Goal: Information Seeking & Learning: Understand process/instructions

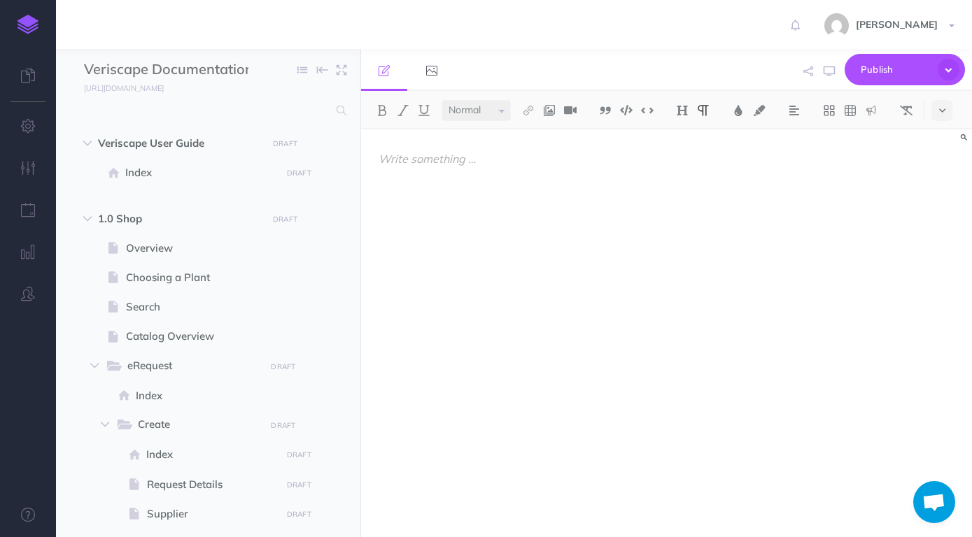
select select "null"
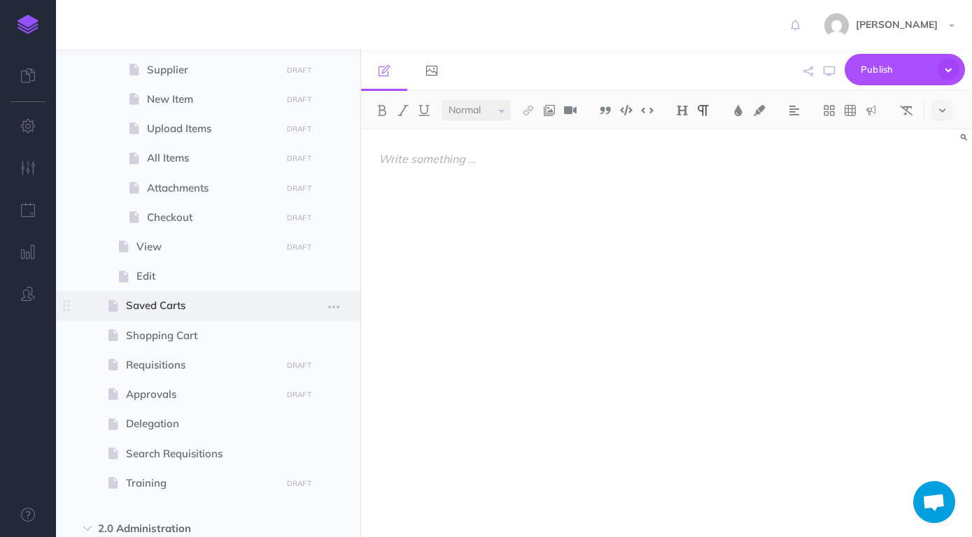
scroll to position [479, 0]
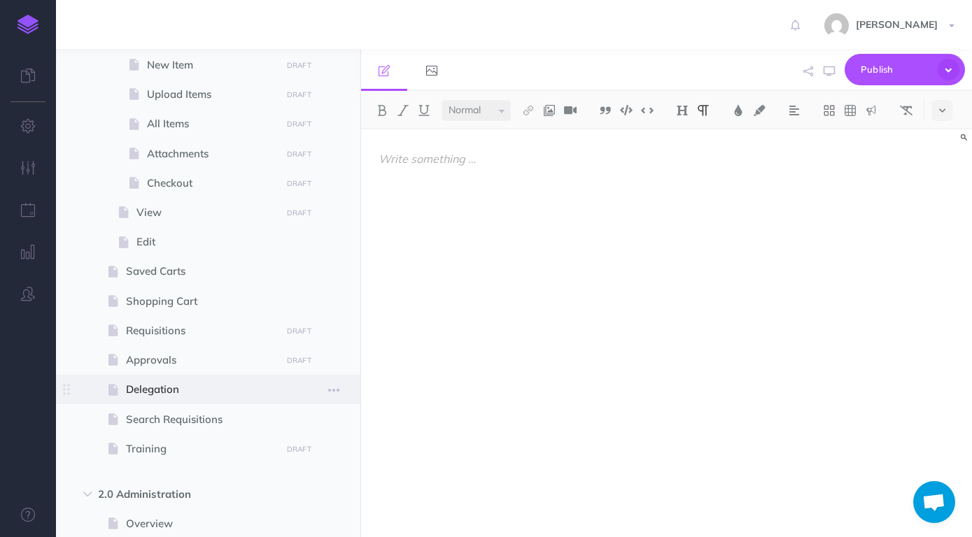
click at [184, 381] on span at bounding box center [208, 389] width 304 height 29
select select "null"
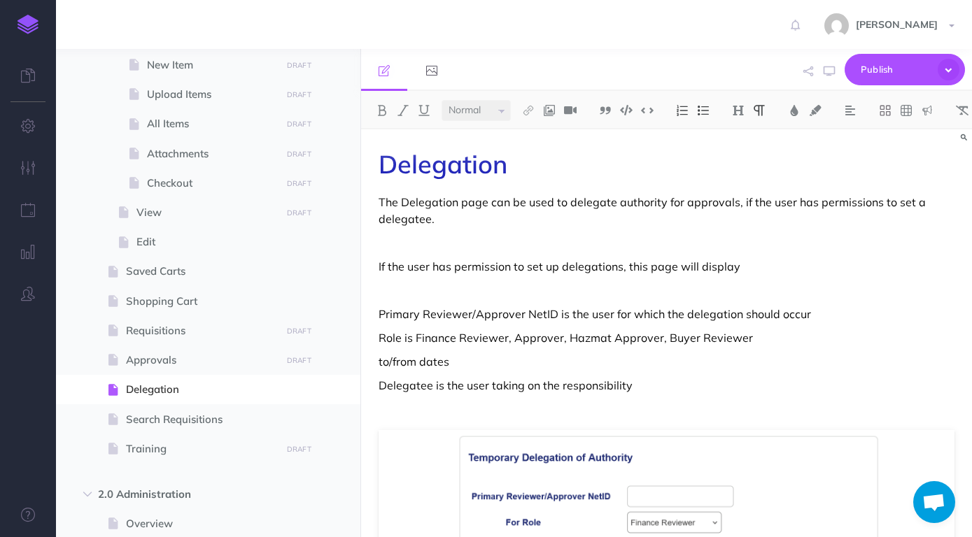
click at [568, 227] on p "The Delegation page can be used to delegate authority for approvals, if the use…" at bounding box center [667, 211] width 576 height 34
click at [747, 209] on p "The Delegation page can be used to delegate authority for approvals, if the use…" at bounding box center [667, 211] width 576 height 34
click at [535, 222] on p "The Delegation page can be used to delegate authority for approvals, if the use…" at bounding box center [667, 211] width 576 height 34
click at [660, 227] on p "The Delegation page can be used to delegate authority for approvals, if the use…" at bounding box center [667, 211] width 576 height 34
click at [542, 252] on div "Delegation The Delegation page can be used to delegate authority for approvals,…" at bounding box center [666, 479] width 611 height 700
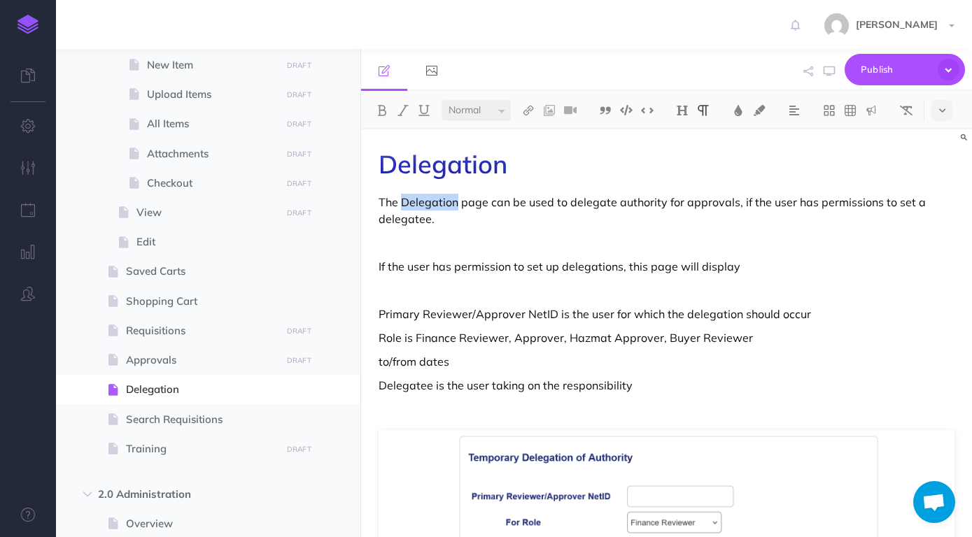
drag, startPoint x: 456, startPoint y: 202, endPoint x: 402, endPoint y: 200, distance: 54.6
click at [402, 200] on p "The Delegation page can be used to delegate authority for approvals, if the use…" at bounding box center [667, 211] width 576 height 34
click at [376, 108] on button at bounding box center [382, 110] width 21 height 21
click at [495, 221] on p "The Delegation page can be used to delegate authority for approvals, if the use…" at bounding box center [667, 211] width 576 height 34
click at [584, 255] on div "Delegation The Delegation page can be used to delegate authority for approvals,…" at bounding box center [666, 479] width 611 height 700
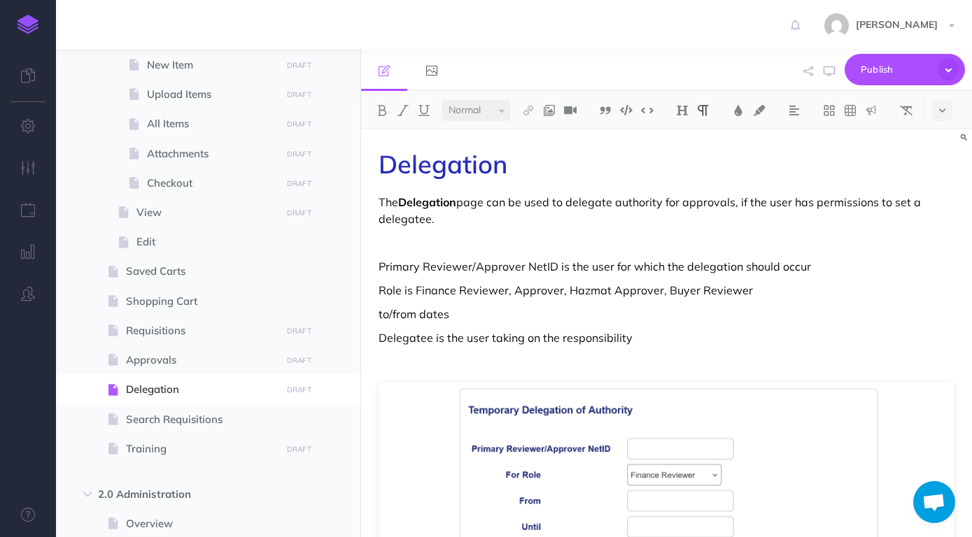
click at [586, 244] on p at bounding box center [667, 242] width 576 height 17
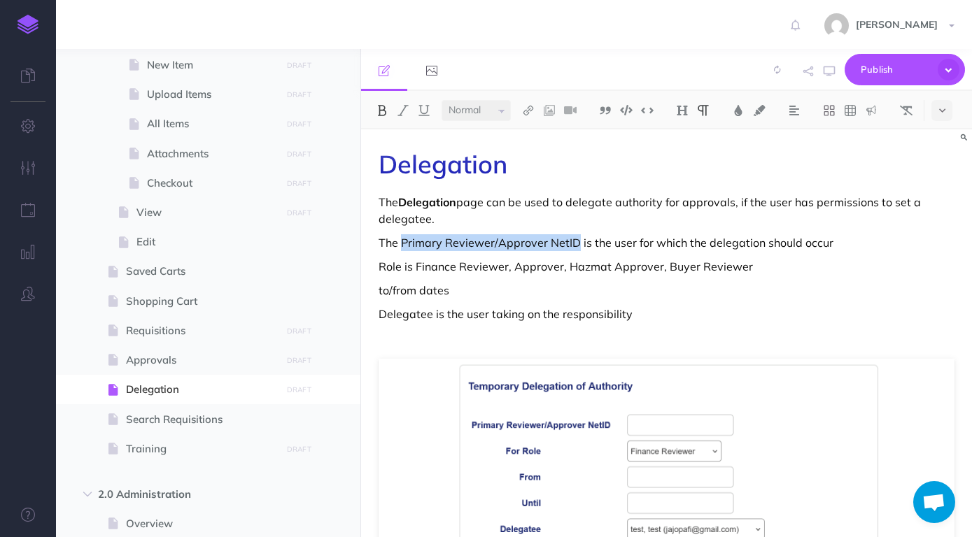
click at [389, 108] on button at bounding box center [382, 110] width 21 height 21
click at [856, 246] on p "The Primary Reviewer/Approver NetID is the user for which the delegation should…" at bounding box center [667, 242] width 576 height 17
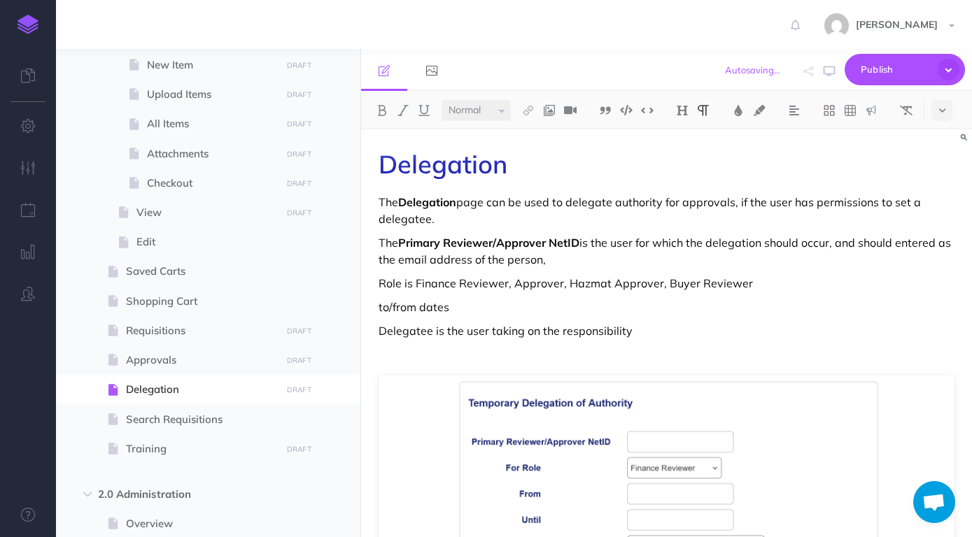
scroll to position [73, 0]
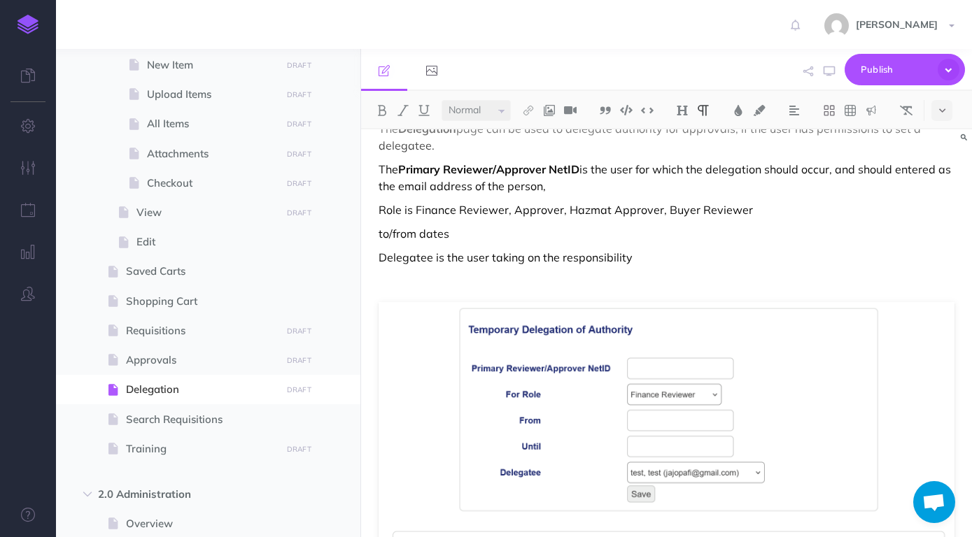
click at [611, 199] on div "Delegation The Delegation page can be used to delegate authority for approvals,…" at bounding box center [666, 378] width 611 height 645
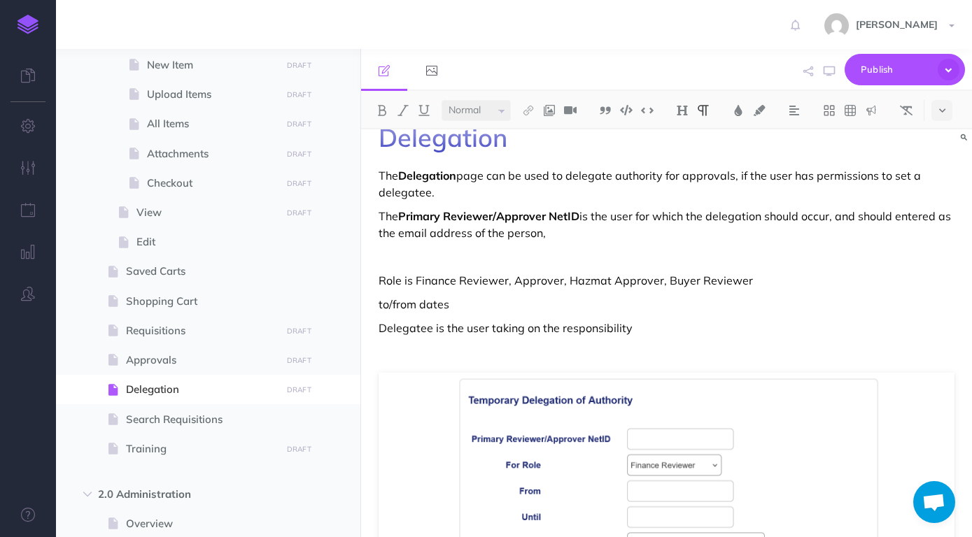
scroll to position [0, 0]
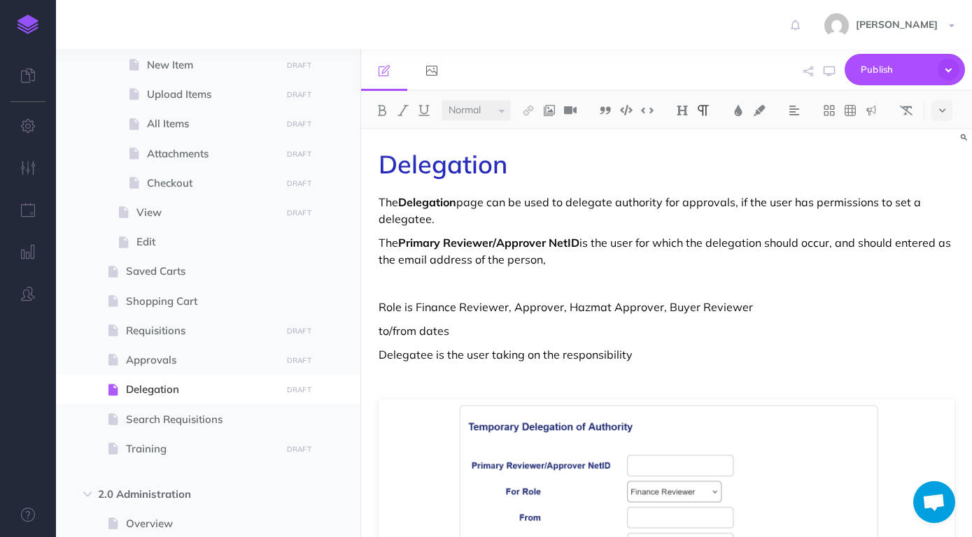
click at [402, 243] on strong "Primary Reviewer/Approver NetID" at bounding box center [488, 243] width 181 height 14
click at [572, 267] on p "The Primary Reviewer/Approver NetID is the user for which the delegation should…" at bounding box center [667, 251] width 576 height 34
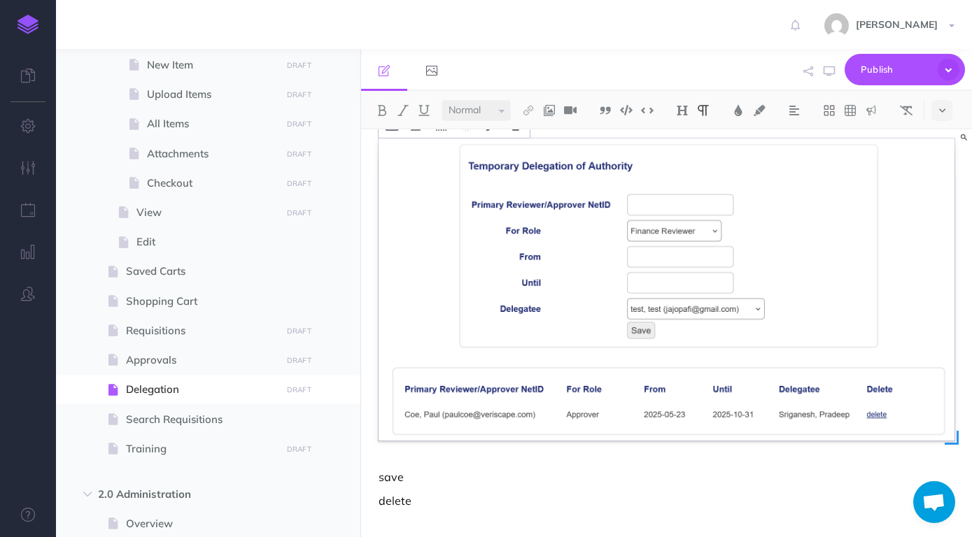
scroll to position [261, 0]
click at [714, 262] on img at bounding box center [667, 290] width 576 height 302
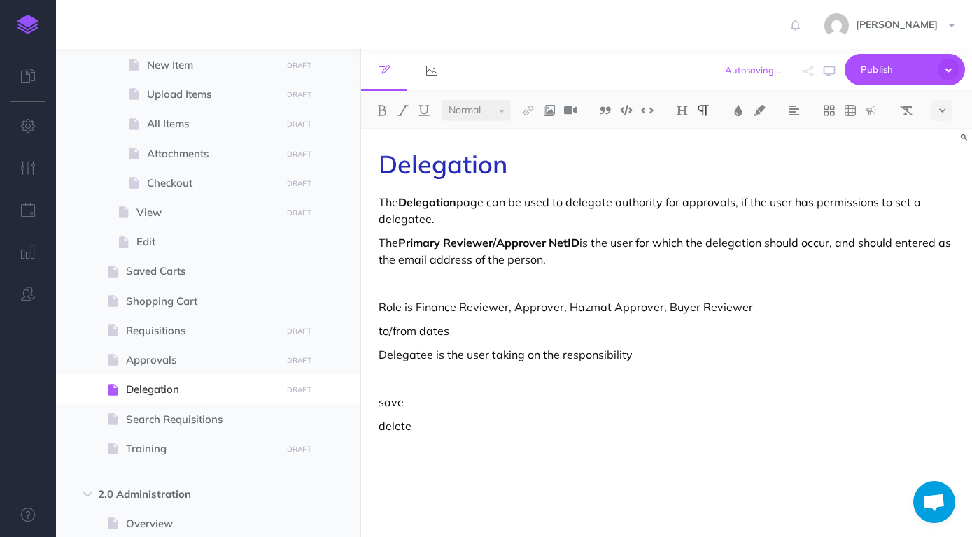
click at [609, 379] on p at bounding box center [667, 378] width 576 height 17
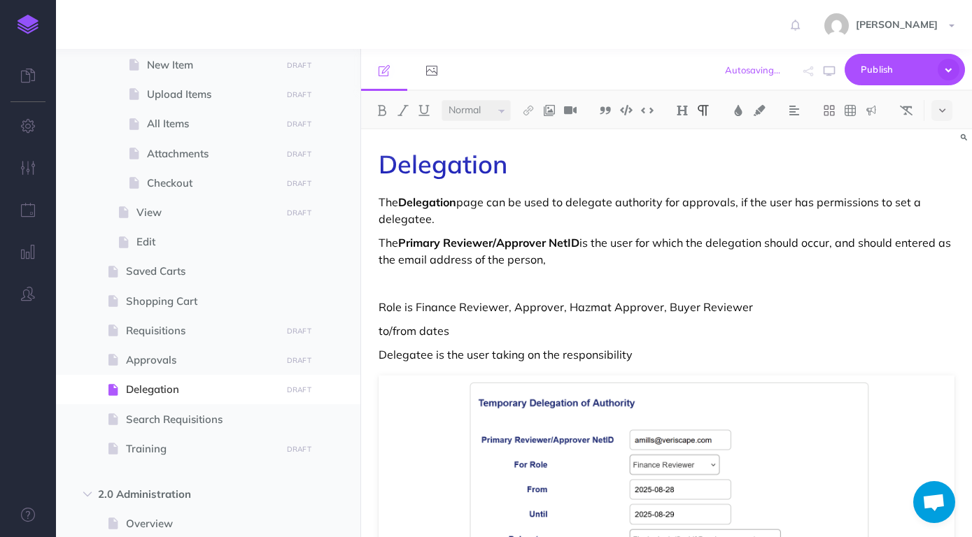
click at [623, 211] on p "The Delegation page can be used to delegate authority for approvals, if the use…" at bounding box center [667, 211] width 576 height 34
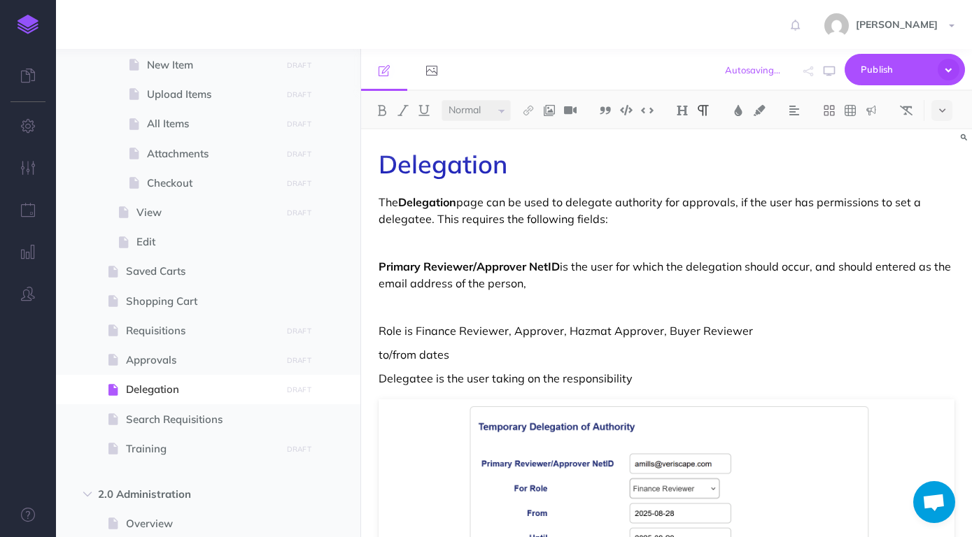
click at [565, 264] on p "Primary Reviewer/Approver NetID is the user for which the delegation should occ…" at bounding box center [667, 275] width 576 height 34
click at [574, 294] on div "Delegation The Delegation page can be used to delegate authority for approvals,…" at bounding box center [666, 472] width 611 height 686
click at [578, 307] on p at bounding box center [667, 307] width 576 height 17
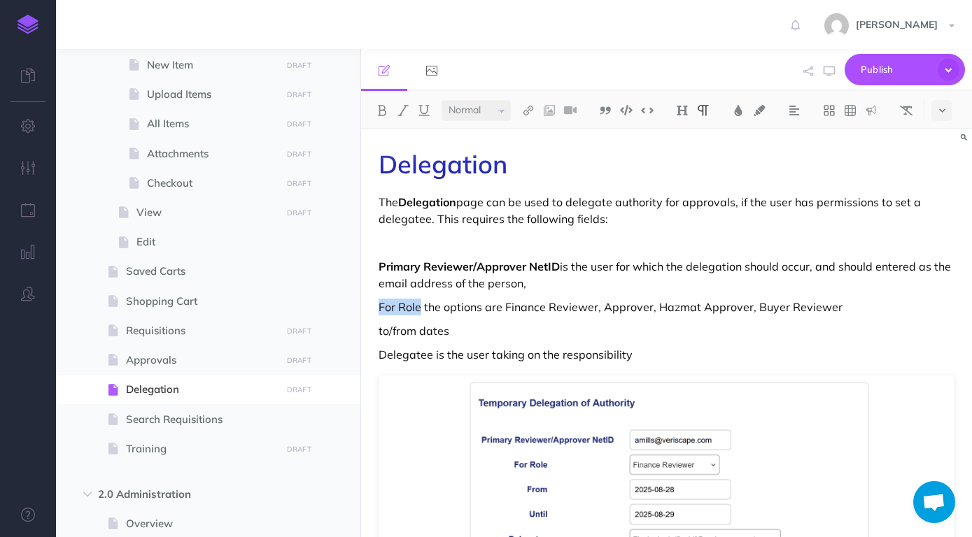
drag, startPoint x: 420, startPoint y: 309, endPoint x: 381, endPoint y: 309, distance: 39.2
click at [381, 309] on p "For Role the options are Finance Reviewer, Approver, Hazmat Approver, Buyer Rev…" at bounding box center [667, 307] width 576 height 17
click at [380, 108] on img at bounding box center [382, 110] width 13 height 11
click at [524, 335] on p "to/from dates" at bounding box center [667, 331] width 576 height 17
drag, startPoint x: 499, startPoint y: 332, endPoint x: 376, endPoint y: 327, distance: 122.5
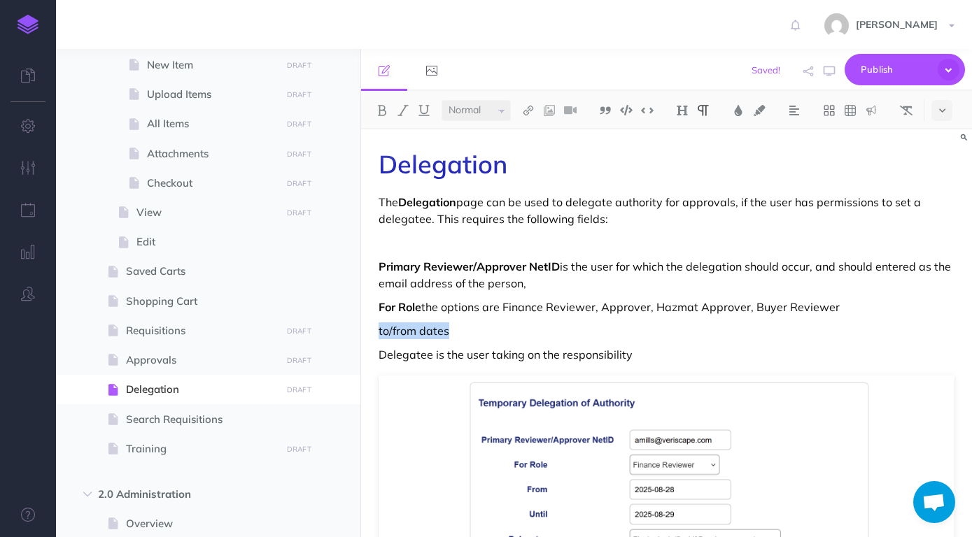
click at [376, 327] on div "Delegation The Delegation page can be used to delegate authority for approvals,…" at bounding box center [666, 460] width 611 height 662
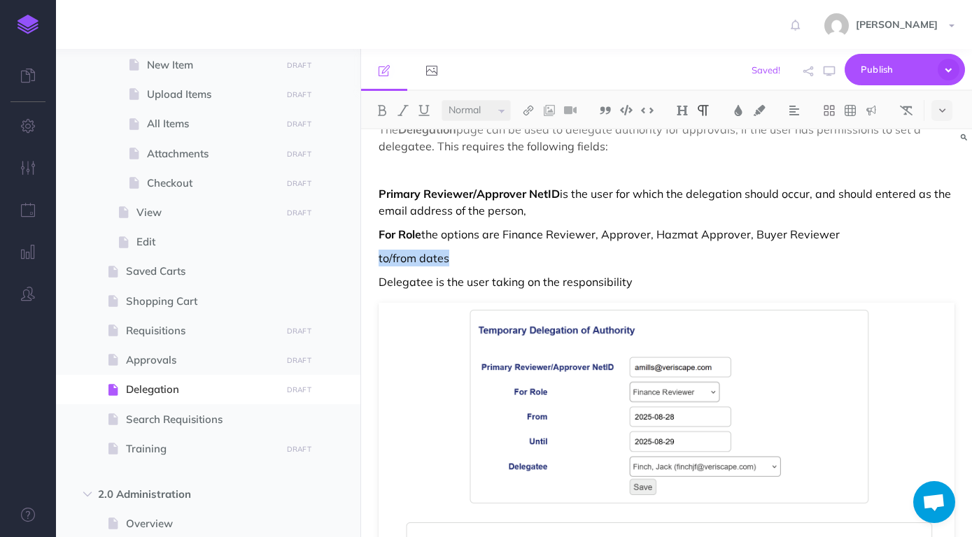
scroll to position [73, 0]
drag, startPoint x: 404, startPoint y: 256, endPoint x: 381, endPoint y: 257, distance: 23.8
click at [381, 257] on p "From and Until dates specify the date range the delegation should occur." at bounding box center [667, 257] width 576 height 17
click at [379, 114] on img at bounding box center [382, 110] width 13 height 11
drag, startPoint x: 458, startPoint y: 259, endPoint x: 432, endPoint y: 255, distance: 26.8
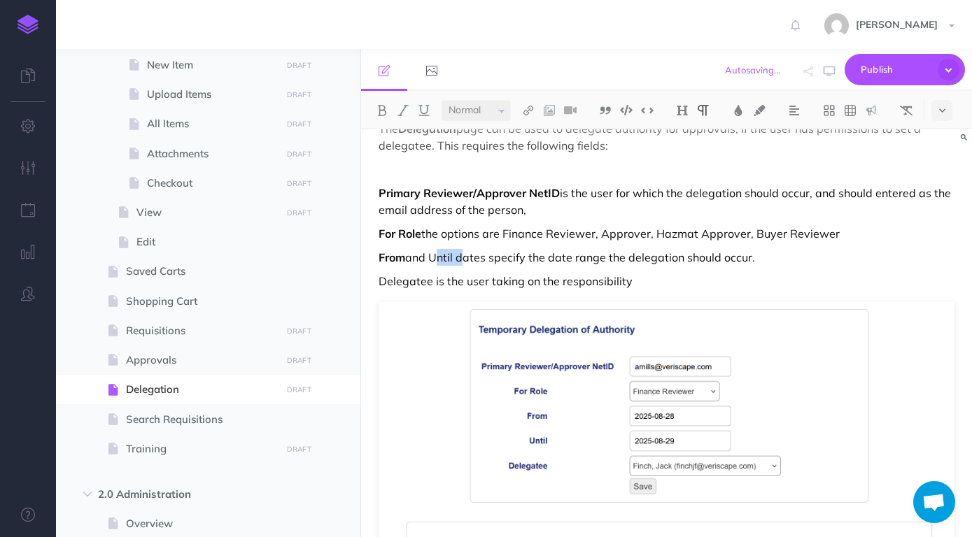
click at [431, 255] on p "From and Until dates specify the date range the delegation should occur." at bounding box center [667, 257] width 576 height 17
click at [379, 107] on img at bounding box center [382, 110] width 13 height 11
click at [486, 283] on p "Delegatee is the user taking on the responsibility" at bounding box center [667, 281] width 576 height 17
drag, startPoint x: 432, startPoint y: 281, endPoint x: 383, endPoint y: 285, distance: 49.1
click at [383, 285] on p "Delegatee is the user taking on the responsibility" at bounding box center [667, 281] width 576 height 17
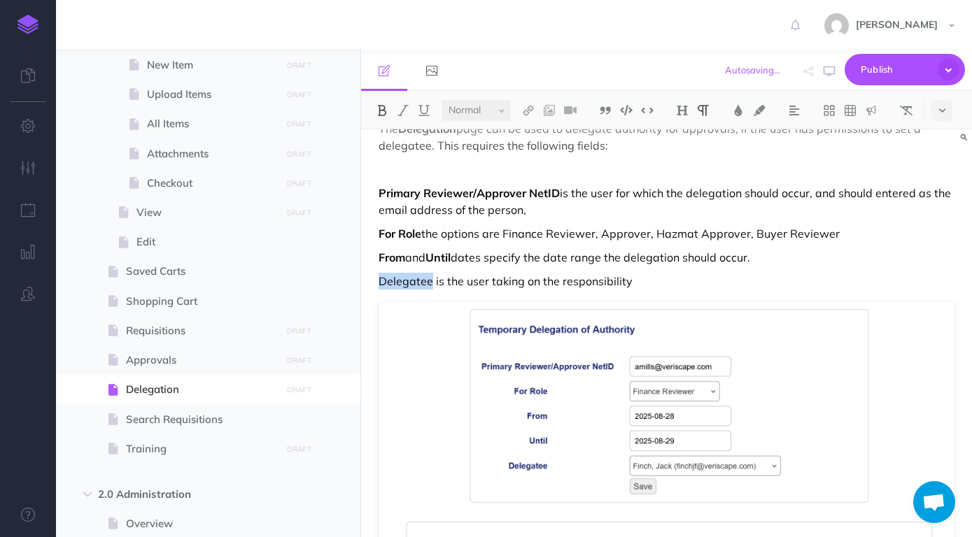
click at [387, 111] on img at bounding box center [382, 110] width 13 height 11
click at [643, 288] on p "Delegatee is the user taking on the responsibility" at bounding box center [667, 281] width 576 height 17
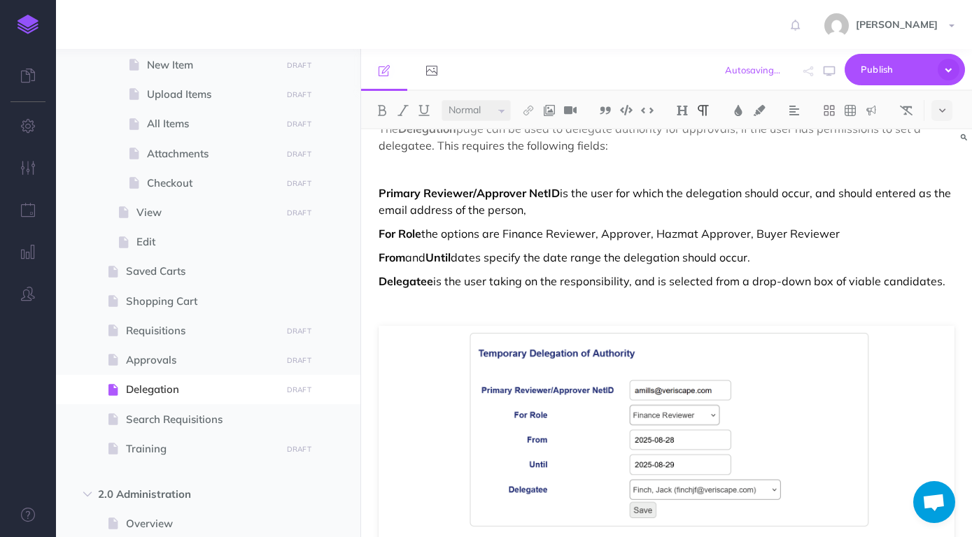
click at [947, 285] on p "Delegatee is the user taking on the responsibility, and is selected from a drop…" at bounding box center [667, 281] width 576 height 17
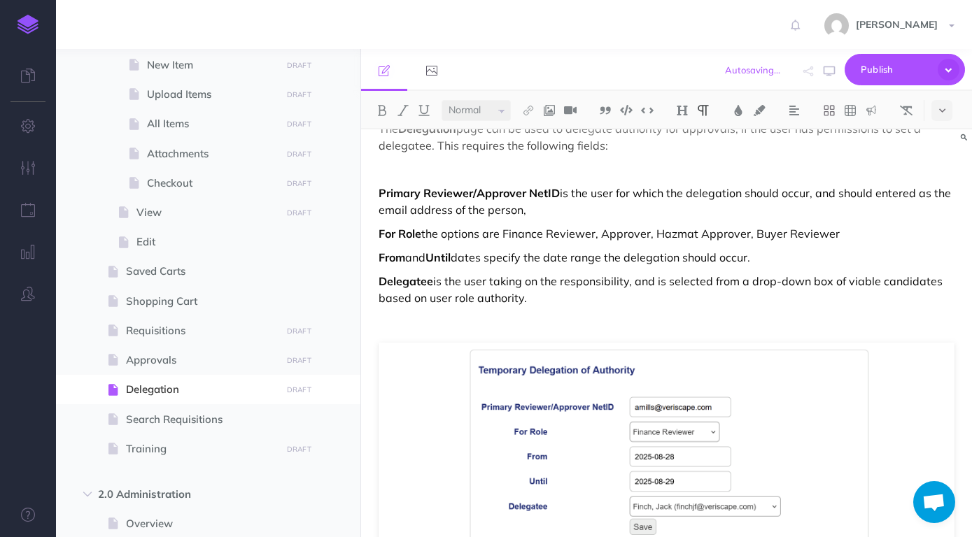
click at [624, 304] on p "Delegatee is the user taking on the responsibility, and is selected from a drop…" at bounding box center [667, 290] width 576 height 34
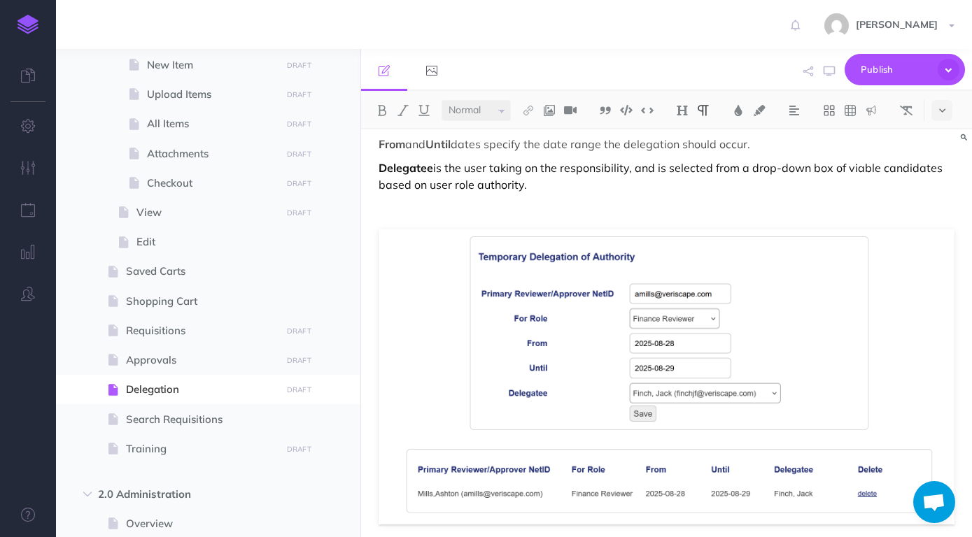
scroll to position [295, 0]
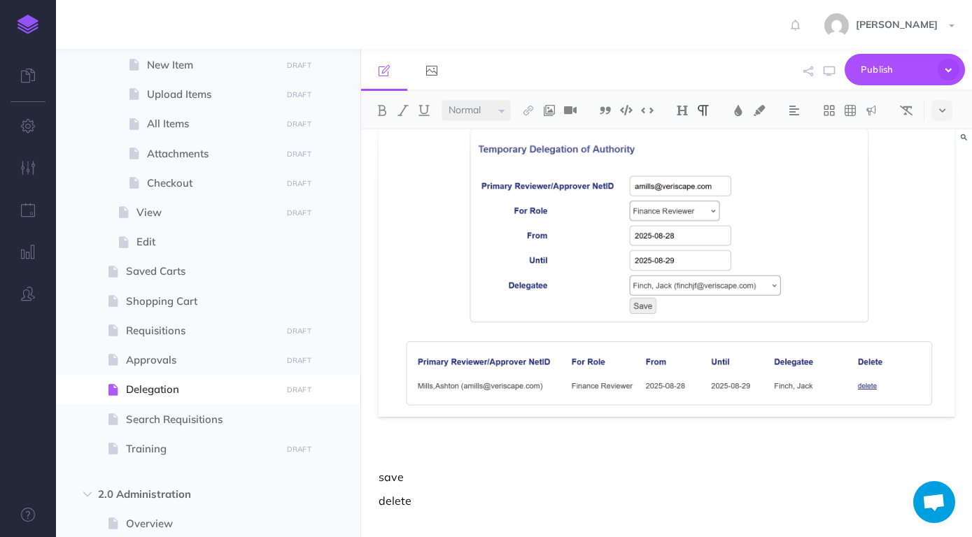
click at [509, 453] on p at bounding box center [667, 453] width 576 height 17
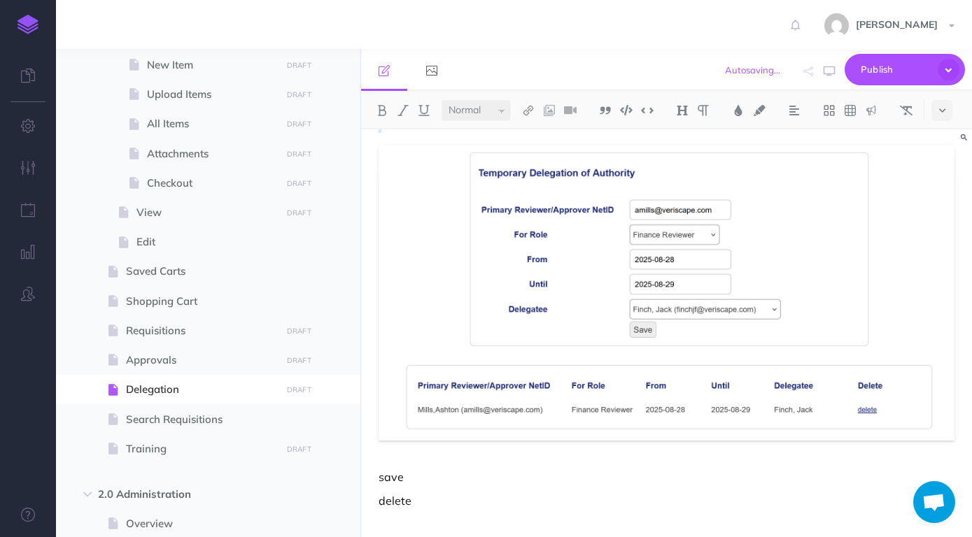
click at [509, 453] on div "Delegation The Delegation page can be used to delegate authority for approvals,…" at bounding box center [666, 198] width 611 height 679
click at [509, 463] on div "Delegation The Delegation page can be used to delegate authority for approvals,…" at bounding box center [666, 198] width 611 height 679
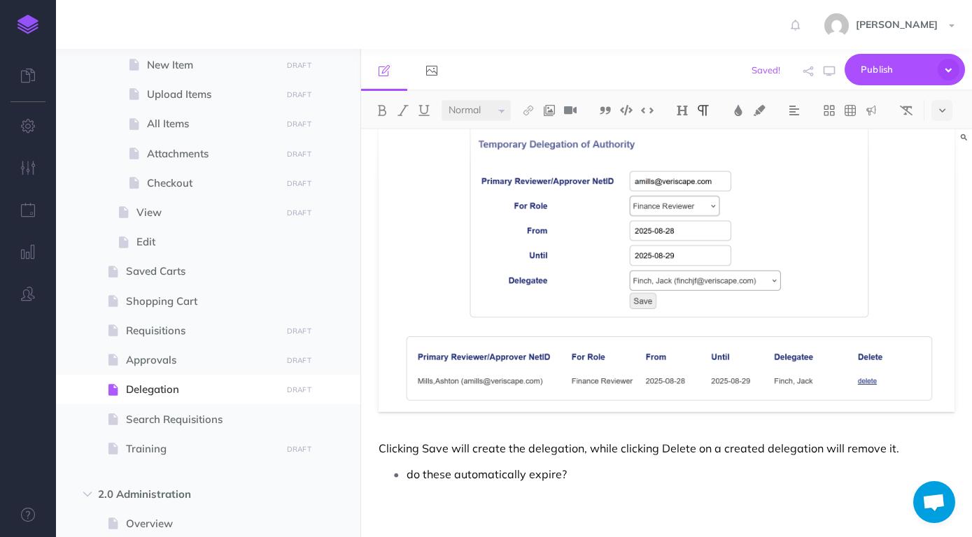
scroll to position [309, 0]
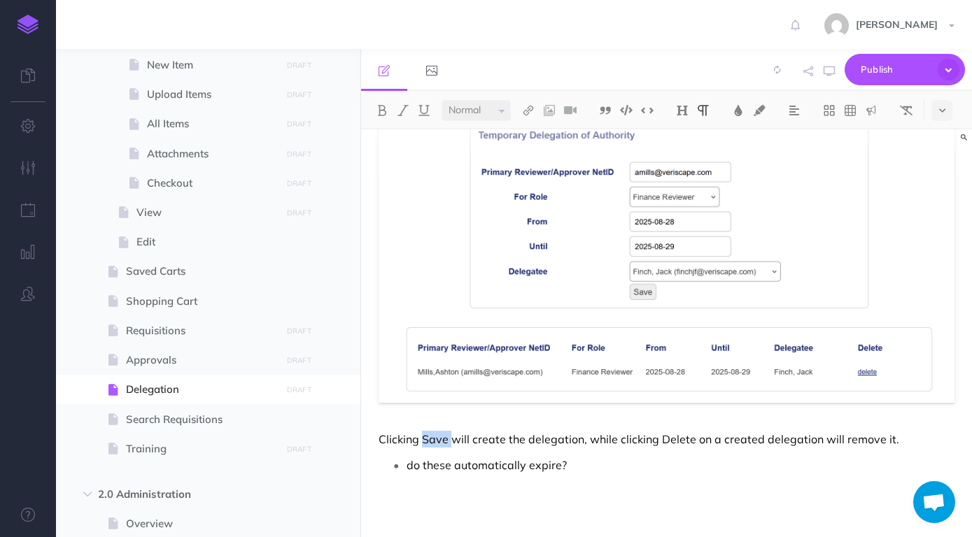
drag, startPoint x: 450, startPoint y: 441, endPoint x: 425, endPoint y: 441, distance: 24.5
click at [425, 441] on p "Clicking Save will create the delegation, while clicking Delete on a created de…" at bounding box center [667, 439] width 576 height 17
click at [376, 110] on img at bounding box center [382, 110] width 13 height 11
drag, startPoint x: 694, startPoint y: 438, endPoint x: 660, endPoint y: 438, distance: 33.6
click at [660, 438] on p "Clicking Save will create the delegation, while clicking Delete on a created de…" at bounding box center [667, 439] width 576 height 17
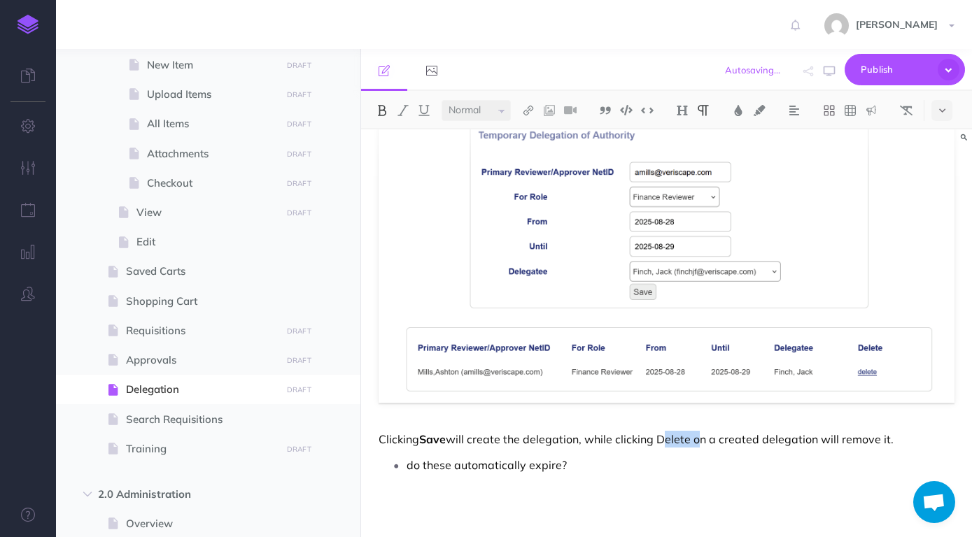
click at [382, 105] on button at bounding box center [382, 110] width 21 height 21
click at [607, 424] on div "Delegation The Delegation page can be used to delegate authority for approvals,…" at bounding box center [666, 179] width 611 height 716
click at [602, 461] on p "do these automatically expire?" at bounding box center [681, 465] width 548 height 21
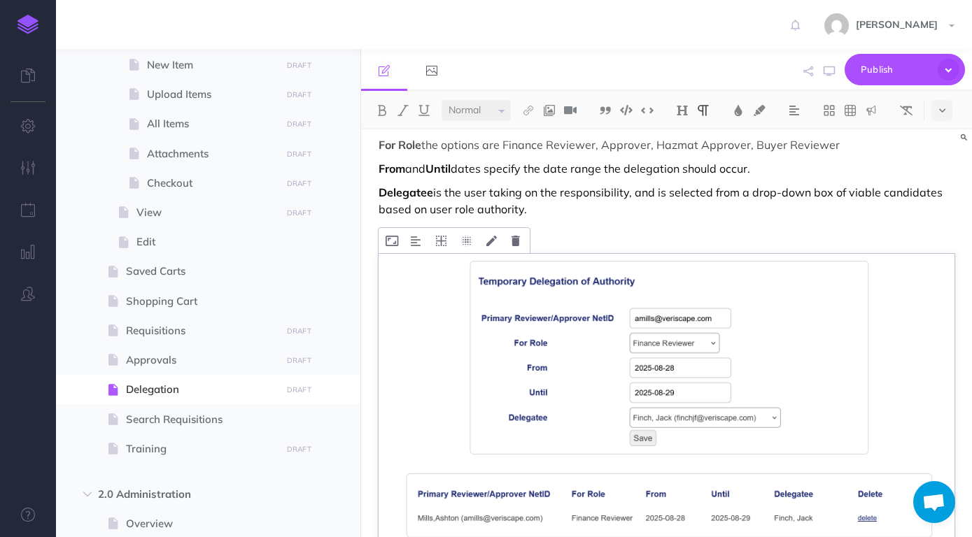
scroll to position [0, 0]
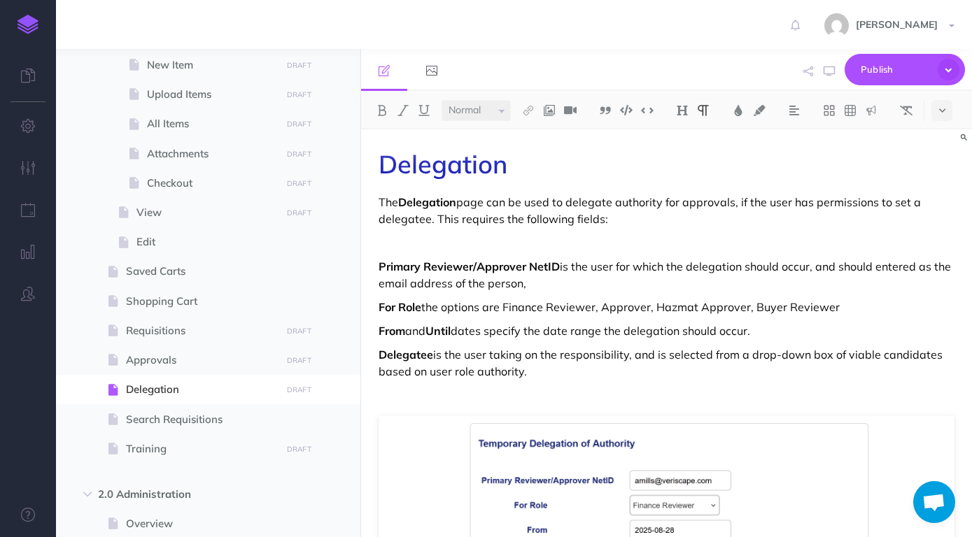
click at [572, 258] on div "Delegation The Delegation page can be used to delegate authority for approvals,…" at bounding box center [666, 487] width 611 height 716
drag, startPoint x: 542, startPoint y: 369, endPoint x: 367, endPoint y: 269, distance: 201.5
click at [367, 269] on div "Delegation The Delegation page can be used to delegate authority for approvals,…" at bounding box center [666, 487] width 611 height 716
click at [945, 108] on icon at bounding box center [942, 111] width 6 height 10
click at [952, 152] on button at bounding box center [941, 156] width 21 height 21
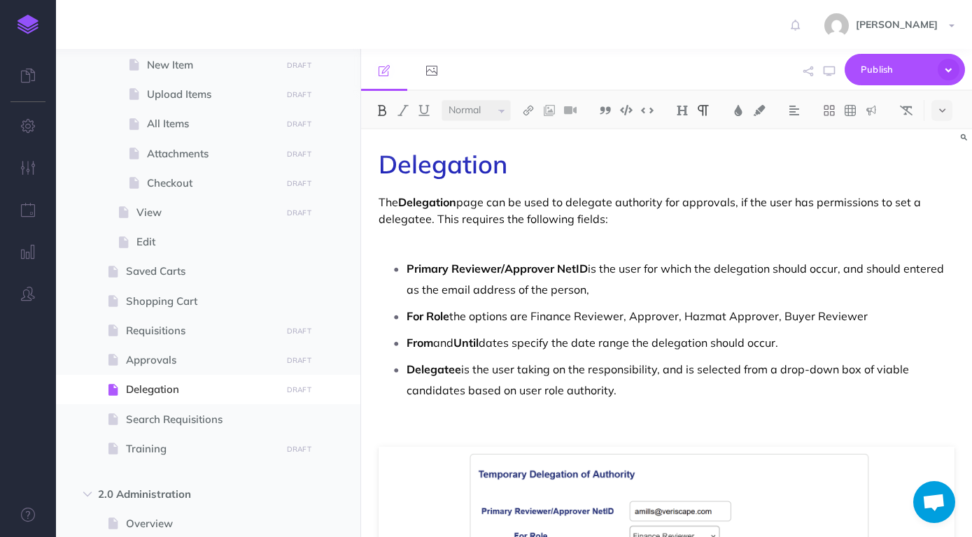
click at [840, 243] on p at bounding box center [667, 242] width 576 height 17
drag, startPoint x: 586, startPoint y: 269, endPoint x: 409, endPoint y: 277, distance: 177.2
click at [739, 110] on img at bounding box center [738, 110] width 13 height 11
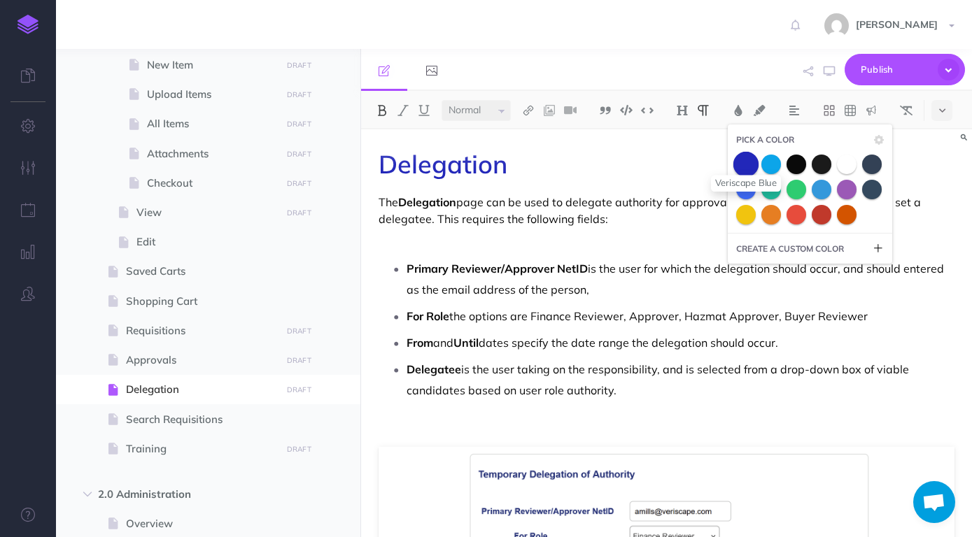
click at [744, 164] on span at bounding box center [745, 163] width 25 height 25
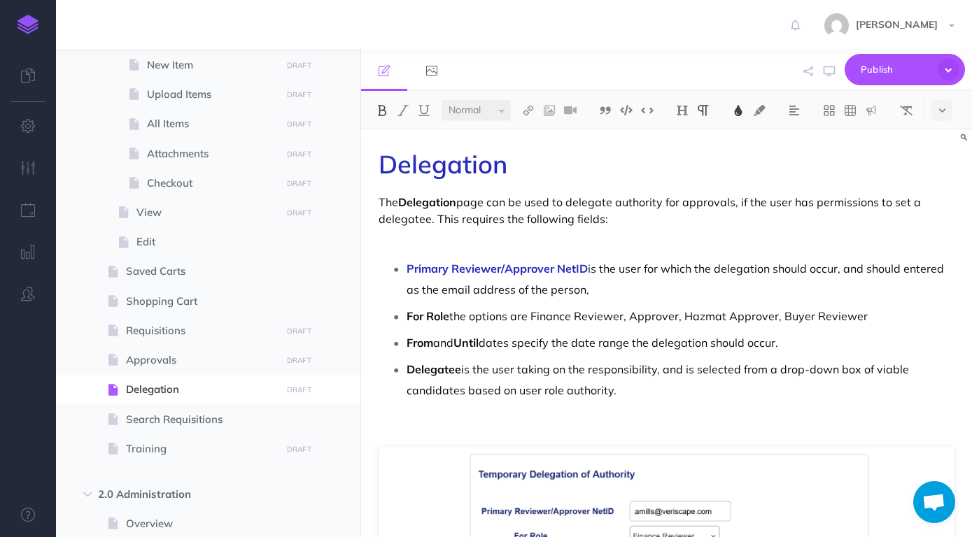
click at [632, 266] on p "Primary Reviewer/Approver NetID is the user for which the delegation should occ…" at bounding box center [681, 279] width 548 height 42
drag, startPoint x: 451, startPoint y: 314, endPoint x: 407, endPoint y: 318, distance: 44.2
click at [407, 318] on li "For Role the options are Finance Reviewer, Approver, Hazmat Approver, Buyer Rev…" at bounding box center [681, 316] width 548 height 21
click at [744, 111] on img at bounding box center [738, 110] width 13 height 11
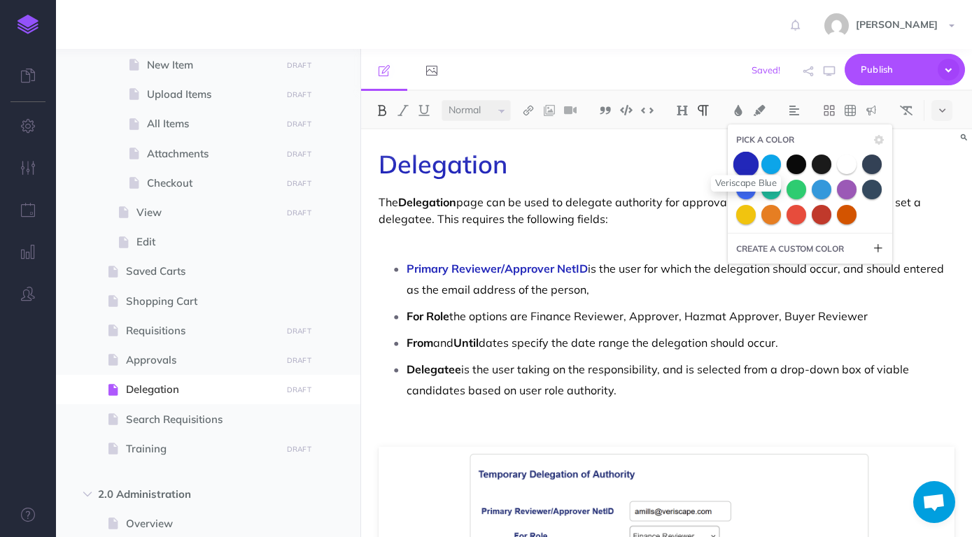
click at [749, 164] on span at bounding box center [745, 163] width 25 height 25
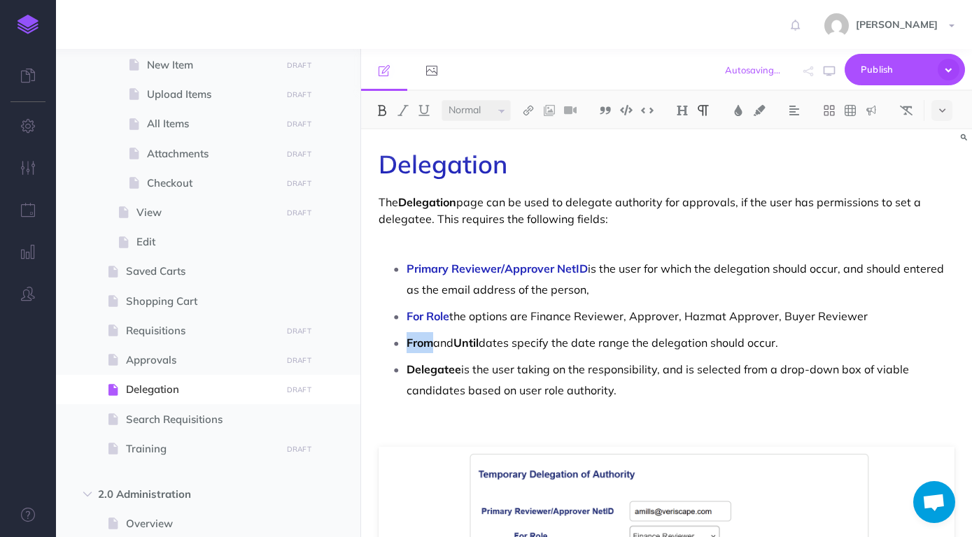
drag, startPoint x: 434, startPoint y: 344, endPoint x: 407, endPoint y: 345, distance: 27.3
click at [407, 345] on li "From and Until dates specify the date range the delegation should occur." at bounding box center [681, 342] width 548 height 21
click at [735, 112] on img at bounding box center [738, 110] width 13 height 11
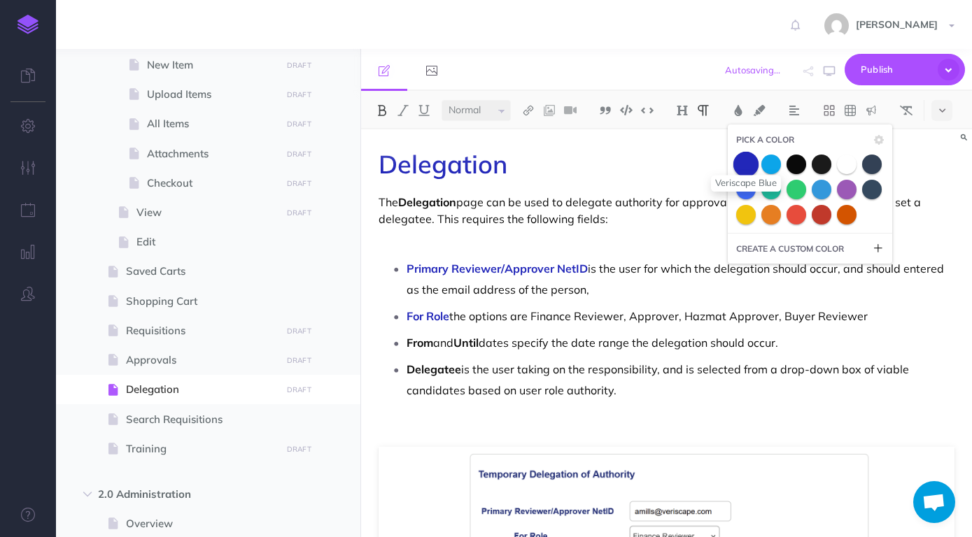
click at [758, 166] on span at bounding box center [745, 163] width 25 height 25
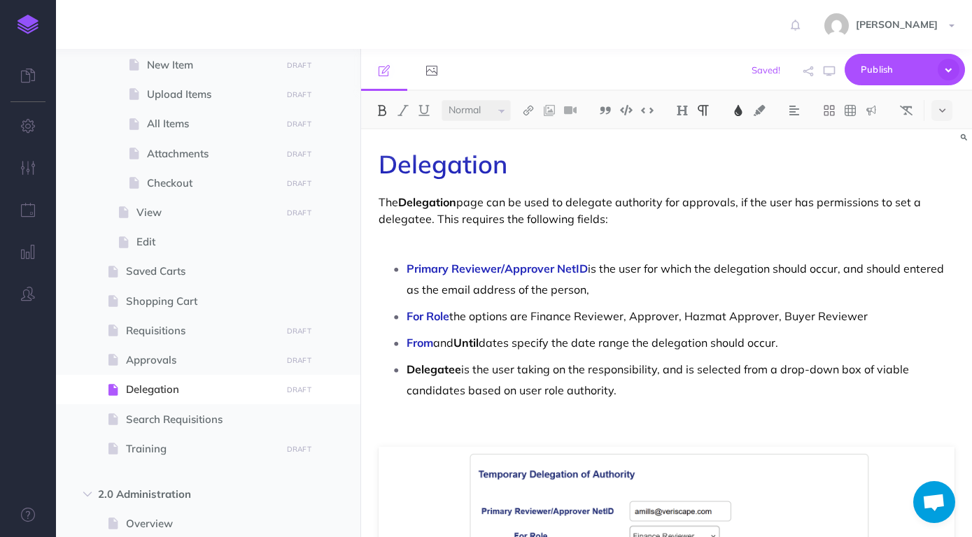
click at [479, 340] on strong "Until" at bounding box center [465, 343] width 25 height 14
click at [477, 340] on strong "Until" at bounding box center [465, 343] width 25 height 14
click at [742, 106] on img at bounding box center [738, 110] width 13 height 11
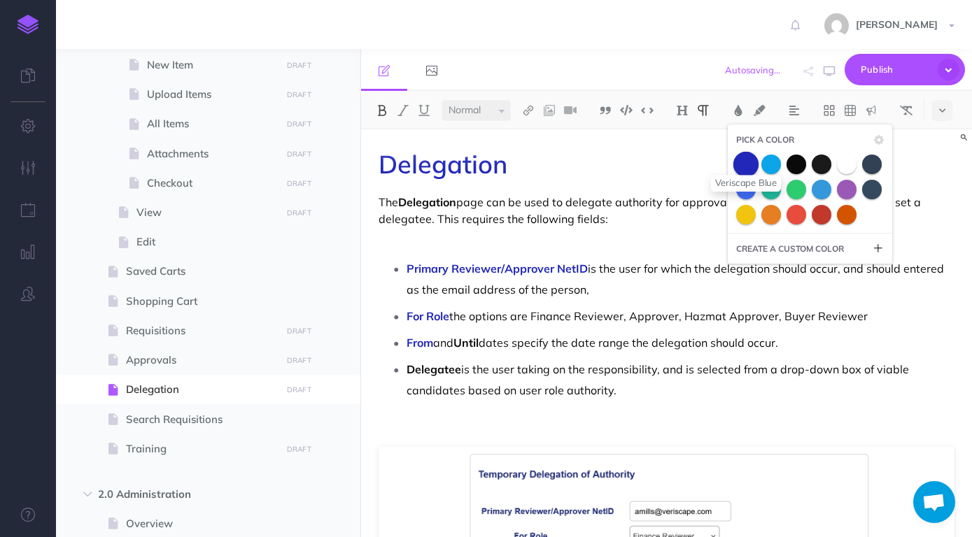
click at [748, 167] on span at bounding box center [745, 163] width 25 height 25
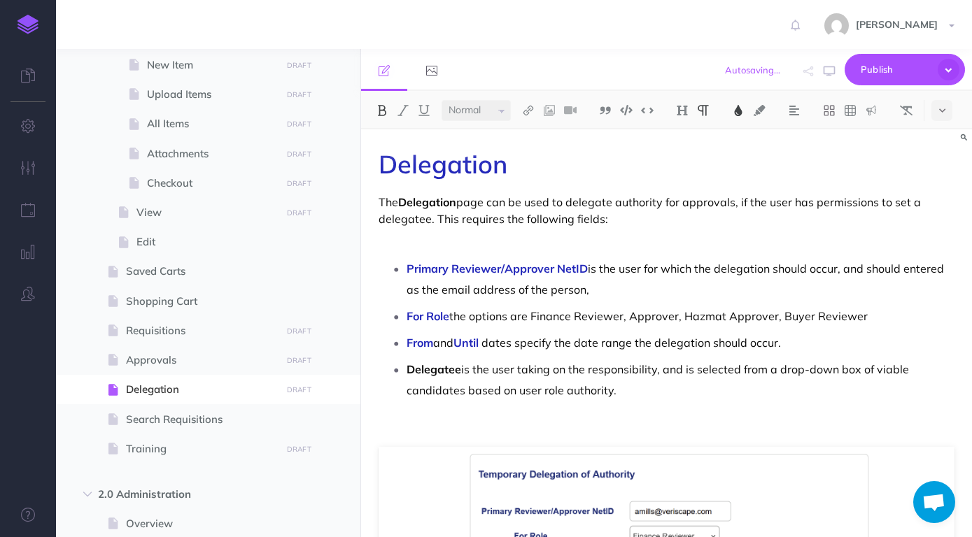
click at [490, 367] on p "Delegatee is the user taking on the responsibility, and is selected from a drop…" at bounding box center [681, 380] width 548 height 42
drag, startPoint x: 460, startPoint y: 370, endPoint x: 406, endPoint y: 372, distance: 54.6
click at [407, 372] on li "Delegatee is the user taking on the responsibility, and is selected from a drop…" at bounding box center [681, 380] width 548 height 42
click at [741, 109] on img at bounding box center [738, 110] width 13 height 11
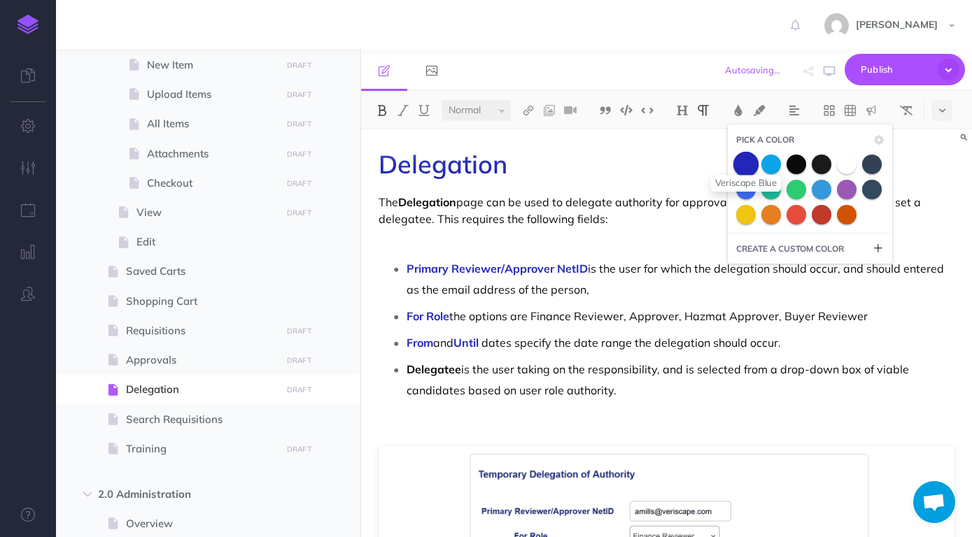
click at [749, 162] on span at bounding box center [745, 163] width 25 height 25
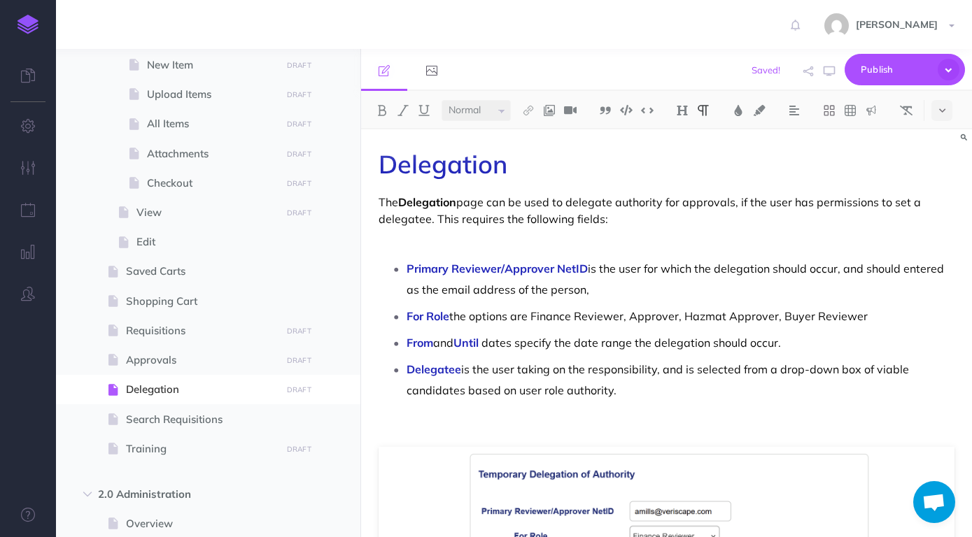
click at [681, 230] on div "Delegation The Delegation page can be used to delegate authority for approvals,…" at bounding box center [666, 502] width 611 height 747
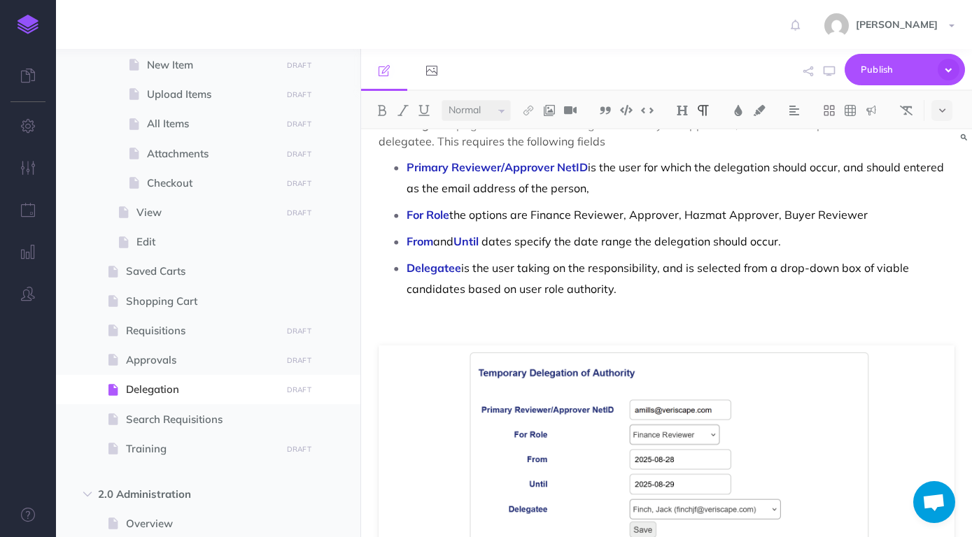
scroll to position [147, 0]
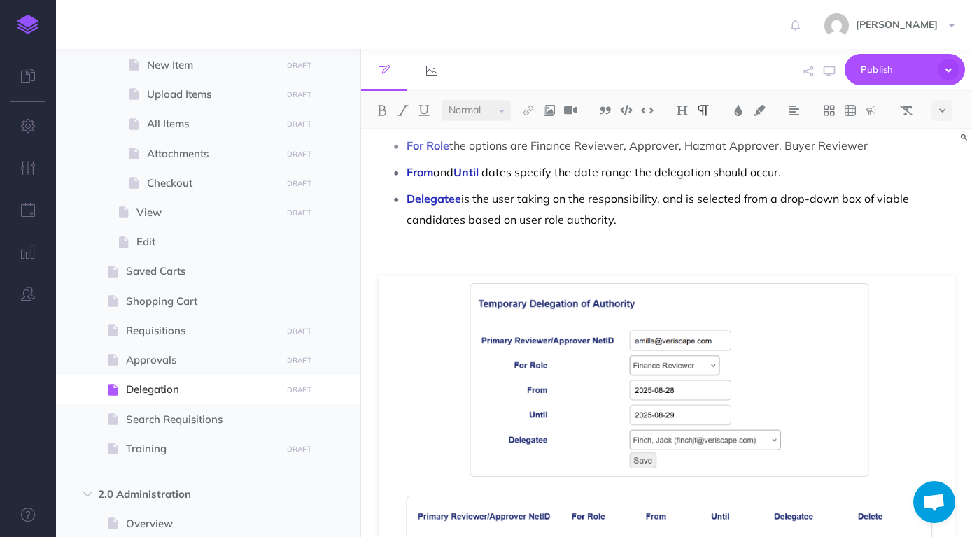
click at [652, 250] on p at bounding box center [667, 255] width 576 height 17
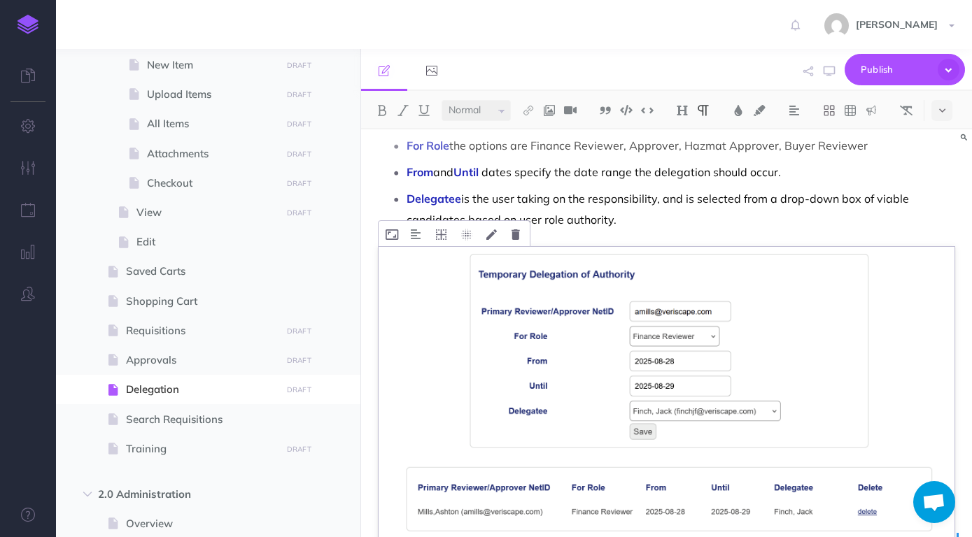
scroll to position [287, 0]
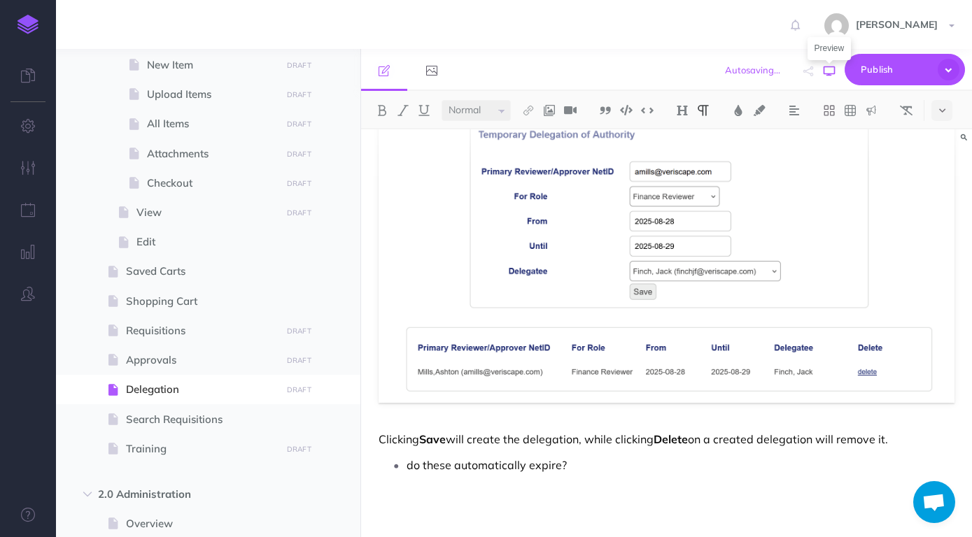
click at [835, 71] on icon "button" at bounding box center [829, 71] width 11 height 11
click at [834, 76] on icon "button" at bounding box center [829, 71] width 11 height 11
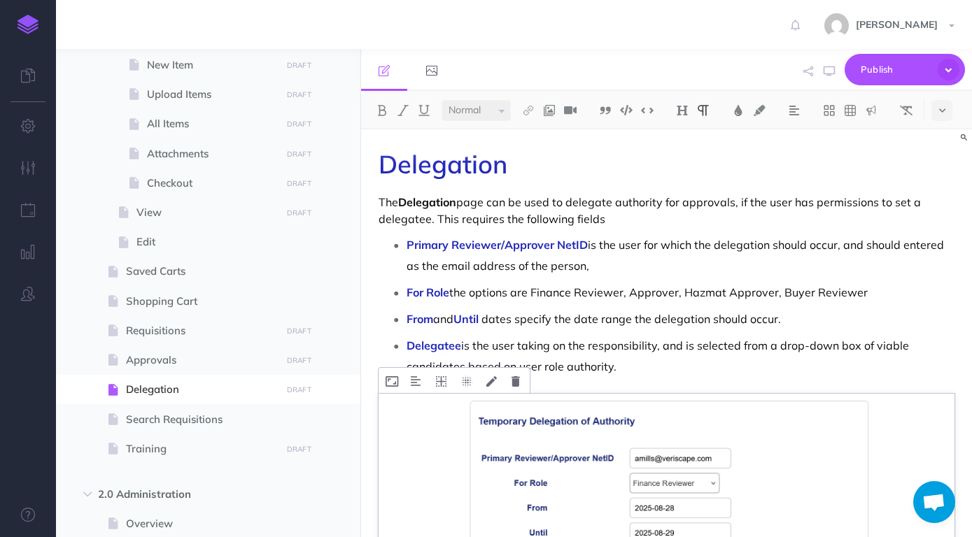
scroll to position [0, 0]
click at [615, 221] on p "The Delegation page can be used to delegate authority for approvals, if the use…" at bounding box center [667, 211] width 576 height 34
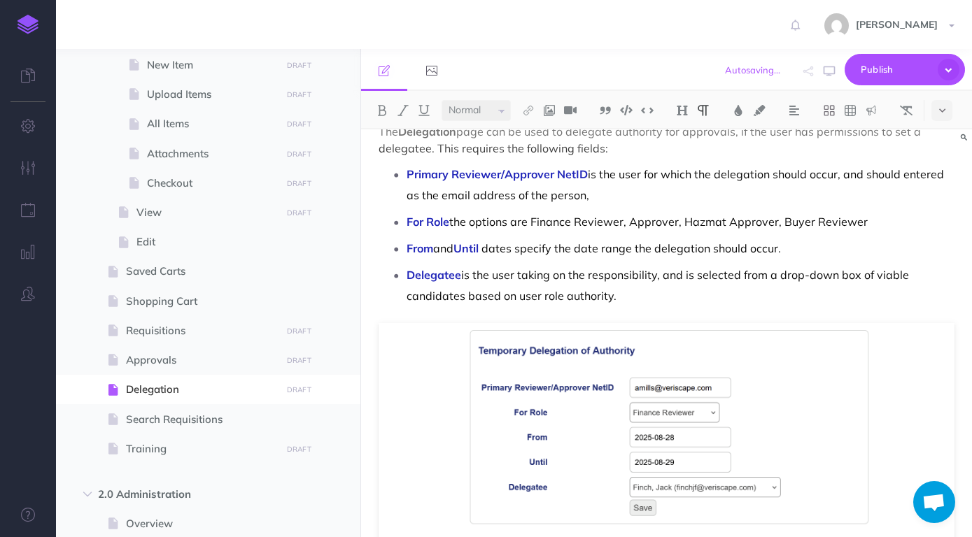
scroll to position [73, 0]
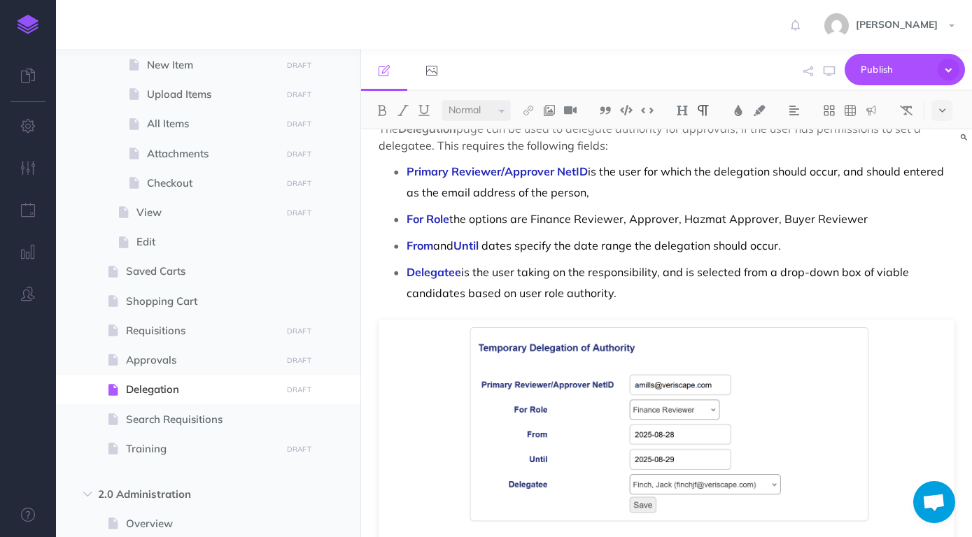
click at [906, 174] on p "Primary Reviewer/Approver NetID is the user for which the delegation should occ…" at bounding box center [681, 182] width 548 height 42
click at [772, 196] on p "Primary Reviewer/Approver NetID is the user for which the delegation should occ…" at bounding box center [681, 182] width 548 height 42
click at [781, 219] on p "For Role the options are Finance Reviewer, Approver, Hazmat Approver, Buyer Rev…" at bounding box center [681, 219] width 548 height 21
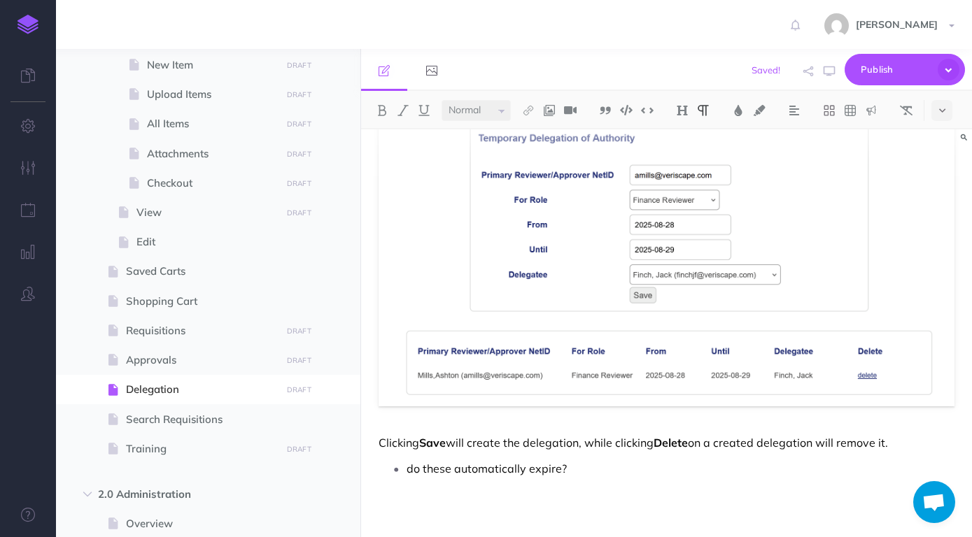
scroll to position [287, 0]
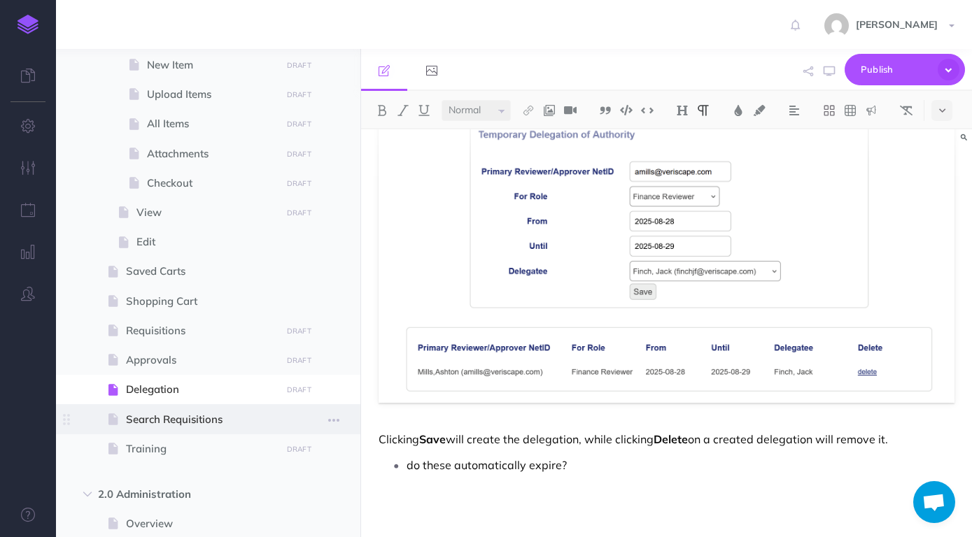
click at [239, 421] on span "Search Requisitions" at bounding box center [201, 419] width 150 height 17
select select "null"
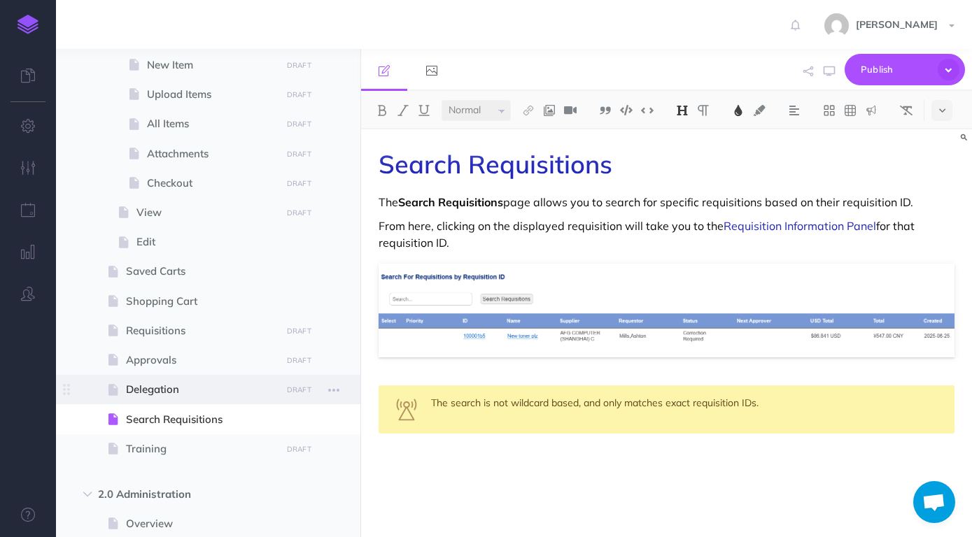
click at [192, 392] on span "Delegation" at bounding box center [201, 389] width 150 height 17
select select "null"
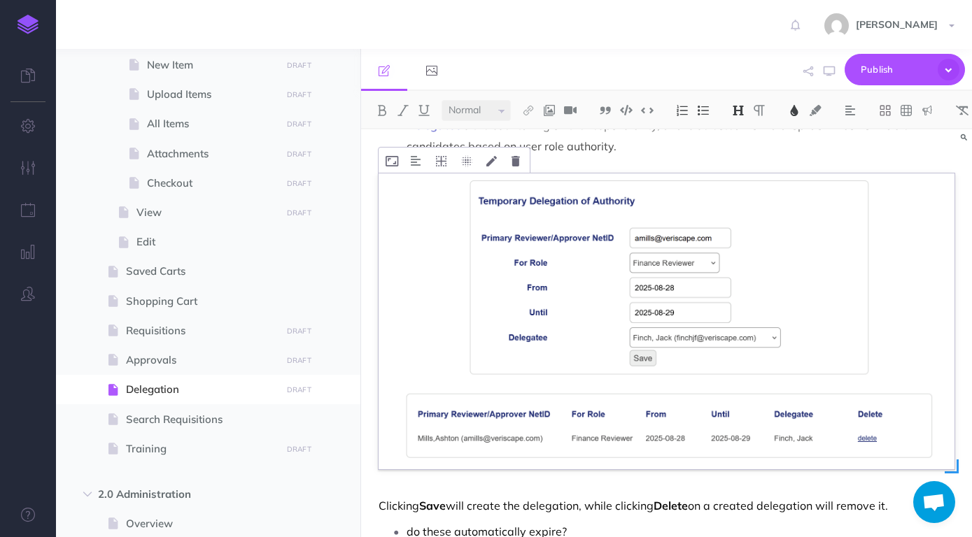
scroll to position [287, 0]
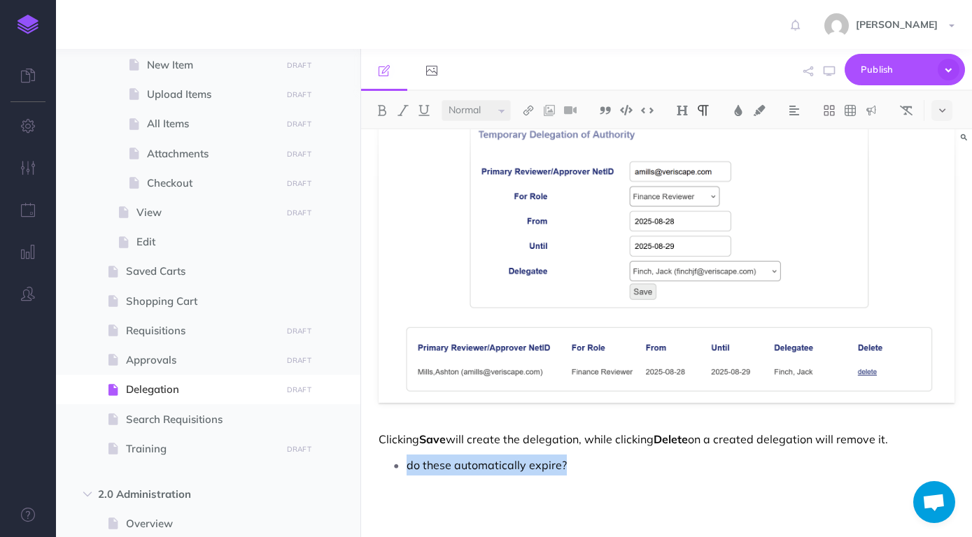
drag, startPoint x: 438, startPoint y: 472, endPoint x: 379, endPoint y: 477, distance: 59.0
click at [379, 477] on div "Delegation The Delegation page can be used to delegate authority for approvals,…" at bounding box center [666, 190] width 611 height 695
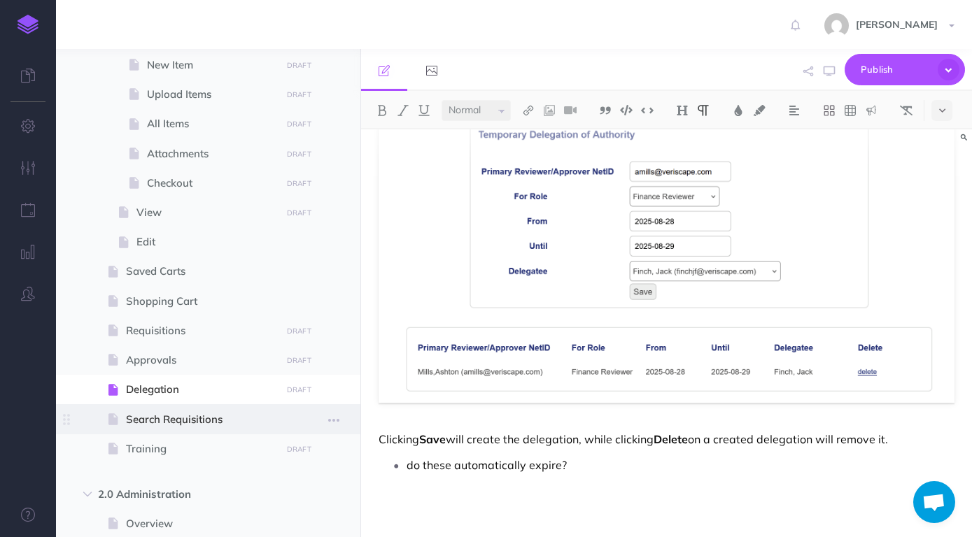
click at [223, 417] on span "Search Requisitions" at bounding box center [201, 419] width 150 height 17
select select "null"
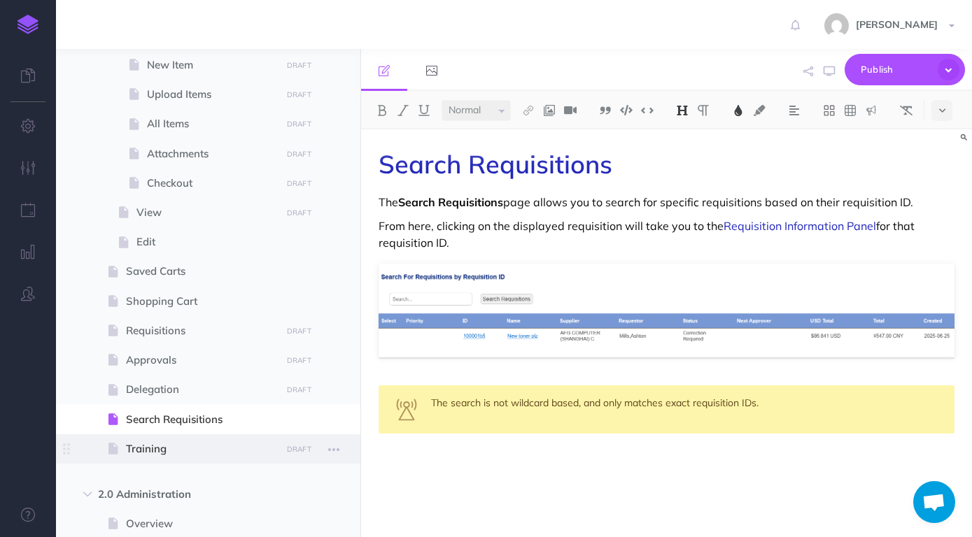
click at [175, 441] on span at bounding box center [208, 448] width 304 height 29
select select "null"
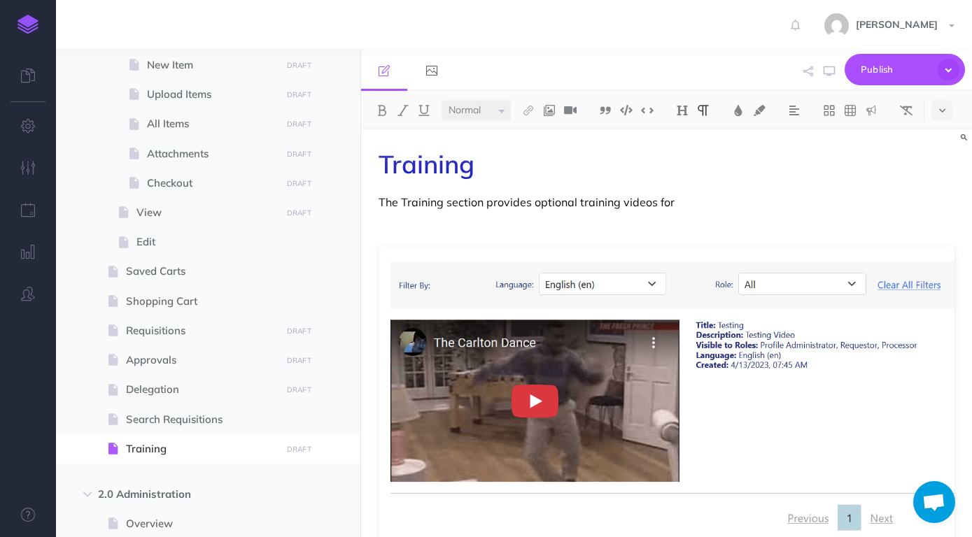
click at [674, 201] on p "The Training section provides optional training videos for" at bounding box center [667, 202] width 576 height 17
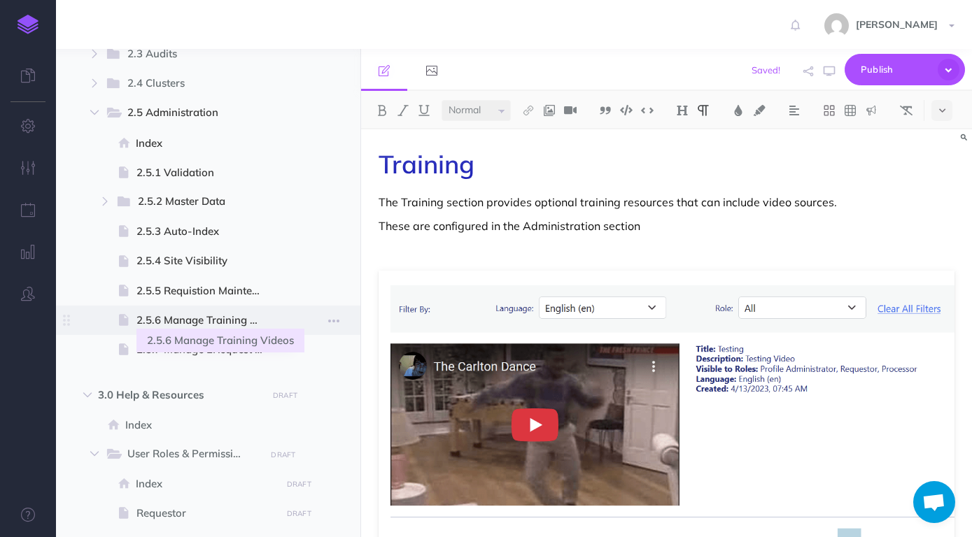
scroll to position [1037, 0]
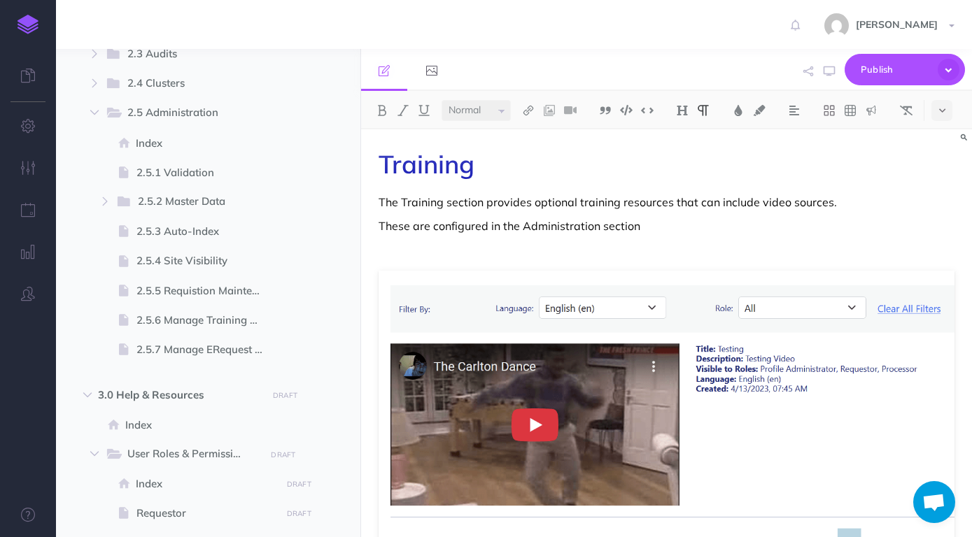
drag, startPoint x: 607, startPoint y: 230, endPoint x: 492, endPoint y: 229, distance: 115.5
click at [492, 229] on p "These are configured in the Administration section" at bounding box center [667, 226] width 576 height 17
drag, startPoint x: 653, startPoint y: 229, endPoint x: 724, endPoint y: 227, distance: 70.7
click at [724, 227] on p "These are configured by the Administrator in the the Administration section." at bounding box center [667, 226] width 576 height 17
click at [387, 109] on img at bounding box center [382, 110] width 13 height 11
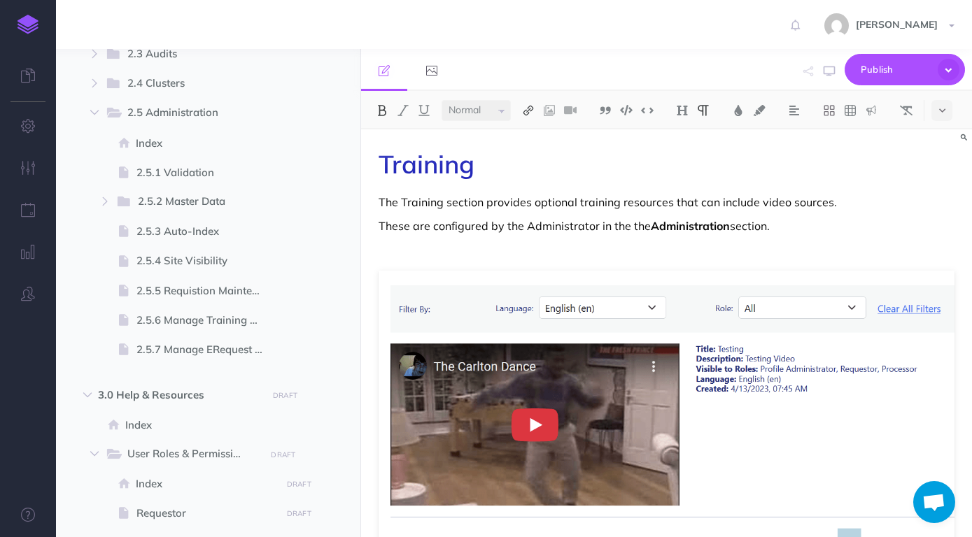
click at [530, 109] on img at bounding box center [528, 110] width 13 height 11
click at [532, 153] on icon at bounding box center [528, 156] width 11 height 10
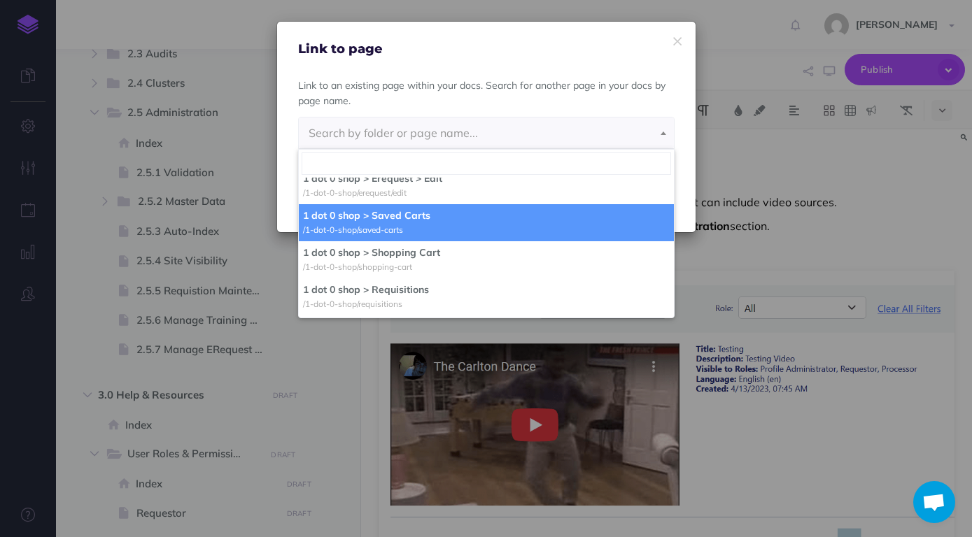
scroll to position [787, 0]
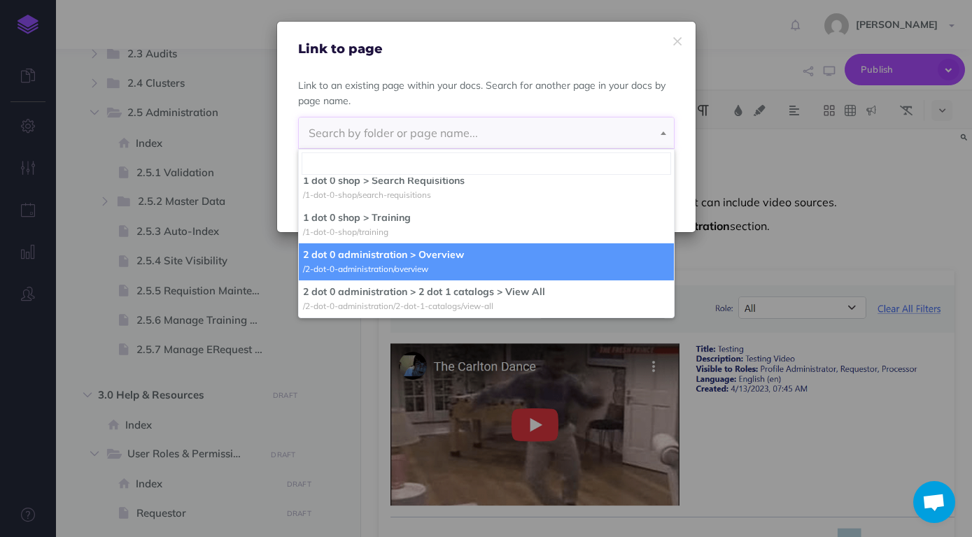
select select "JXO-TPZ-EKP-ARK"
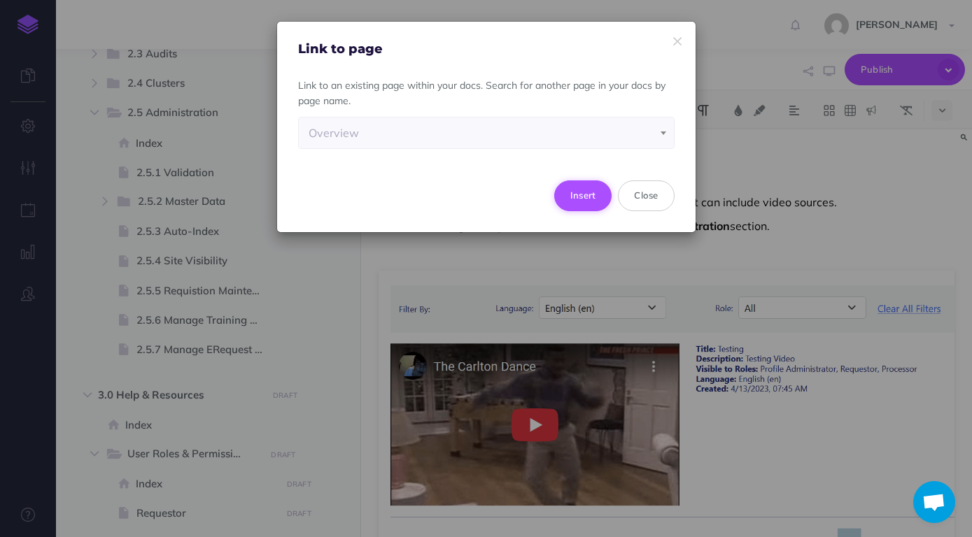
click at [567, 200] on button "Insert" at bounding box center [583, 196] width 58 height 31
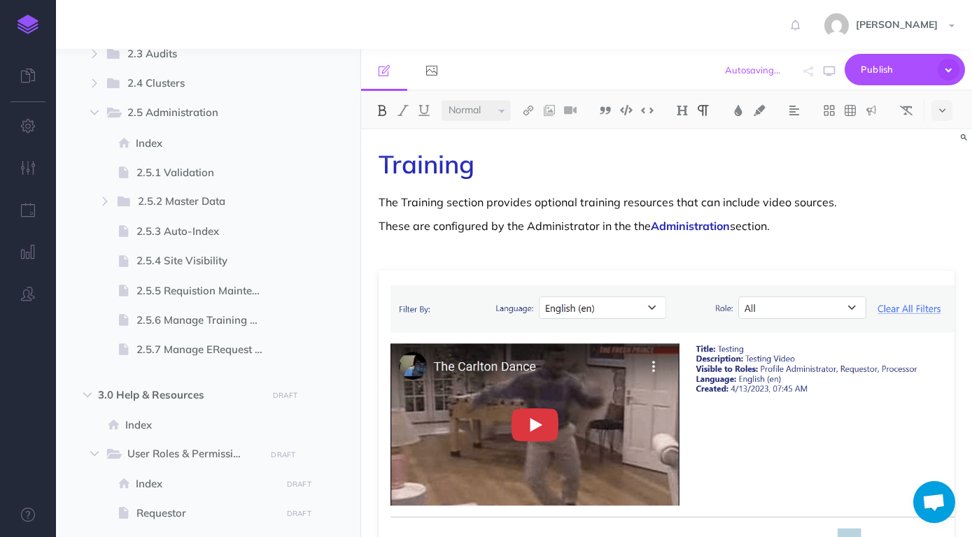
click at [802, 225] on p "These are configured by the Administrator in the the Administration section." at bounding box center [667, 226] width 576 height 17
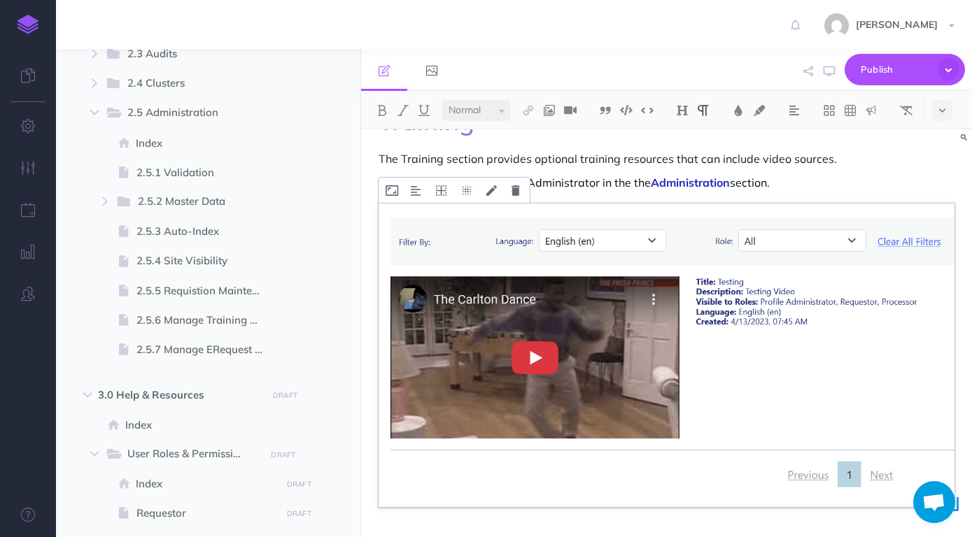
scroll to position [86, 0]
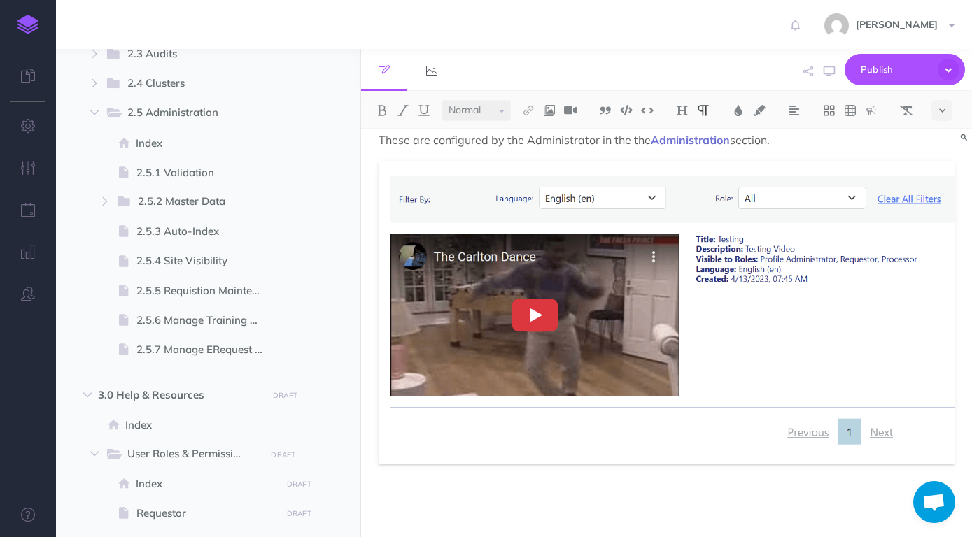
click at [728, 485] on div "Training The Training section provides optional training resources that can inc…" at bounding box center [666, 290] width 611 height 494
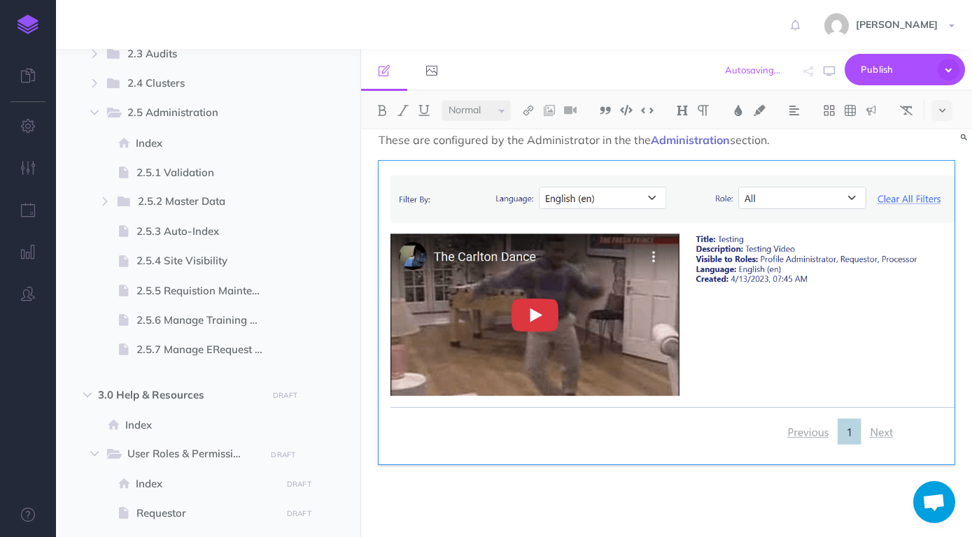
click at [730, 528] on div "Training The Training section provides optional training resources that can inc…" at bounding box center [666, 290] width 611 height 494
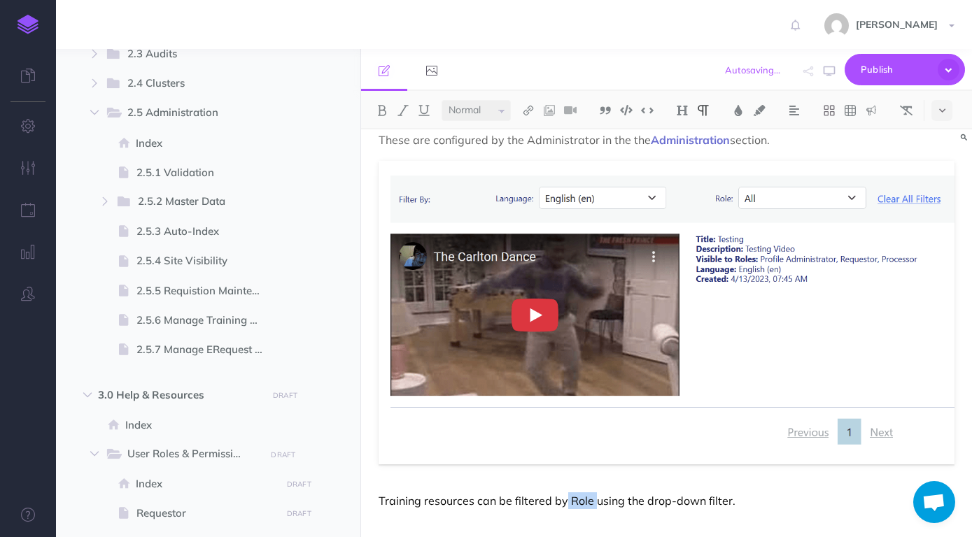
drag, startPoint x: 551, startPoint y: 502, endPoint x: 566, endPoint y: 504, distance: 15.5
click at [566, 504] on p "Training resources can be filtered by Role using the drop-down filter." at bounding box center [667, 501] width 576 height 17
click at [377, 108] on img at bounding box center [382, 110] width 13 height 11
click at [767, 497] on p "Training resources can be filtered by Role using the drop-down filter." at bounding box center [667, 501] width 576 height 17
drag, startPoint x: 581, startPoint y: 506, endPoint x: 379, endPoint y: 511, distance: 201.6
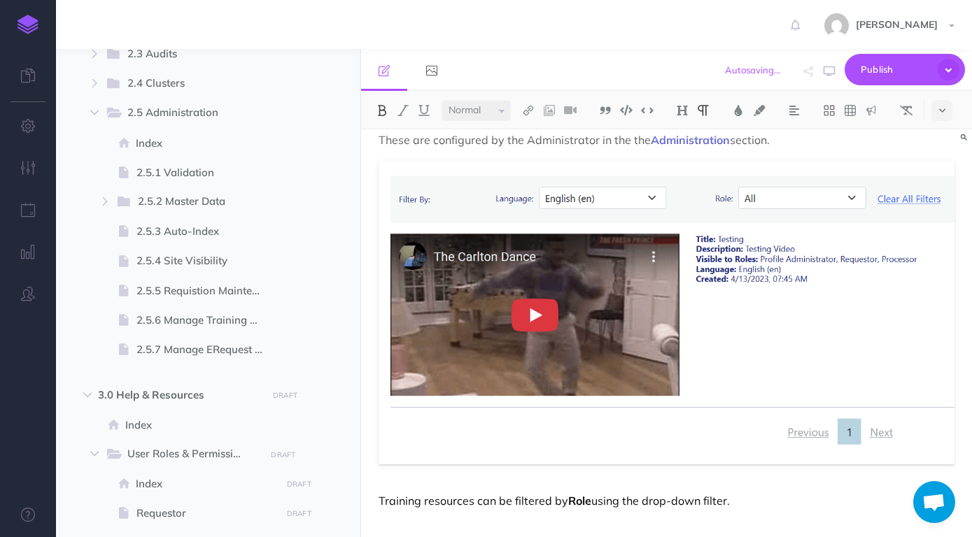
click at [379, 511] on div "Training The Training section provides optional training resources that can inc…" at bounding box center [666, 290] width 611 height 494
click at [875, 114] on img at bounding box center [871, 110] width 13 height 11
click at [875, 157] on img at bounding box center [871, 155] width 13 height 11
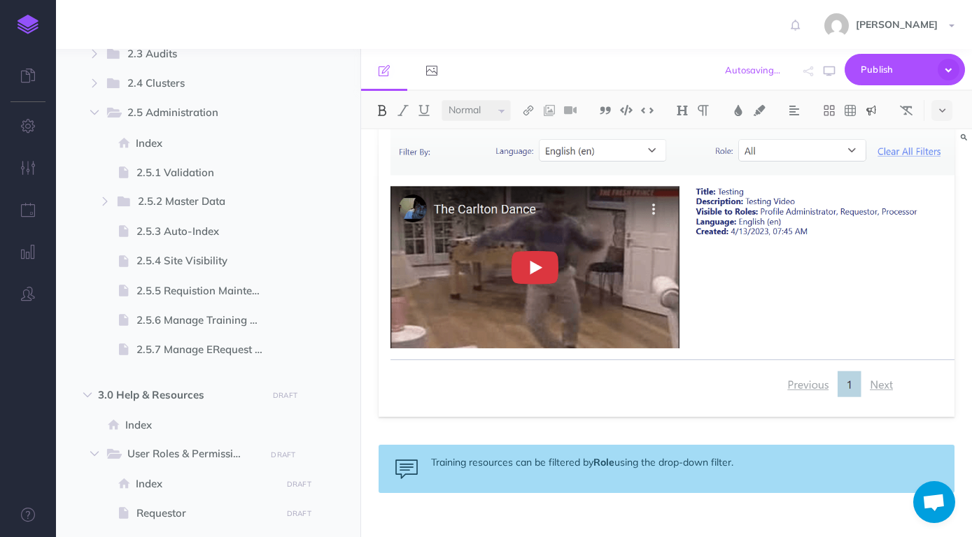
scroll to position [154, 0]
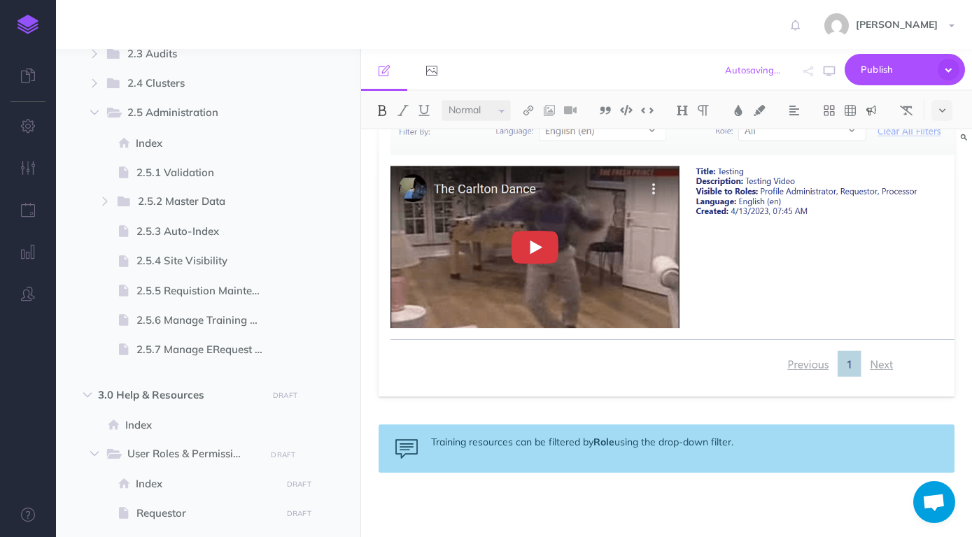
click at [869, 111] on img at bounding box center [871, 110] width 13 height 11
click at [873, 134] on img at bounding box center [871, 134] width 13 height 11
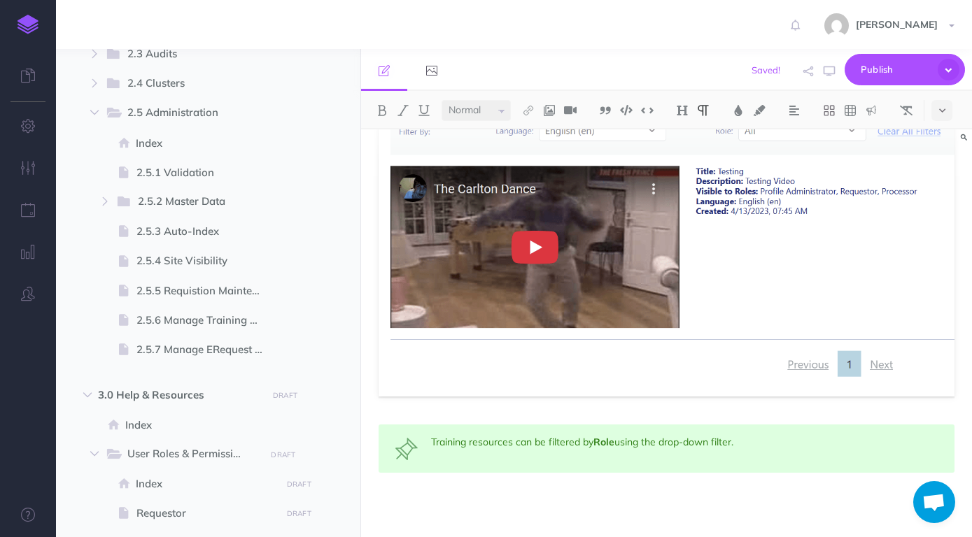
click at [782, 502] on p at bounding box center [667, 501] width 576 height 17
click at [593, 494] on p at bounding box center [667, 501] width 576 height 17
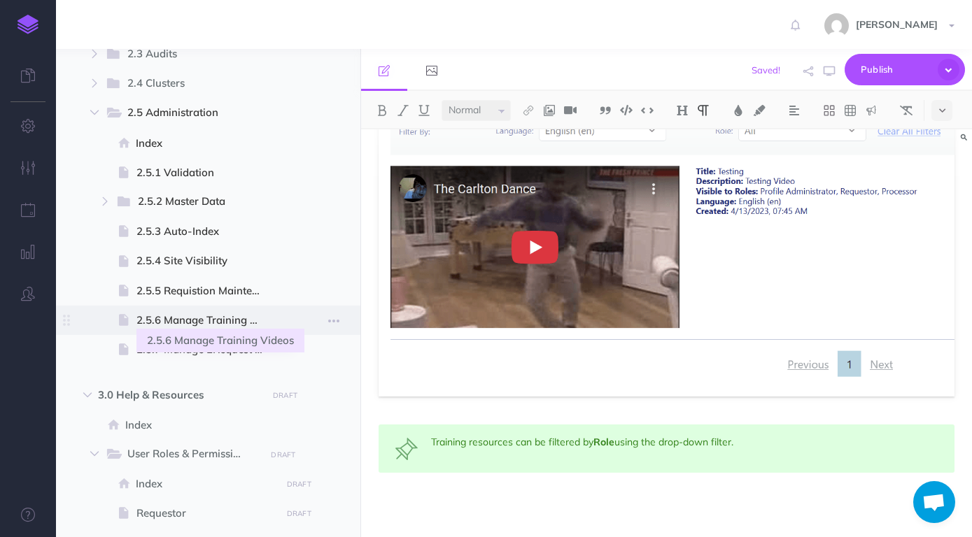
click at [216, 320] on span "2.5.6 Manage Training Videos" at bounding box center [206, 320] width 140 height 17
select select "null"
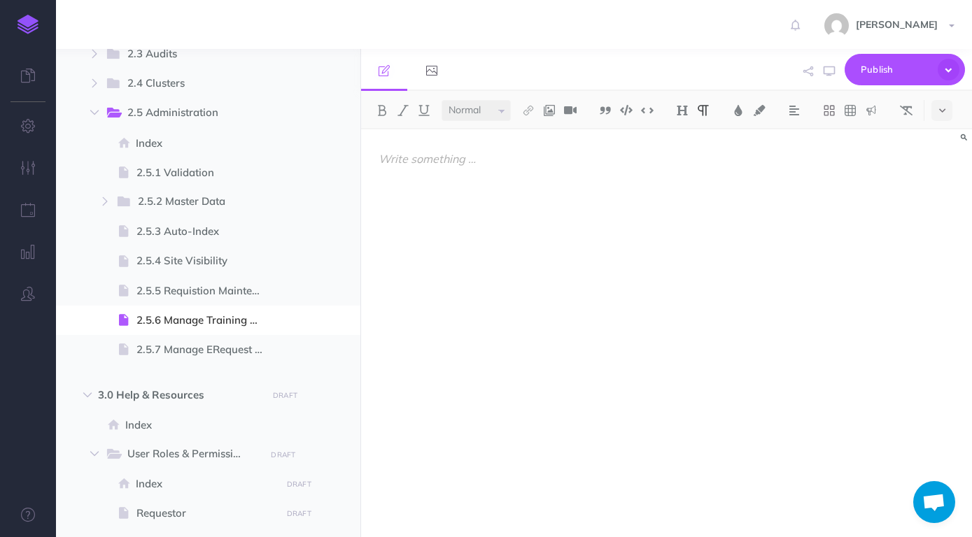
click at [496, 154] on p at bounding box center [667, 158] width 576 height 17
click at [681, 108] on img at bounding box center [682, 110] width 13 height 11
click at [686, 133] on button "H1" at bounding box center [682, 135] width 21 height 21
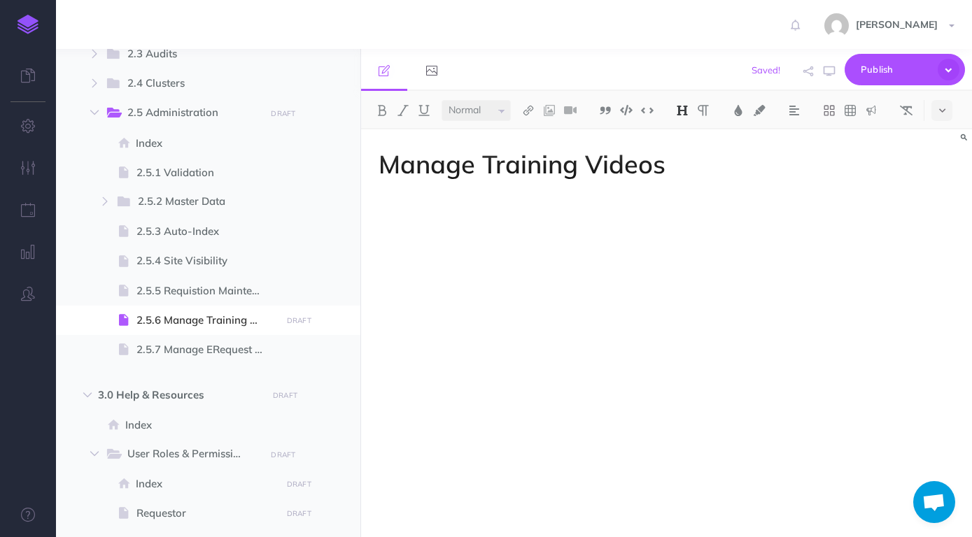
click at [637, 204] on p at bounding box center [667, 202] width 576 height 17
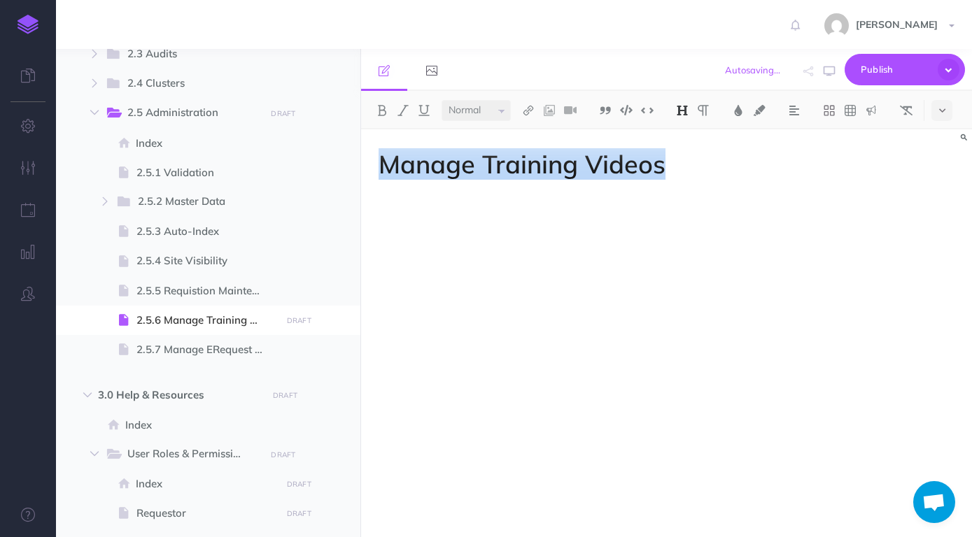
drag, startPoint x: 633, startPoint y: 168, endPoint x: 373, endPoint y: 170, distance: 260.3
click at [373, 170] on div "Manage Training Videos" at bounding box center [666, 326] width 611 height 394
click at [735, 111] on button at bounding box center [738, 110] width 21 height 21
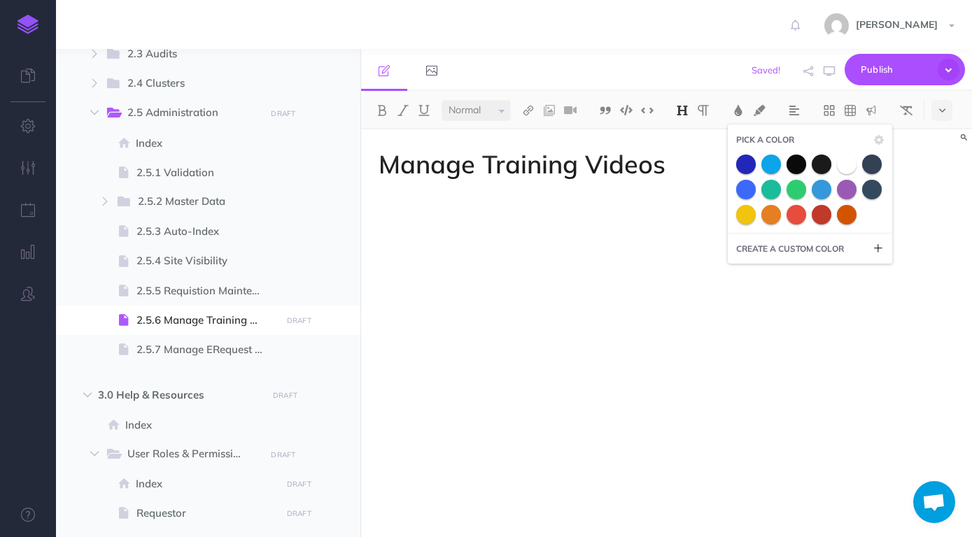
click at [747, 164] on span at bounding box center [746, 165] width 20 height 20
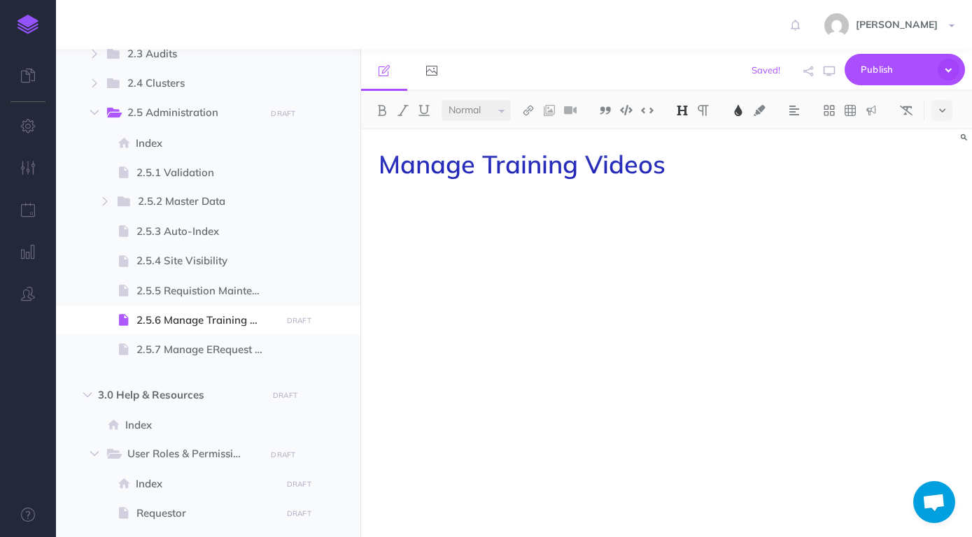
click at [681, 225] on div "Manage Training Videos" at bounding box center [666, 326] width 611 height 394
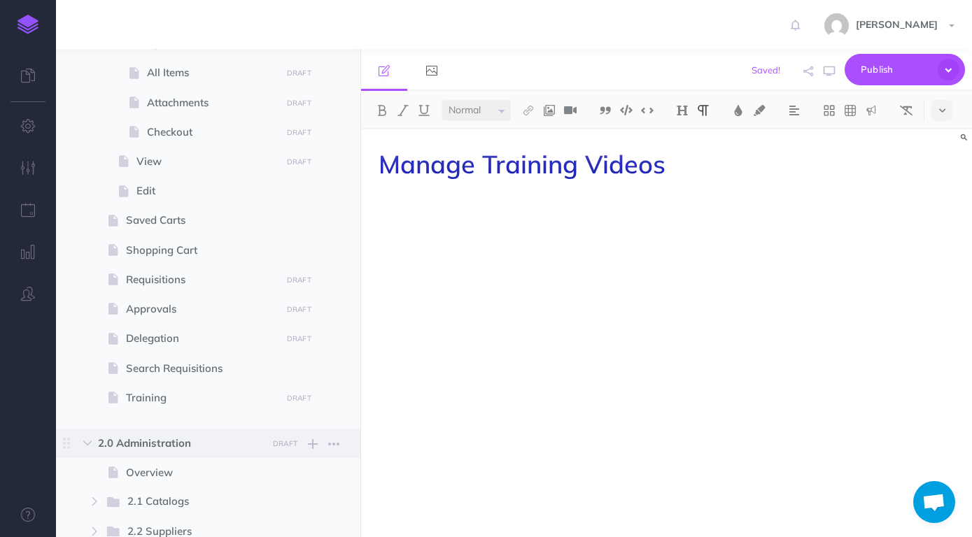
scroll to position [558, 0]
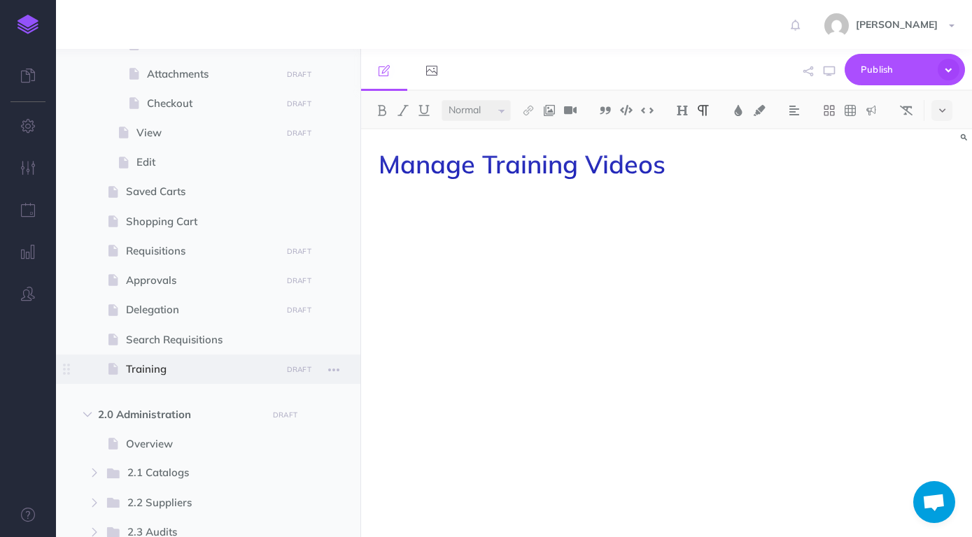
click at [175, 367] on span "Training" at bounding box center [201, 369] width 150 height 17
select select "null"
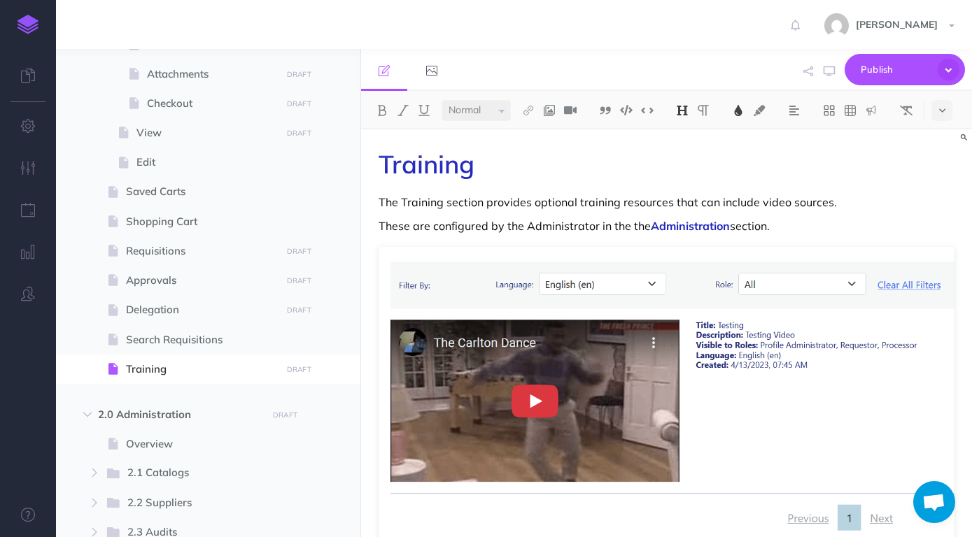
click at [671, 203] on p "The Training section provides optional training resources that can include vide…" at bounding box center [667, 202] width 576 height 17
click at [786, 219] on p "These are configured by the Administrator in the the Administration section." at bounding box center [667, 226] width 576 height 17
click at [176, 336] on span "Search Requisitions" at bounding box center [201, 340] width 150 height 17
select select "null"
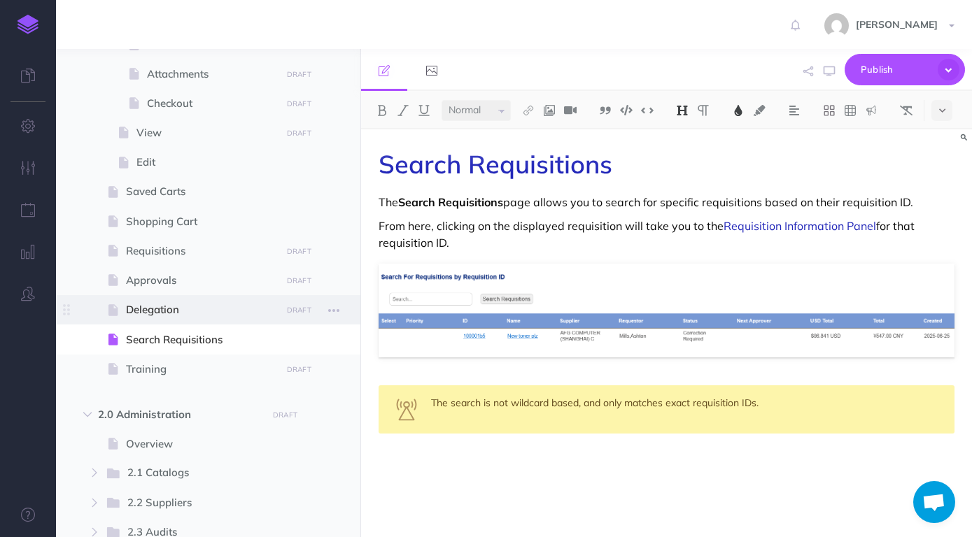
click at [171, 312] on span "Delegation" at bounding box center [201, 310] width 150 height 17
select select "null"
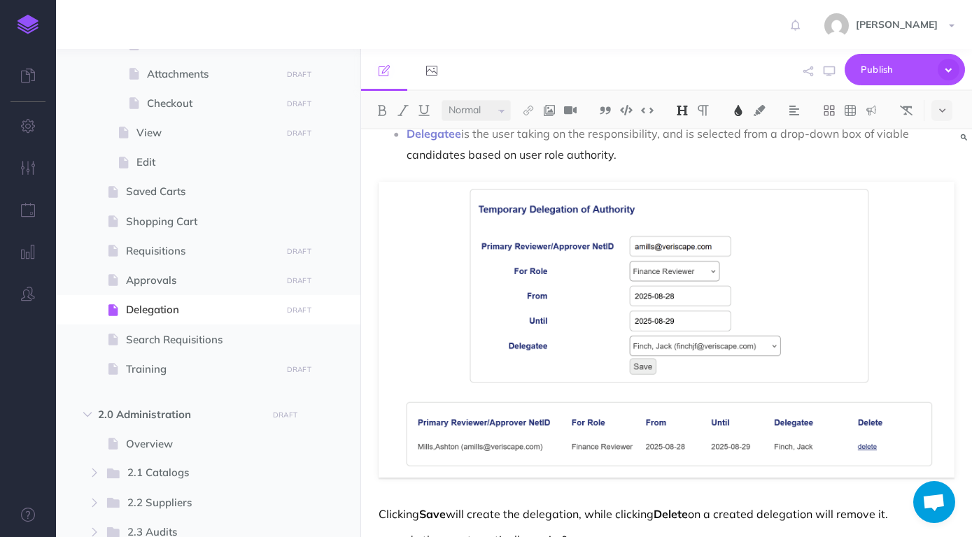
scroll to position [287, 0]
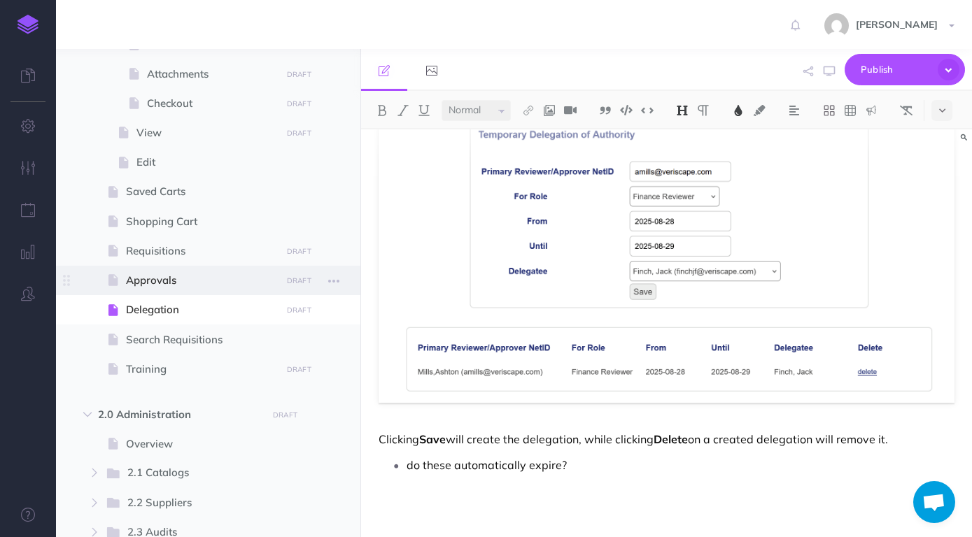
click at [179, 292] on span at bounding box center [208, 280] width 304 height 29
select select "null"
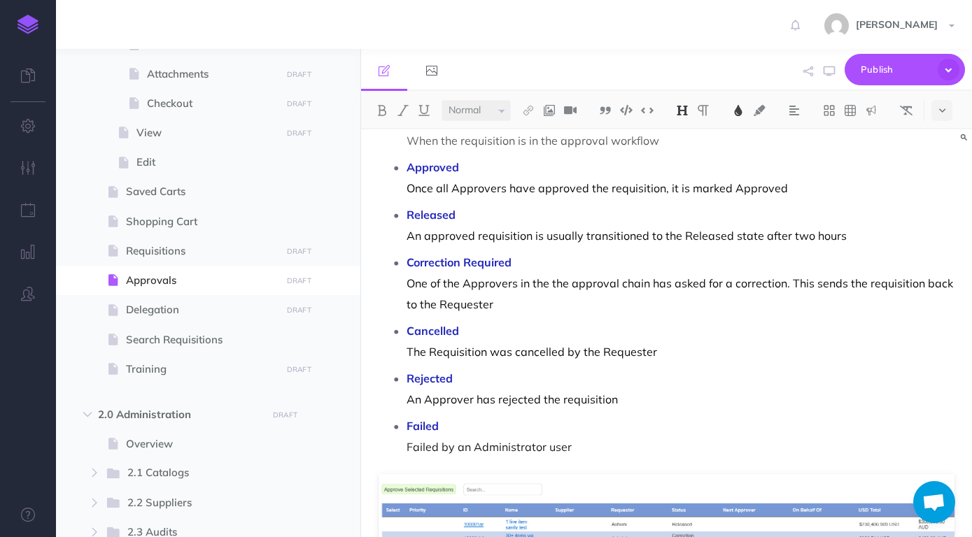
scroll to position [441, 0]
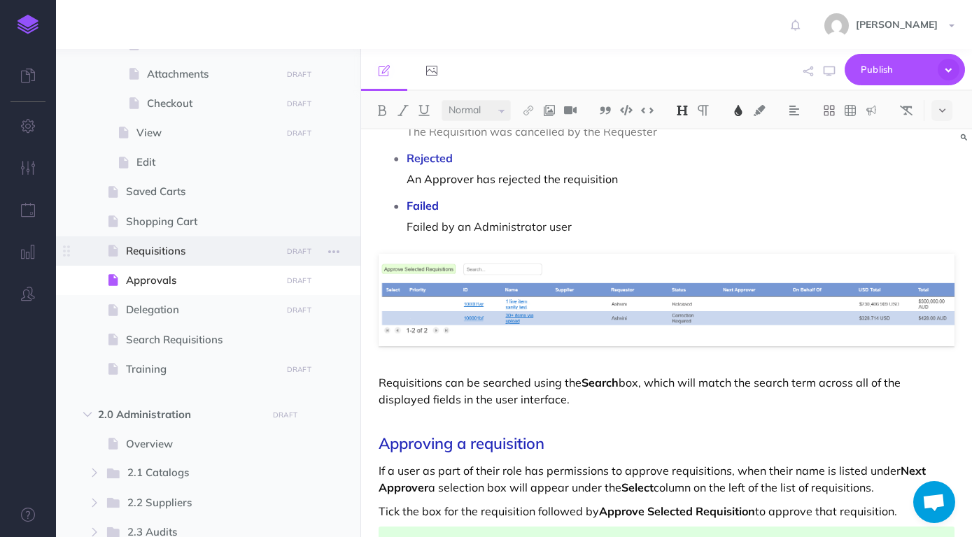
click at [218, 264] on span at bounding box center [208, 250] width 304 height 29
select select "null"
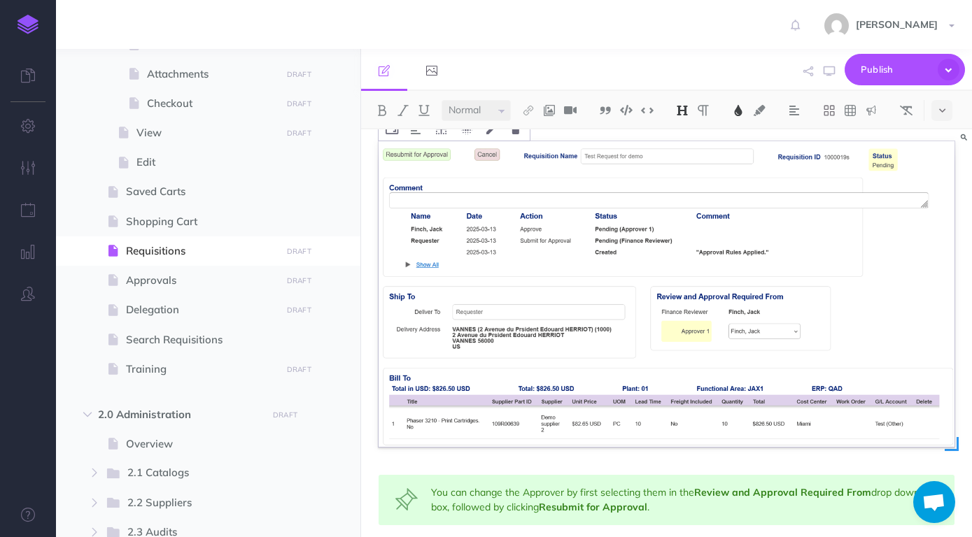
scroll to position [1032, 0]
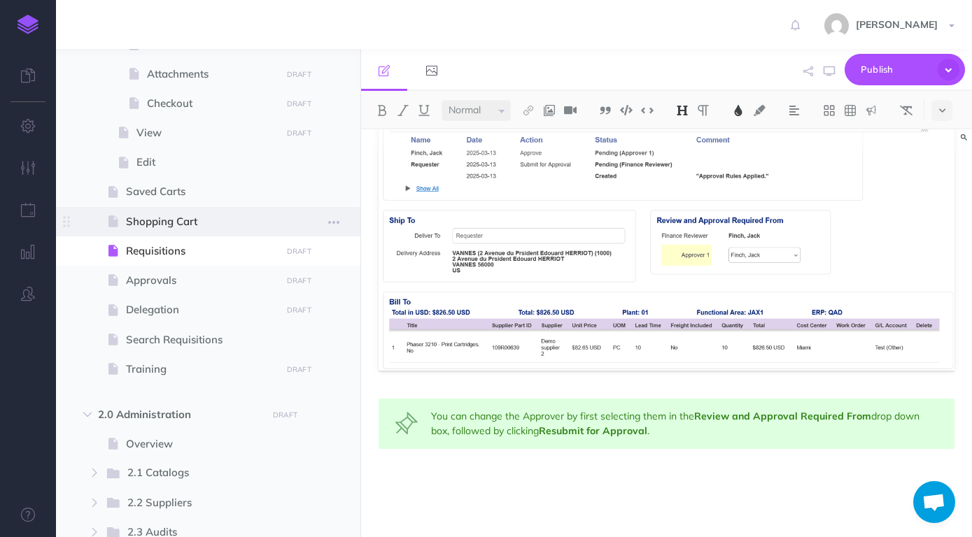
click at [148, 226] on span "Shopping Cart" at bounding box center [201, 221] width 150 height 17
select select "null"
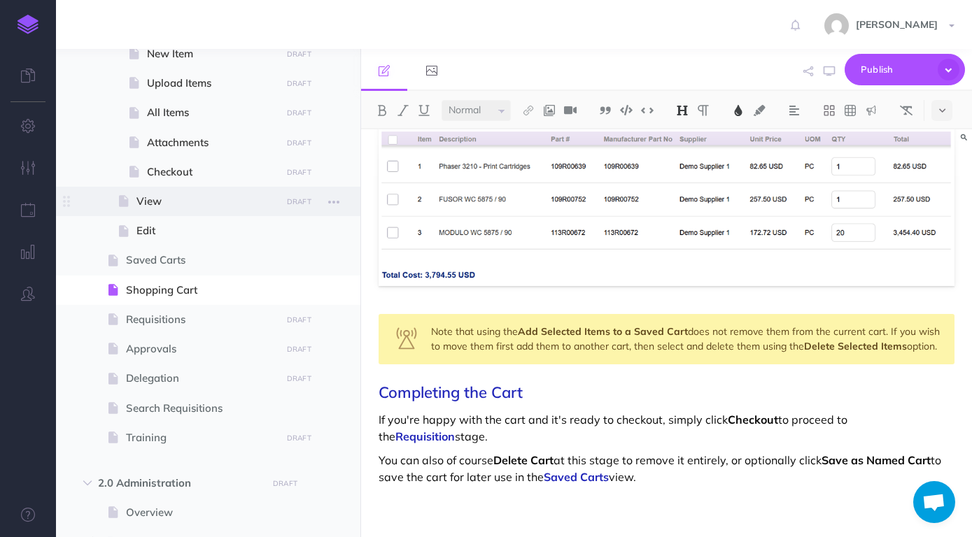
scroll to position [399, 0]
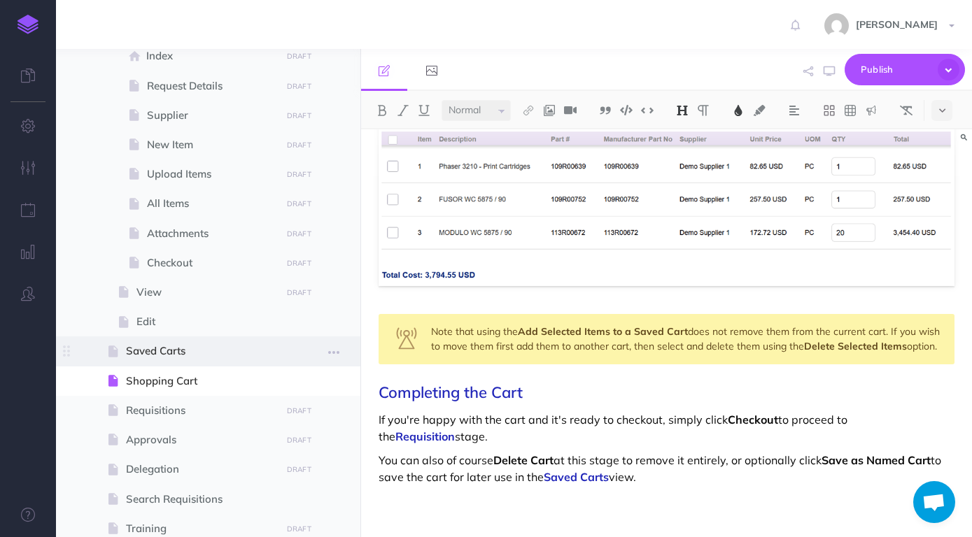
click at [162, 345] on span "Saved Carts" at bounding box center [201, 351] width 150 height 17
select select "null"
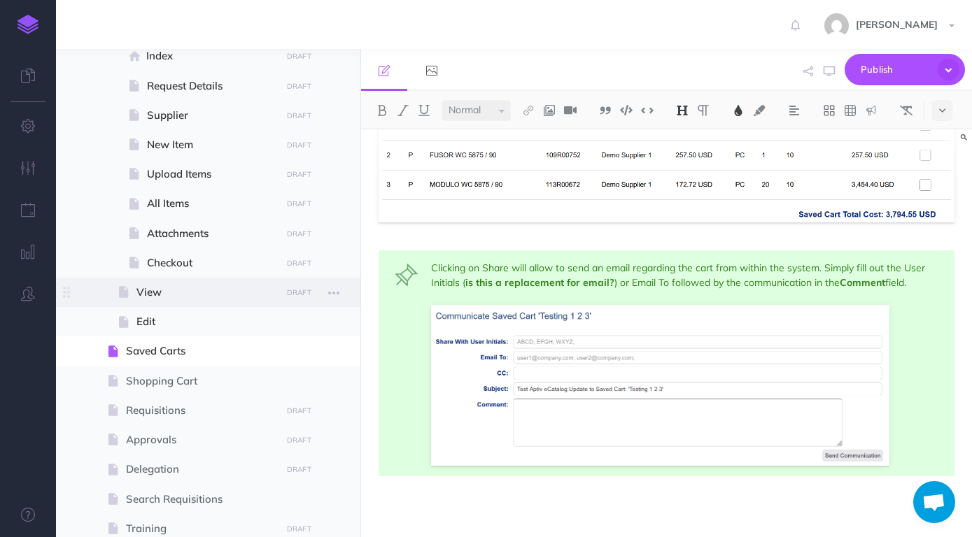
scroll to position [394, 0]
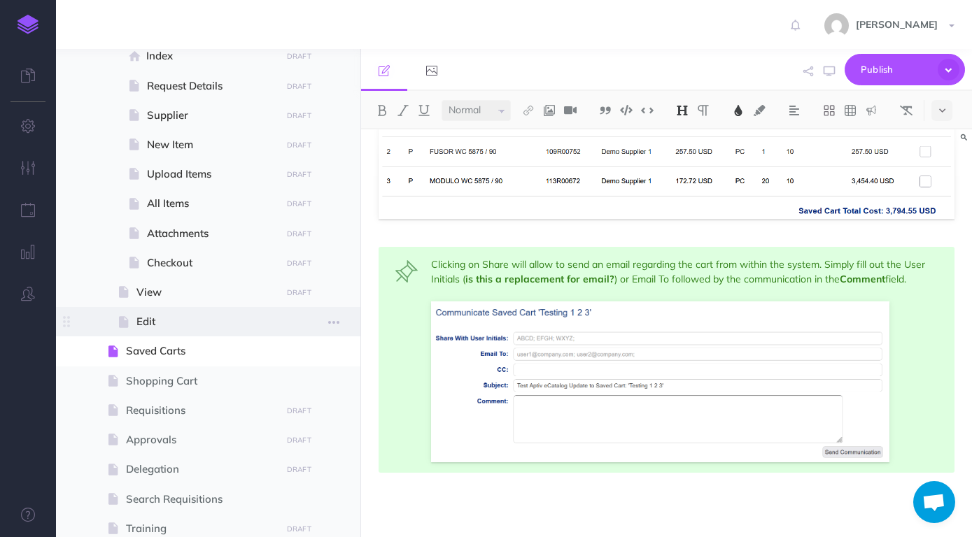
click at [176, 319] on span "Edit" at bounding box center [206, 321] width 140 height 17
select select "null"
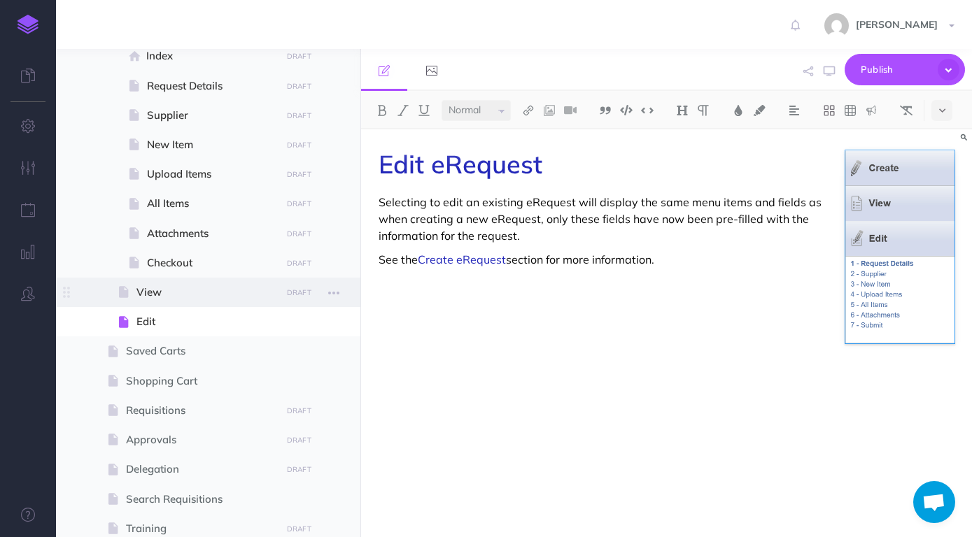
click at [143, 295] on span "View" at bounding box center [206, 292] width 140 height 17
select select "null"
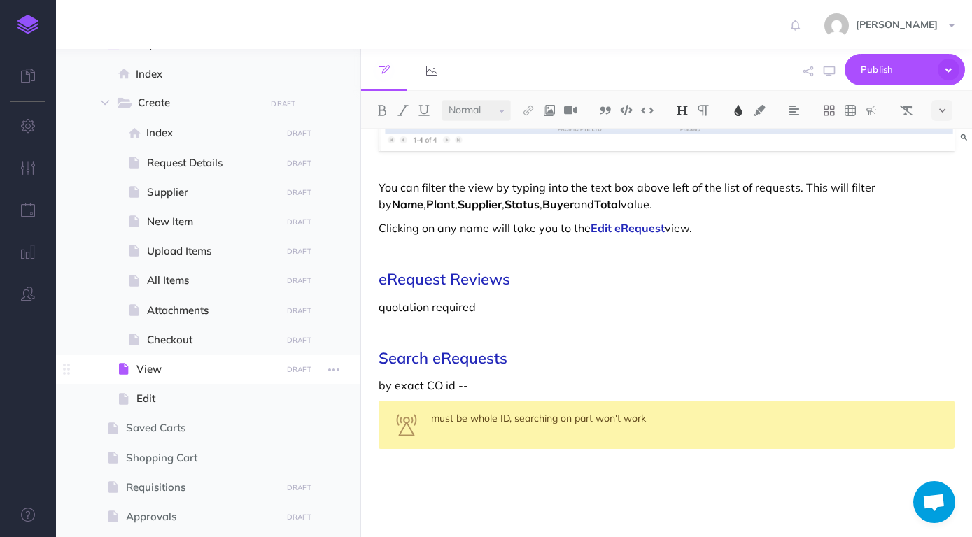
scroll to position [319, 0]
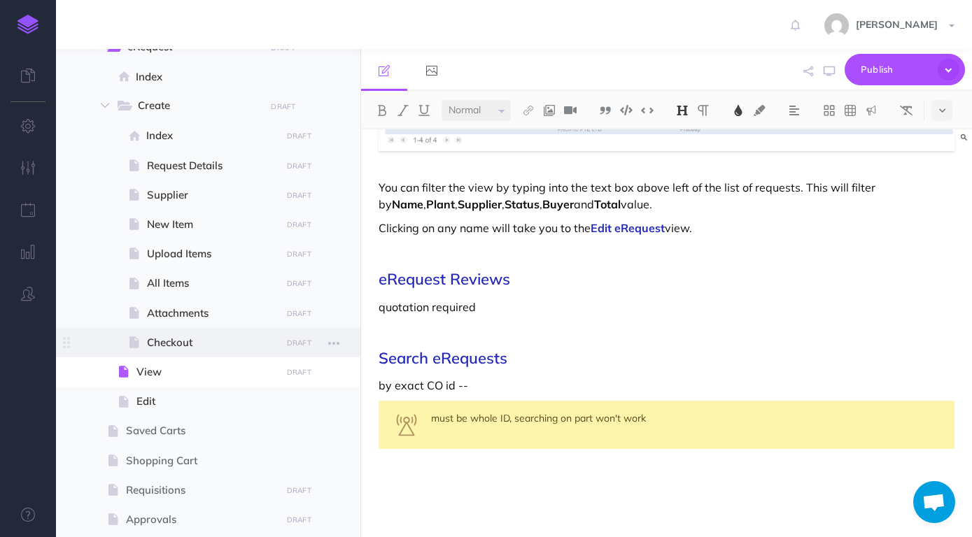
click at [187, 330] on span at bounding box center [208, 342] width 304 height 29
select select "null"
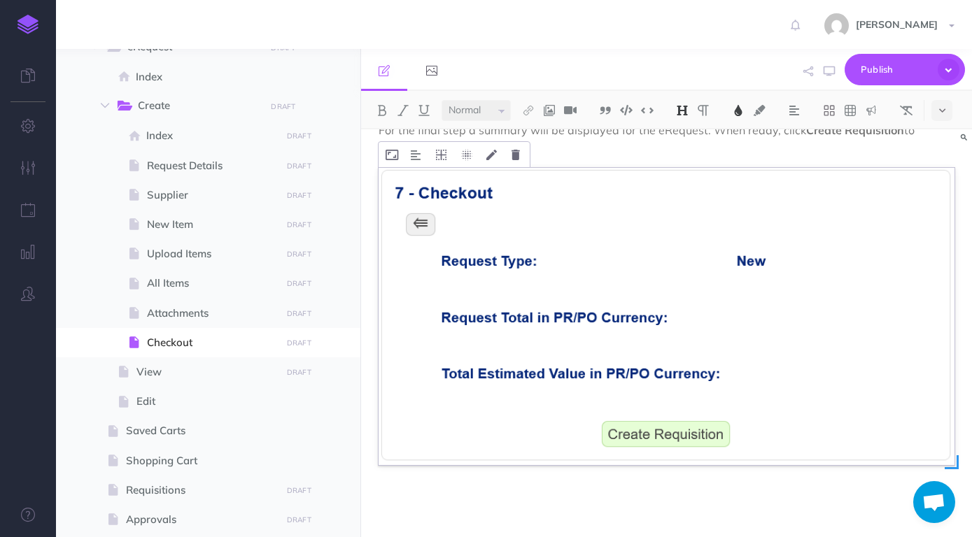
scroll to position [73, 0]
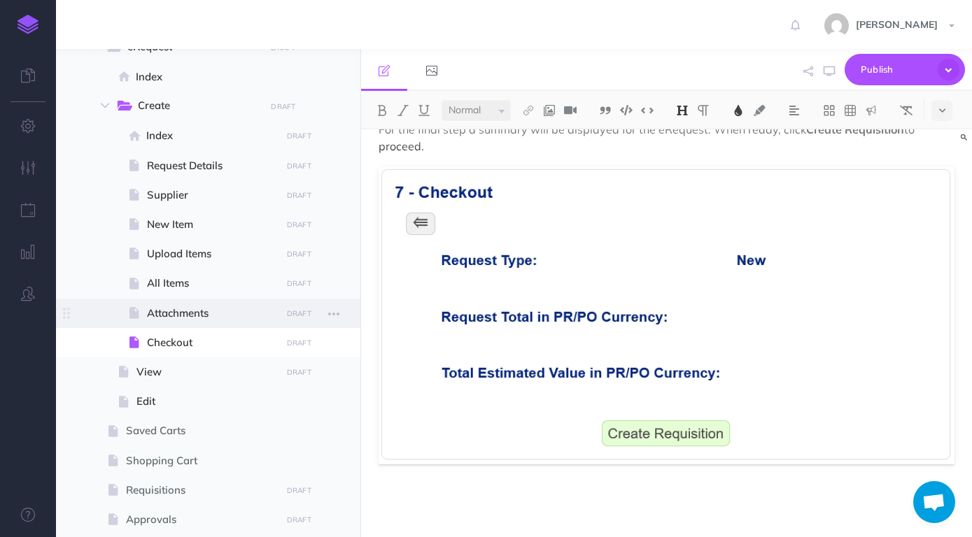
click at [212, 317] on span "Attachments" at bounding box center [211, 313] width 129 height 17
select select "null"
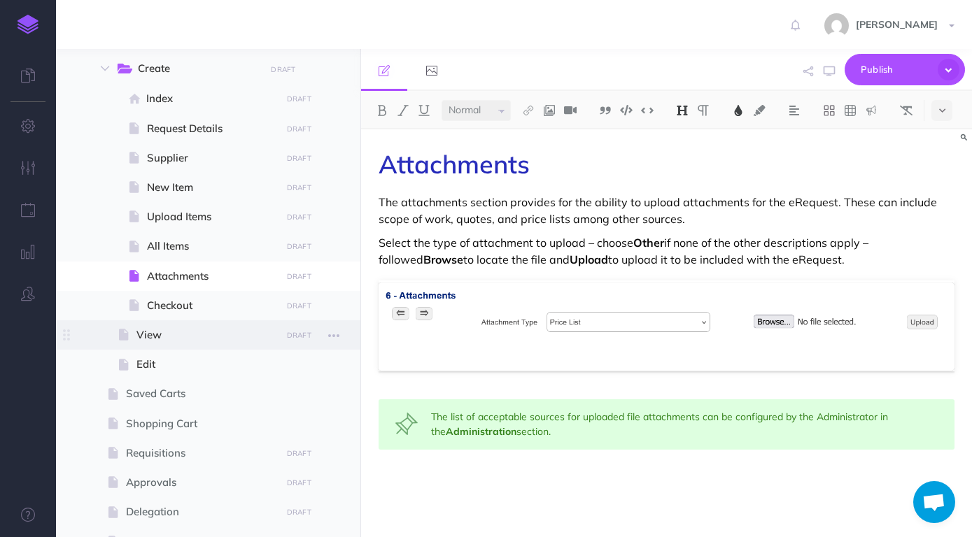
scroll to position [399, 0]
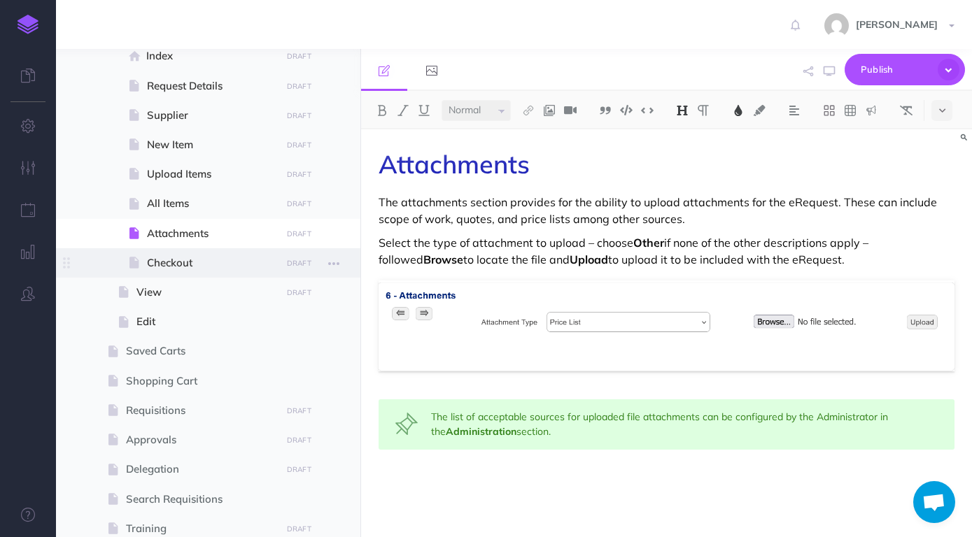
click at [177, 267] on span "Checkout" at bounding box center [211, 263] width 129 height 17
select select "null"
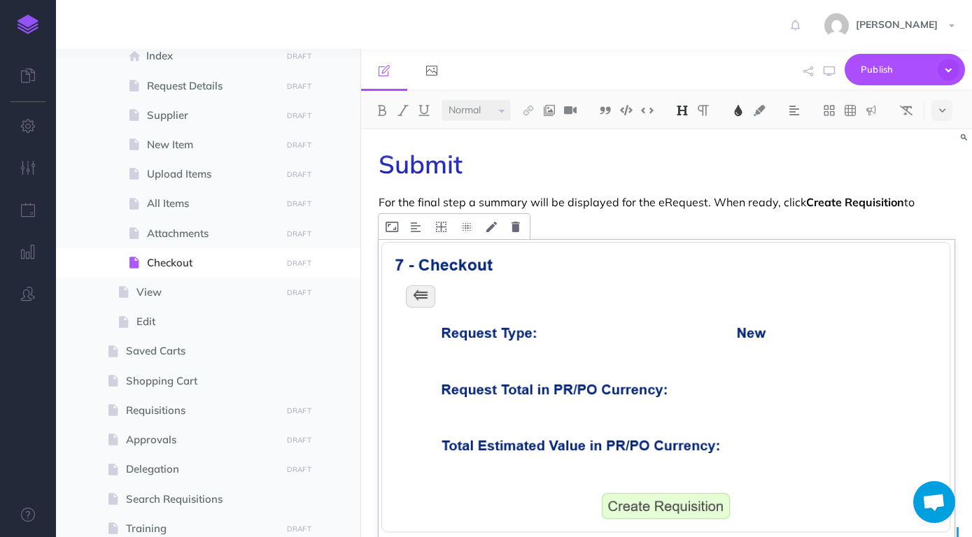
click at [579, 311] on img at bounding box center [667, 389] width 576 height 298
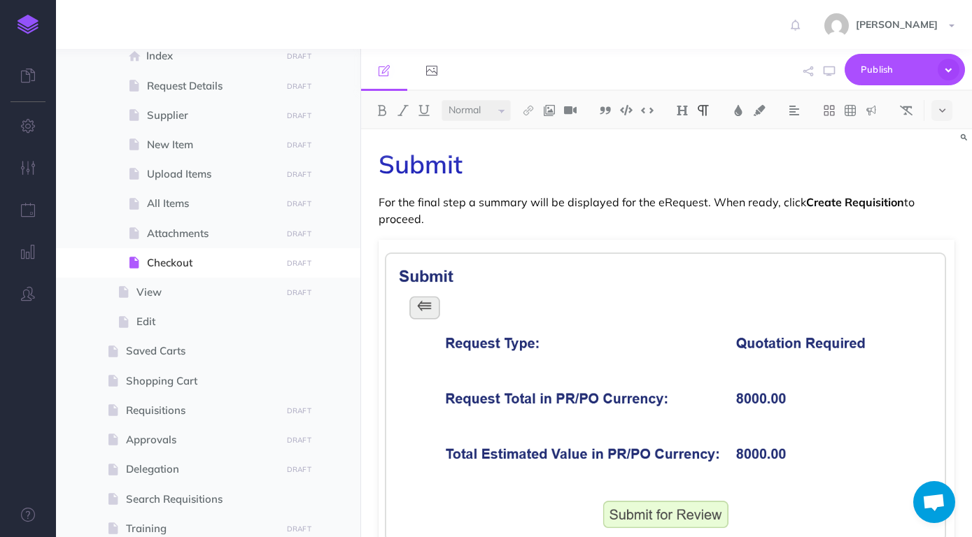
click at [595, 222] on p "For the final step a summary will be displayed for the eRequest. When ready, cl…" at bounding box center [667, 211] width 576 height 34
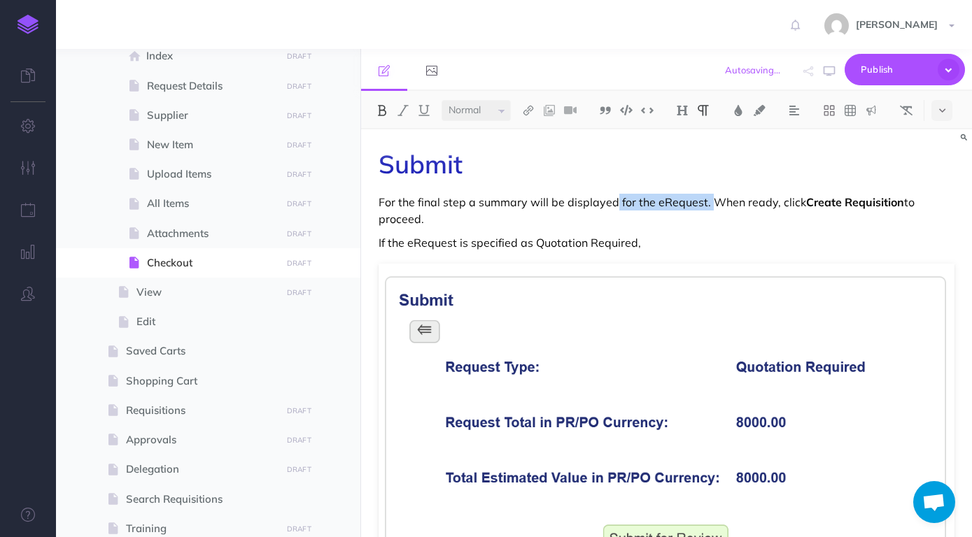
drag, startPoint x: 711, startPoint y: 201, endPoint x: 613, endPoint y: 195, distance: 98.2
click at [613, 195] on p "For the final step a summary will be displayed for the eRequest. When ready, cl…" at bounding box center [667, 211] width 576 height 34
click at [688, 221] on p "For the final step a summary will be displayed for the eRequest. When ready, cl…" at bounding box center [667, 211] width 576 height 34
click at [719, 247] on p "If the eRequest is specified as Quotation Required," at bounding box center [667, 242] width 576 height 17
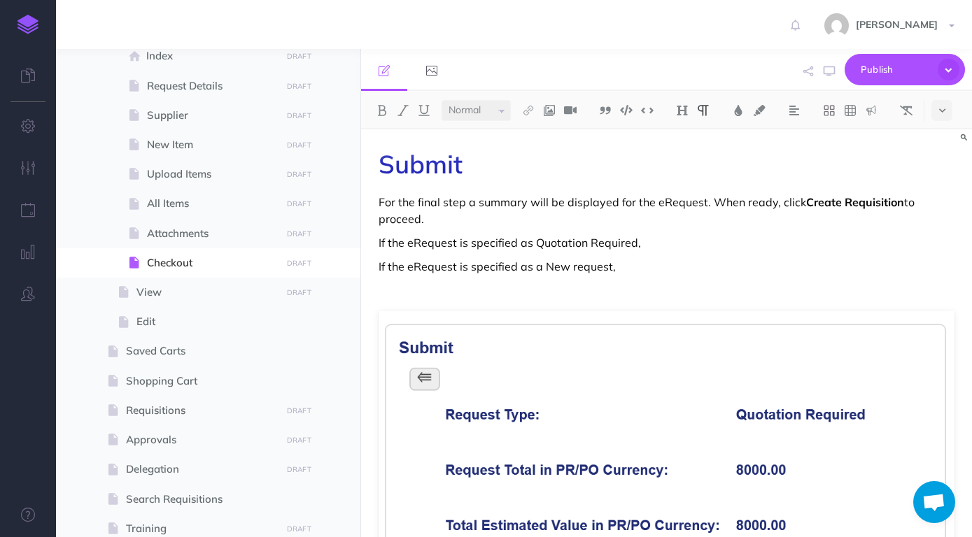
click at [730, 267] on p "If the eRequest is specified as a New request," at bounding box center [667, 266] width 576 height 17
drag, startPoint x: 712, startPoint y: 202, endPoint x: 717, endPoint y: 213, distance: 12.2
click at [717, 213] on p "For the final step a summary will be displayed for the eRequest. When ready, cl…" at bounding box center [667, 211] width 576 height 34
click at [693, 280] on div "Submit For the final step a summary will be displayed for the eRequest. When re…" at bounding box center [666, 414] width 611 height 570
drag, startPoint x: 713, startPoint y: 200, endPoint x: 716, endPoint y: 213, distance: 13.1
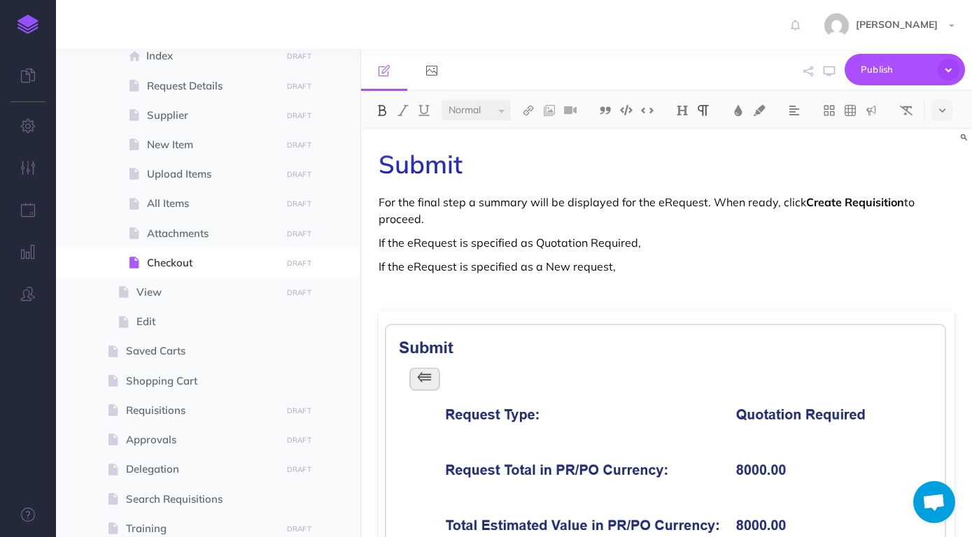
click at [716, 213] on p "For the final step a summary will be displayed for the eRequest. When ready, cl…" at bounding box center [667, 211] width 576 height 34
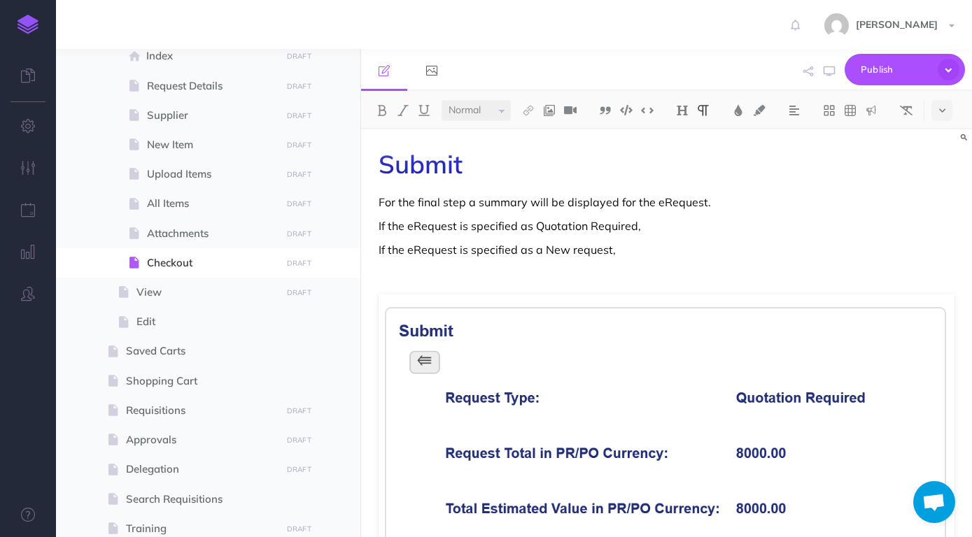
click at [698, 251] on p "If the eRequest is specified as a New request," at bounding box center [667, 249] width 576 height 17
click at [679, 276] on p at bounding box center [667, 273] width 576 height 17
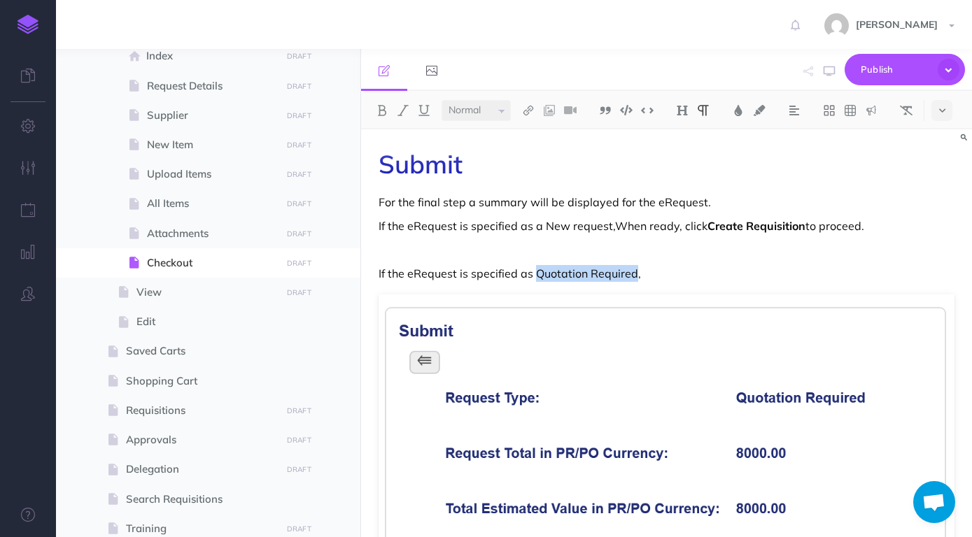
drag, startPoint x: 537, startPoint y: 271, endPoint x: 633, endPoint y: 274, distance: 95.9
click at [633, 274] on p "If the eRequest is specified as Quotation Required," at bounding box center [667, 273] width 576 height 17
click at [660, 268] on p "If the eRequest is specified as Quotation Required," at bounding box center [667, 273] width 576 height 17
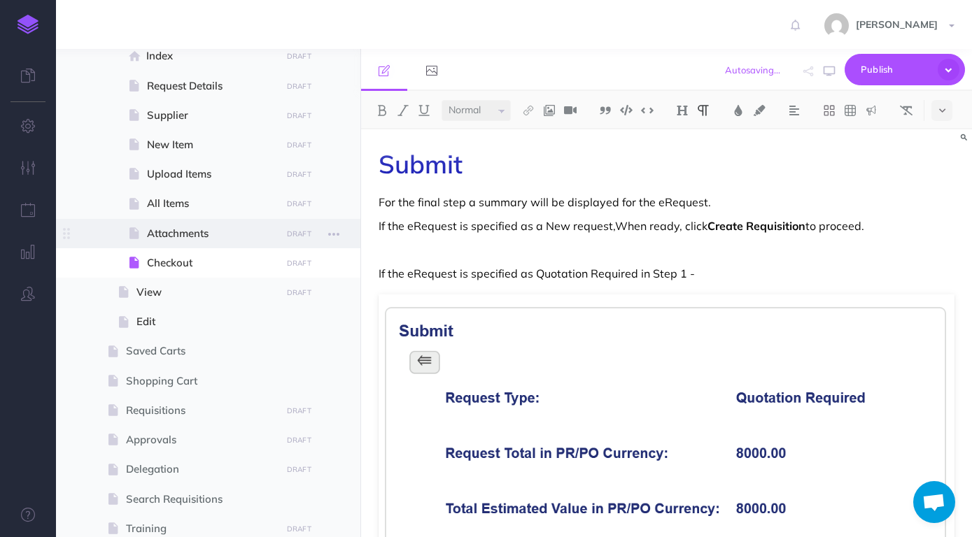
scroll to position [239, 0]
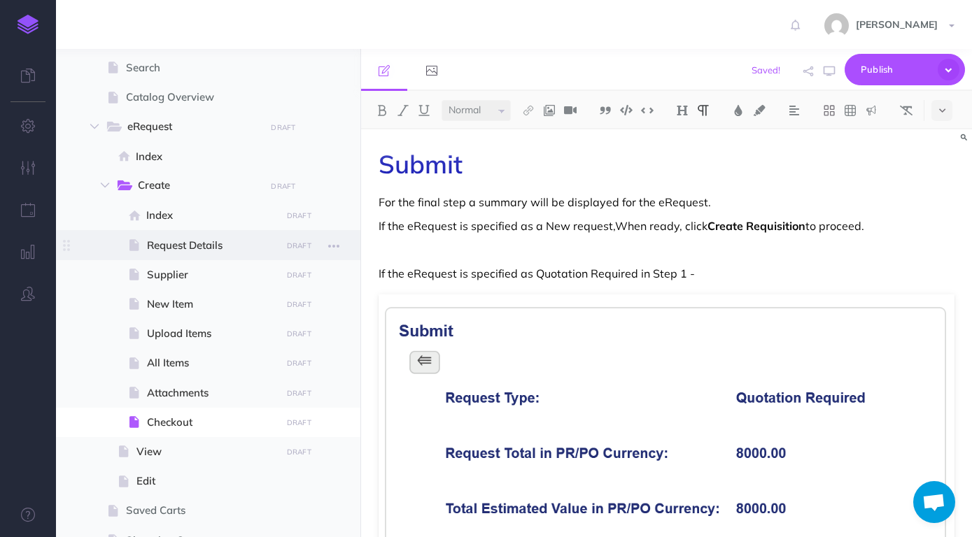
click at [222, 242] on span "Request Details" at bounding box center [211, 245] width 129 height 17
select select "null"
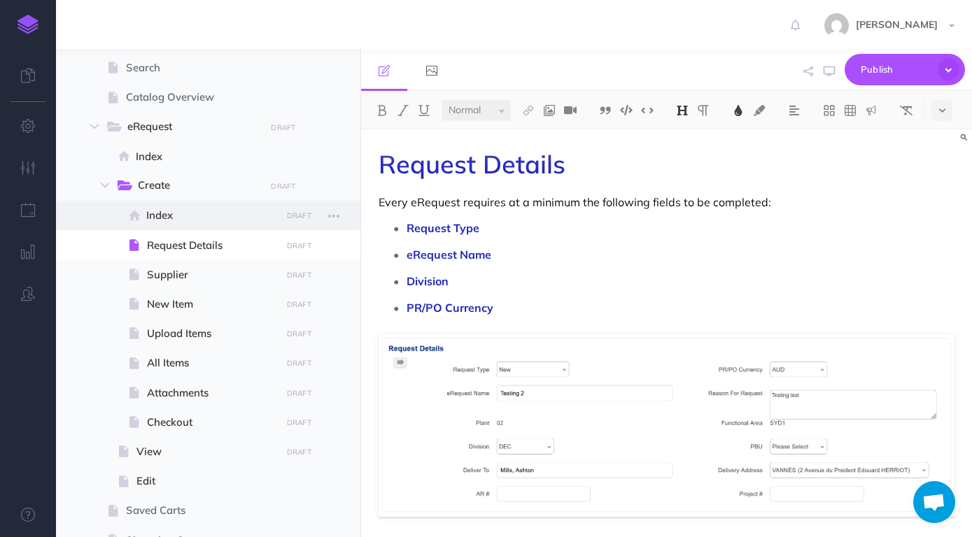
click at [220, 221] on span "Index" at bounding box center [211, 215] width 130 height 17
select select "null"
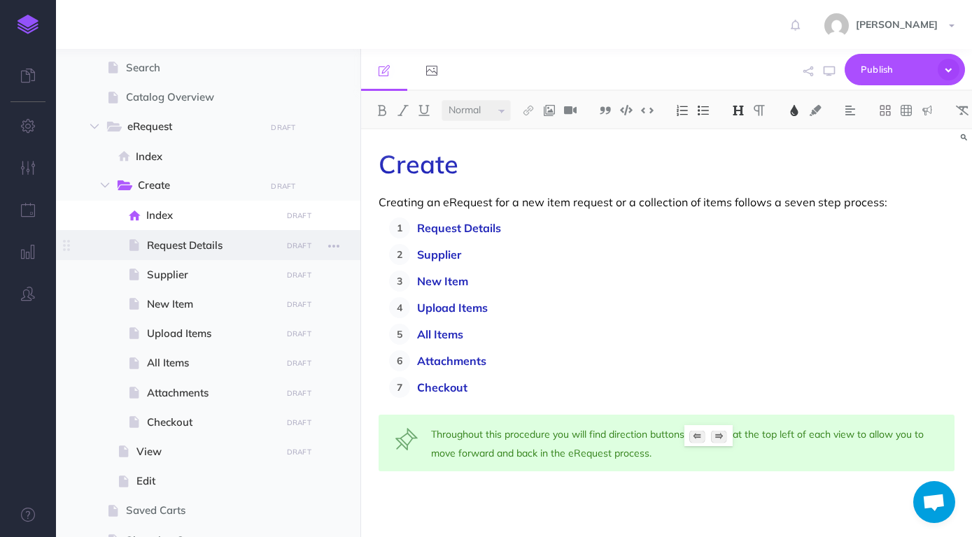
click at [214, 236] on span at bounding box center [208, 244] width 304 height 29
select select "null"
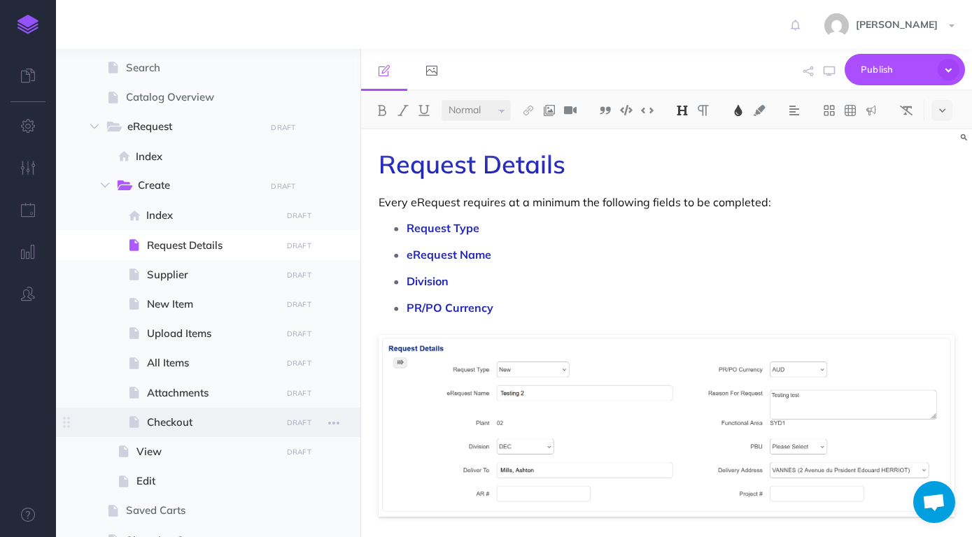
click at [202, 427] on span "Checkout" at bounding box center [211, 422] width 129 height 17
select select "null"
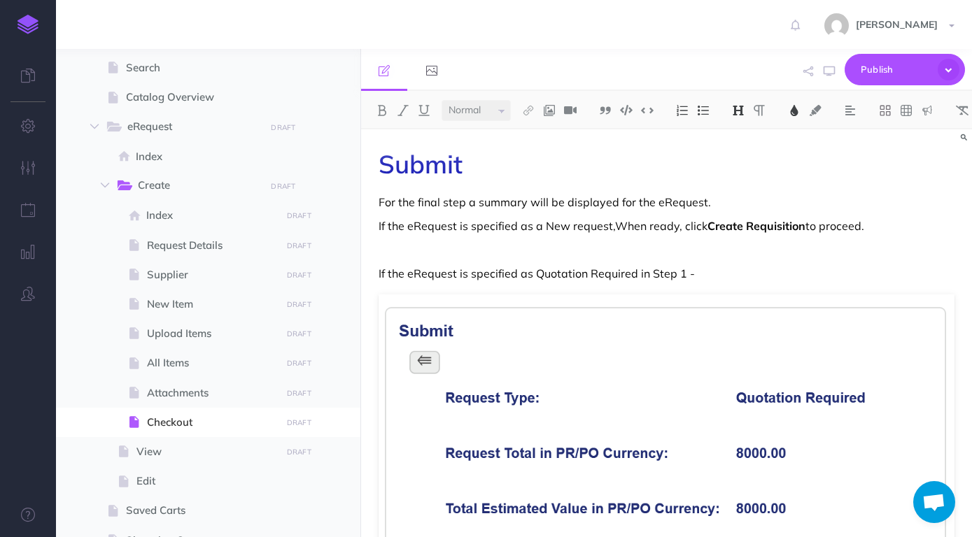
click at [710, 279] on p "If the eRequest is specified as Quotation Required in Step 1 -" at bounding box center [667, 273] width 576 height 17
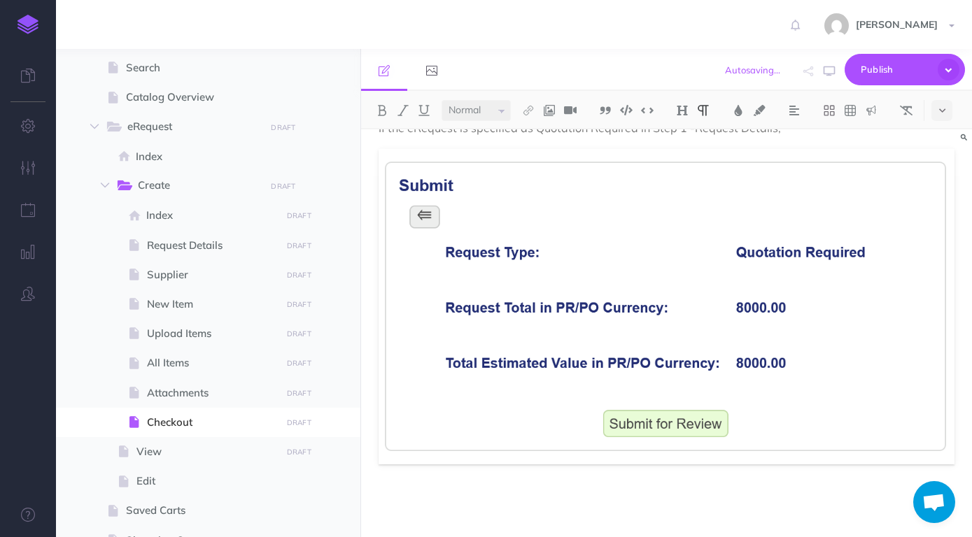
scroll to position [72, 0]
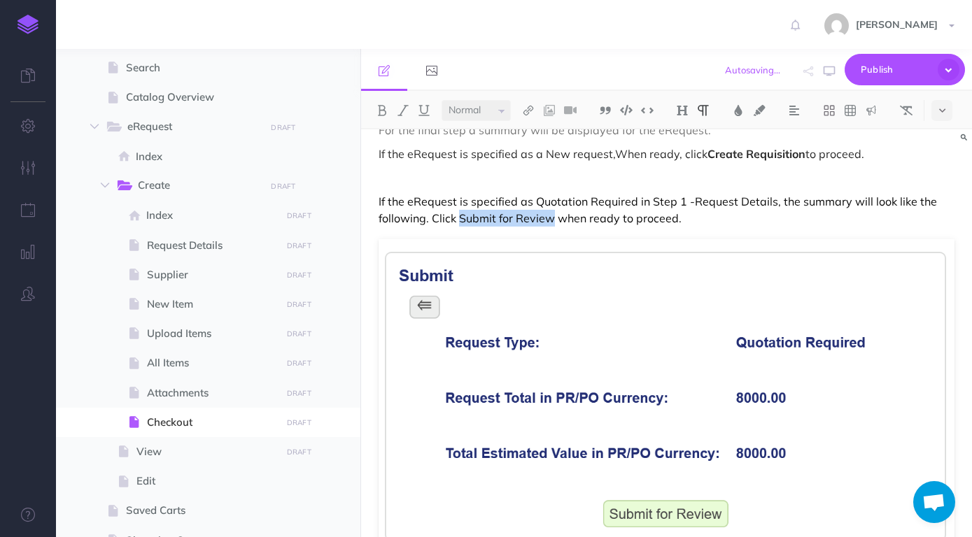
drag, startPoint x: 553, startPoint y: 218, endPoint x: 458, endPoint y: 222, distance: 95.3
click at [458, 222] on p "If the eRequest is specified as Quotation Required in Step 1 -Request Details, …" at bounding box center [667, 210] width 576 height 34
click at [381, 112] on img at bounding box center [382, 110] width 13 height 11
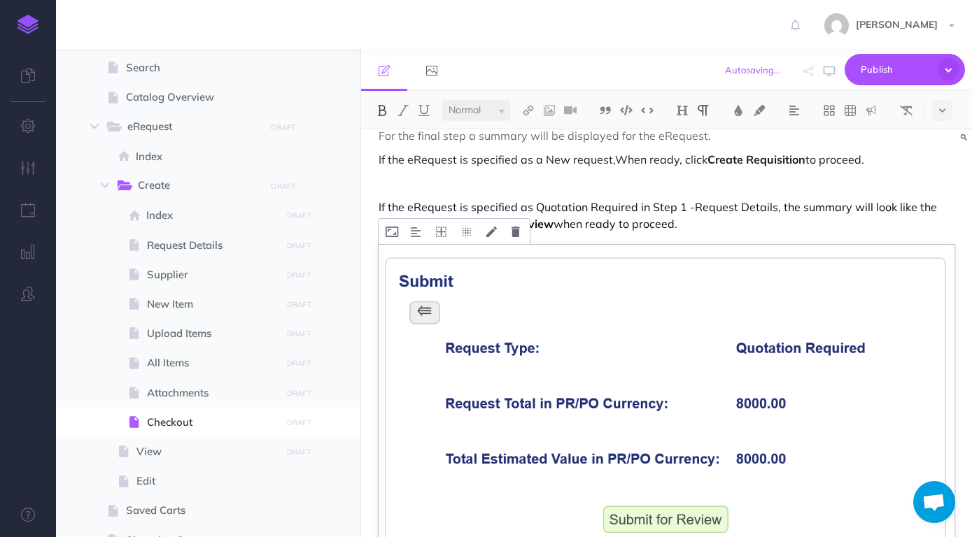
scroll to position [0, 0]
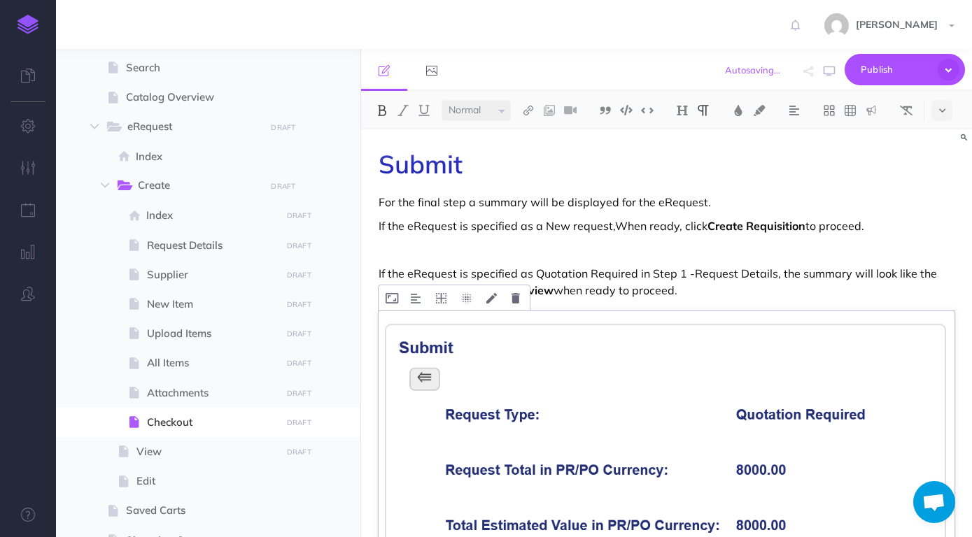
click at [724, 246] on p at bounding box center [667, 249] width 576 height 17
drag, startPoint x: 536, startPoint y: 272, endPoint x: 636, endPoint y: 280, distance: 100.3
click at [382, 108] on img at bounding box center [382, 110] width 13 height 11
drag, startPoint x: 684, startPoint y: 284, endPoint x: 670, endPoint y: 280, distance: 13.9
click at [683, 284] on p "If the eRequest is specified as Quotation Required in Step 1 -Request Details, …" at bounding box center [667, 282] width 576 height 34
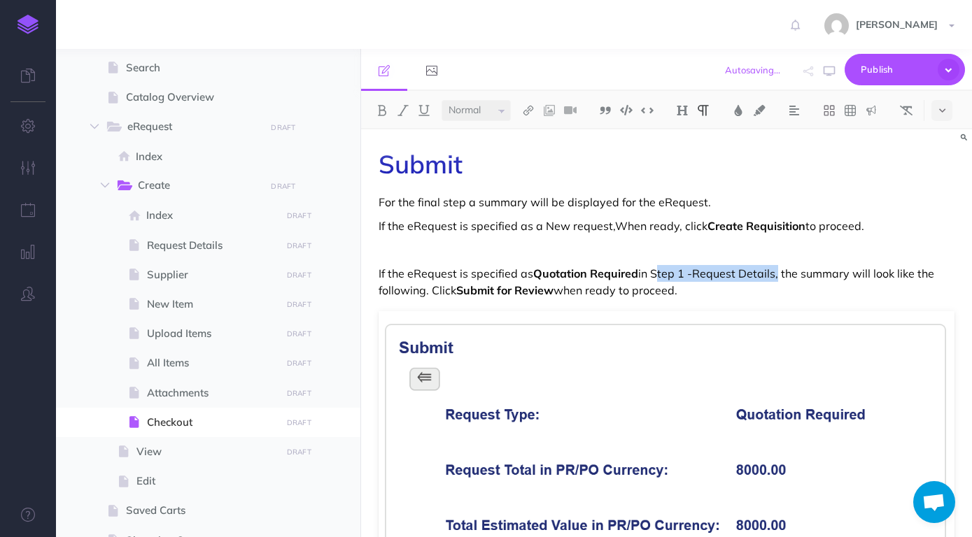
drag, startPoint x: 656, startPoint y: 271, endPoint x: 775, endPoint y: 276, distance: 118.3
click at [775, 276] on p "If the eRequest is specified as Quotation Required in Step 1 -Request Details, …" at bounding box center [667, 282] width 576 height 34
click at [388, 108] on img at bounding box center [382, 110] width 13 height 11
click at [529, 111] on img at bounding box center [528, 110] width 13 height 11
click at [534, 153] on icon at bounding box center [528, 156] width 11 height 10
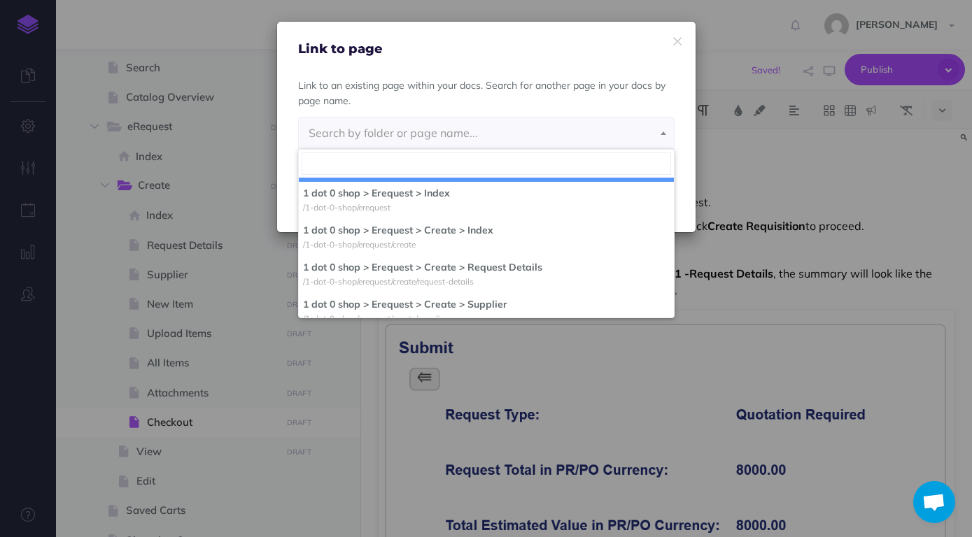
scroll to position [220, 0]
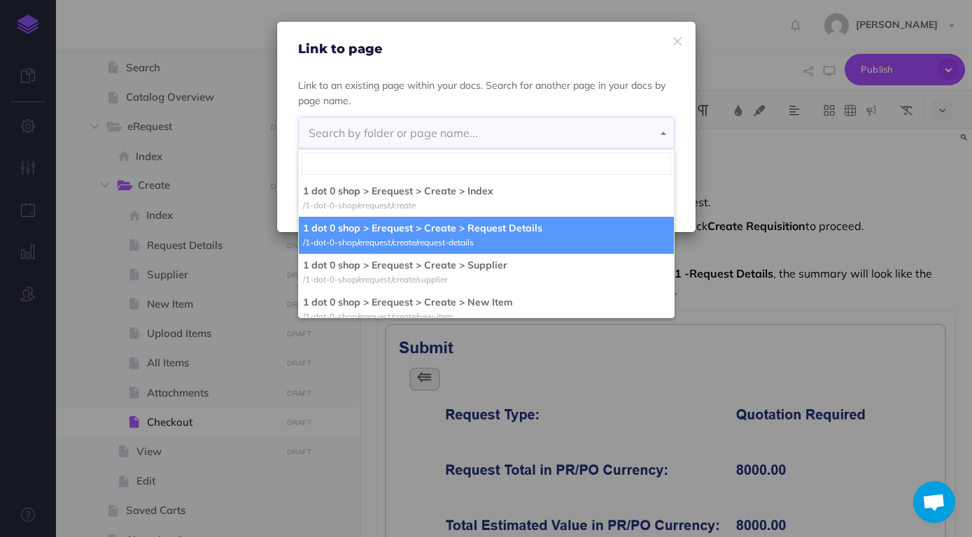
select select "YMG-QYA9-YAH-JON"
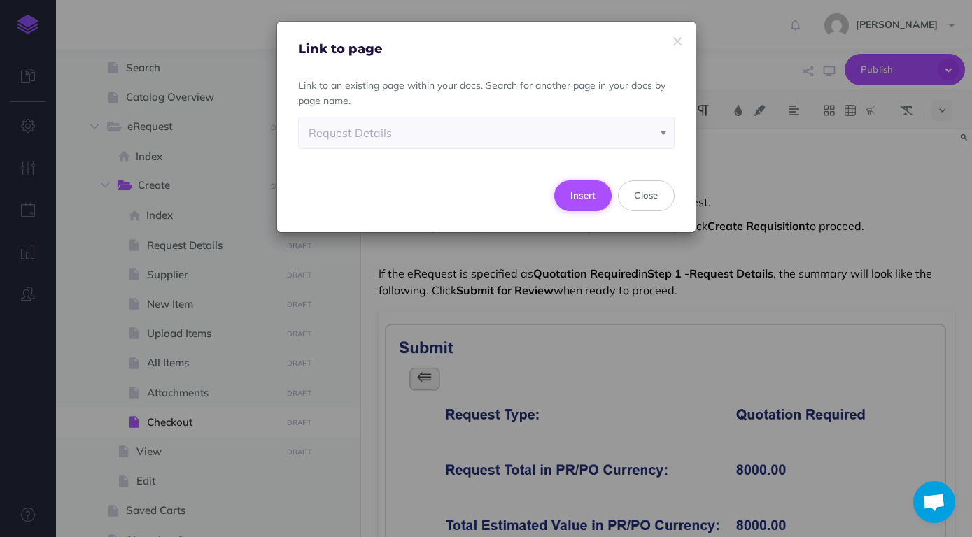
click at [567, 192] on button "Insert" at bounding box center [583, 196] width 58 height 31
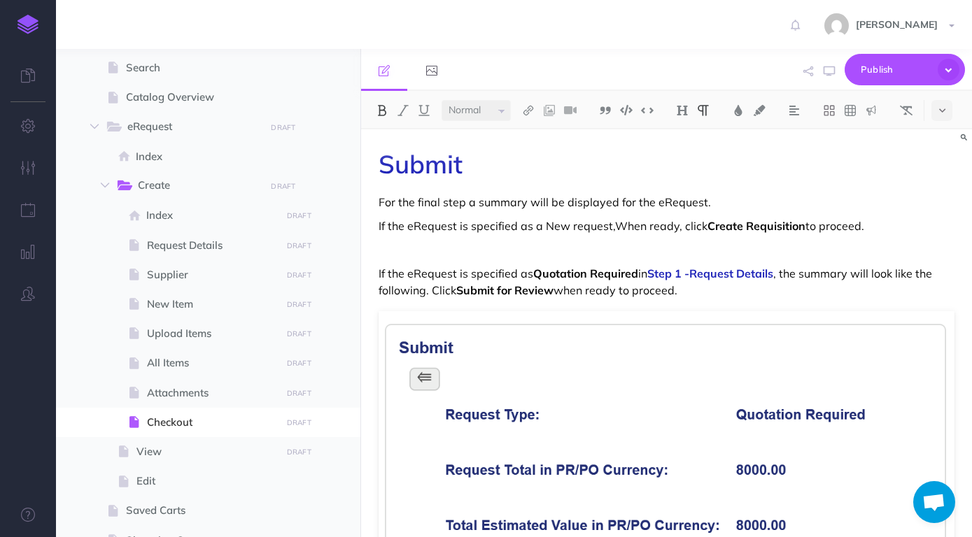
click at [784, 292] on p "If the eRequest is specified as Quotation Required in Step 1 -Request Details ,…" at bounding box center [667, 282] width 576 height 34
drag, startPoint x: 544, startPoint y: 225, endPoint x: 565, endPoint y: 226, distance: 20.3
click at [565, 226] on p "If the eRequest is specified as a New request,When ready, click Create Requisit…" at bounding box center [667, 226] width 576 height 17
click at [383, 111] on img at bounding box center [382, 110] width 13 height 11
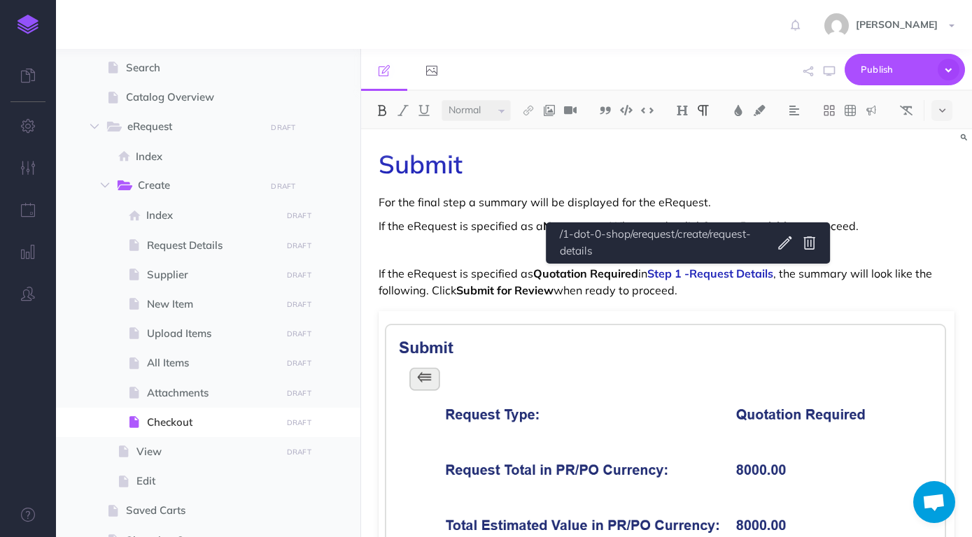
click at [690, 262] on div "Submit For the final step a summary will be displayed for the eRequest. If the …" at bounding box center [666, 414] width 611 height 570
click at [658, 280] on link "Step 1 -Request Details" at bounding box center [710, 274] width 126 height 14
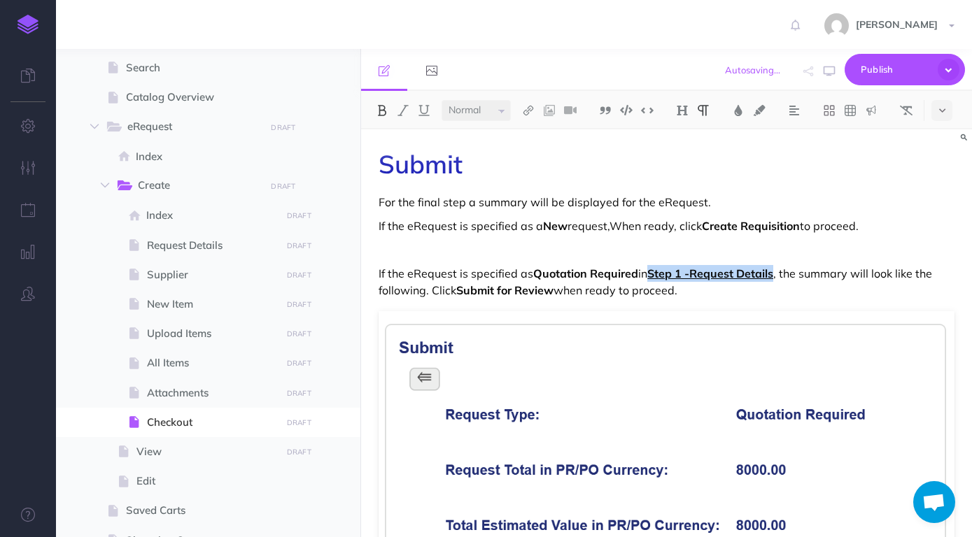
drag, startPoint x: 657, startPoint y: 277, endPoint x: 777, endPoint y: 273, distance: 120.4
click at [773, 273] on link "Step 1 -Request Details" at bounding box center [710, 274] width 126 height 14
copy link "Step 1 -Request Details"
click at [612, 227] on p "If the eRequest is specified as a New request,When ready, click Create Requisit…" at bounding box center [667, 226] width 576 height 17
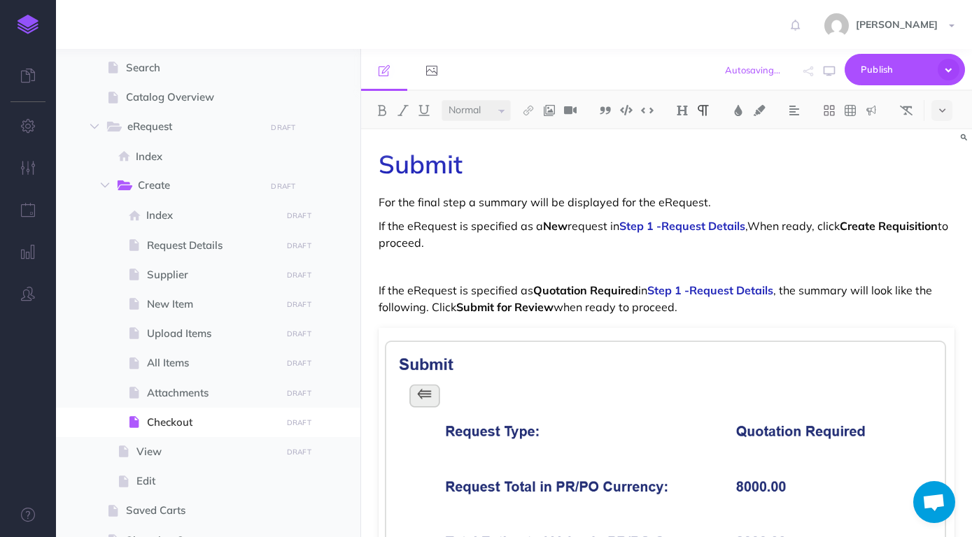
click at [754, 225] on p "If the eRequest is specified as a New request in Step 1 -Request Details ,When …" at bounding box center [667, 235] width 576 height 34
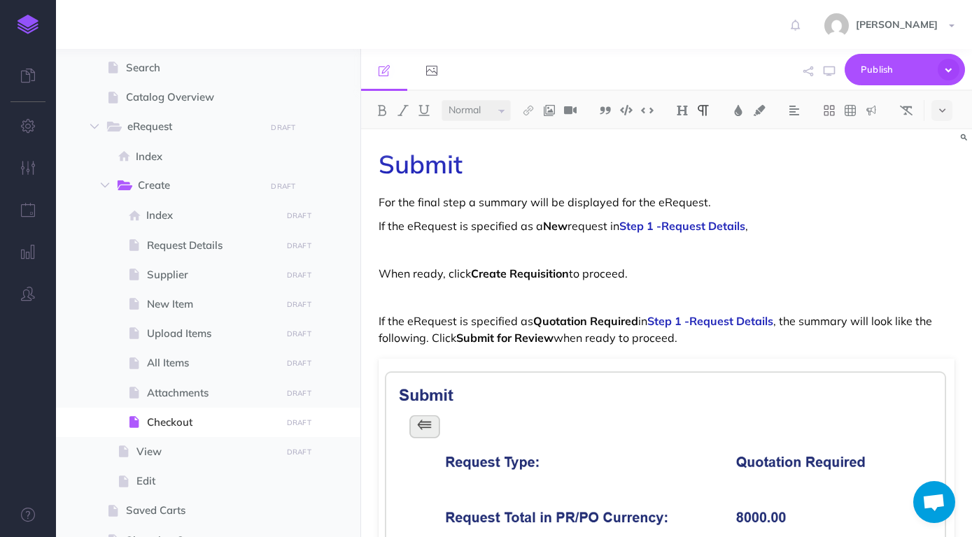
click at [760, 229] on p "If the eRequest is specified as a New request in Step 1 -Request Details ," at bounding box center [667, 226] width 576 height 17
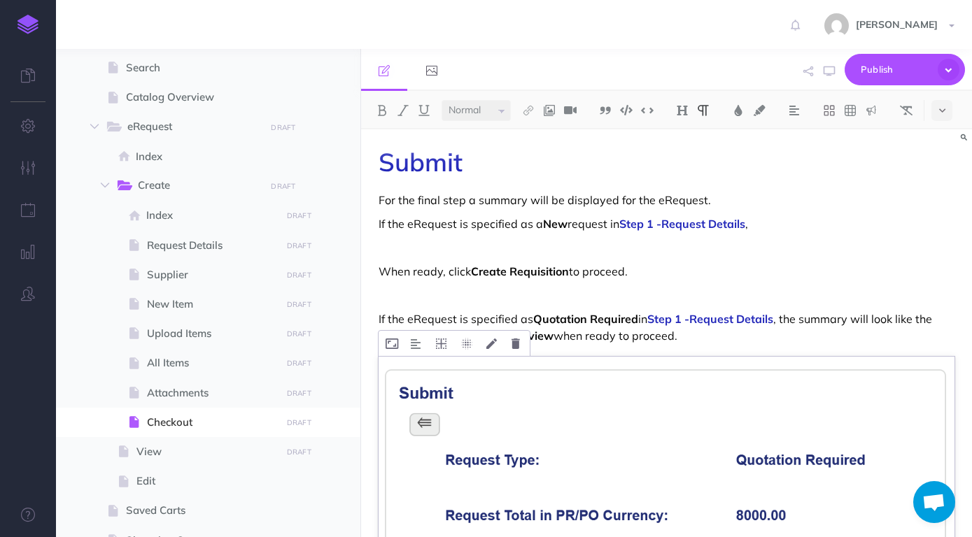
scroll to position [0, 0]
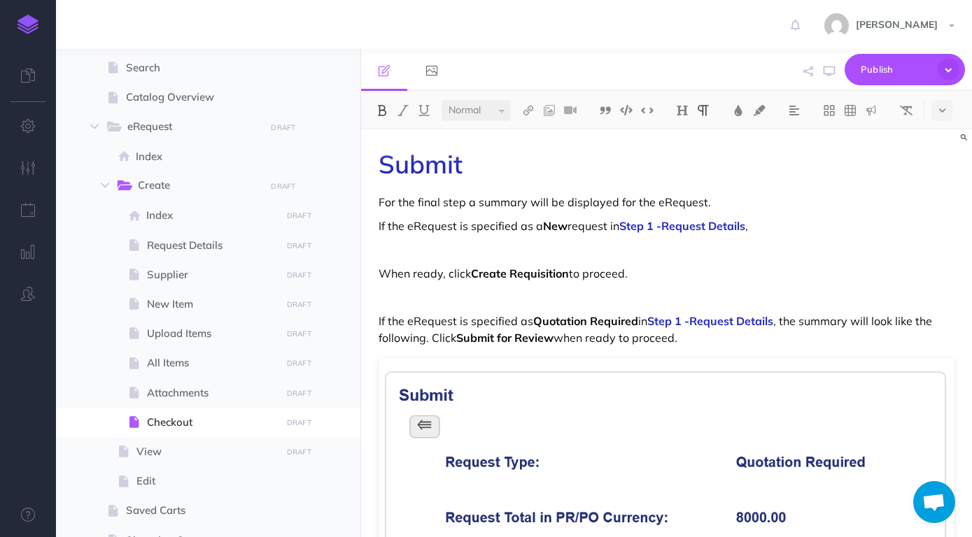
drag, startPoint x: 786, startPoint y: 320, endPoint x: 786, endPoint y: 332, distance: 12.6
click at [786, 332] on p "If the eRequest is specified as Quotation Required in Step 1 -Request Details ,…" at bounding box center [667, 330] width 576 height 34
click at [817, 233] on p "If the eRequest is specified as a New request in Step 1 -Request Details ," at bounding box center [667, 226] width 576 height 17
drag, startPoint x: 786, startPoint y: 321, endPoint x: 789, endPoint y: 334, distance: 13.7
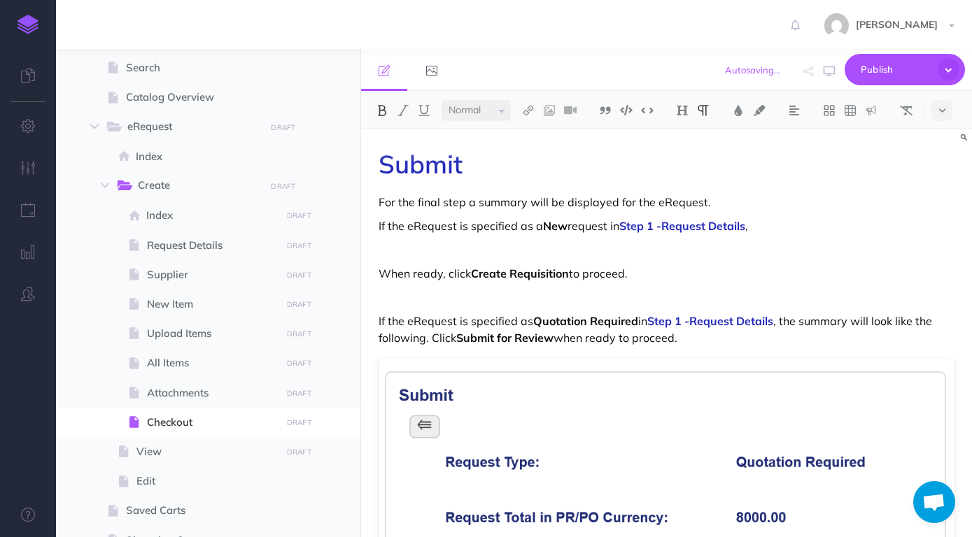
click at [789, 334] on p "If the eRequest is specified as Quotation Required in Step 1 -Request Details ,…" at bounding box center [667, 330] width 576 height 34
copy p "the summary will look like the following. Click Submit for Review when ready to…"
click at [787, 222] on p "If the eRequest is specified as a New request in Step 1 -Request Details ," at bounding box center [667, 226] width 576 height 17
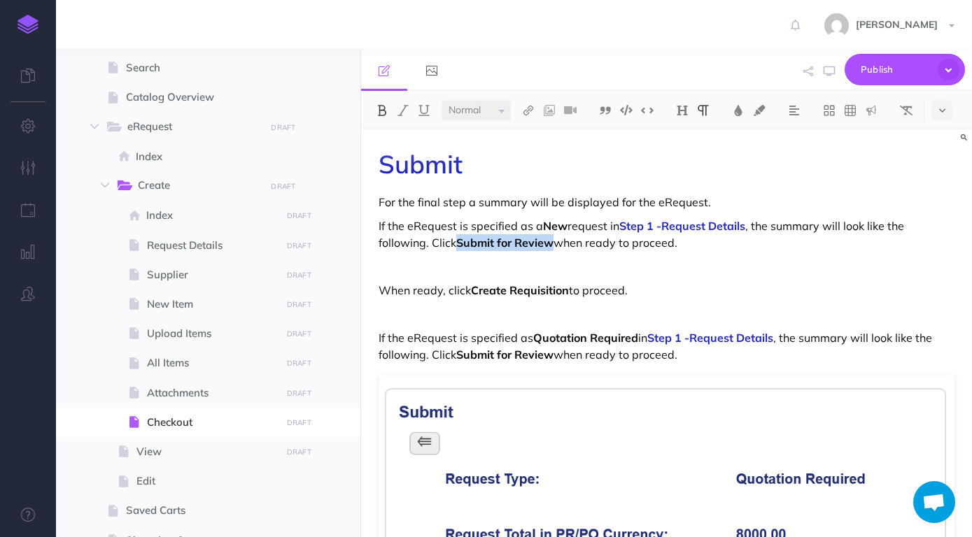
drag, startPoint x: 556, startPoint y: 244, endPoint x: 462, endPoint y: 236, distance: 93.4
click at [462, 236] on strong "Submit for Review" at bounding box center [504, 243] width 97 height 14
click at [511, 249] on p "If the eRequest is specified as a New request in Step 1 -Request Details , the …" at bounding box center [667, 235] width 576 height 34
click at [733, 276] on div "Submit For the final step a summary will be displayed for the eRequest. If the …" at bounding box center [666, 446] width 611 height 635
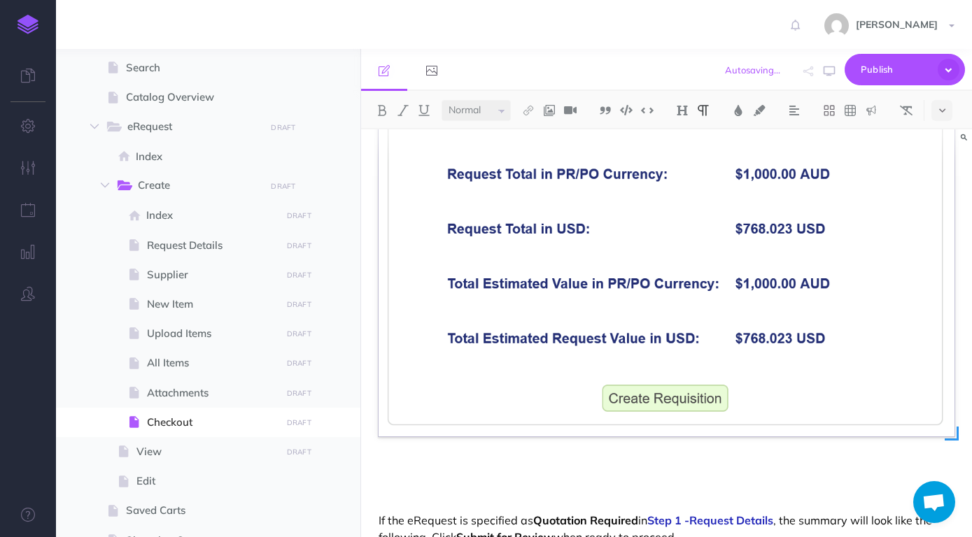
scroll to position [367, 0]
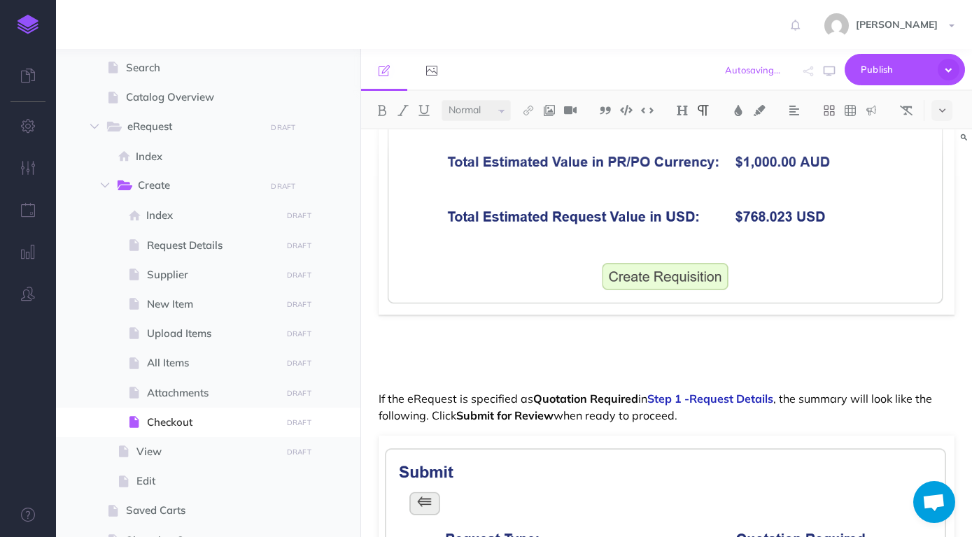
click at [598, 353] on p at bounding box center [667, 351] width 576 height 17
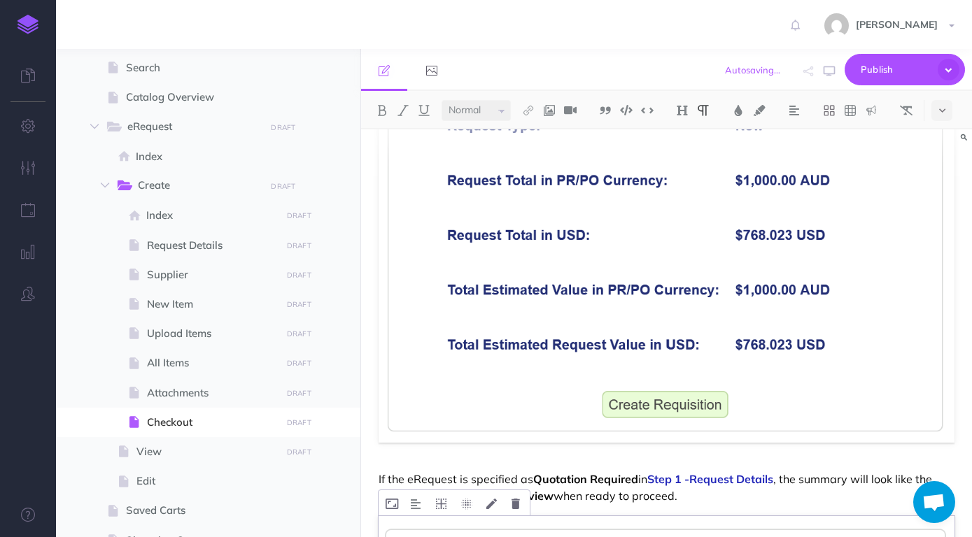
scroll to position [0, 0]
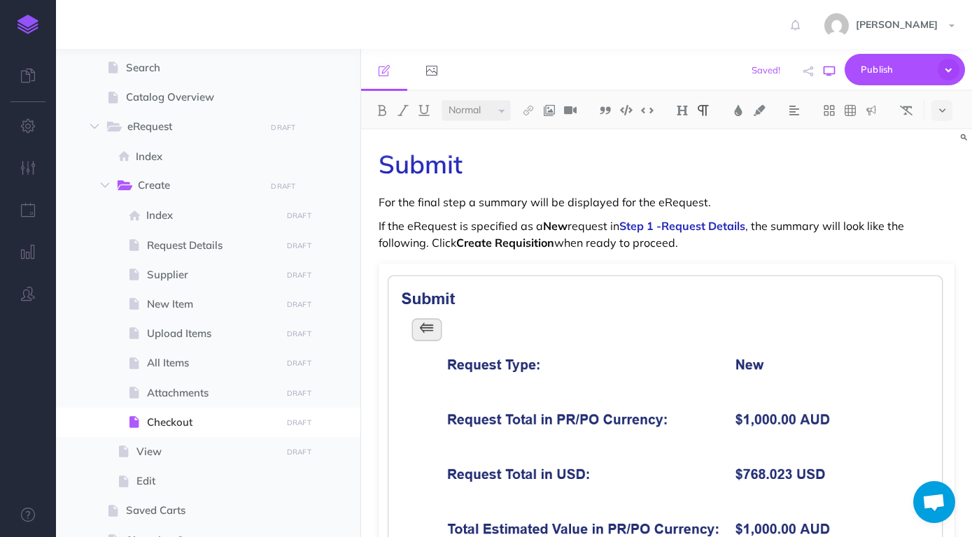
click at [831, 69] on icon "button" at bounding box center [829, 71] width 11 height 11
click at [753, 247] on p "If the eRequest is specified as a New request in Step 1 -Request Details , the …" at bounding box center [667, 235] width 576 height 34
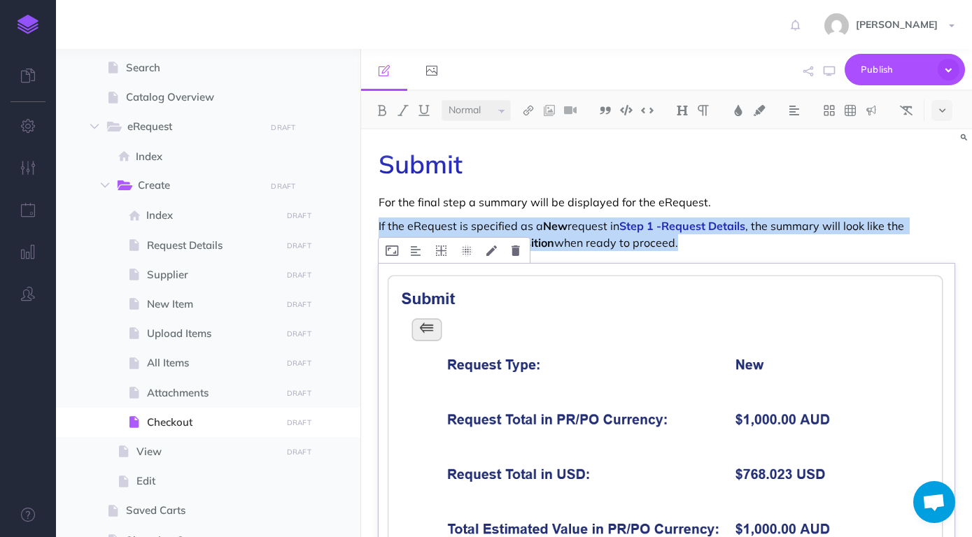
scroll to position [367, 0]
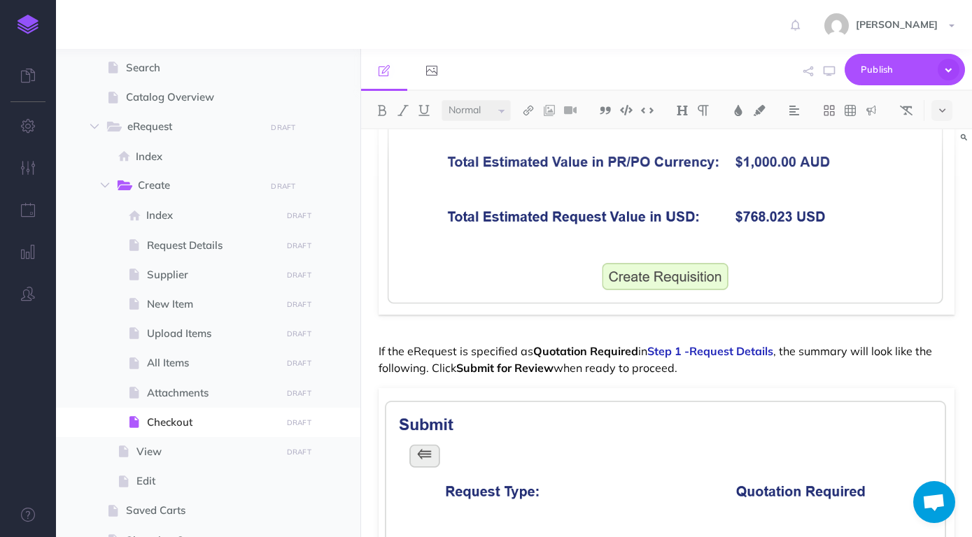
click at [736, 374] on p "If the eRequest is specified as Quotation Required in Step 1 -Request Details ,…" at bounding box center [667, 360] width 576 height 34
click at [469, 344] on p "If the eRequest is specified as Quotation Required in Step 1 -Request Details ,…" at bounding box center [667, 360] width 576 height 34
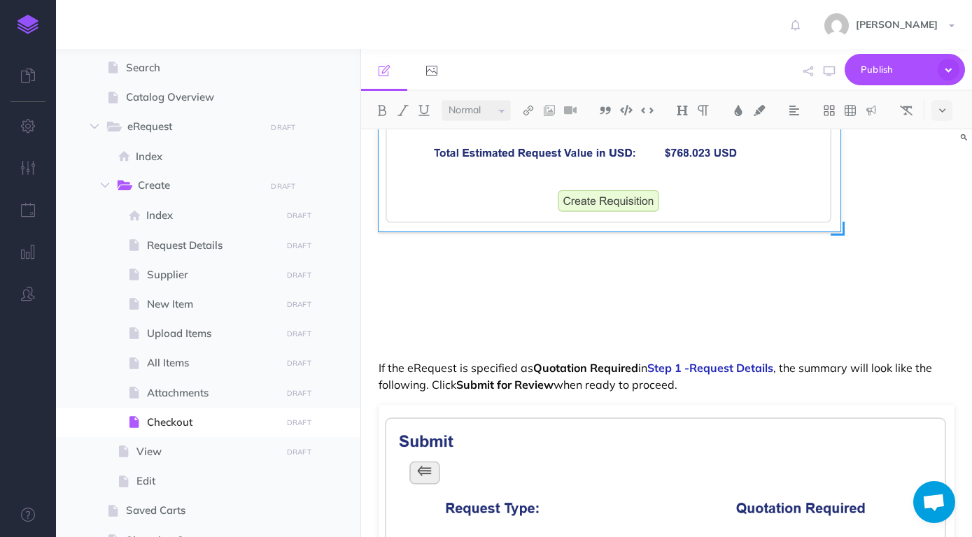
drag, startPoint x: 955, startPoint y: 315, endPoint x: 840, endPoint y: 248, distance: 132.6
click at [840, 248] on div at bounding box center [667, 105] width 576 height 418
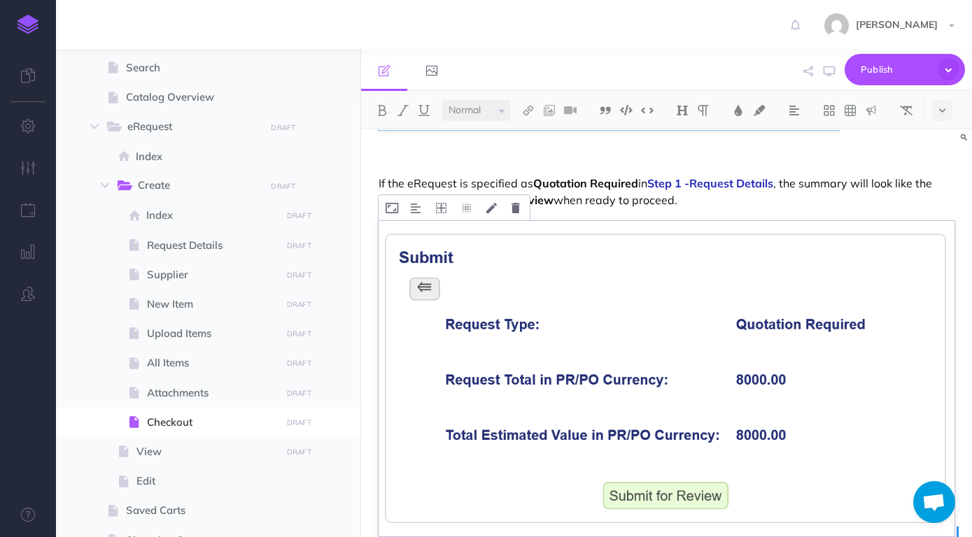
scroll to position [540, 0]
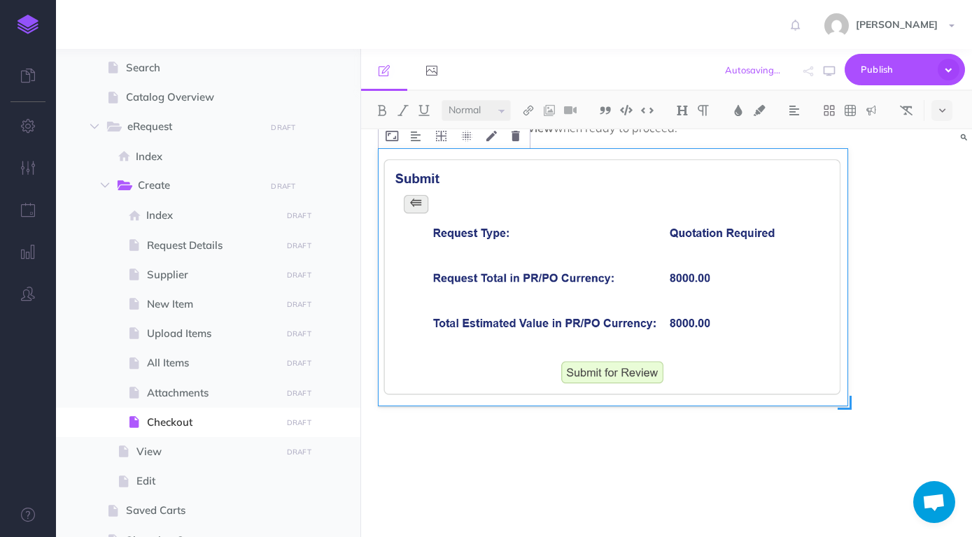
drag, startPoint x: 957, startPoint y: 461, endPoint x: 850, endPoint y: 379, distance: 134.8
click at [850, 379] on div at bounding box center [667, 307] width 576 height 316
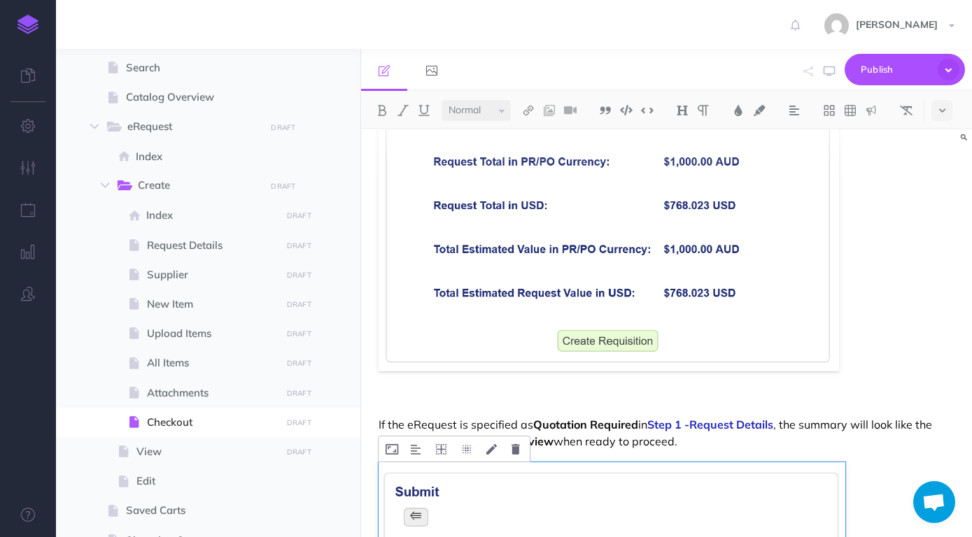
scroll to position [113, 0]
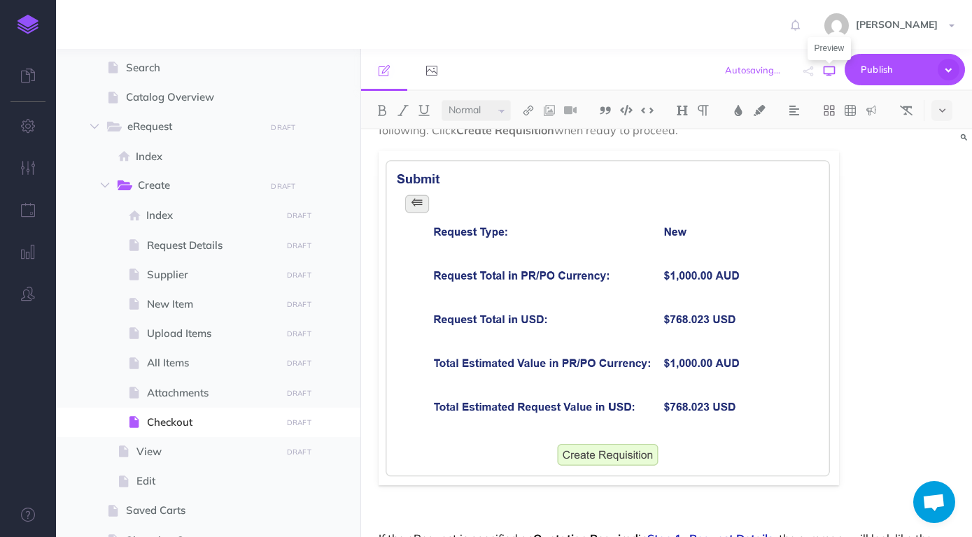
click at [828, 72] on icon "button" at bounding box center [829, 71] width 11 height 11
click at [397, 142] on icon at bounding box center [392, 138] width 13 height 10
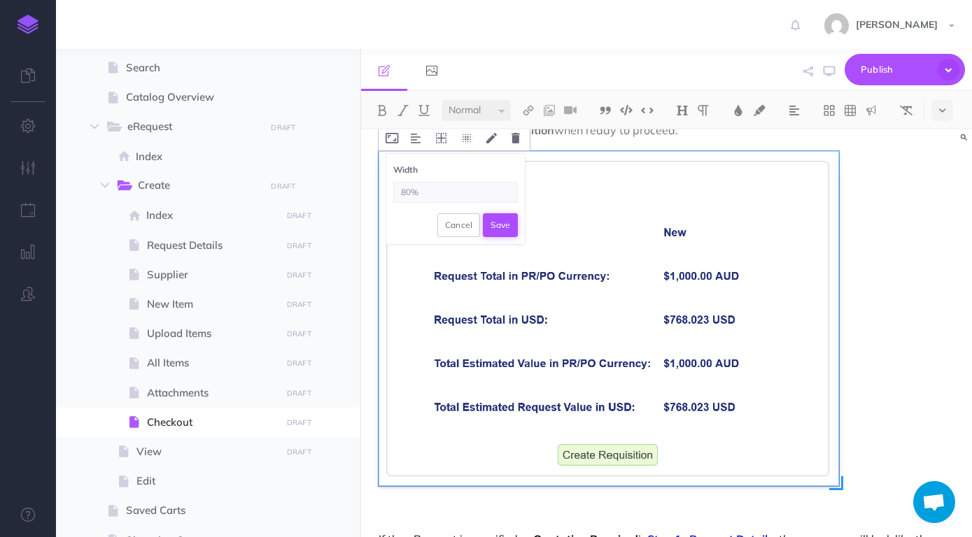
click at [498, 229] on button "Save" at bounding box center [500, 225] width 35 height 24
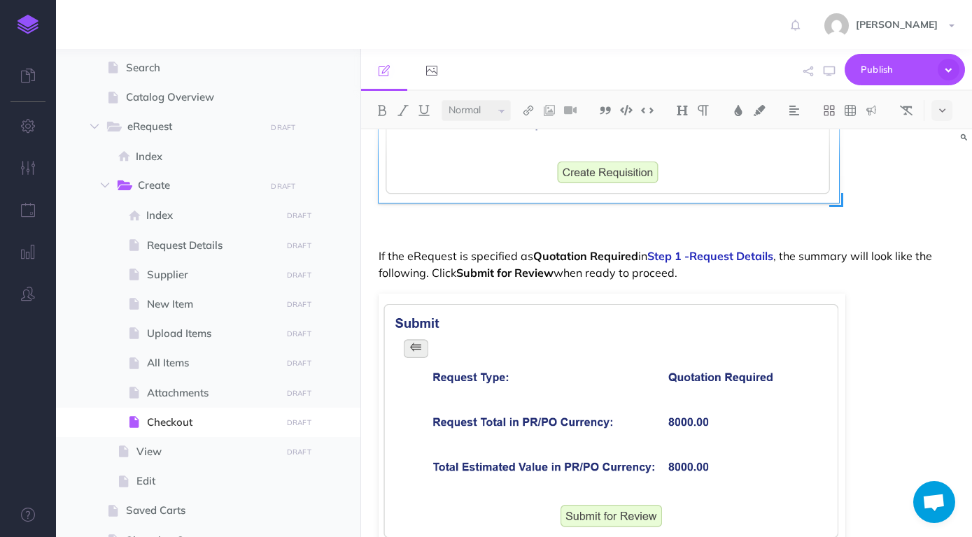
scroll to position [407, 0]
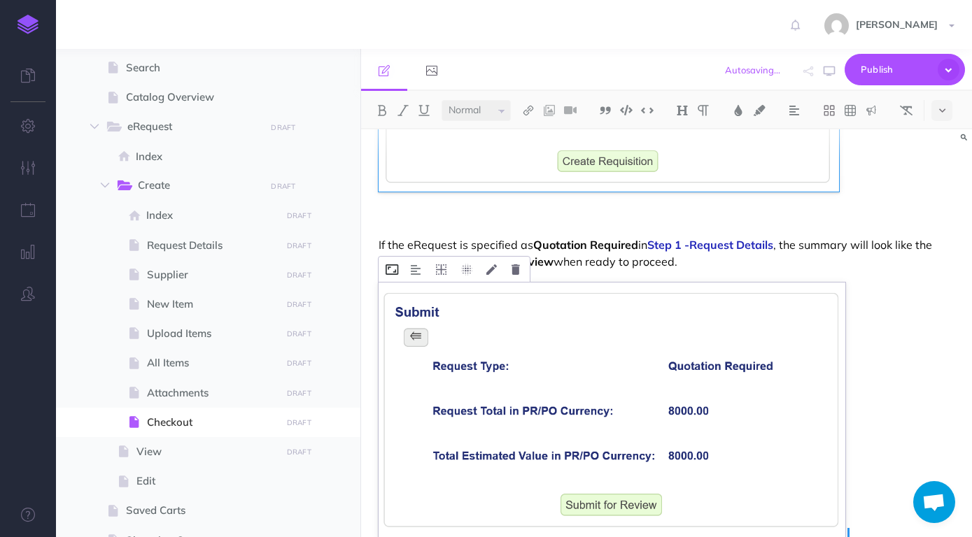
click at [393, 273] on icon at bounding box center [392, 269] width 13 height 10
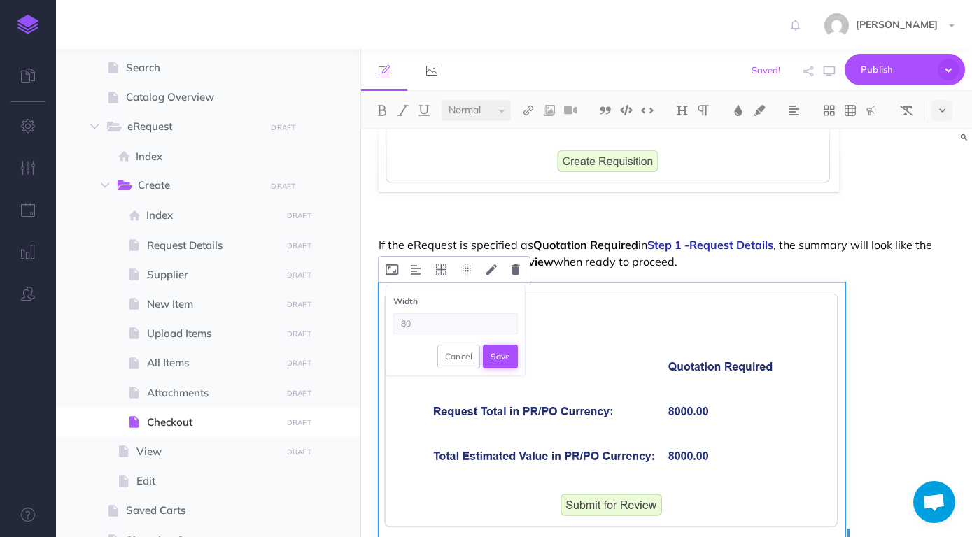
type input "80"
click at [501, 353] on button "Save" at bounding box center [500, 357] width 35 height 24
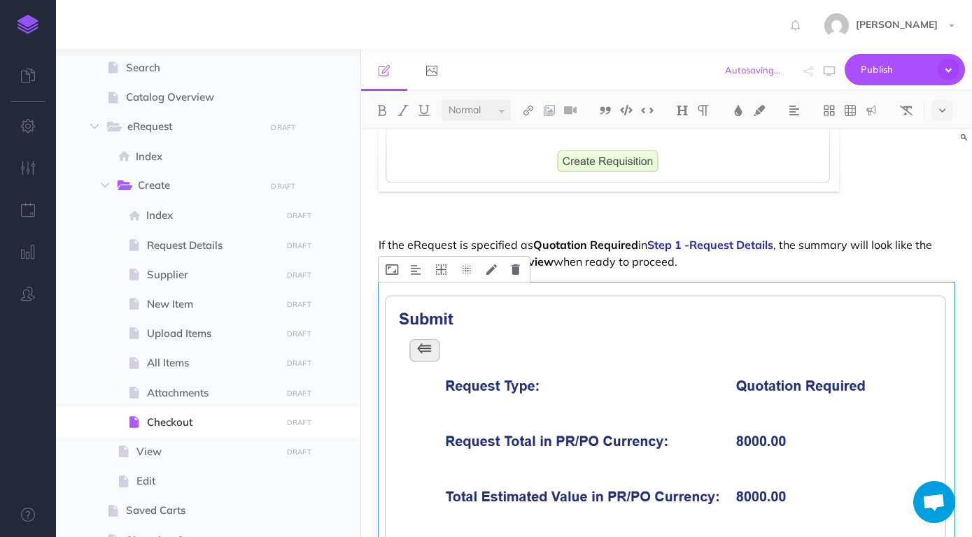
scroll to position [260, 0]
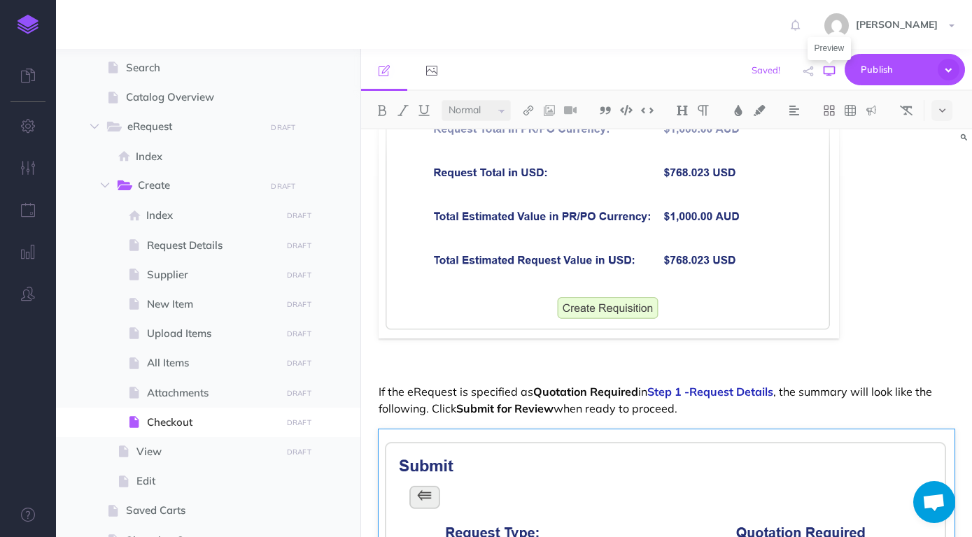
click at [833, 73] on icon "button" at bounding box center [829, 71] width 11 height 11
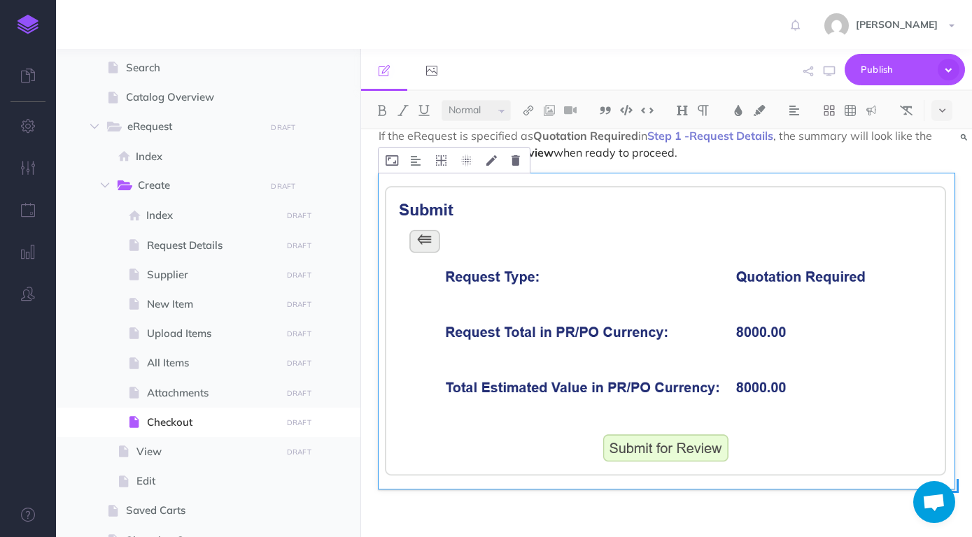
scroll to position [540, 0]
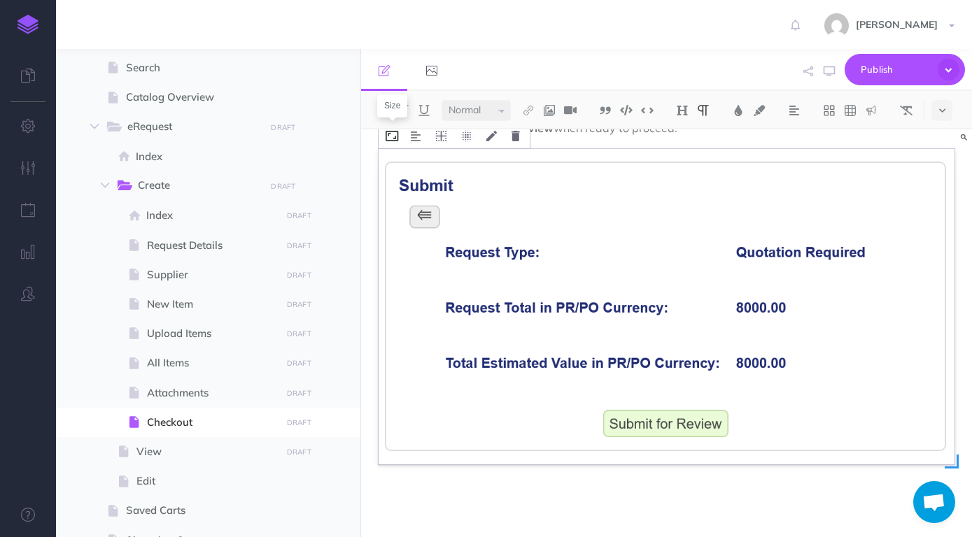
click at [396, 141] on icon at bounding box center [392, 136] width 13 height 10
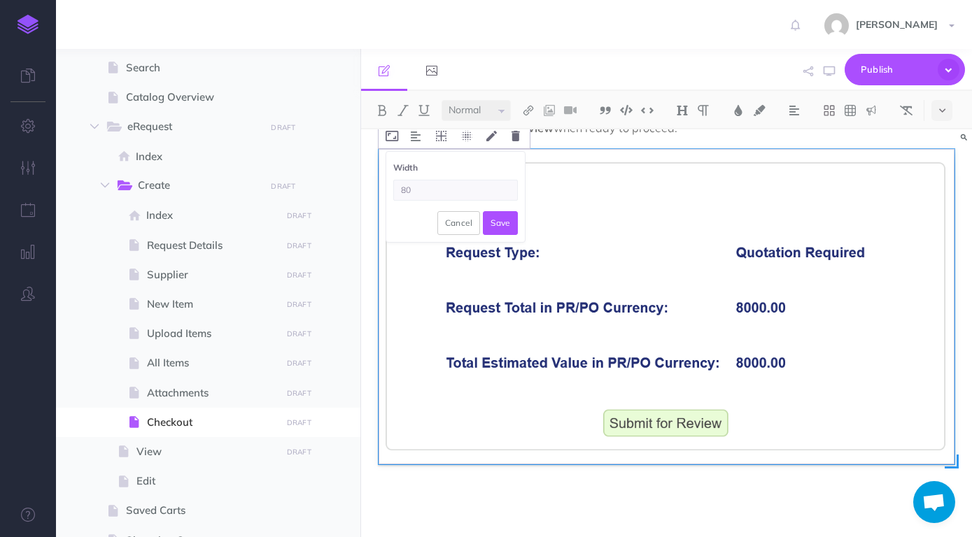
type input "8"
type input "70"
click at [495, 220] on button "Save" at bounding box center [500, 223] width 35 height 24
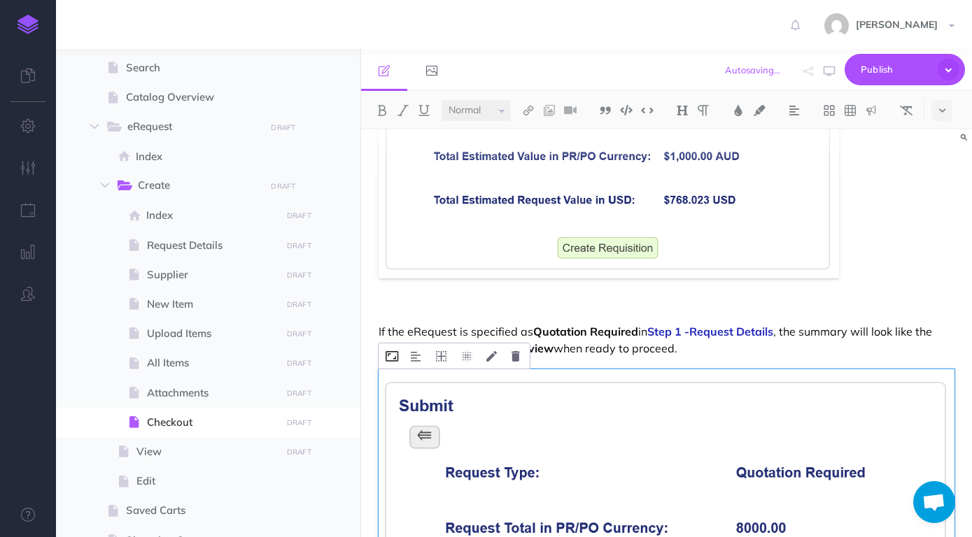
click at [397, 358] on icon at bounding box center [392, 356] width 13 height 10
click at [854, 287] on div "Submit For the final step a summary will be displayed for the eRequest. If the …" at bounding box center [666, 284] width 611 height 948
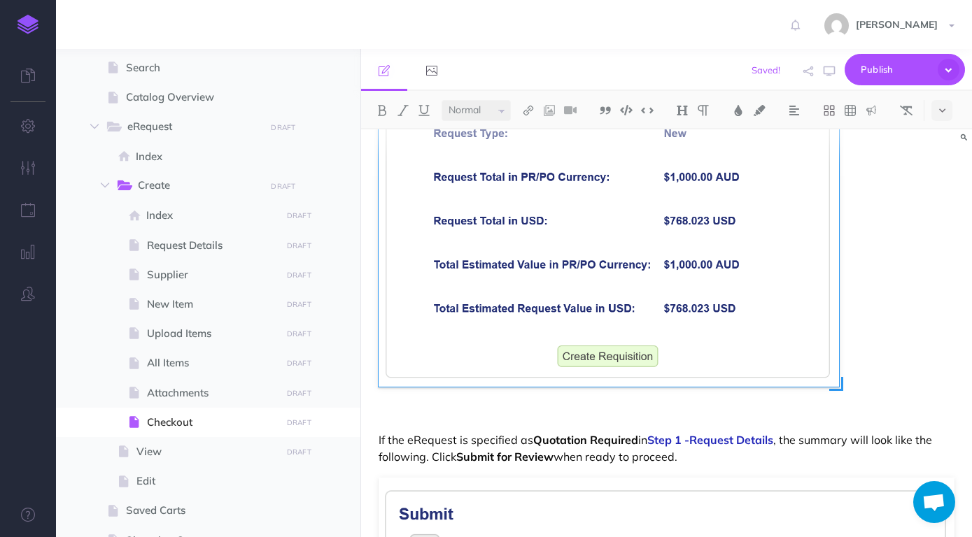
scroll to position [26, 0]
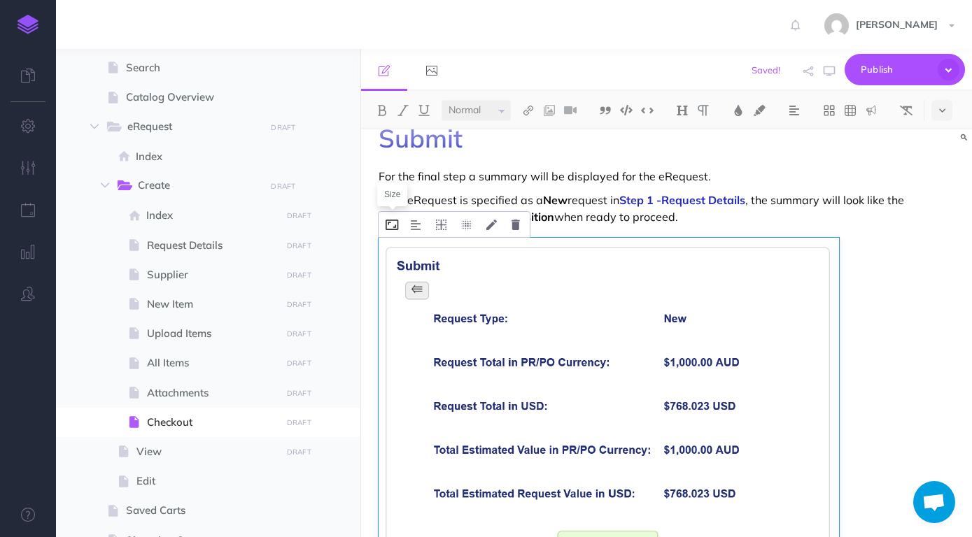
click at [395, 223] on icon at bounding box center [392, 225] width 13 height 10
drag, startPoint x: 444, startPoint y: 276, endPoint x: 400, endPoint y: 278, distance: 44.1
click at [400, 278] on input "80%" at bounding box center [455, 279] width 125 height 21
type input "70%"
click at [512, 309] on button "Save" at bounding box center [500, 312] width 35 height 24
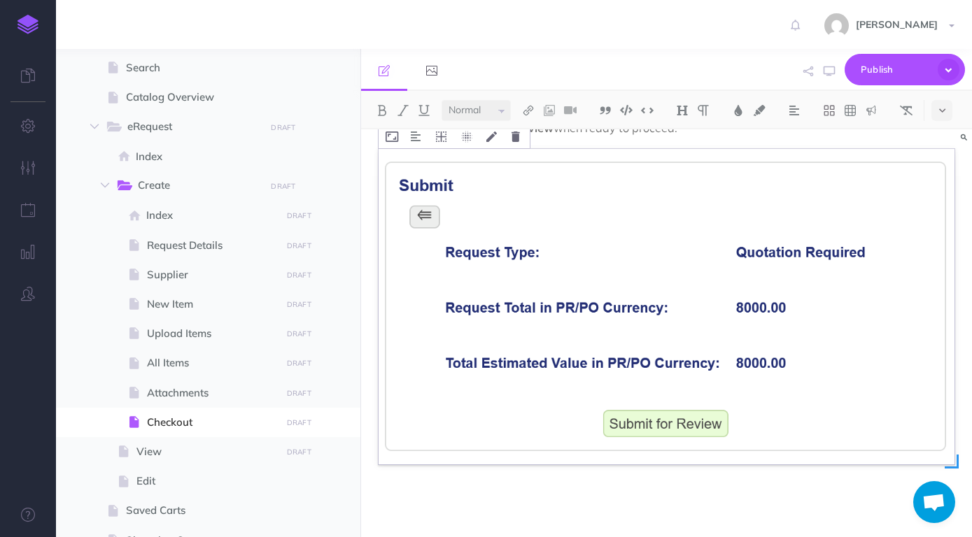
click at [500, 303] on img at bounding box center [667, 307] width 576 height 316
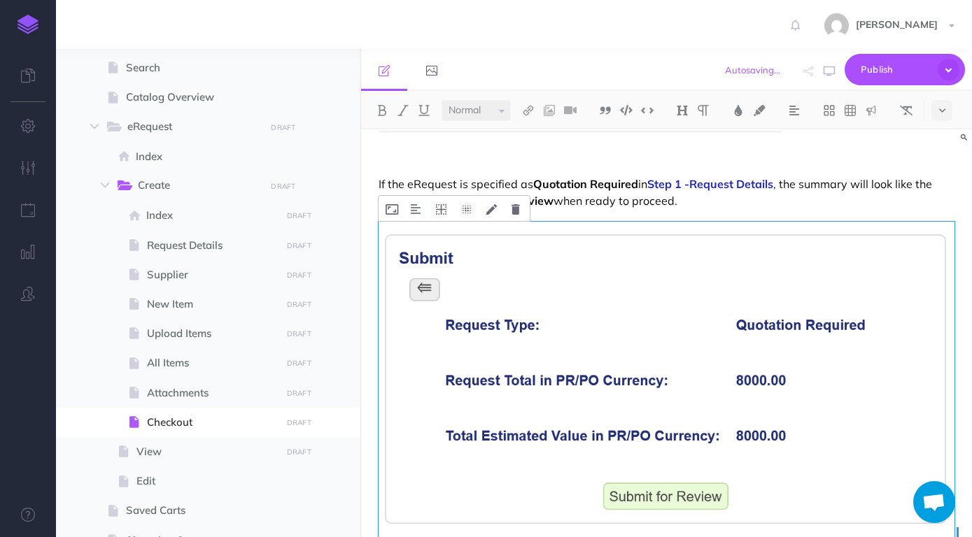
scroll to position [425, 0]
click at [395, 211] on icon at bounding box center [392, 210] width 13 height 10
type input "70%"
click at [496, 294] on button "Save" at bounding box center [500, 297] width 35 height 24
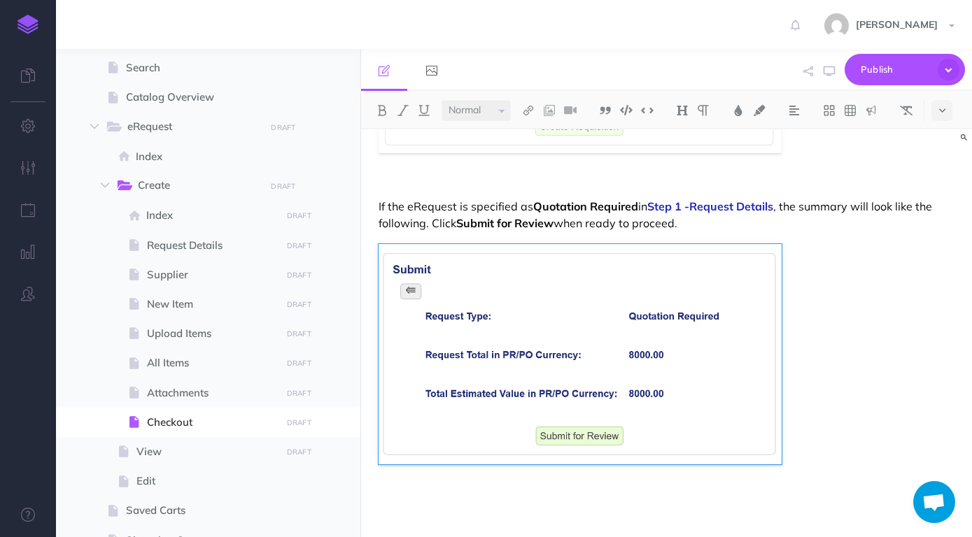
click at [855, 257] on div "Submit For the final step a summary will be displayed for the eRequest. If the …" at bounding box center [666, 131] width 611 height 811
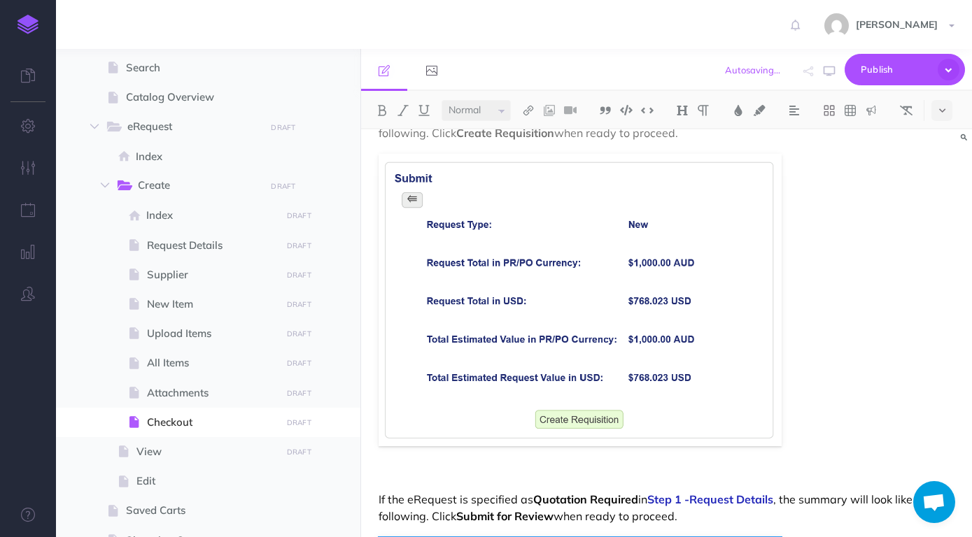
scroll to position [0, 0]
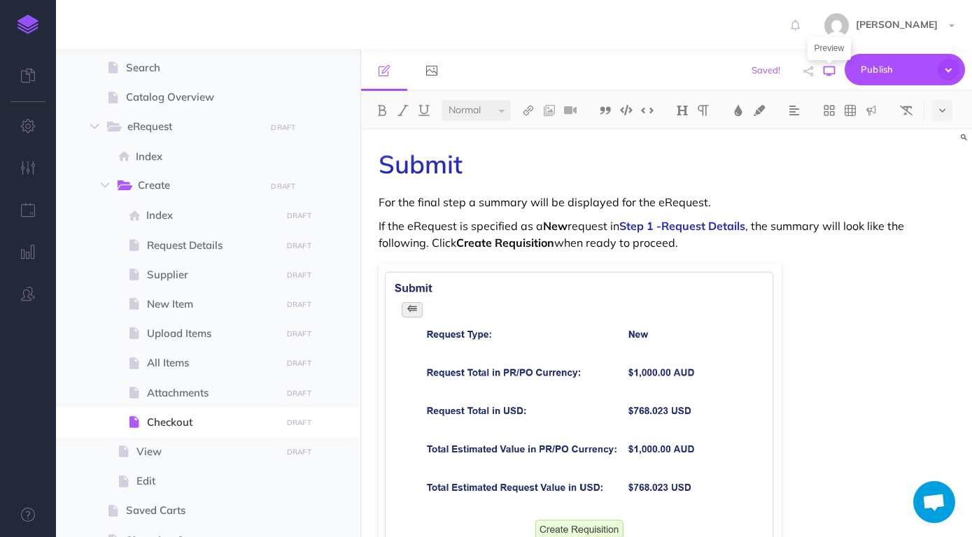
click at [832, 69] on icon "button" at bounding box center [829, 71] width 11 height 11
drag, startPoint x: 713, startPoint y: 246, endPoint x: 370, endPoint y: 230, distance: 343.2
click at [370, 230] on div "Submit For the final step a summary will be displayed for the eRequest. If the …" at bounding box center [666, 534] width 611 height 811
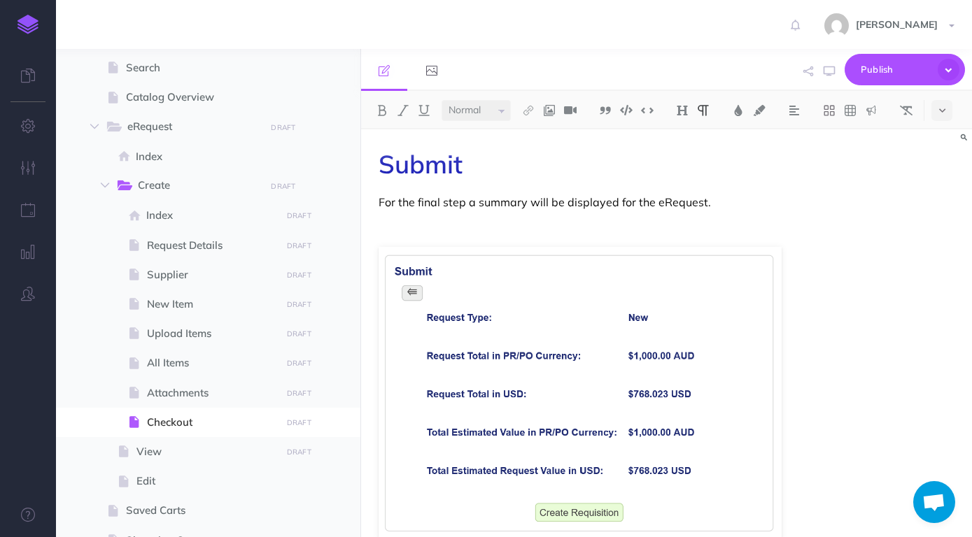
click at [849, 204] on p "For the final step a summary will be displayed for the eRequest." at bounding box center [667, 202] width 576 height 17
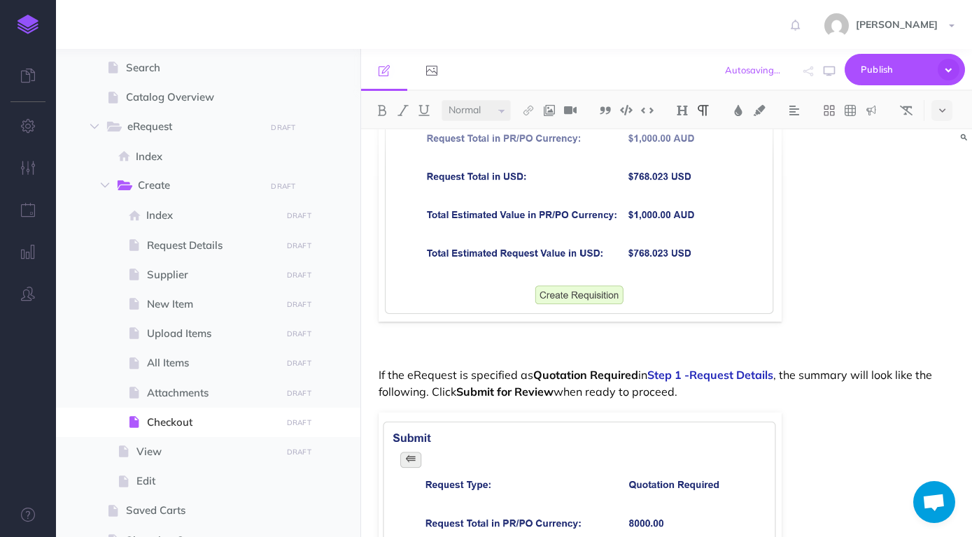
scroll to position [220, 0]
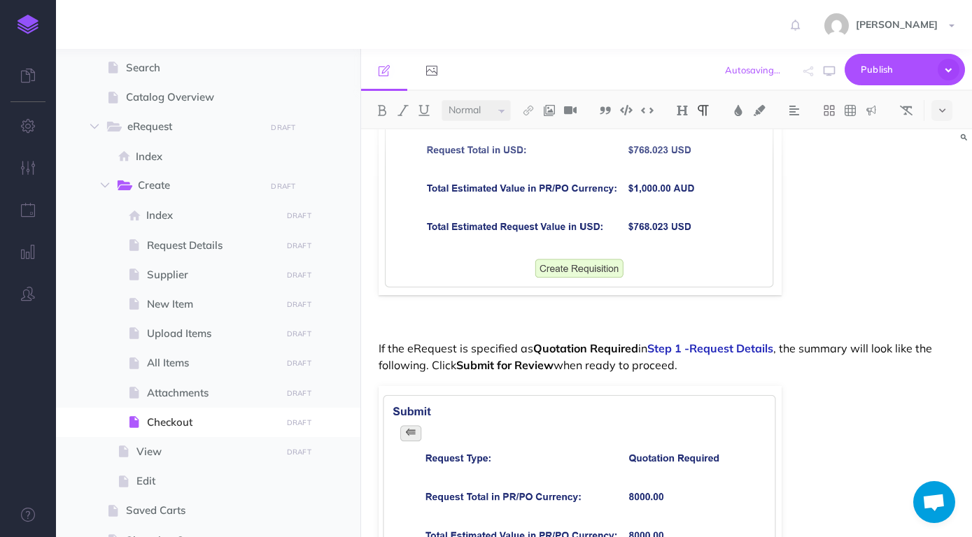
click at [807, 313] on div "Submit For the final step a summary will be displayed for the eRequest. If the …" at bounding box center [666, 294] width 611 height 770
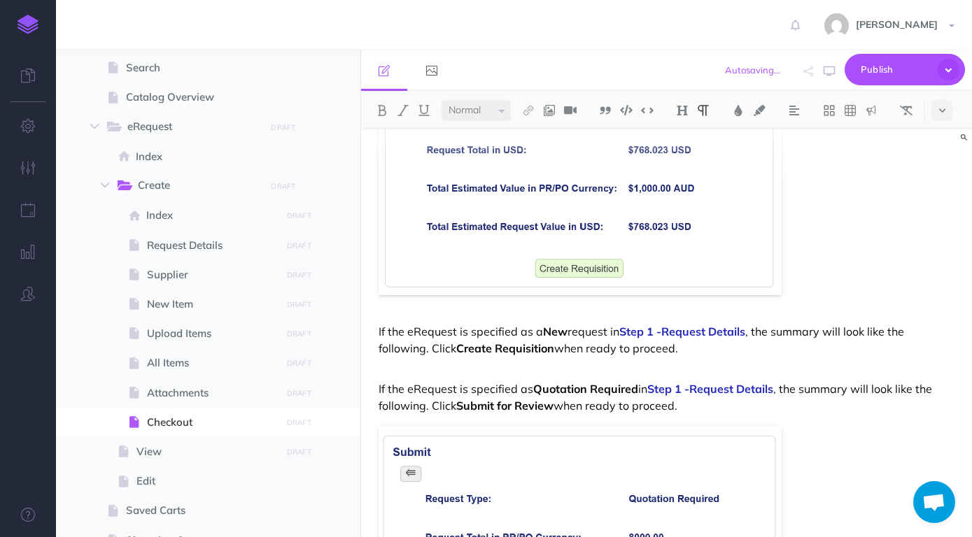
scroll to position [334, 0]
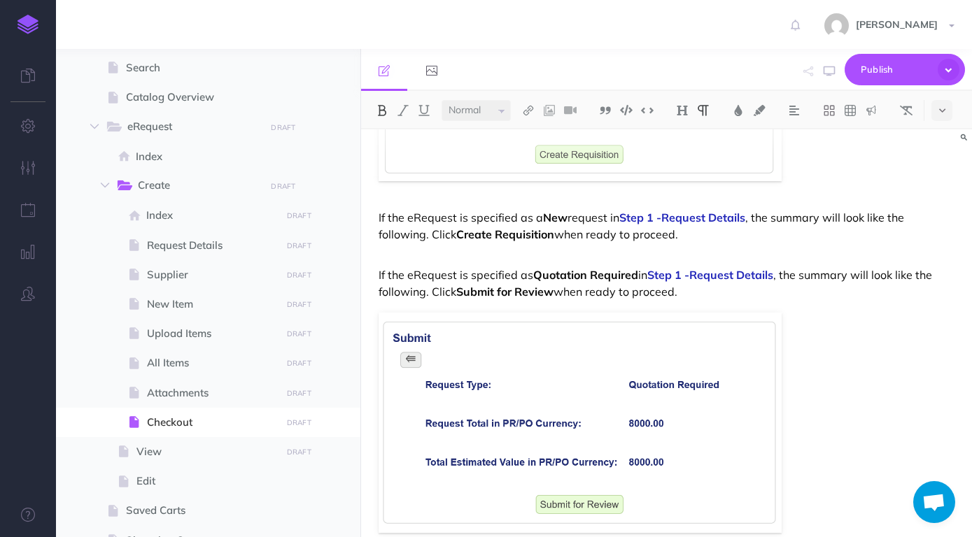
drag, startPoint x: 698, startPoint y: 291, endPoint x: 423, endPoint y: 260, distance: 277.4
click at [425, 258] on p "If the eRequest is specified as Quotation Required in Step 1 -Request Details ,…" at bounding box center [667, 275] width 576 height 50
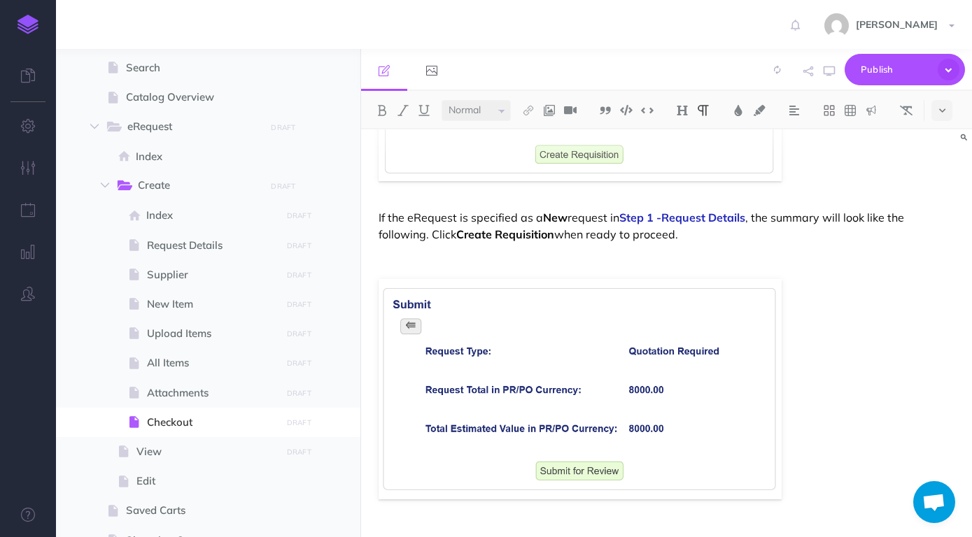
scroll to position [370, 0]
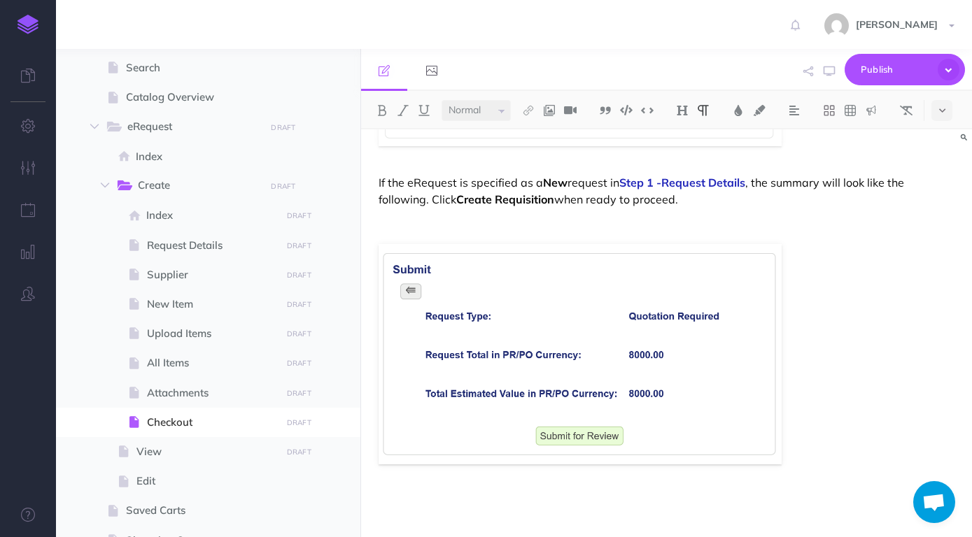
click at [824, 481] on div "Submit For the final step a summary will be displayed for the eRequest. If the …" at bounding box center [666, 148] width 611 height 777
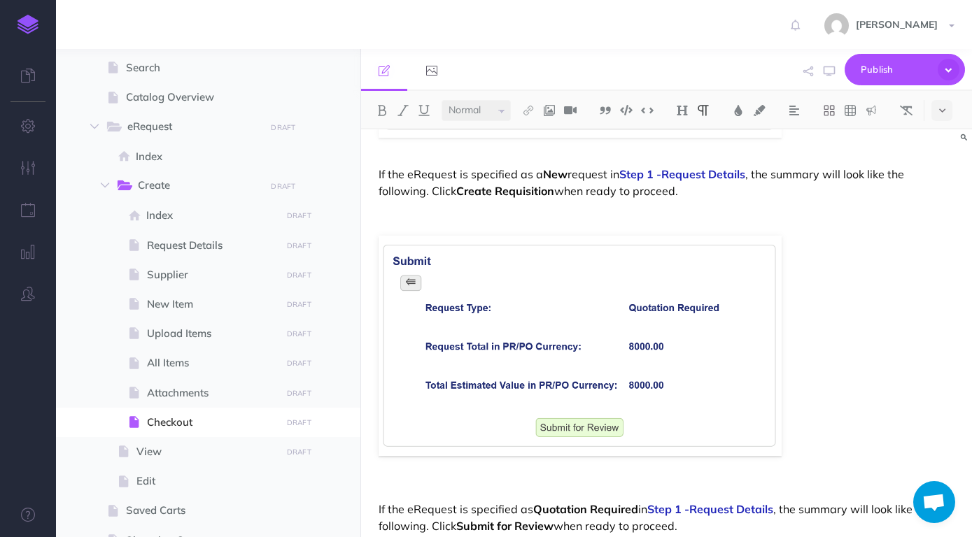
click at [819, 477] on div "Submit For the final step a summary will be displayed for the eRequest. If the …" at bounding box center [666, 157] width 611 height 811
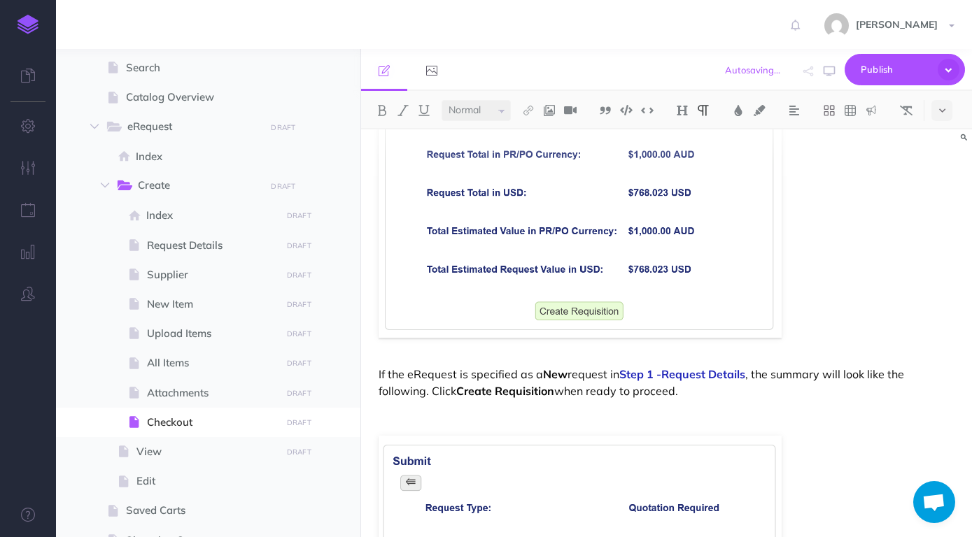
scroll to position [157, 0]
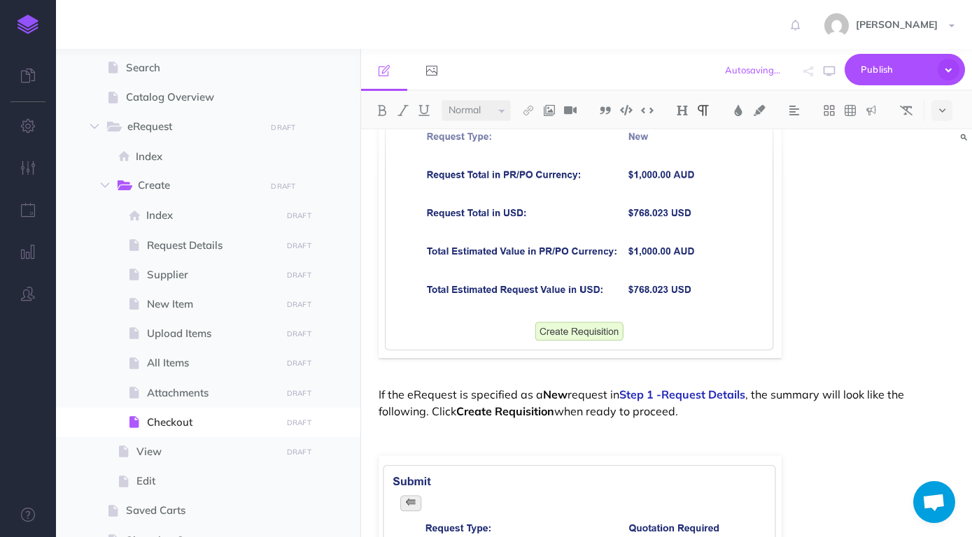
click at [716, 378] on div "Submit For the final step a summary will be displayed for the eRequest. If the …" at bounding box center [666, 369] width 611 height 794
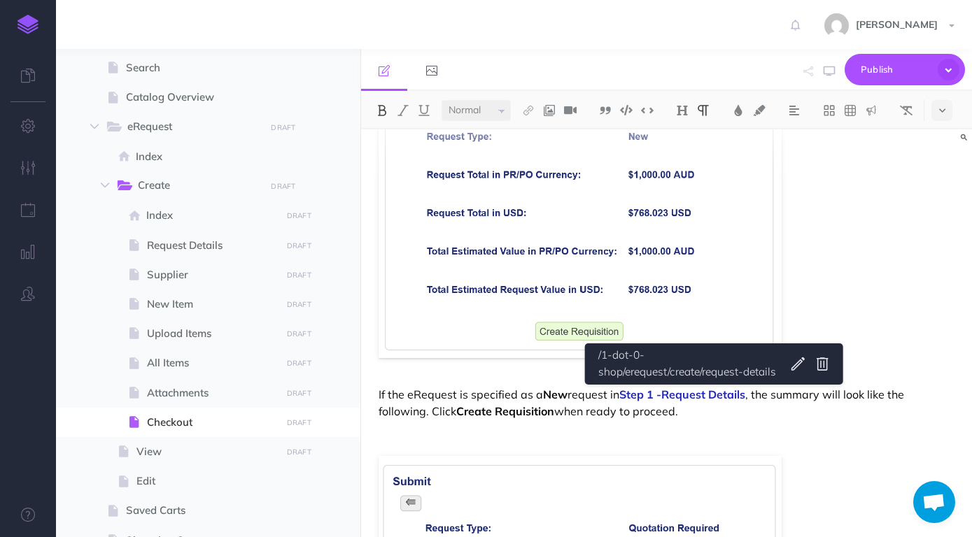
click at [598, 440] on p at bounding box center [667, 435] width 576 height 17
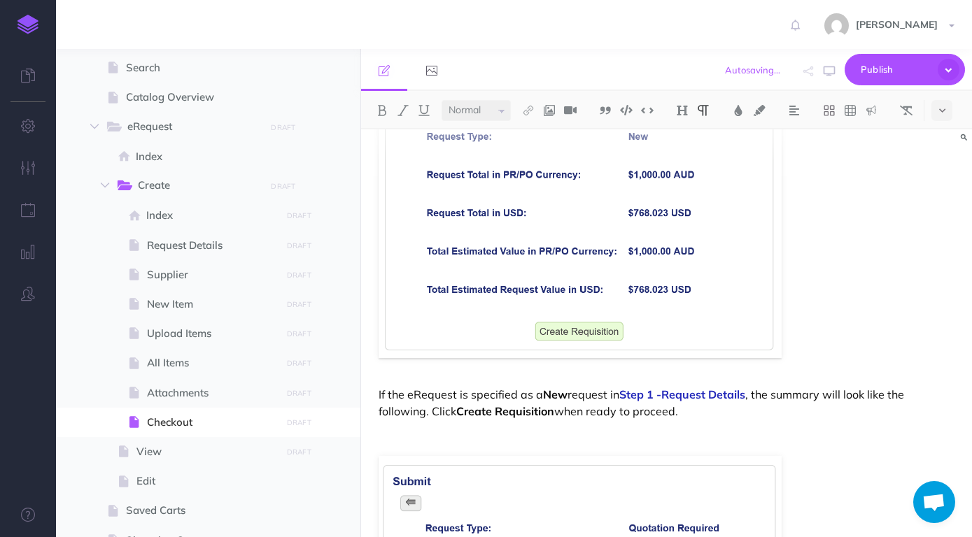
scroll to position [90, 0]
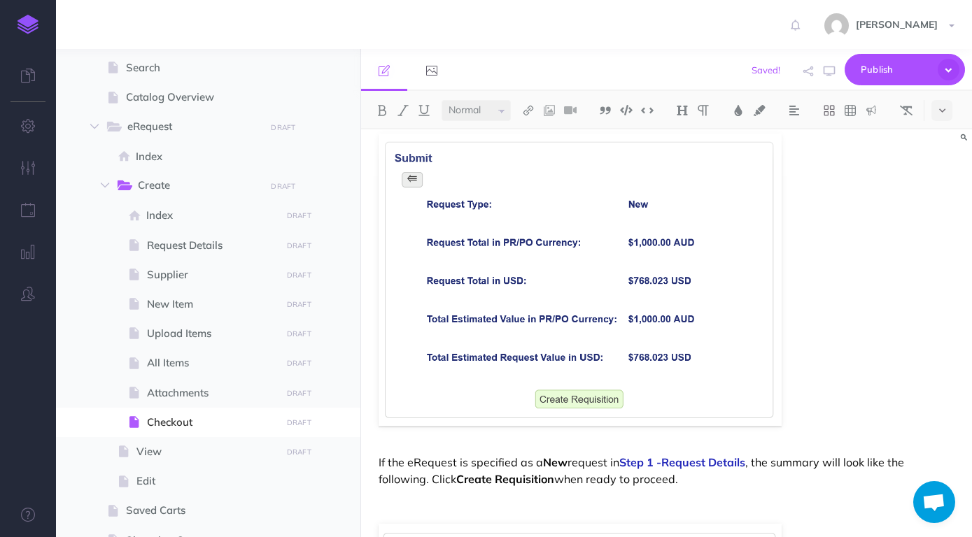
click at [870, 433] on div "Submit For the final step a summary will be displayed for the eRequest. If the …" at bounding box center [666, 437] width 611 height 794
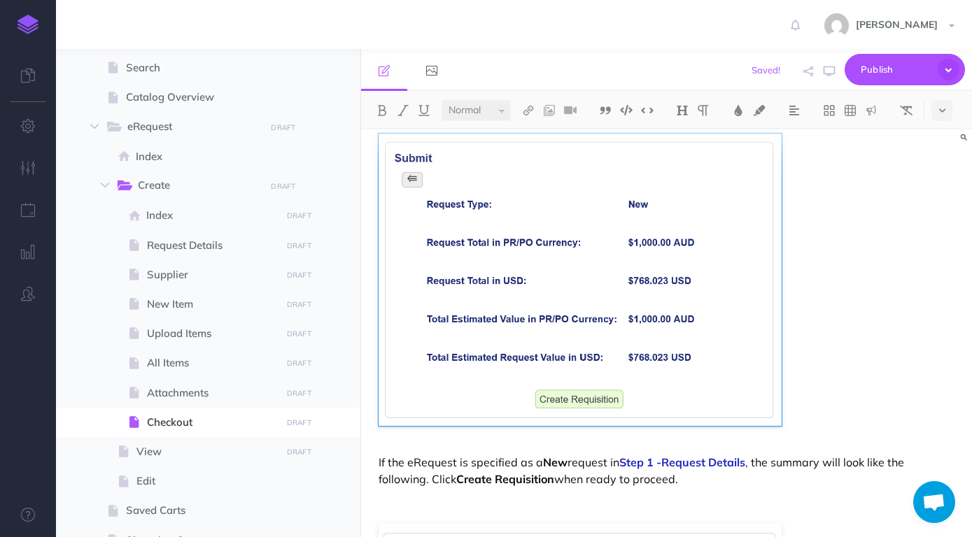
click at [852, 439] on div "Submit For the final step a summary will be displayed for the eRequest. If the …" at bounding box center [666, 437] width 611 height 794
click at [735, 485] on p "If the eRequest is specified as a New request in Step 1 -Request Details , the …" at bounding box center [667, 471] width 576 height 34
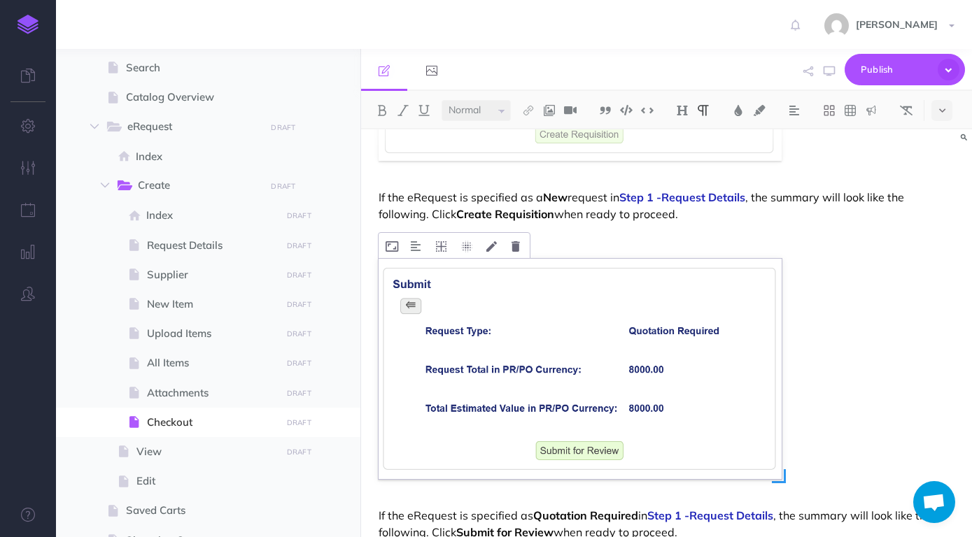
scroll to position [387, 0]
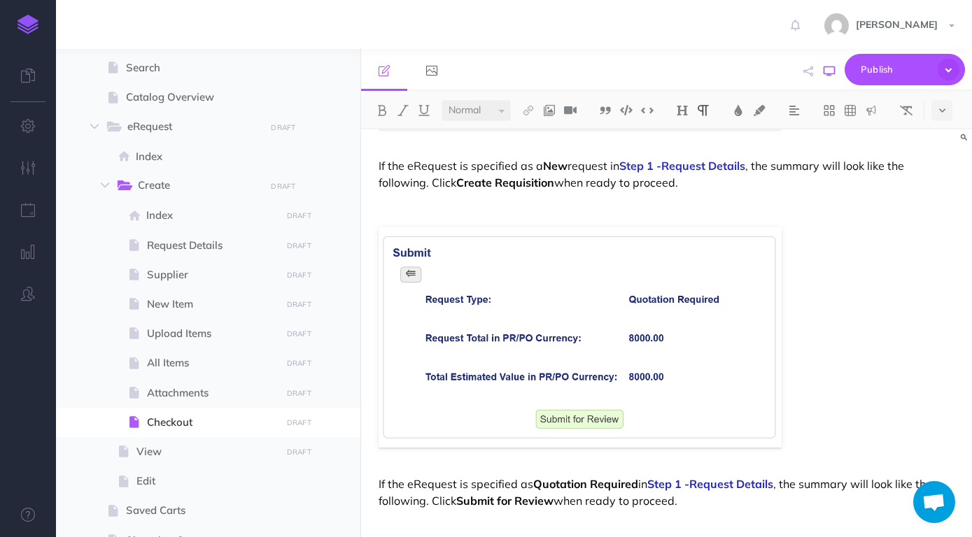
click at [827, 76] on icon "button" at bounding box center [829, 71] width 11 height 11
click at [700, 181] on p "If the eRequest is specified as a New request in Step 1 -Request Details , the …" at bounding box center [667, 174] width 576 height 34
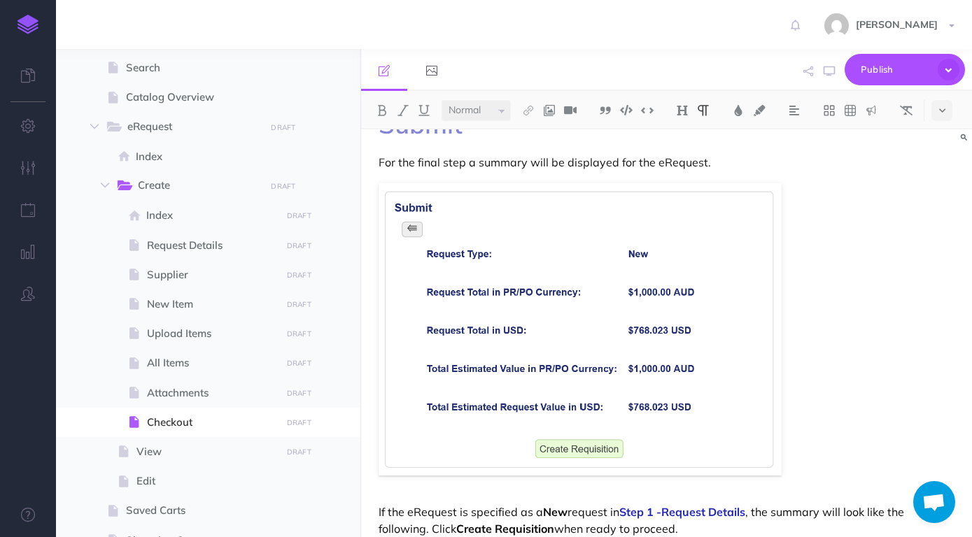
scroll to position [147, 0]
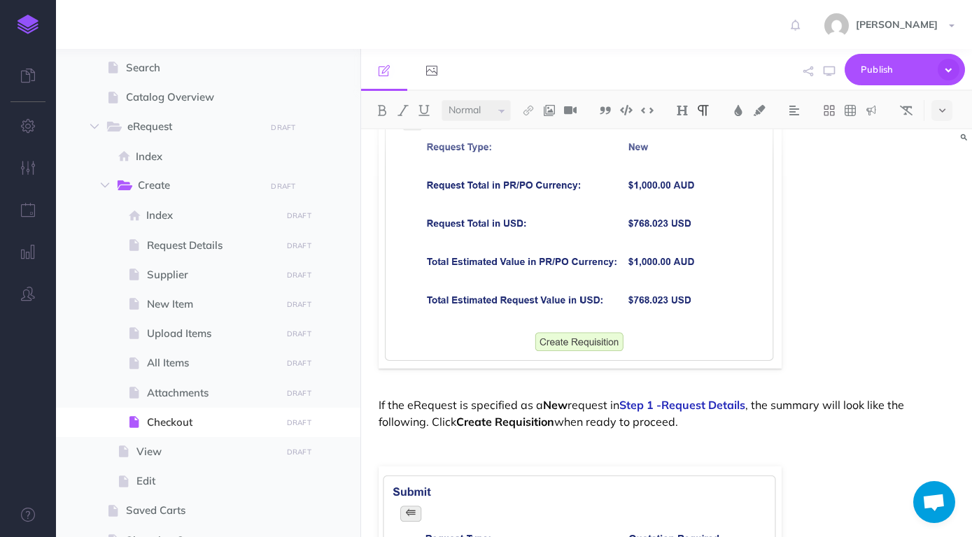
click at [770, 423] on p "If the eRequest is specified as a New request in Step 1 -Request Details , the …" at bounding box center [667, 414] width 576 height 34
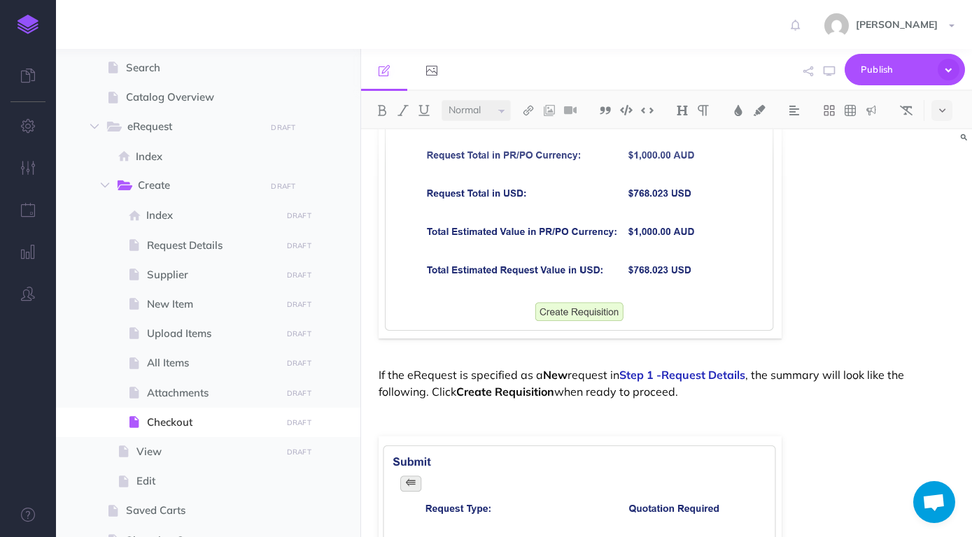
scroll to position [383, 0]
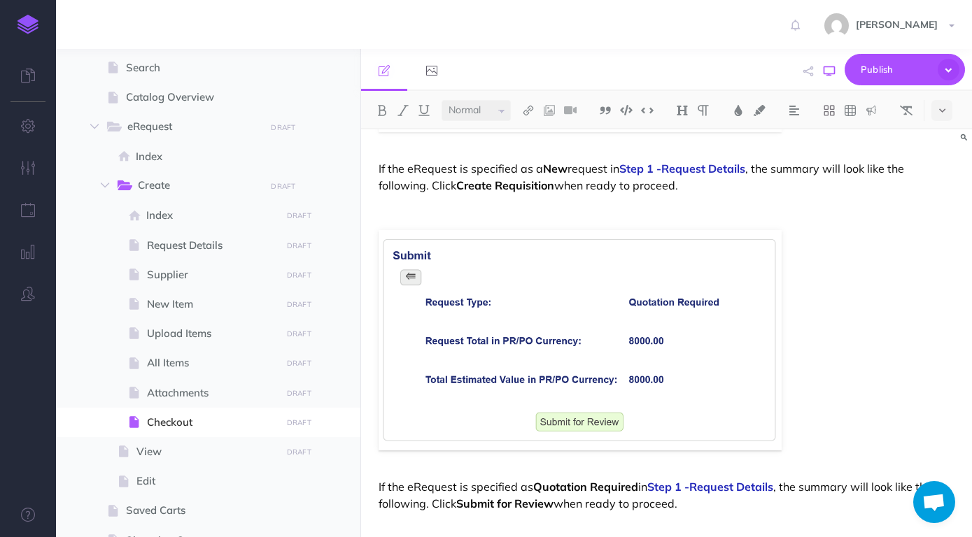
click at [837, 72] on button "button" at bounding box center [829, 71] width 18 height 41
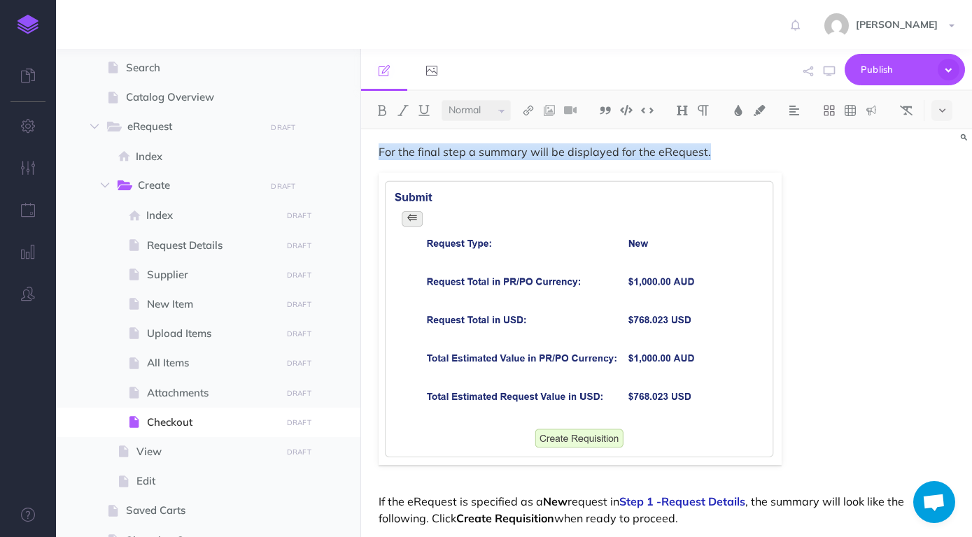
scroll to position [0, 0]
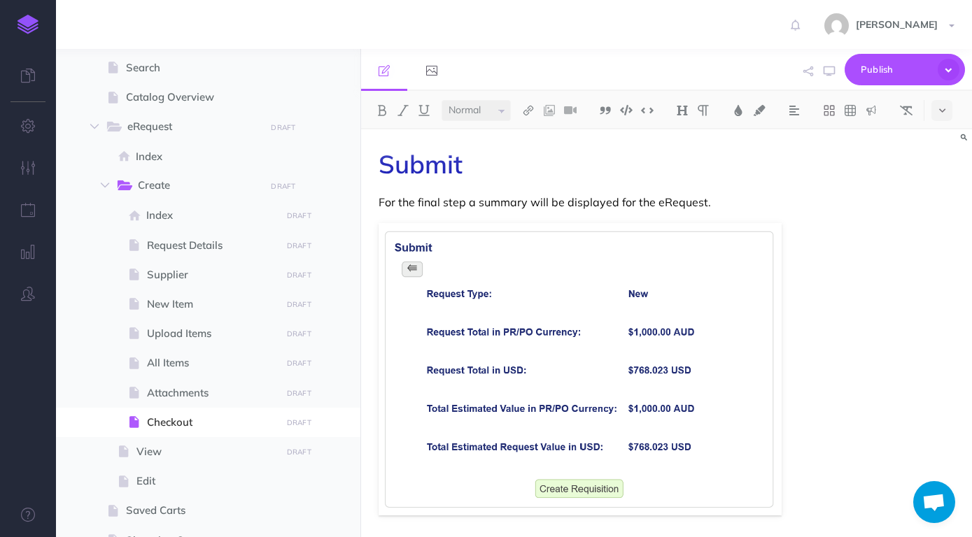
click at [728, 199] on p "For the final step a summary will be displayed for the eRequest." at bounding box center [667, 202] width 576 height 17
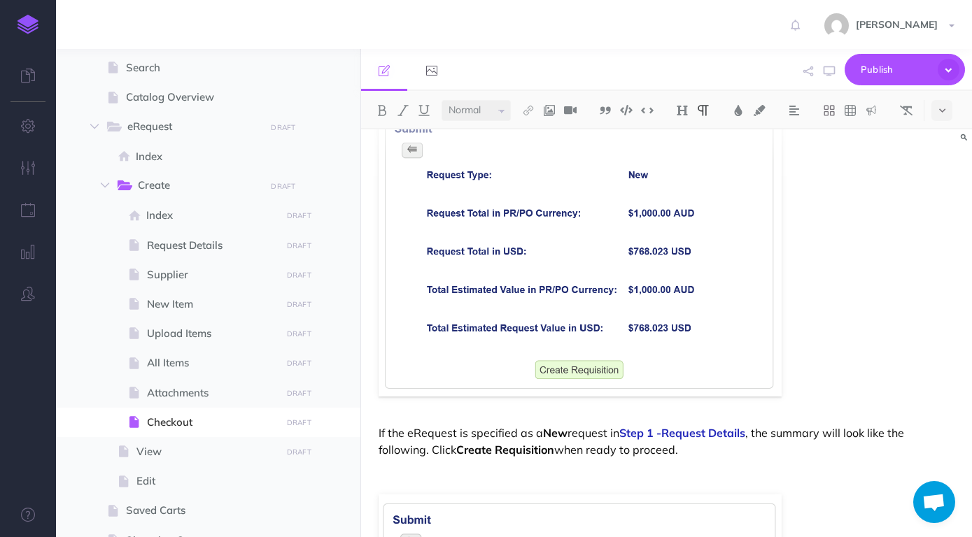
scroll to position [220, 0]
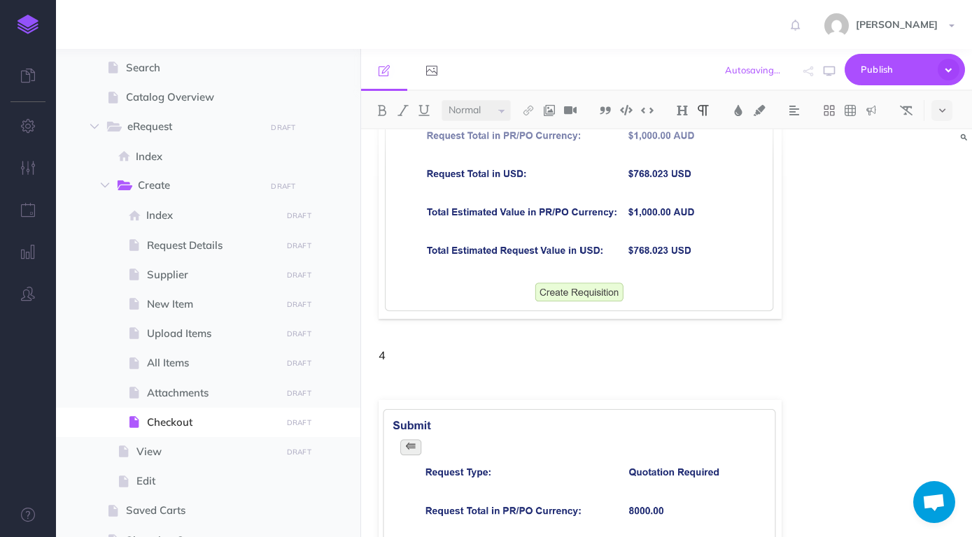
drag, startPoint x: 726, startPoint y: 382, endPoint x: 369, endPoint y: 363, distance: 357.3
click at [369, 363] on div "Submit For the final step a summary will be displayed for the eRequest. 4 If th…" at bounding box center [666, 309] width 611 height 801
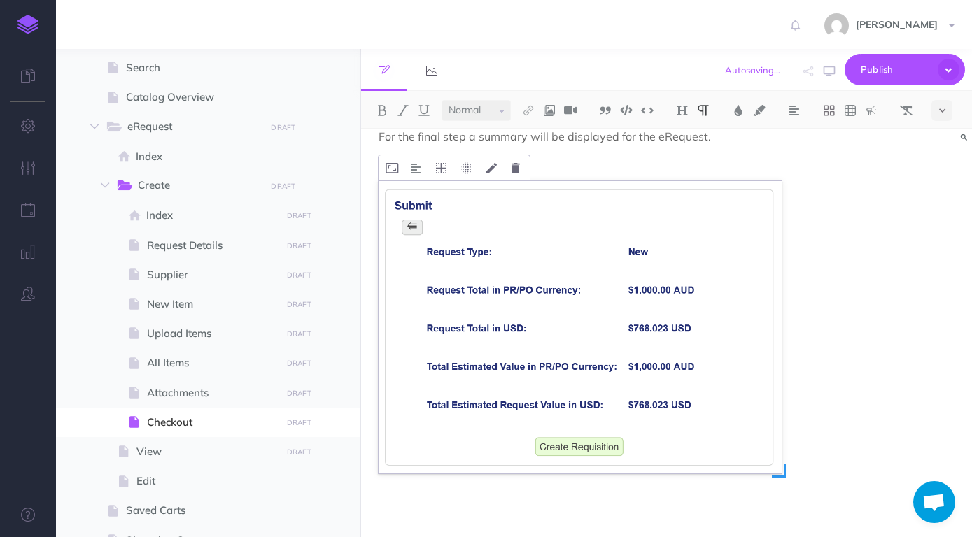
scroll to position [0, 0]
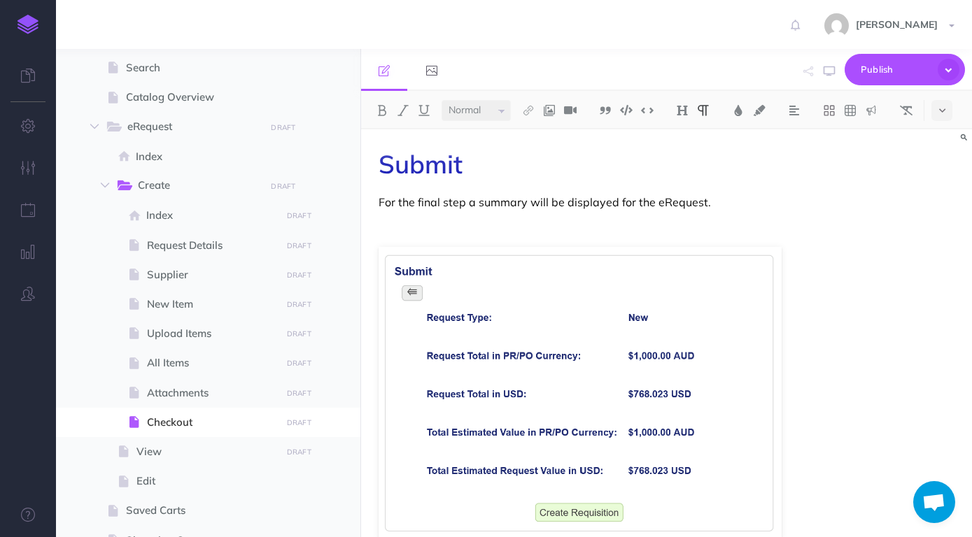
click at [747, 206] on p "For the final step a summary will be displayed for the eRequest." at bounding box center [667, 202] width 576 height 17
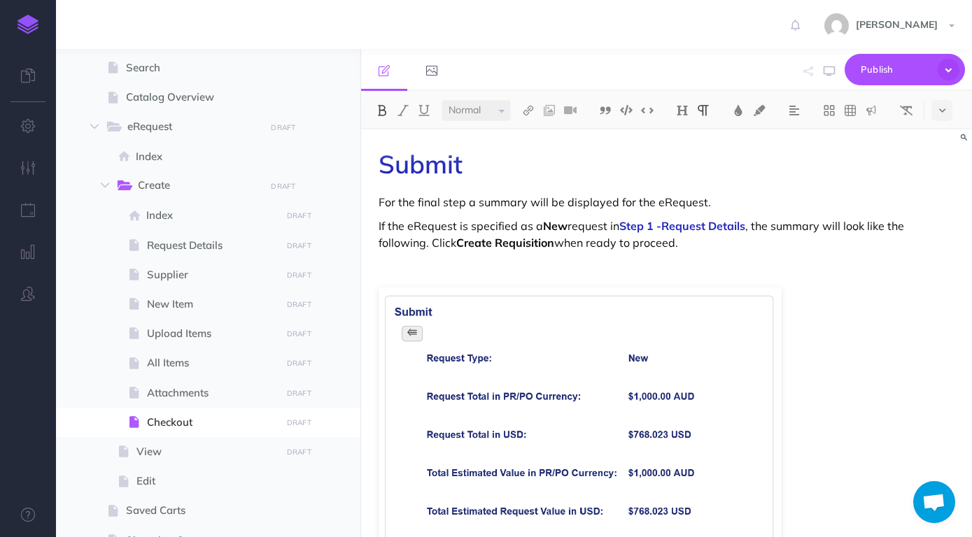
drag, startPoint x: 429, startPoint y: 238, endPoint x: 718, endPoint y: 248, distance: 289.1
click at [718, 248] on p "If the eRequest is specified as a New request in Step 1 -Request Details , the …" at bounding box center [667, 235] width 576 height 34
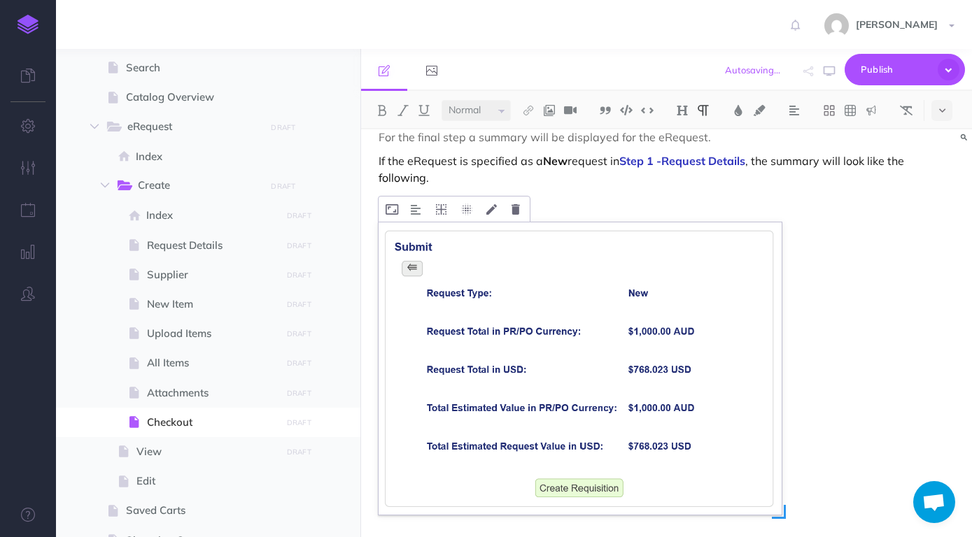
scroll to position [147, 0]
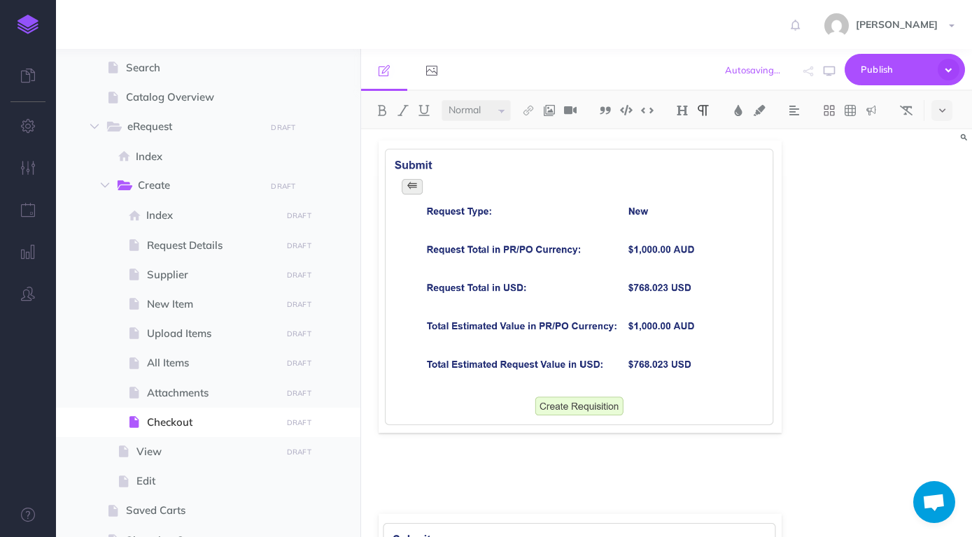
click at [623, 453] on div "Submit For the final step a summary will be displayed for the eRequest. If the …" at bounding box center [666, 404] width 611 height 842
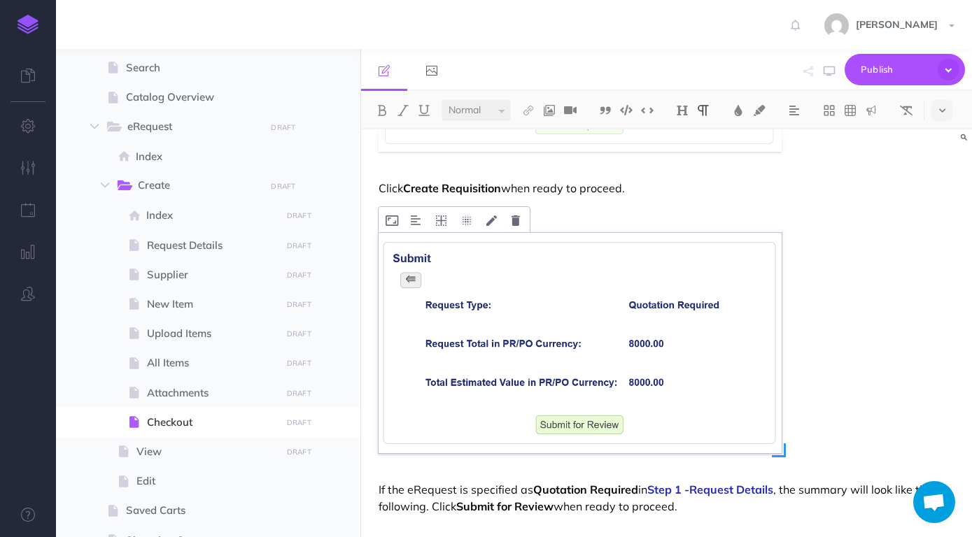
scroll to position [434, 0]
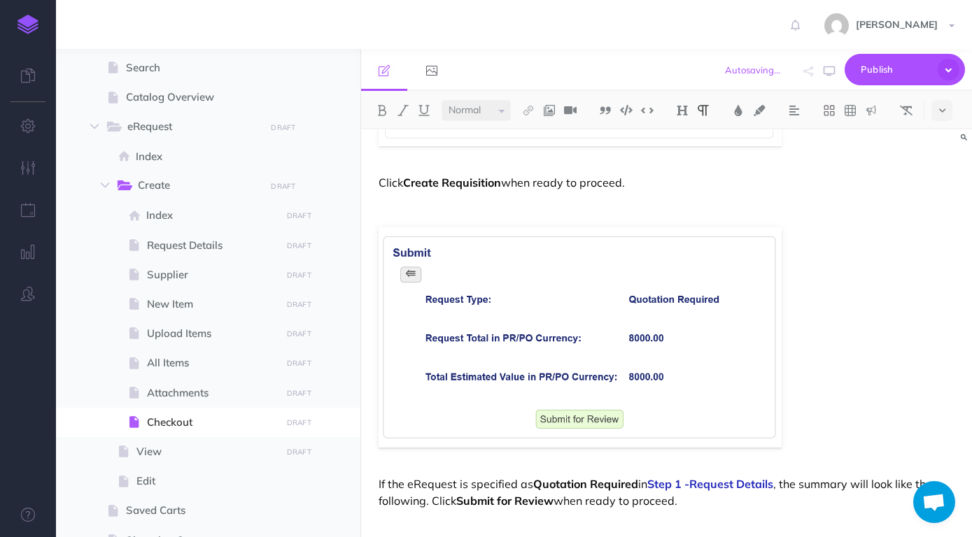
click at [698, 496] on p "If the eRequest is specified as Quotation Required in Step 1 -Request Details ,…" at bounding box center [667, 493] width 576 height 34
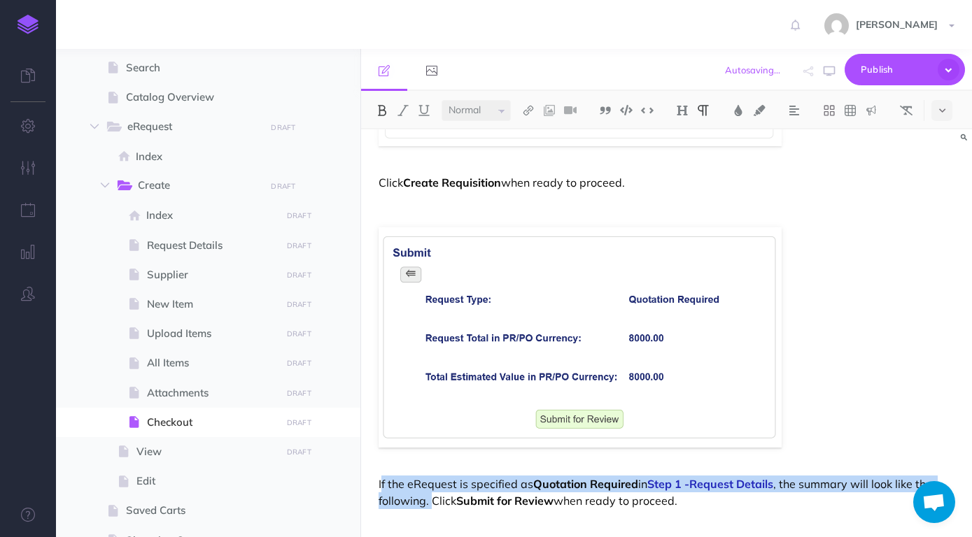
drag, startPoint x: 433, startPoint y: 503, endPoint x: 381, endPoint y: 483, distance: 56.3
click at [381, 483] on p "If the eRequest is specified as Quotation Required in Step 1 -Request Details ,…" at bounding box center [667, 493] width 576 height 34
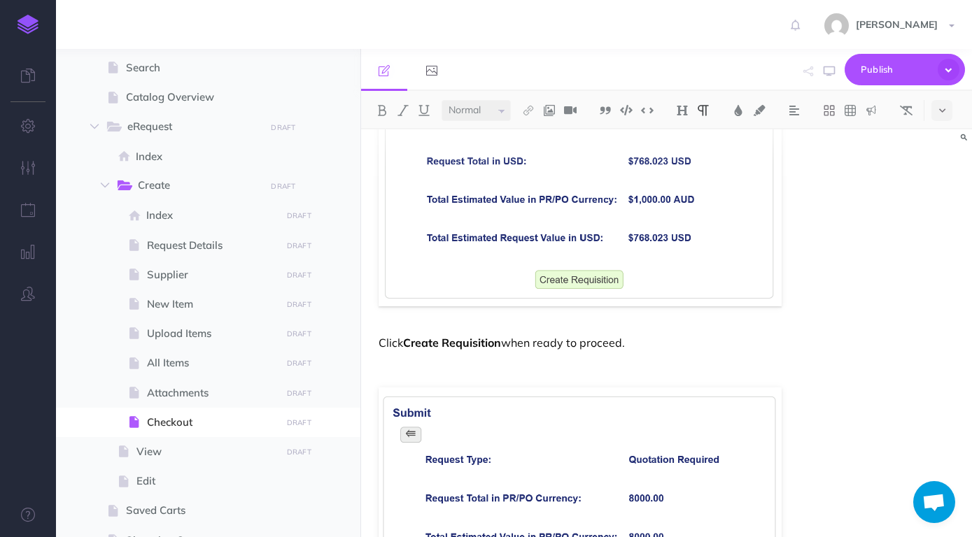
scroll to position [271, 0]
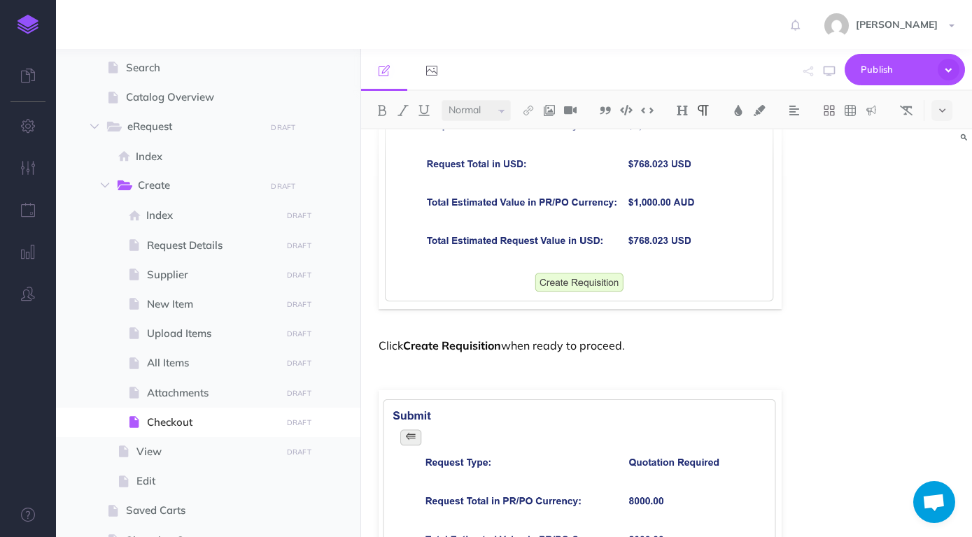
click at [670, 353] on p "Click Create Requisition when ready to proceed." at bounding box center [667, 345] width 576 height 17
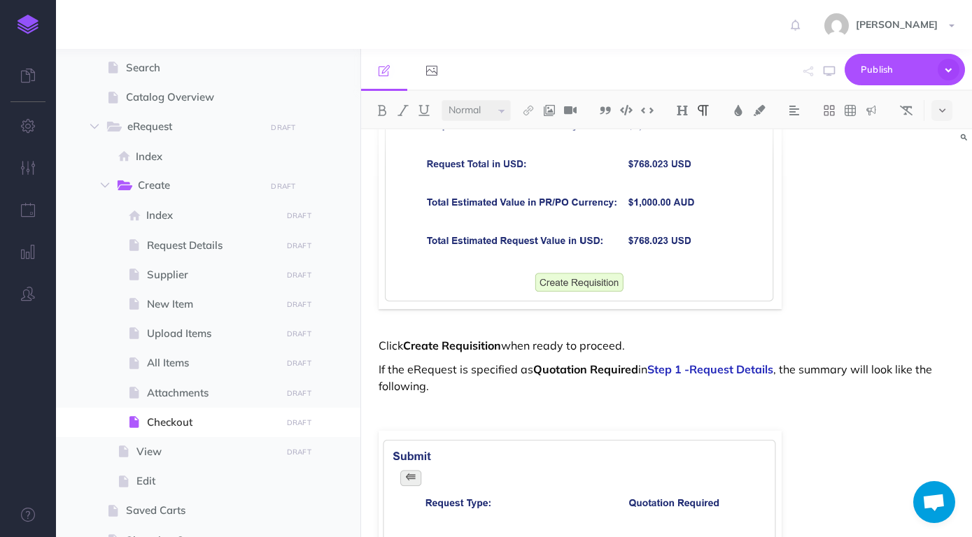
click at [642, 351] on p "Click Create Requisition when ready to proceed." at bounding box center [667, 345] width 576 height 17
click at [469, 393] on div "Submit For the final step a summary will be displayed for the eRequest. If the …" at bounding box center [666, 291] width 611 height 865
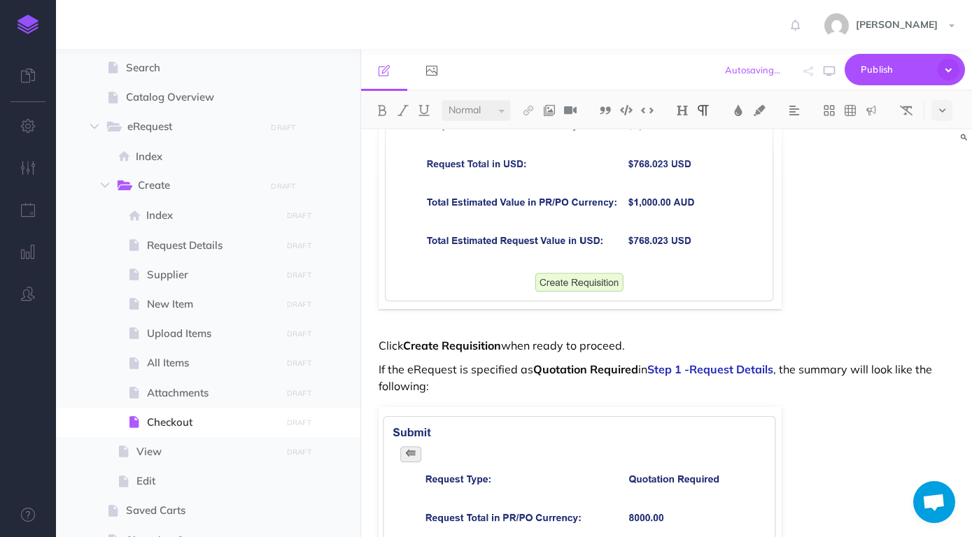
scroll to position [0, 0]
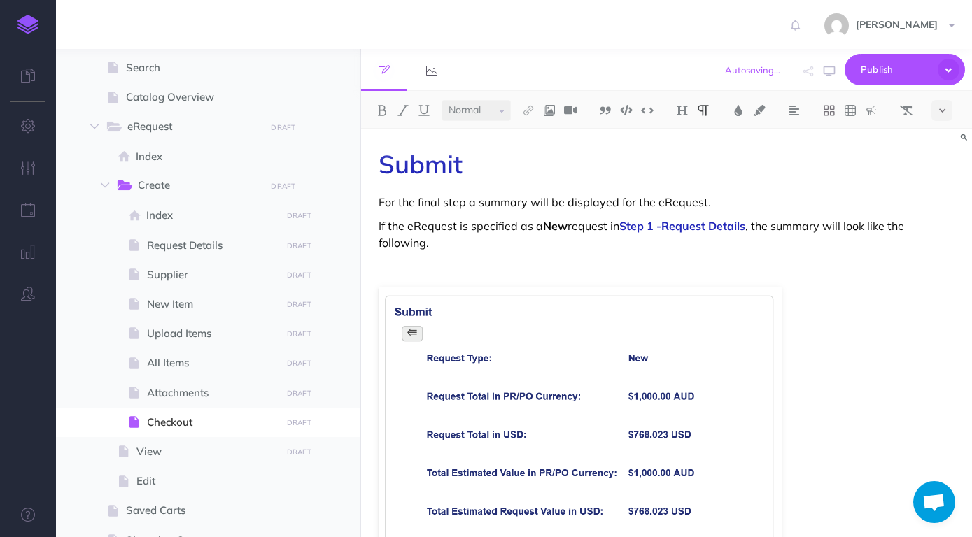
click at [453, 244] on p "If the eRequest is specified as a New request in Step 1 -Request Details , the …" at bounding box center [667, 235] width 576 height 34
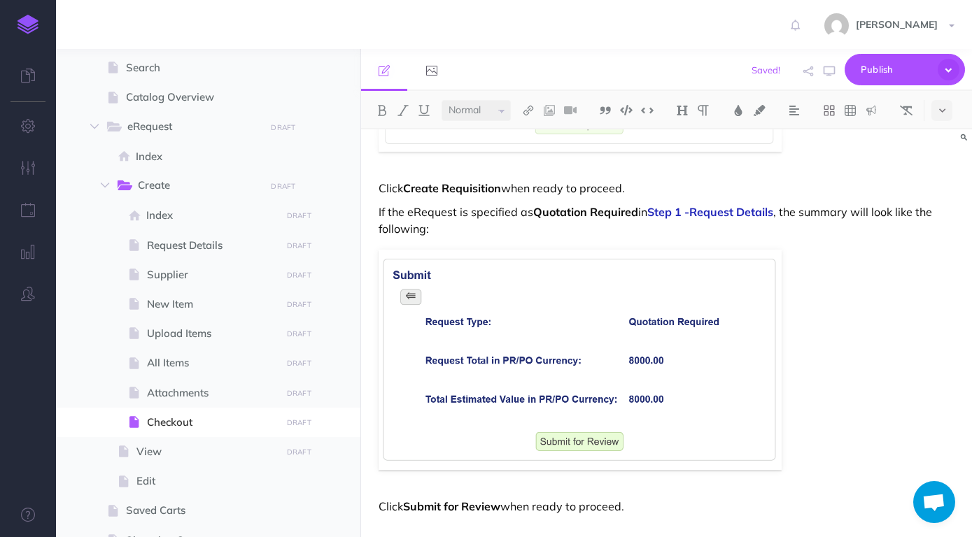
scroll to position [411, 0]
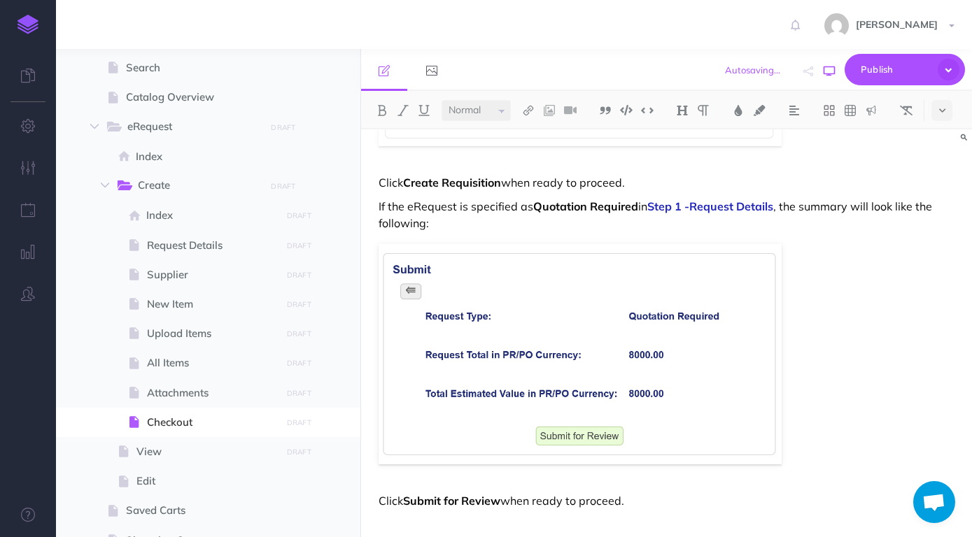
click at [832, 71] on icon "button" at bounding box center [829, 71] width 11 height 11
click at [836, 74] on button "button" at bounding box center [829, 71] width 18 height 41
click at [567, 232] on div "Submit For the final step a summary will be displayed for the eRequest. If the …" at bounding box center [666, 128] width 611 height 818
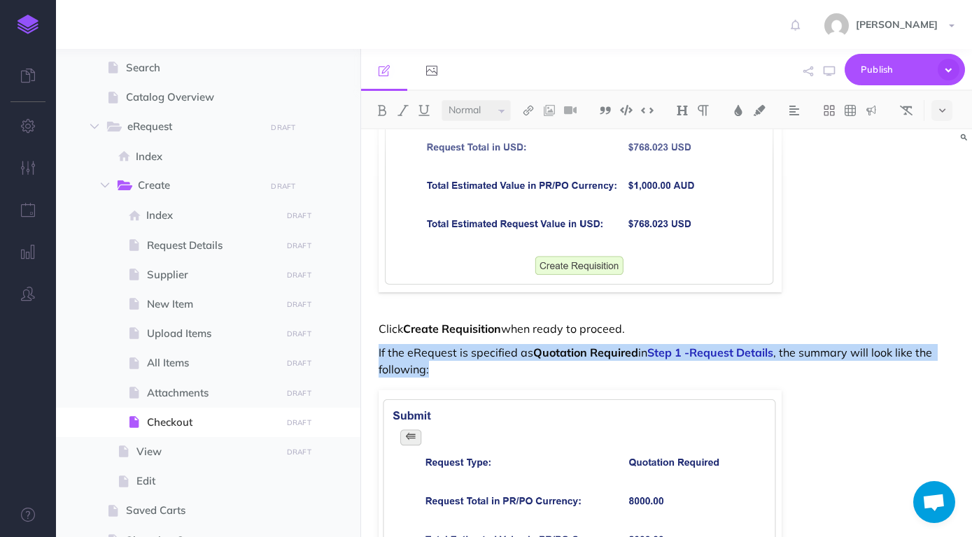
scroll to position [0, 0]
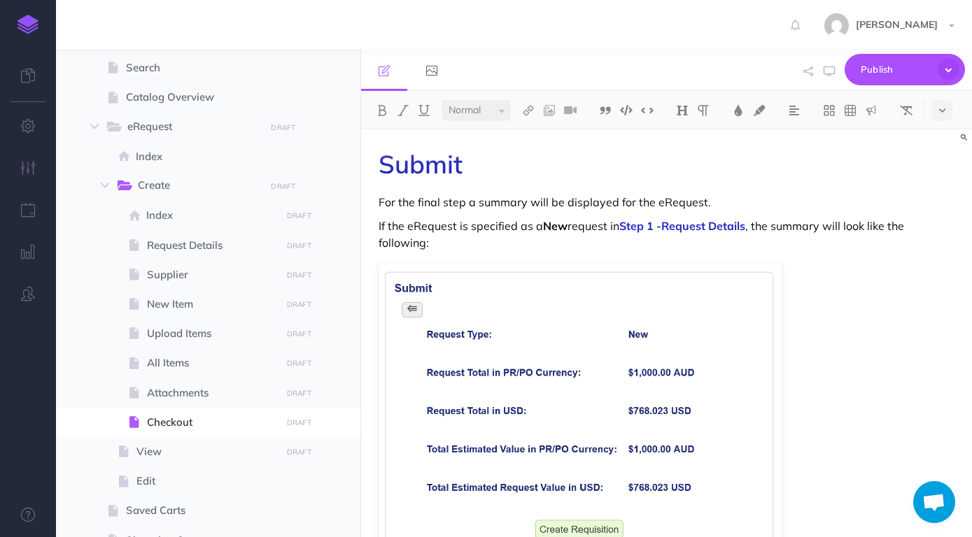
click at [567, 240] on p "If the eRequest is specified as a New request in Step 1 -Request Details , the …" at bounding box center [667, 235] width 576 height 34
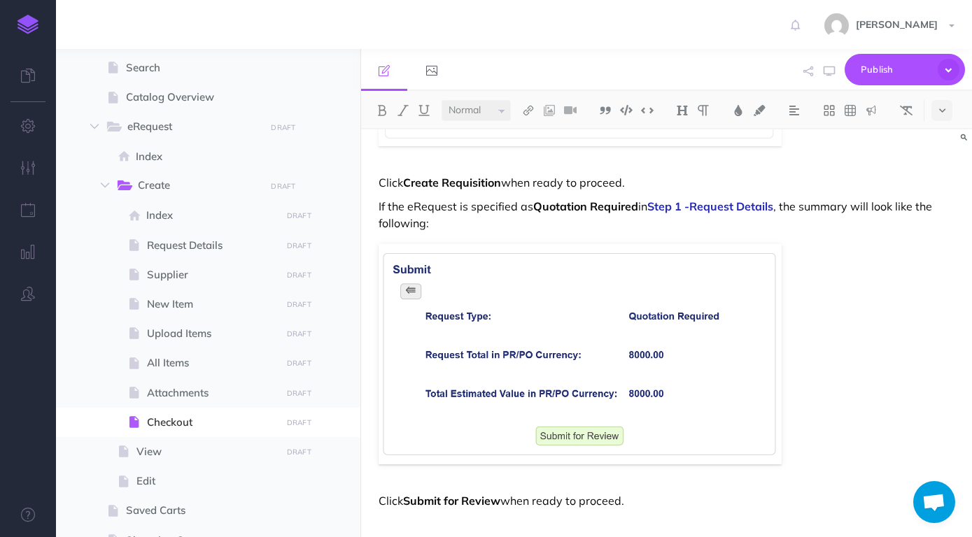
scroll to position [411, 0]
click at [183, 269] on span "Supplier" at bounding box center [211, 275] width 129 height 17
select select "null"
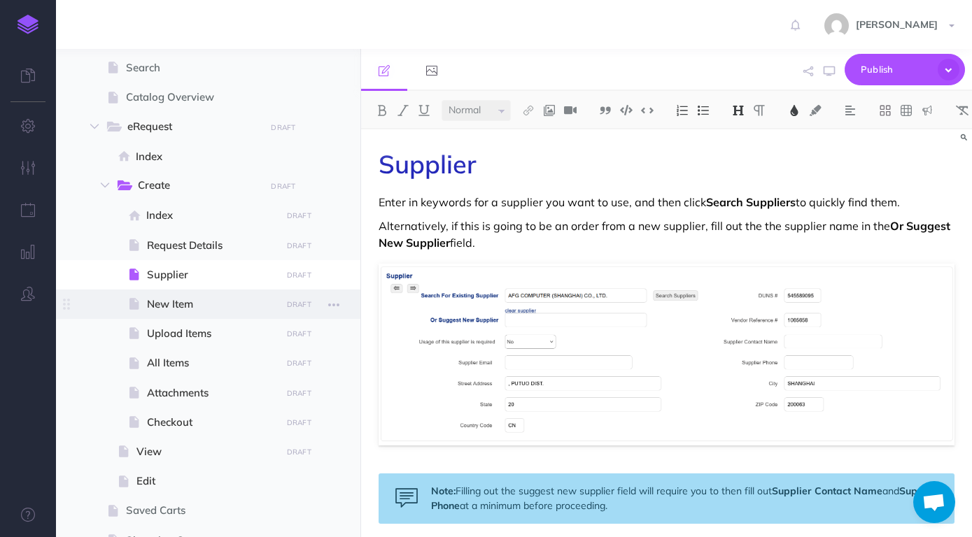
click at [185, 300] on span "New Item" at bounding box center [211, 304] width 129 height 17
select select "null"
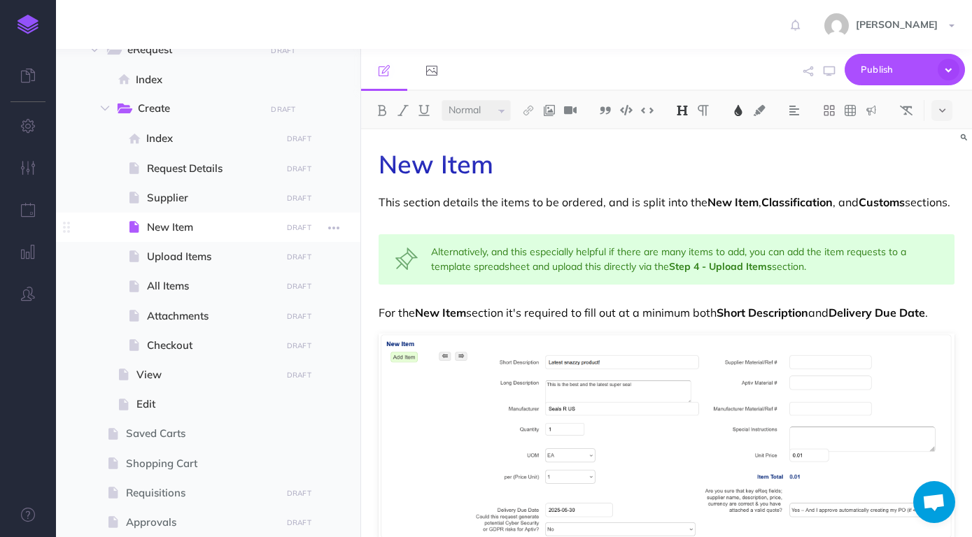
scroll to position [319, 0]
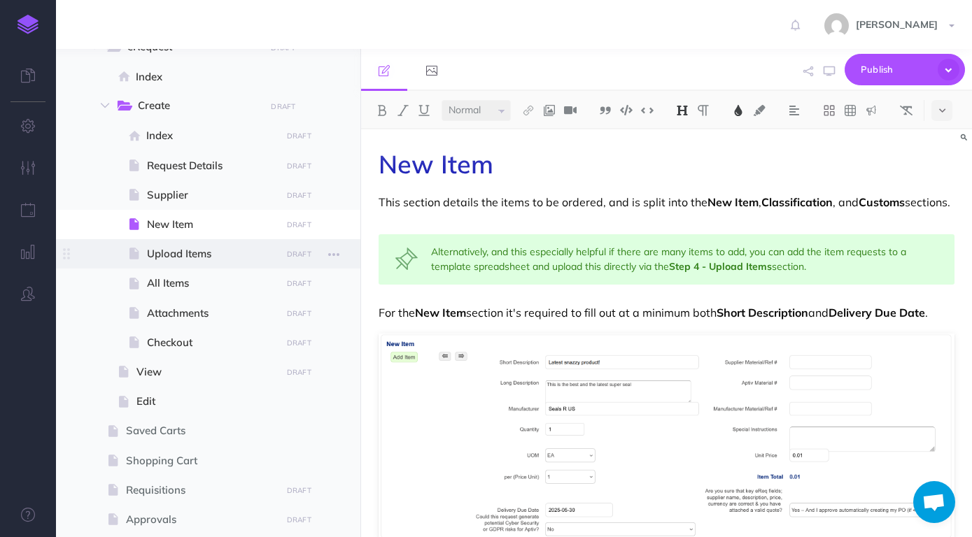
click at [189, 253] on span "Upload Items" at bounding box center [211, 254] width 129 height 17
select select "null"
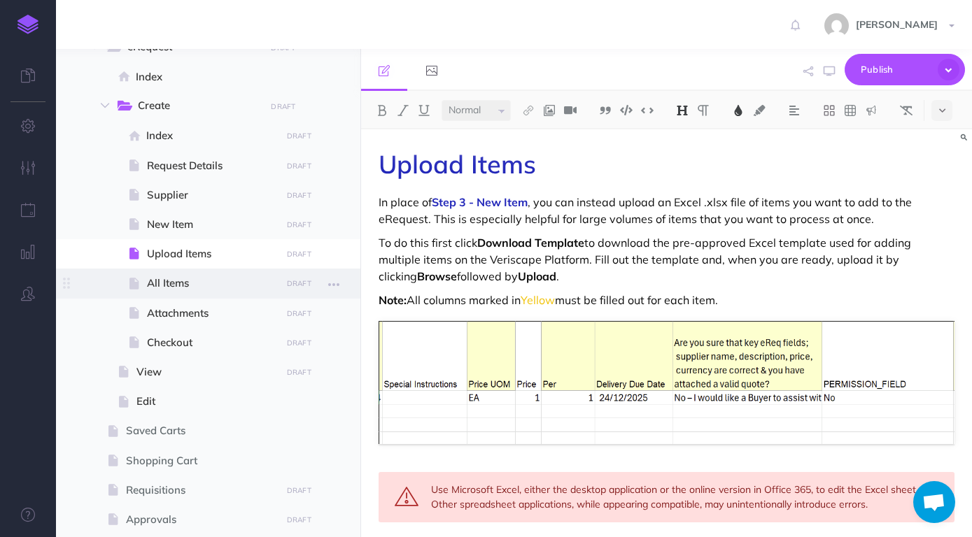
click at [188, 285] on span "All Items" at bounding box center [211, 283] width 129 height 17
select select "null"
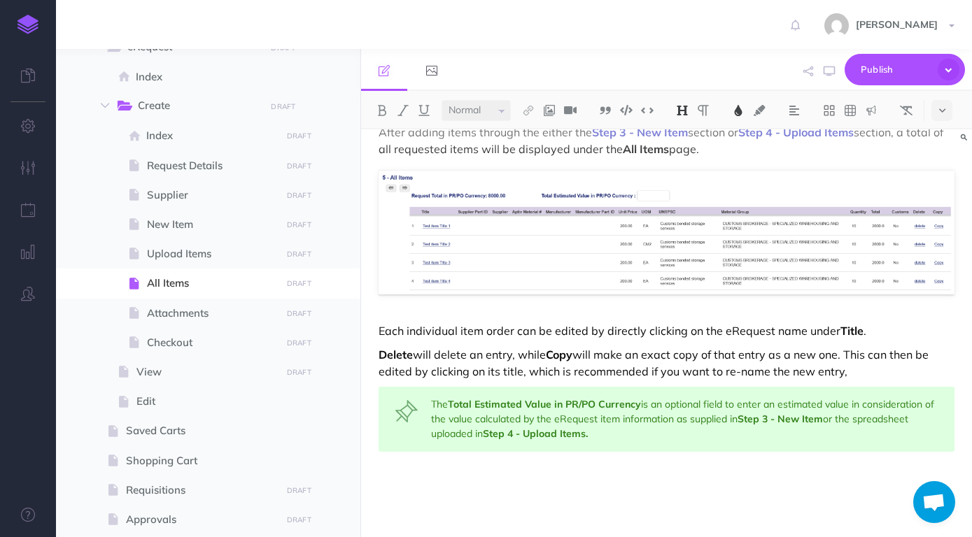
scroll to position [73, 0]
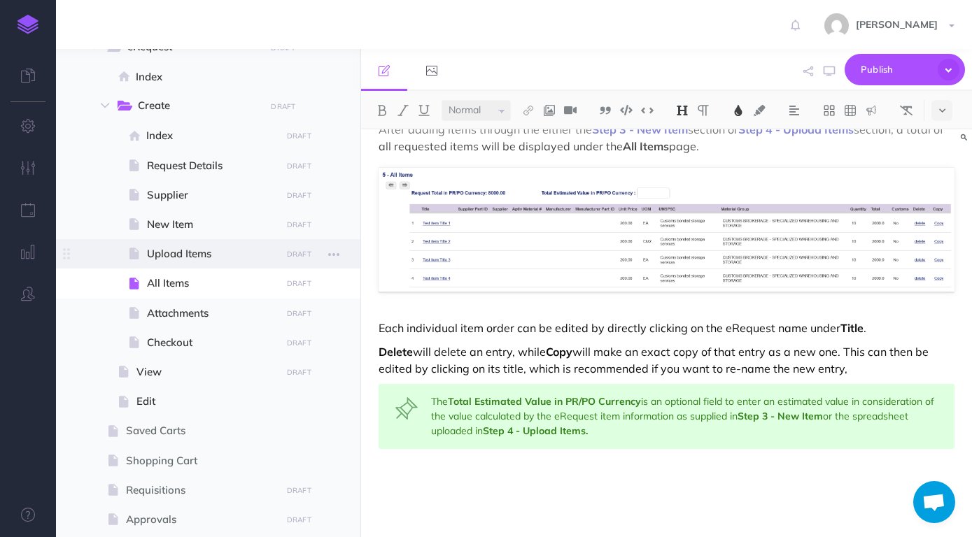
click at [192, 258] on span "Upload Items" at bounding box center [211, 254] width 129 height 17
select select "null"
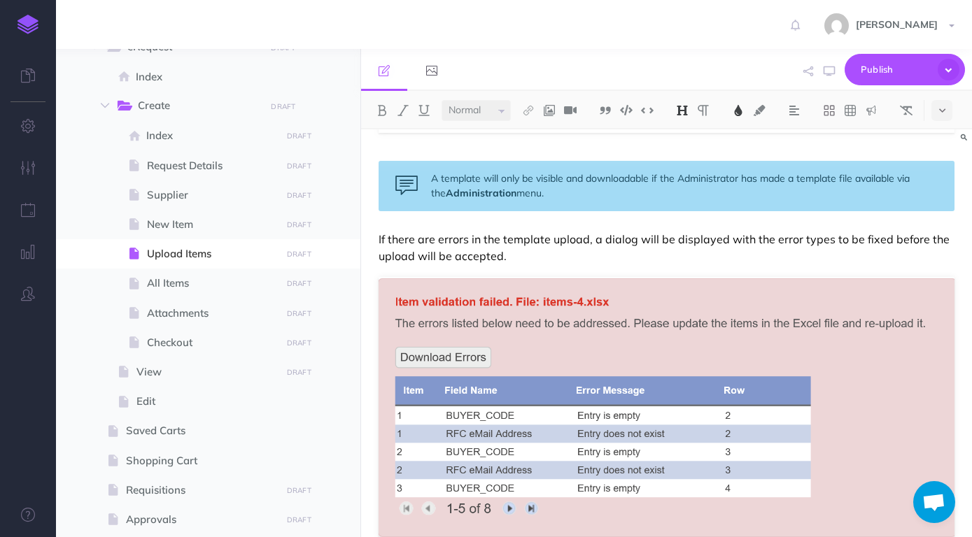
scroll to position [857, 0]
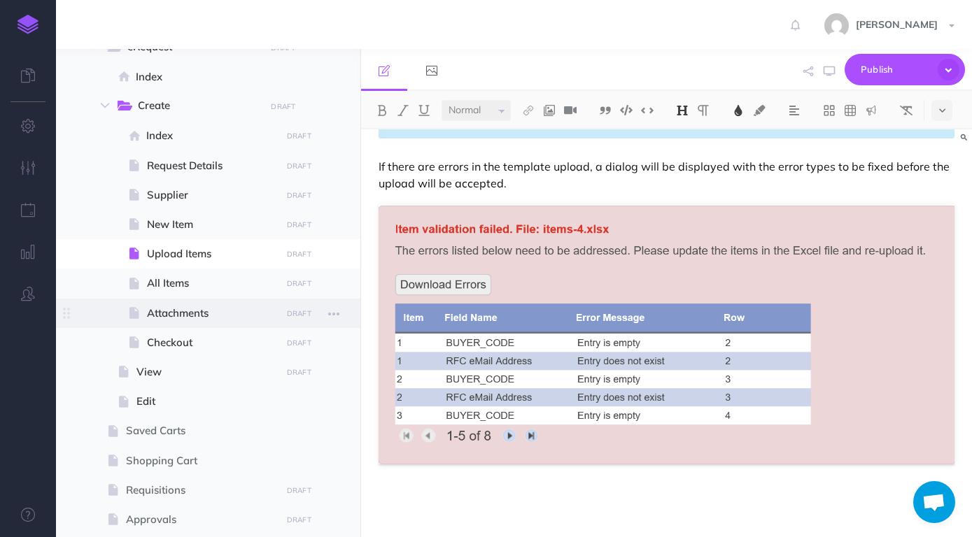
click at [197, 314] on span "Attachments" at bounding box center [211, 313] width 129 height 17
select select "null"
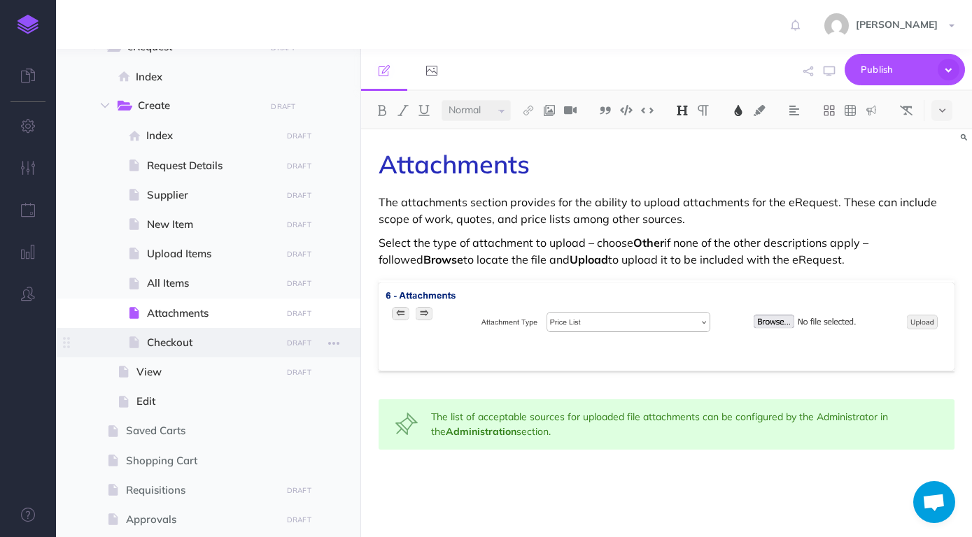
click at [171, 347] on span "Checkout" at bounding box center [211, 342] width 129 height 17
select select "null"
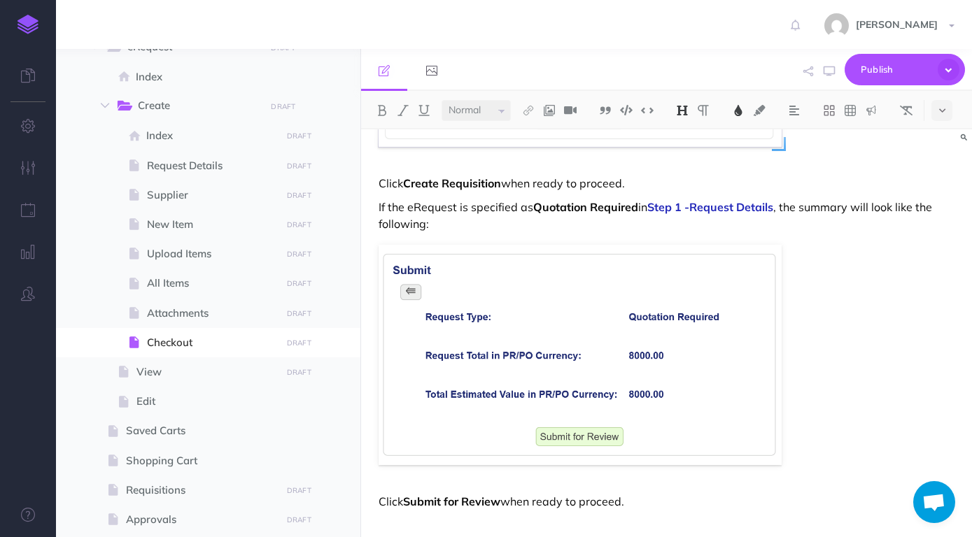
scroll to position [411, 0]
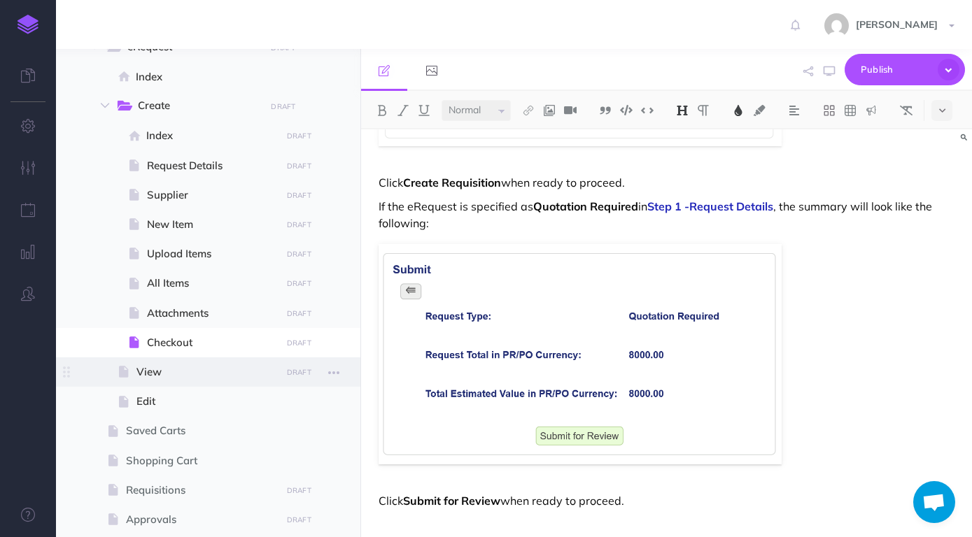
click at [213, 379] on span "View" at bounding box center [206, 372] width 140 height 17
select select "null"
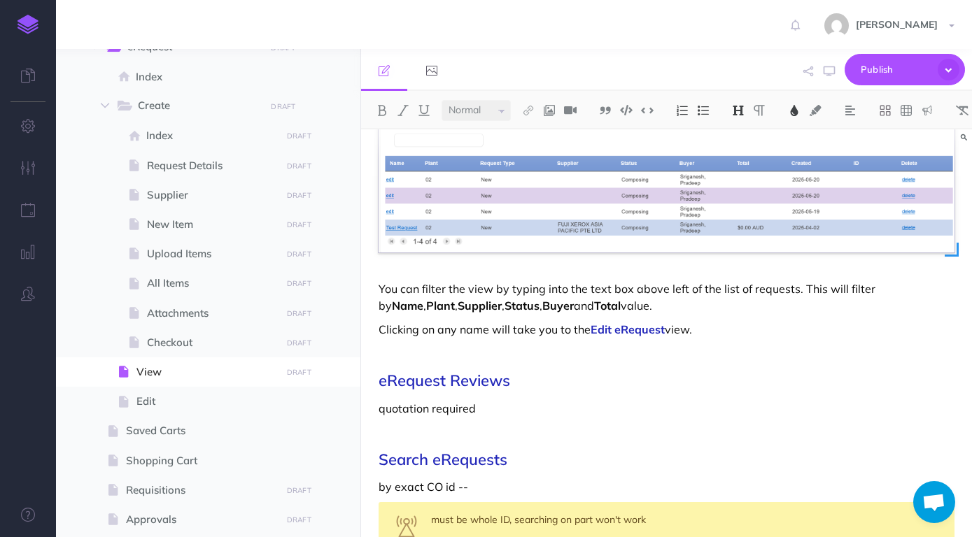
scroll to position [209, 0]
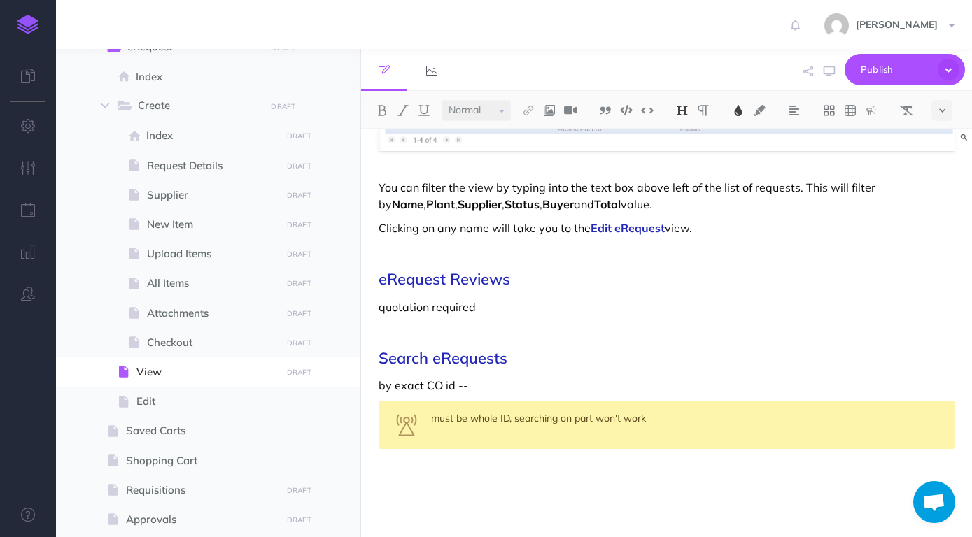
click at [581, 382] on p "by exact CO id --" at bounding box center [667, 385] width 576 height 17
drag, startPoint x: 532, startPoint y: 384, endPoint x: 546, endPoint y: 385, distance: 14.7
click at [518, 383] on p "This allows you to search" at bounding box center [667, 385] width 576 height 17
click at [513, 385] on p "This allows you to search Search For Cost Only eRequests by CO Request ID#" at bounding box center [667, 385] width 576 height 17
drag, startPoint x: 455, startPoint y: 385, endPoint x: 718, endPoint y: 381, distance: 263.1
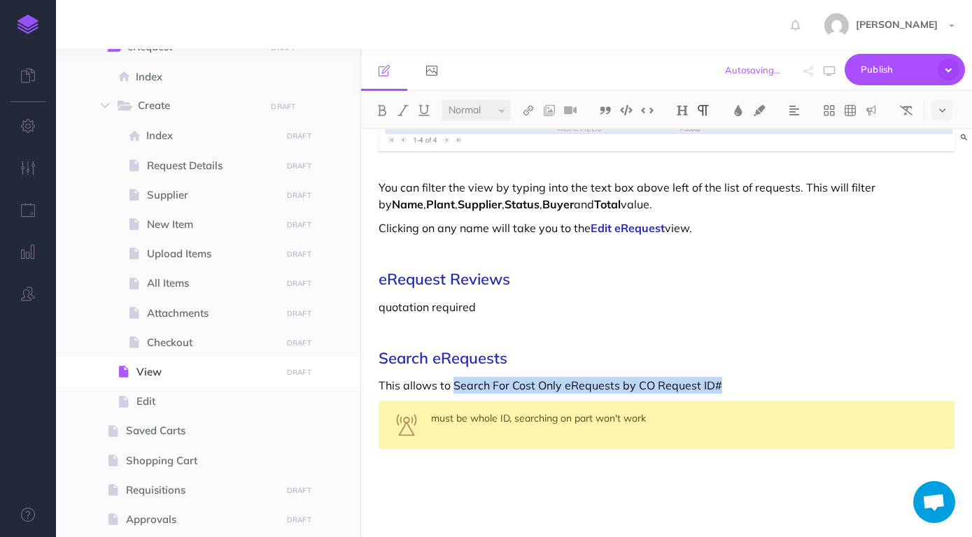
click at [718, 381] on p "This allows to Search For Cost Only eRequests by CO Request ID#" at bounding box center [667, 385] width 576 height 17
click at [375, 107] on button at bounding box center [382, 110] width 21 height 21
click at [773, 388] on p "This allows to Search For Cost Only eRequests by CO Request ID#" at bounding box center [667, 385] width 576 height 17
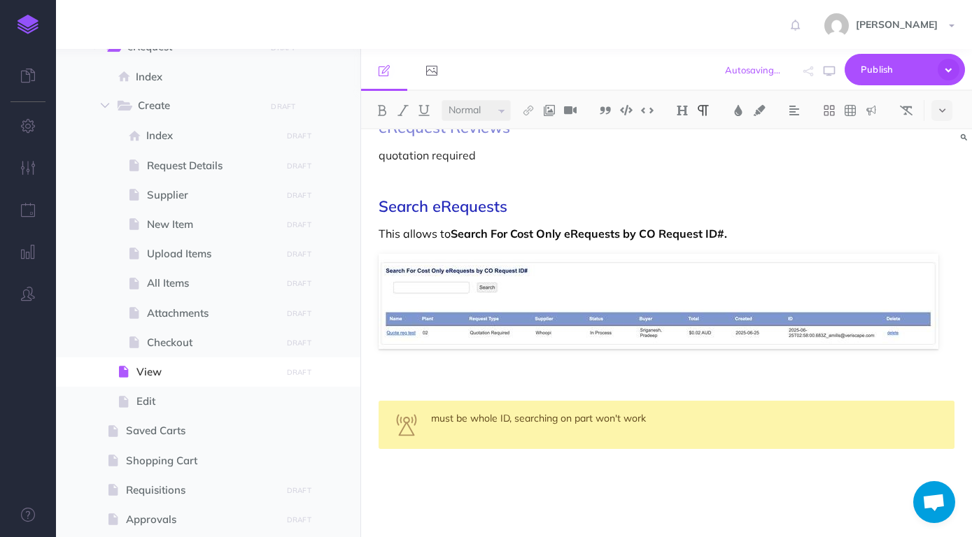
scroll to position [338, 0]
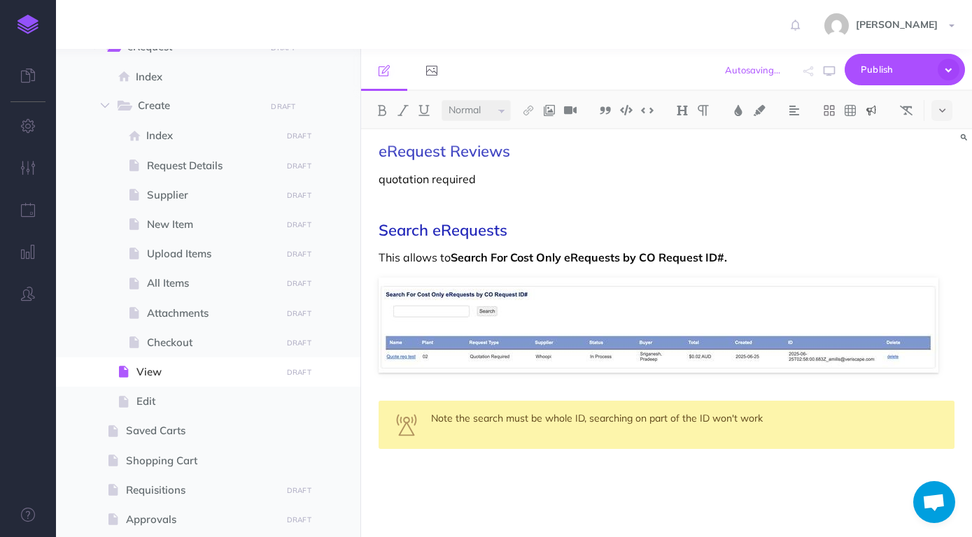
click at [784, 423] on div "Note the search must be whole ID, searching on part of the ID won't work" at bounding box center [667, 425] width 576 height 48
click at [778, 467] on div "View By default the View eRequest page will display the currently Open eRequest…" at bounding box center [666, 164] width 611 height 745
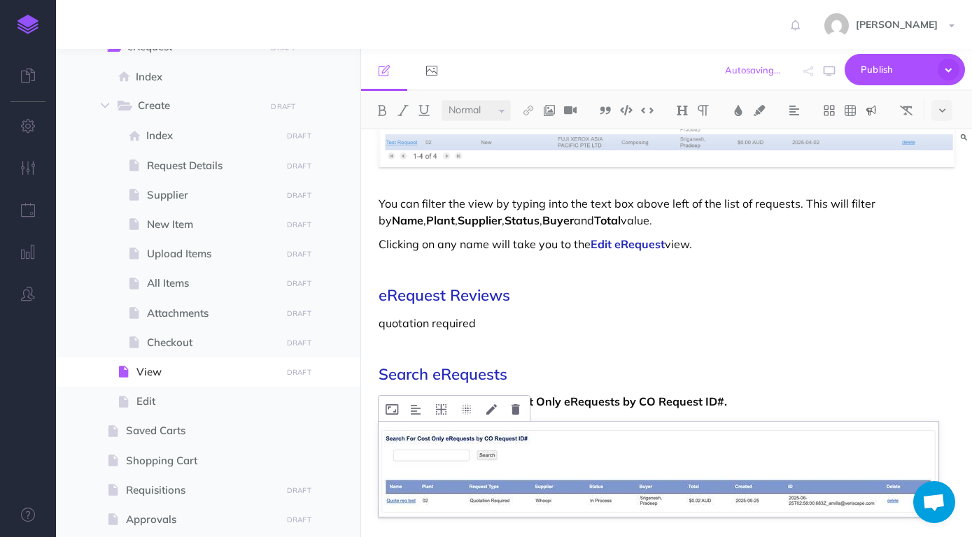
scroll to position [167, 0]
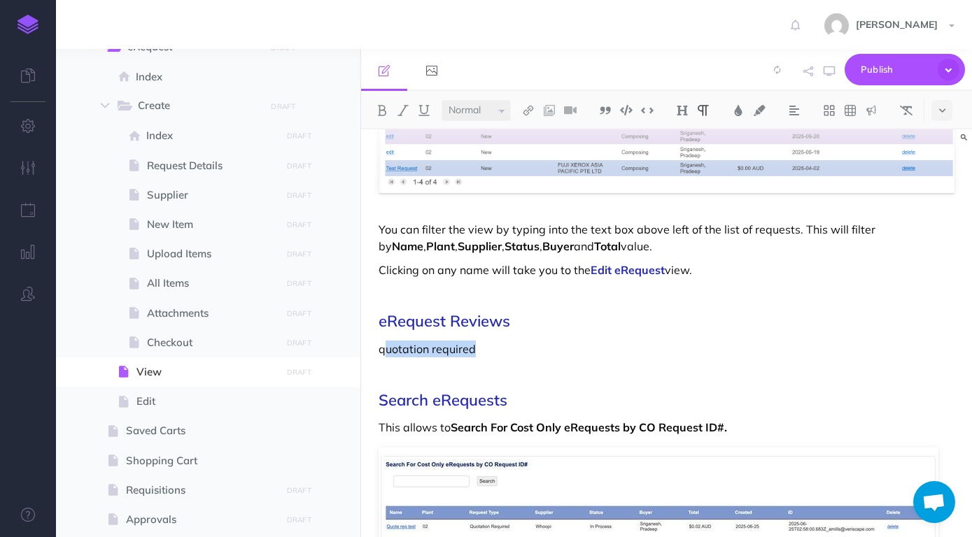
drag, startPoint x: 525, startPoint y: 349, endPoint x: 386, endPoint y: 354, distance: 139.3
click at [386, 354] on p "quotation required" at bounding box center [667, 349] width 576 height 17
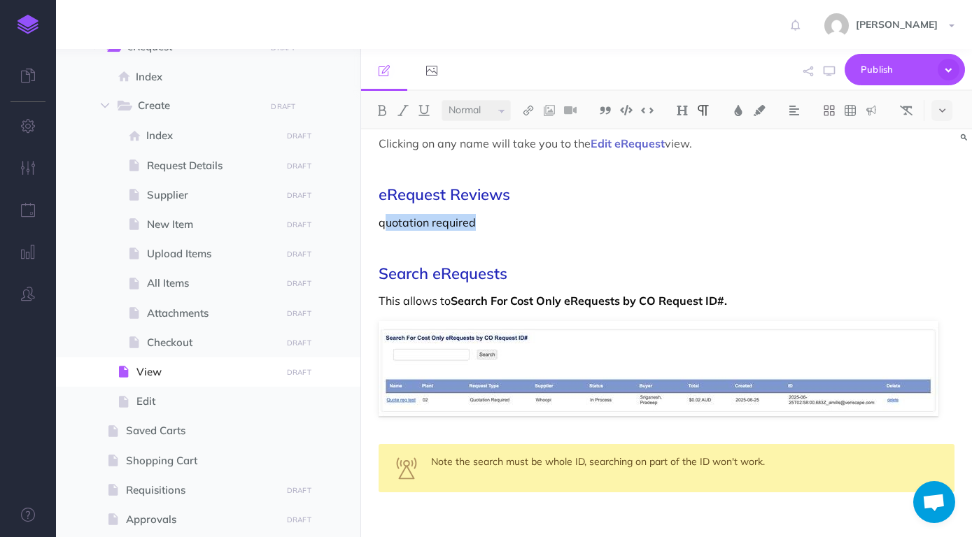
scroll to position [314, 0]
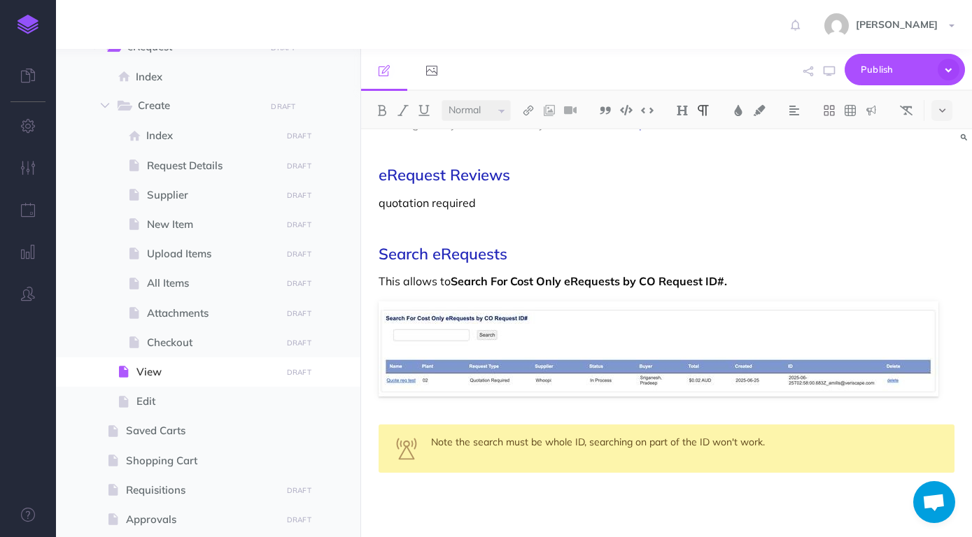
click at [562, 223] on p at bounding box center [667, 226] width 576 height 17
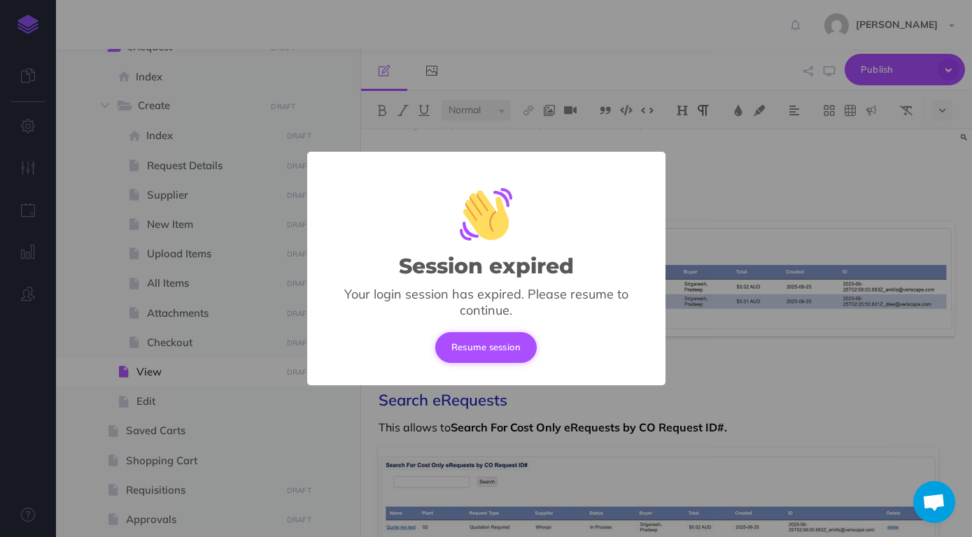
click at [481, 346] on button "Resume session" at bounding box center [486, 347] width 102 height 31
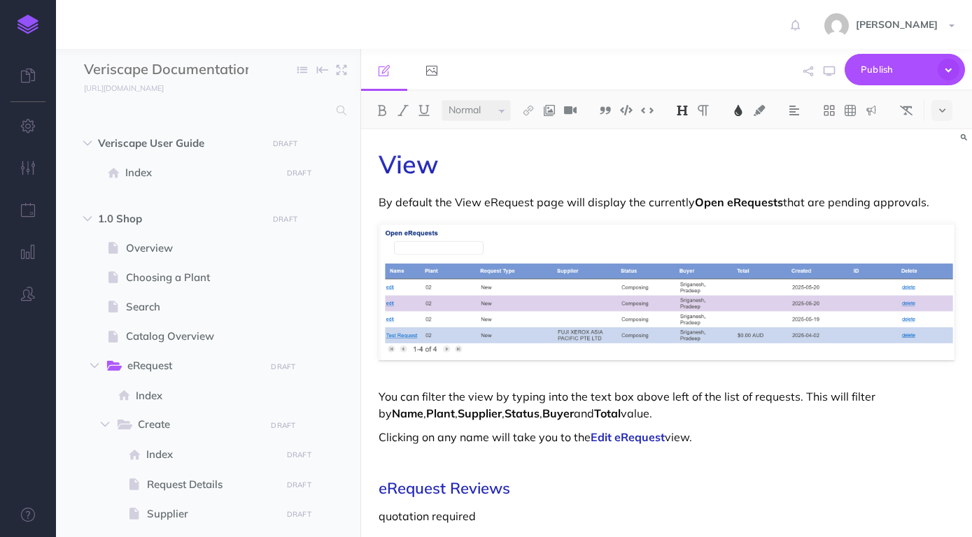
select select "null"
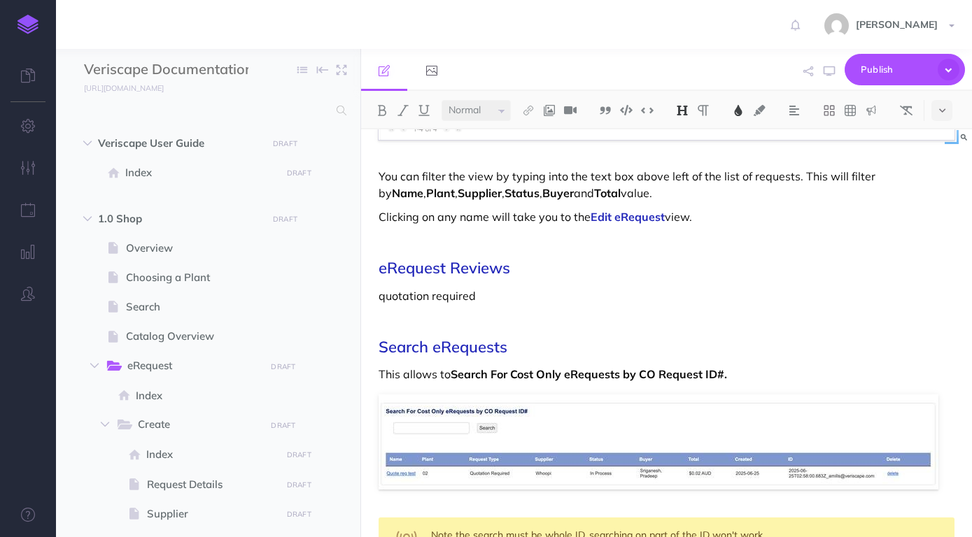
scroll to position [294, 0]
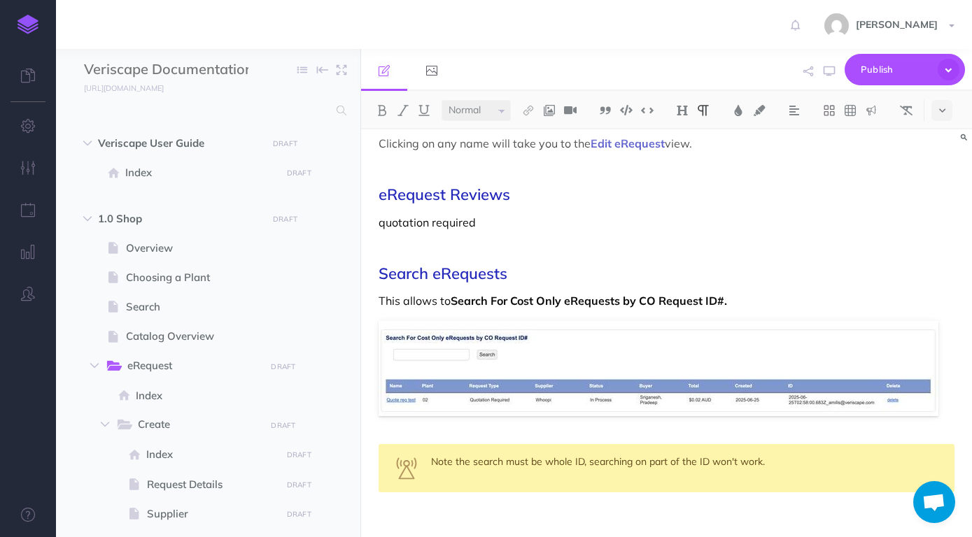
click at [530, 241] on p at bounding box center [667, 246] width 576 height 17
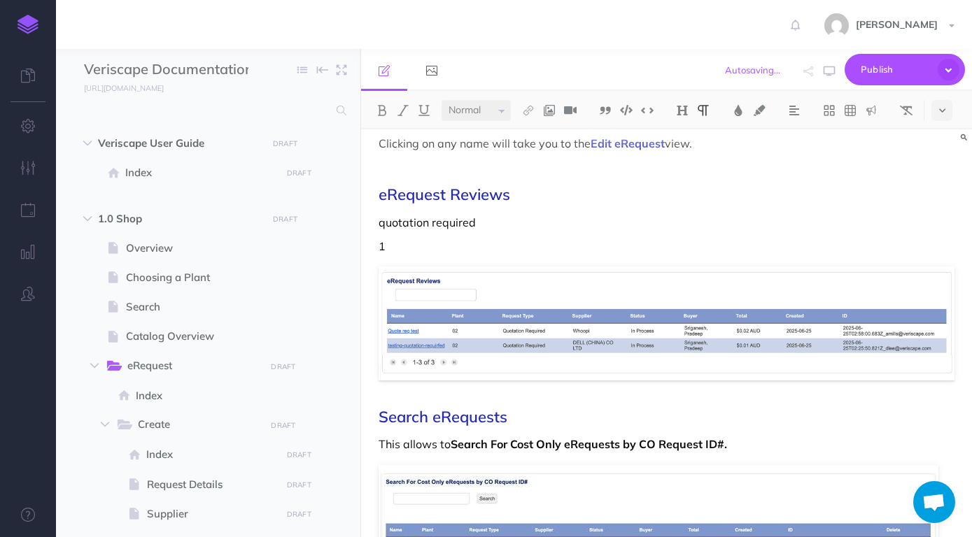
click at [541, 244] on p "1" at bounding box center [667, 246] width 576 height 17
drag, startPoint x: 542, startPoint y: 228, endPoint x: 374, endPoint y: 227, distance: 167.9
click at [374, 227] on div "View By default the View eRequest page will display the currently Open eRequest…" at bounding box center [666, 268] width 611 height 865
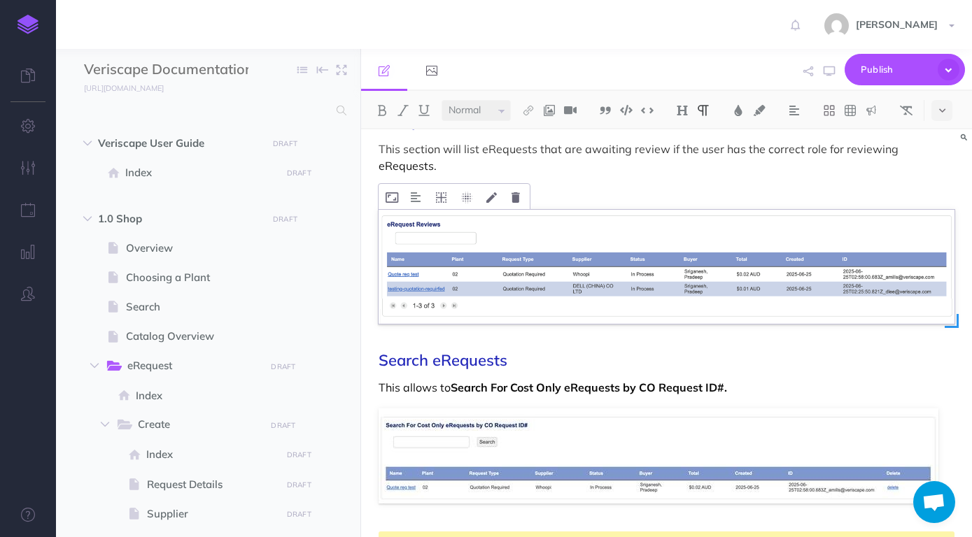
scroll to position [441, 0]
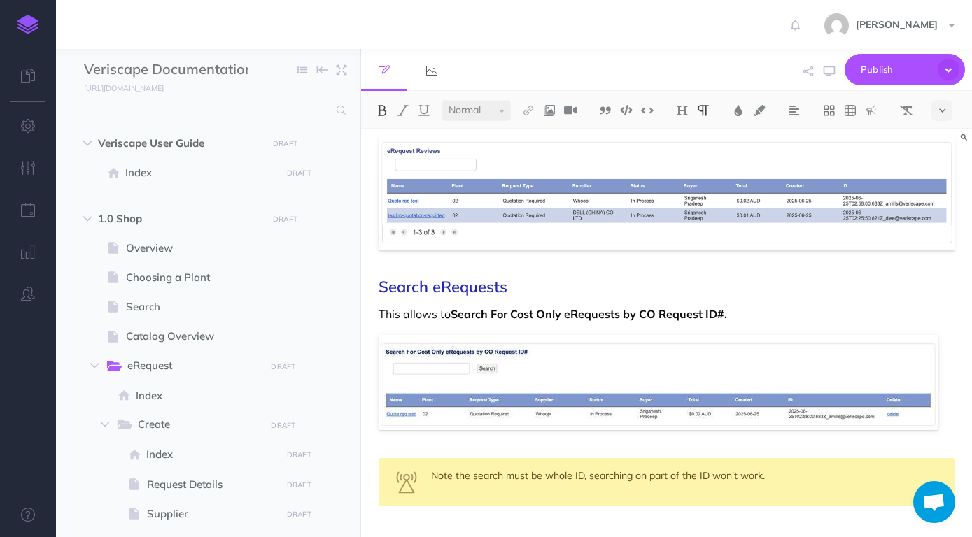
click at [764, 311] on div "View By default the View eRequest page will display the currently Open eRequest…" at bounding box center [666, 130] width 611 height 882
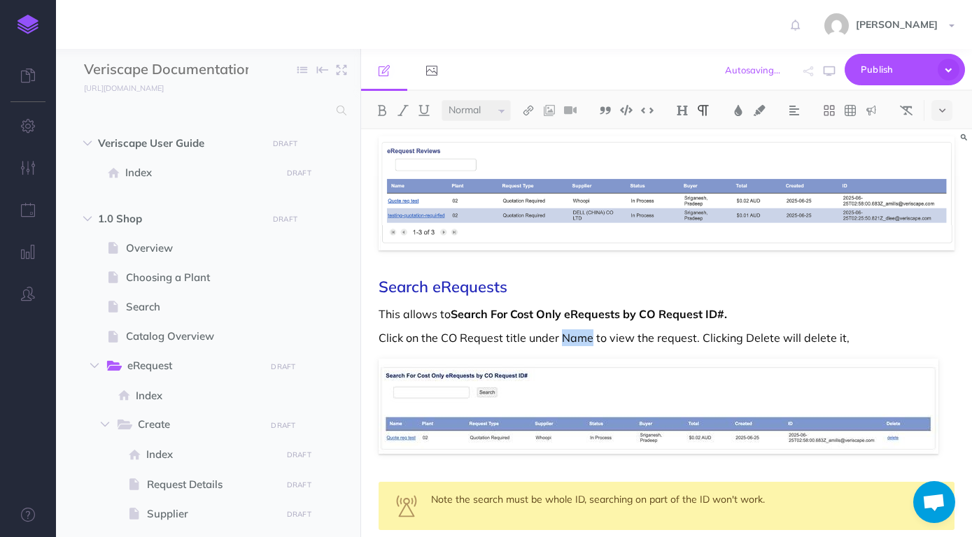
drag, startPoint x: 561, startPoint y: 321, endPoint x: 589, endPoint y: 323, distance: 28.0
click at [589, 330] on p "Click on the CO Request title under Name to view the request. Clicking Delete w…" at bounding box center [667, 338] width 576 height 17
click at [381, 110] on img at bounding box center [382, 110] width 13 height 11
drag, startPoint x: 744, startPoint y: 319, endPoint x: 774, endPoint y: 320, distance: 29.4
click at [774, 330] on p "Click on the CO Request title under Name to view the request. Clicking Delete w…" at bounding box center [667, 338] width 576 height 17
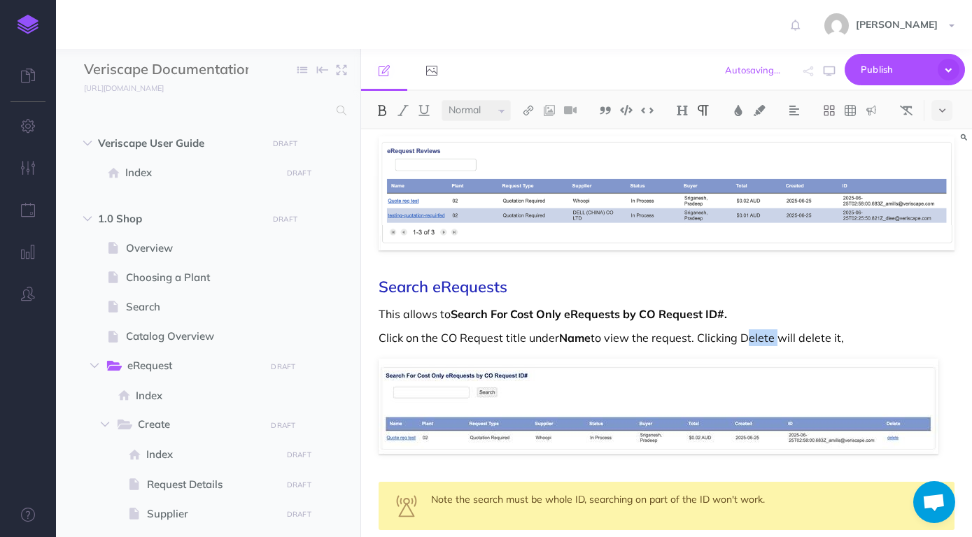
click at [386, 107] on img at bounding box center [382, 110] width 13 height 11
click at [854, 310] on div "View By default the View eRequest page will display the currently Open eRequest…" at bounding box center [666, 142] width 611 height 906
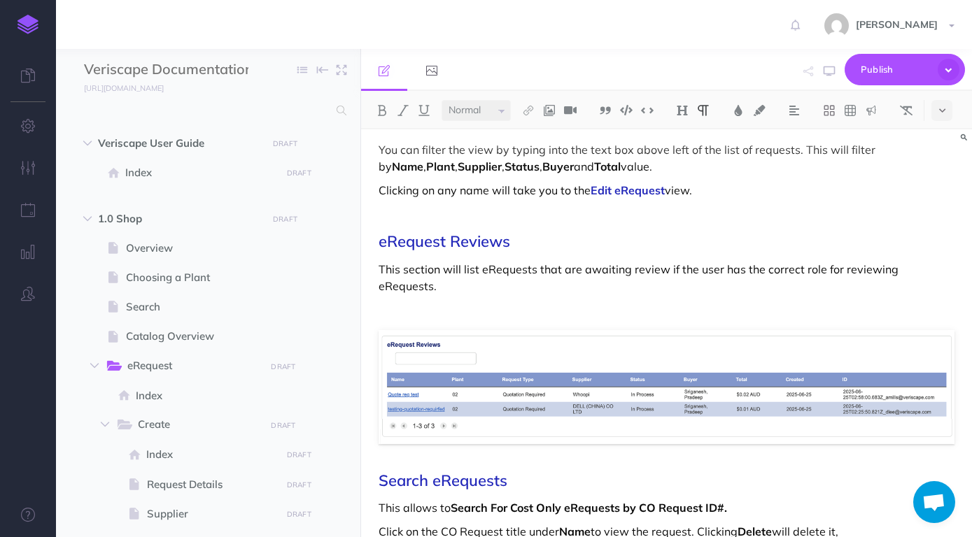
scroll to position [220, 0]
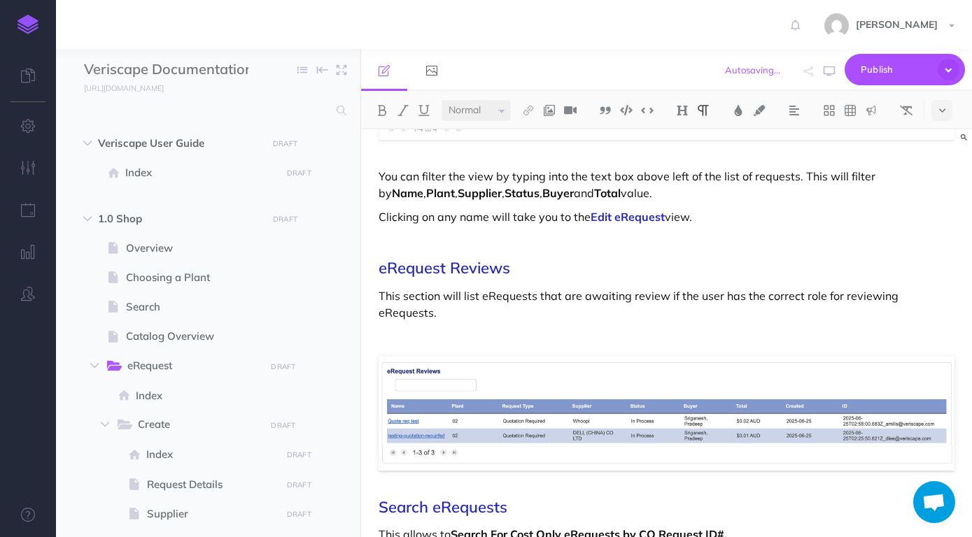
click at [612, 328] on p at bounding box center [667, 336] width 576 height 17
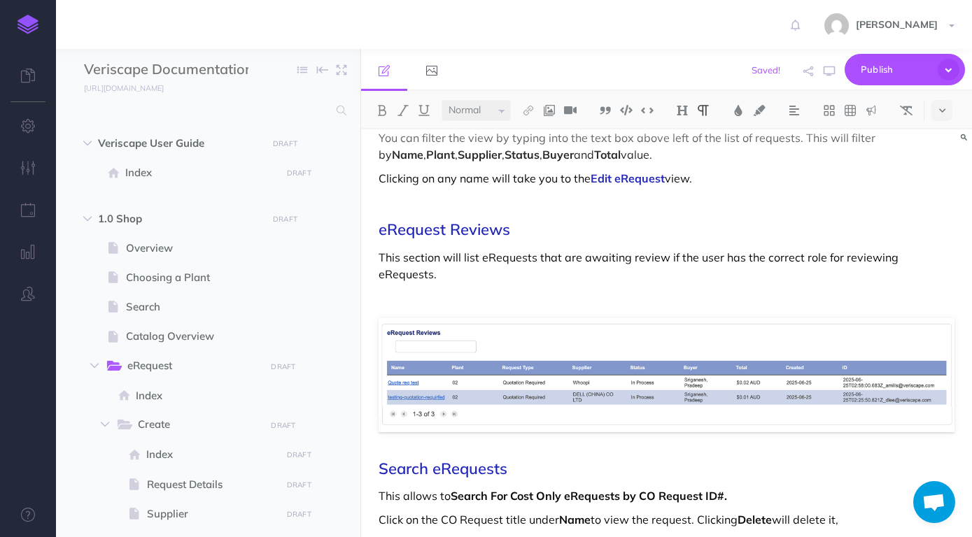
scroll to position [294, 0]
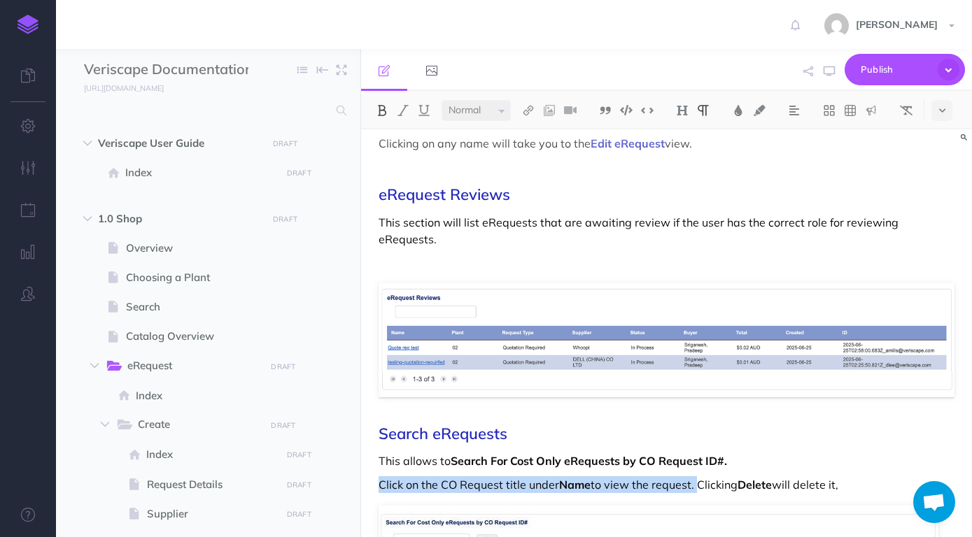
drag, startPoint x: 652, startPoint y: 470, endPoint x: 381, endPoint y: 478, distance: 270.9
click at [381, 478] on div "View By default the View eRequest page will display the currently Open eRequest…" at bounding box center [666, 289] width 611 height 906
copy p "Click on the CO Request title under Name to view the request."
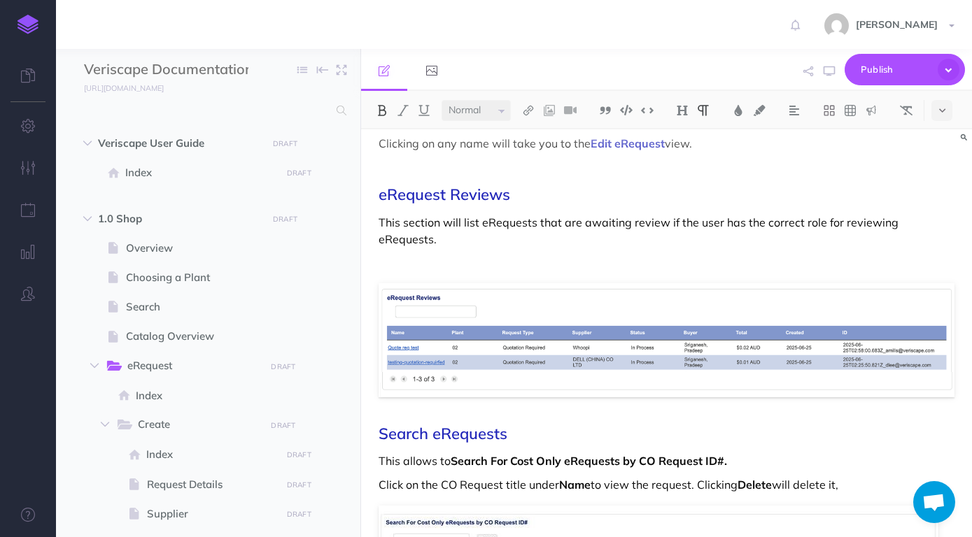
click at [613, 255] on p at bounding box center [667, 263] width 576 height 17
drag, startPoint x: 460, startPoint y: 245, endPoint x: 444, endPoint y: 246, distance: 15.4
click at [445, 255] on p "Click on the CO Request title under Name to view the request." at bounding box center [667, 263] width 576 height 17
click at [715, 255] on p "Click on the eRequest title under Name to view the request." at bounding box center [667, 263] width 576 height 17
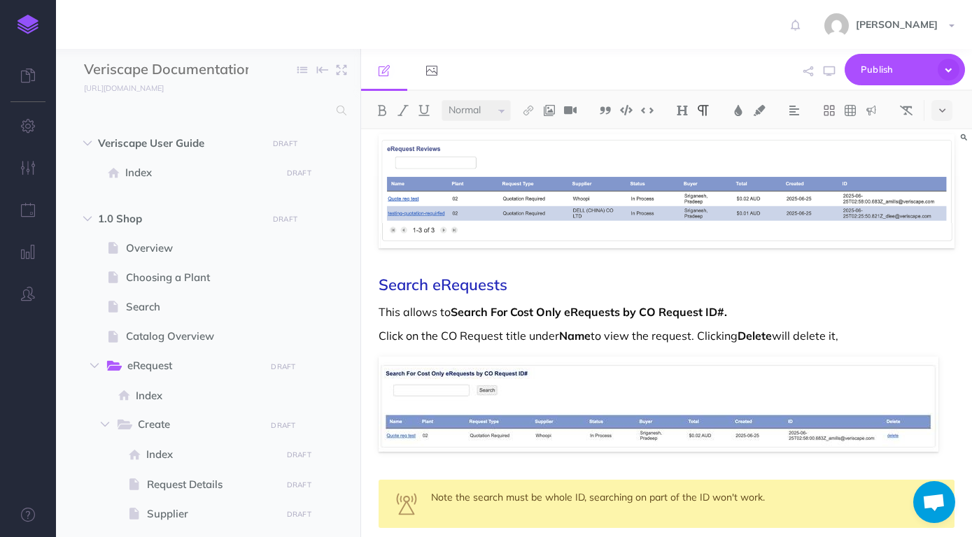
scroll to position [498, 0]
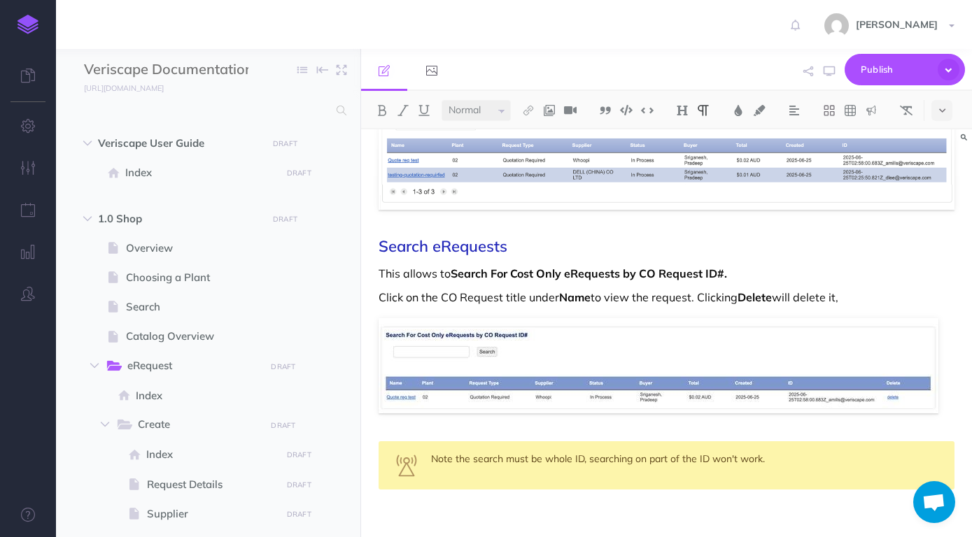
click at [573, 446] on div "Note the search must be whole ID, searching on part of the ID won't work." at bounding box center [667, 465] width 576 height 48
drag, startPoint x: 587, startPoint y: 441, endPoint x: 637, endPoint y: 443, distance: 50.4
click at [637, 443] on div "Note the search must be whole CO Request ID, searching on part of the ID won't …" at bounding box center [667, 465] width 576 height 48
click at [374, 113] on button at bounding box center [382, 110] width 21 height 21
click at [528, 472] on div "Note the search must be whole CO Request ID , searching on part of the ID won't…" at bounding box center [667, 465] width 576 height 48
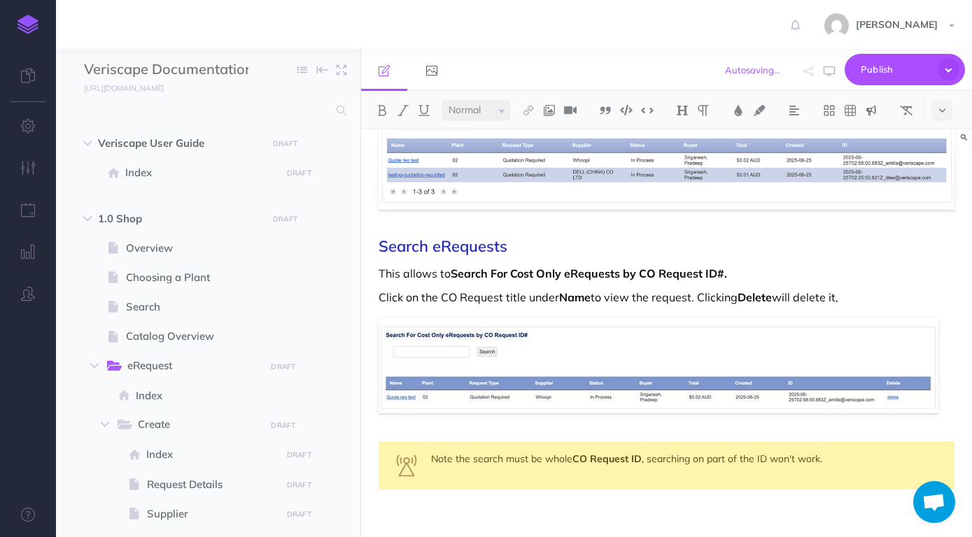
click at [546, 476] on div "View By default the View eRequest page will display the currently Open eRequest…" at bounding box center [666, 92] width 611 height 923
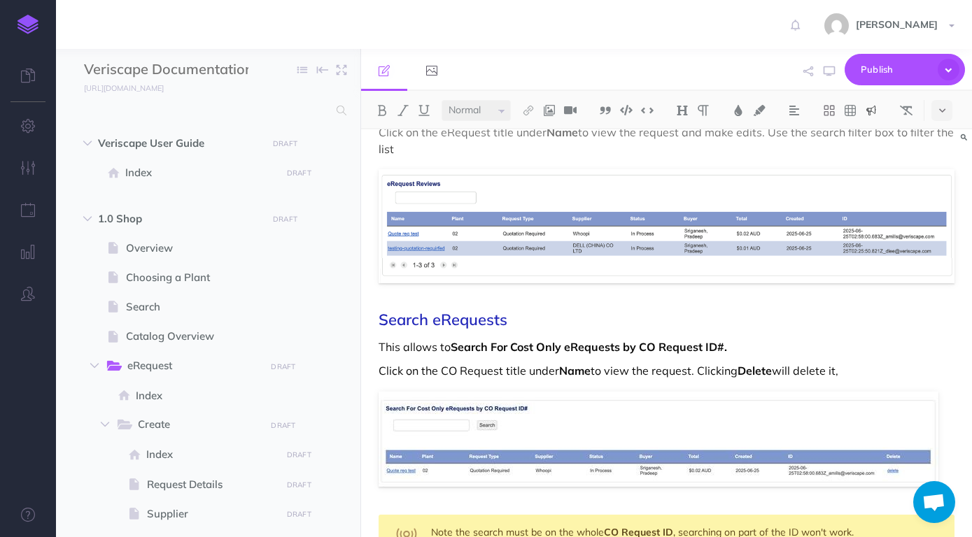
scroll to position [278, 0]
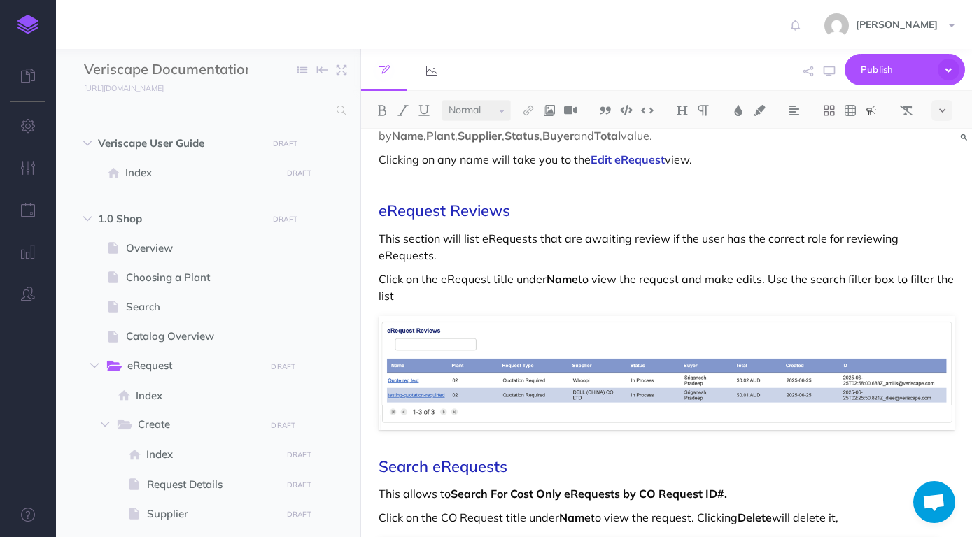
click at [663, 278] on p "Click on the eRequest title under Name to view the request and make edits. Use …" at bounding box center [667, 288] width 576 height 34
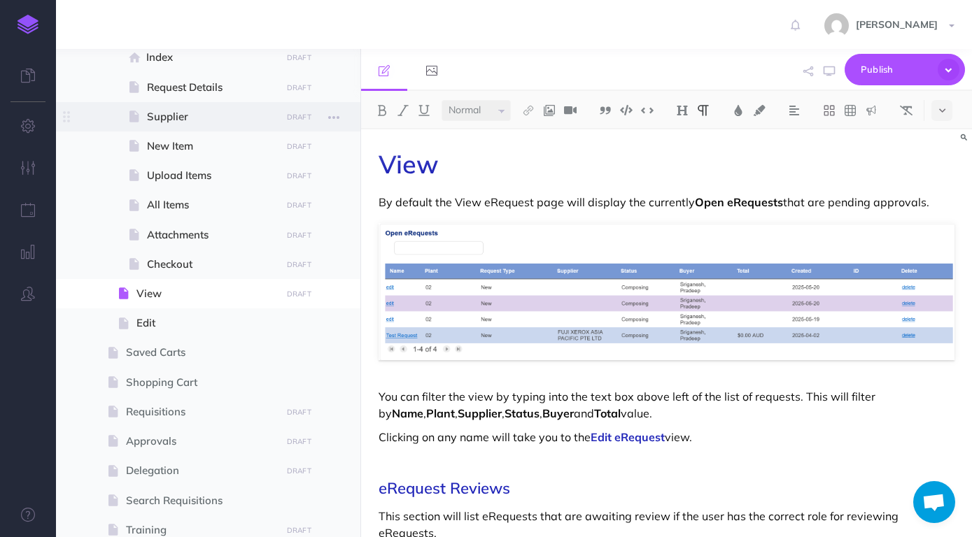
scroll to position [399, 0]
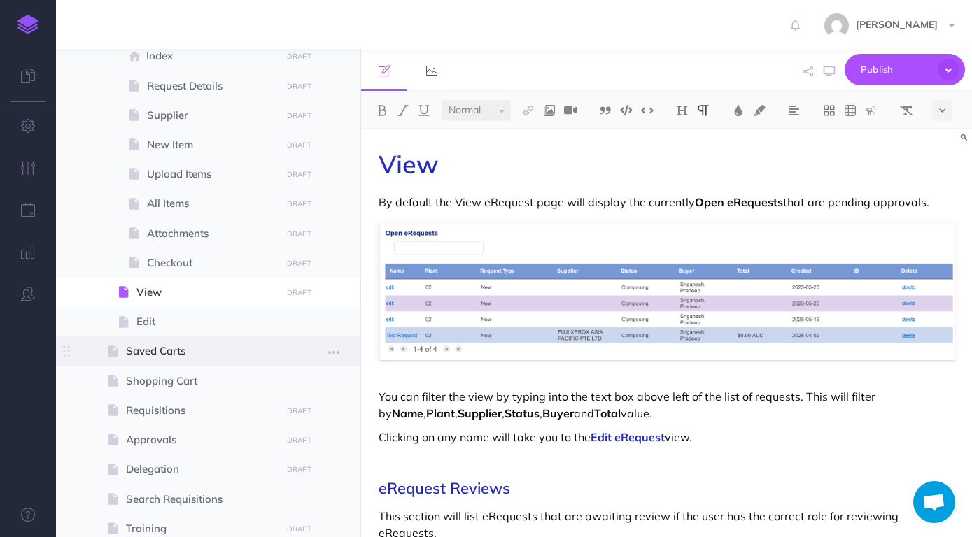
click at [138, 354] on span "Saved Carts" at bounding box center [201, 351] width 150 height 17
select select "null"
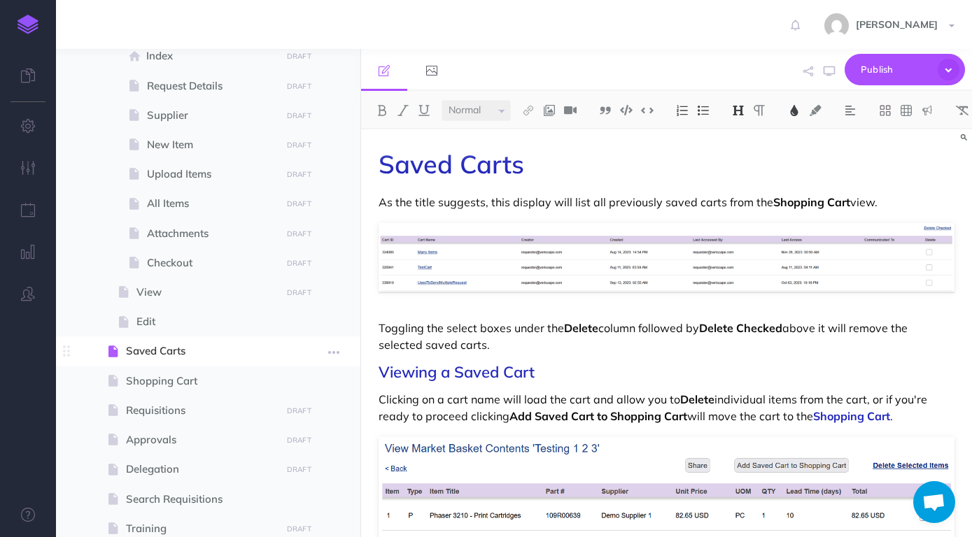
scroll to position [37, 0]
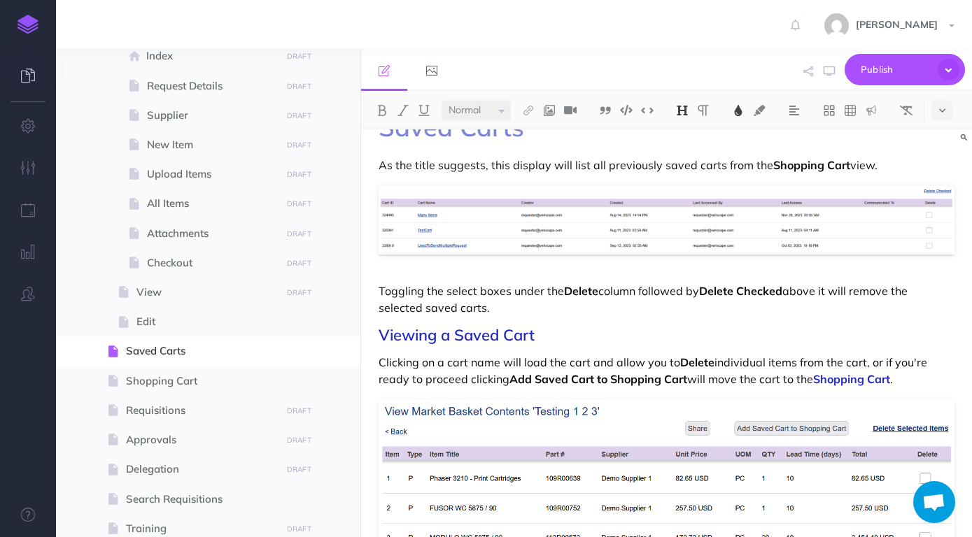
click at [28, 79] on icon at bounding box center [28, 76] width 14 height 14
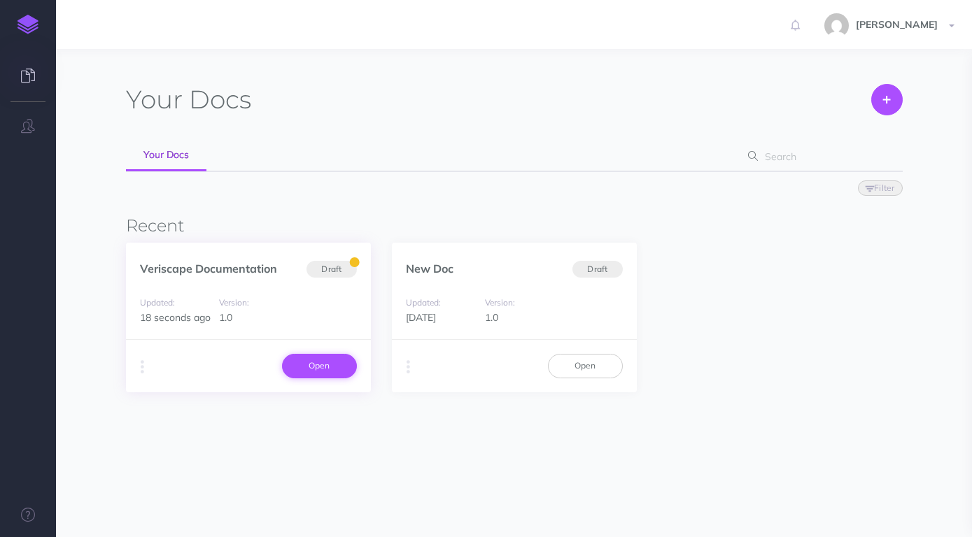
click at [303, 360] on link "Open" at bounding box center [319, 366] width 75 height 24
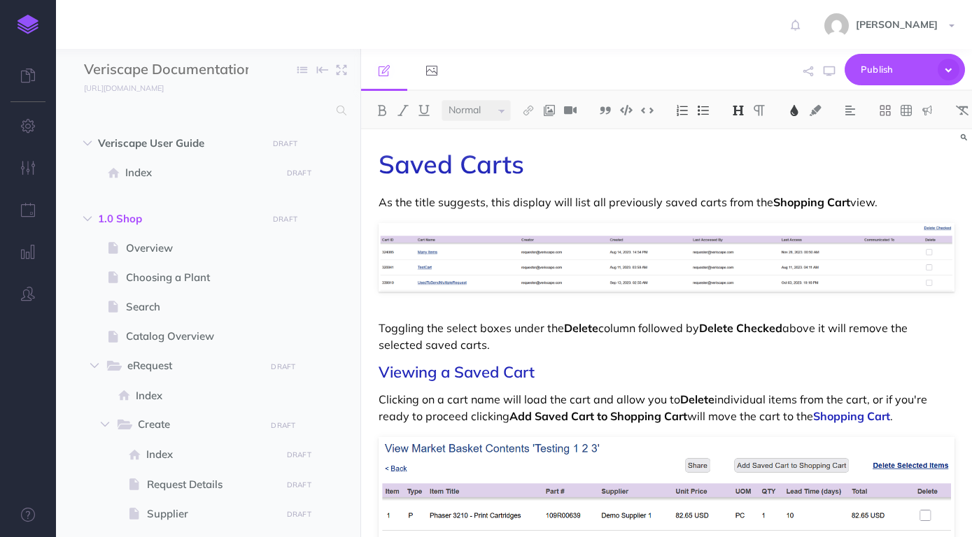
select select "null"
click at [29, 133] on icon "button" at bounding box center [28, 126] width 15 height 14
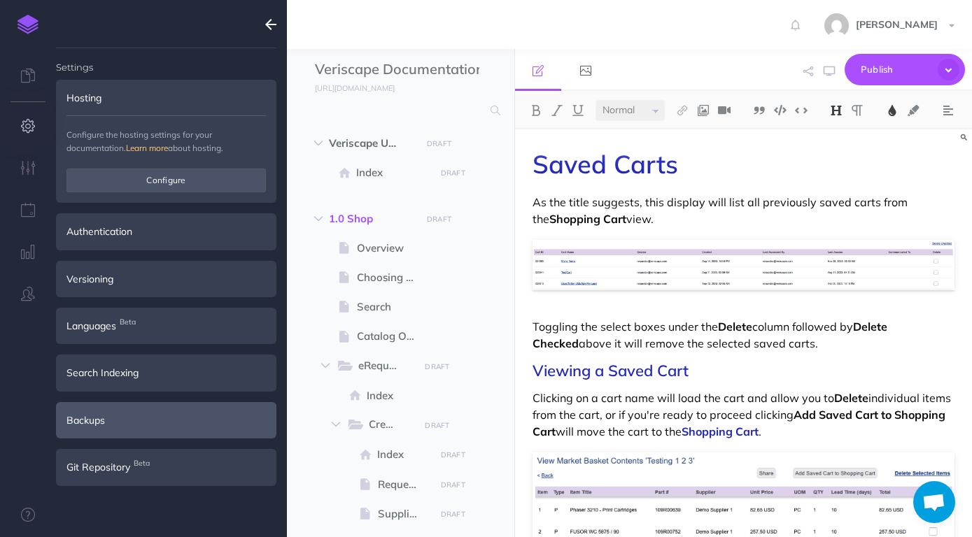
click at [100, 409] on div "Backups" at bounding box center [166, 420] width 220 height 36
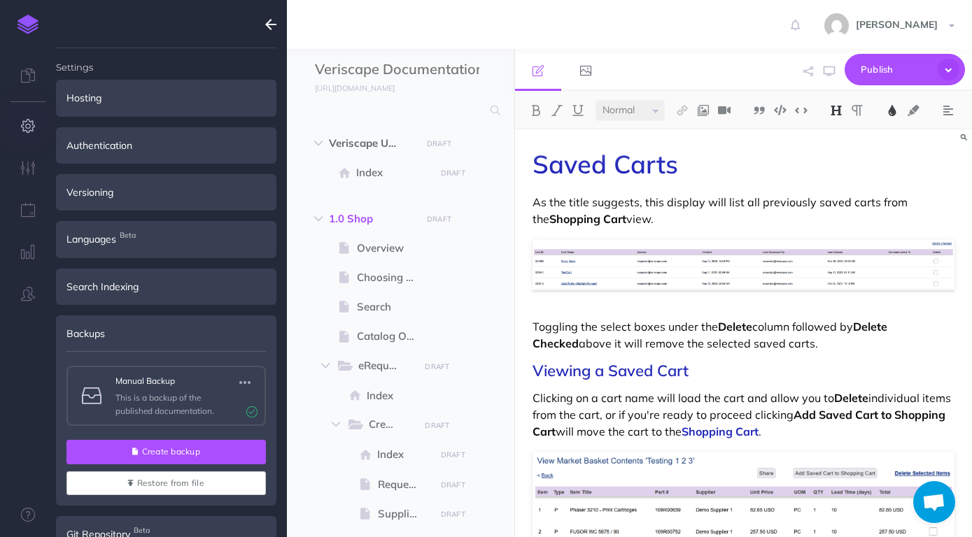
click at [185, 448] on button "Create backup" at bounding box center [165, 452] width 199 height 24
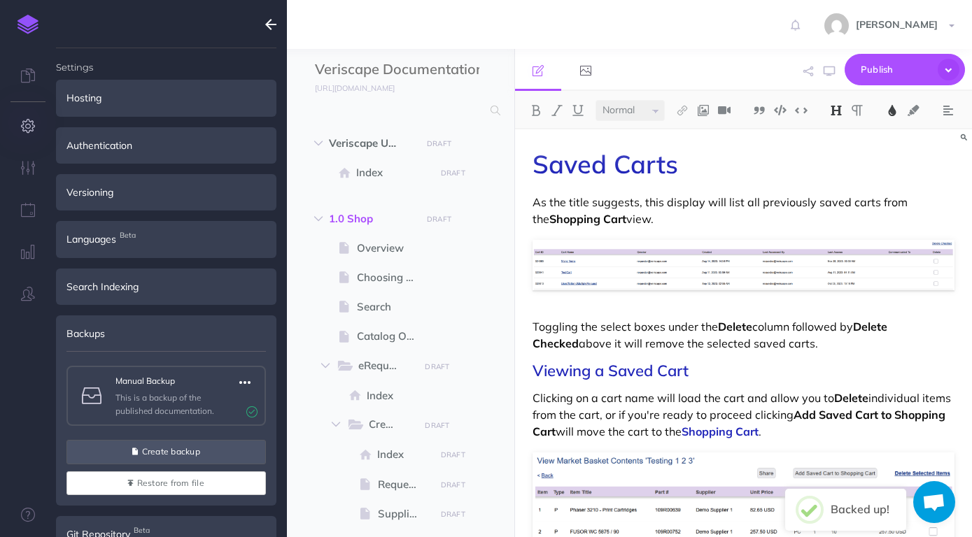
click at [246, 383] on icon "button" at bounding box center [244, 382] width 11 height 17
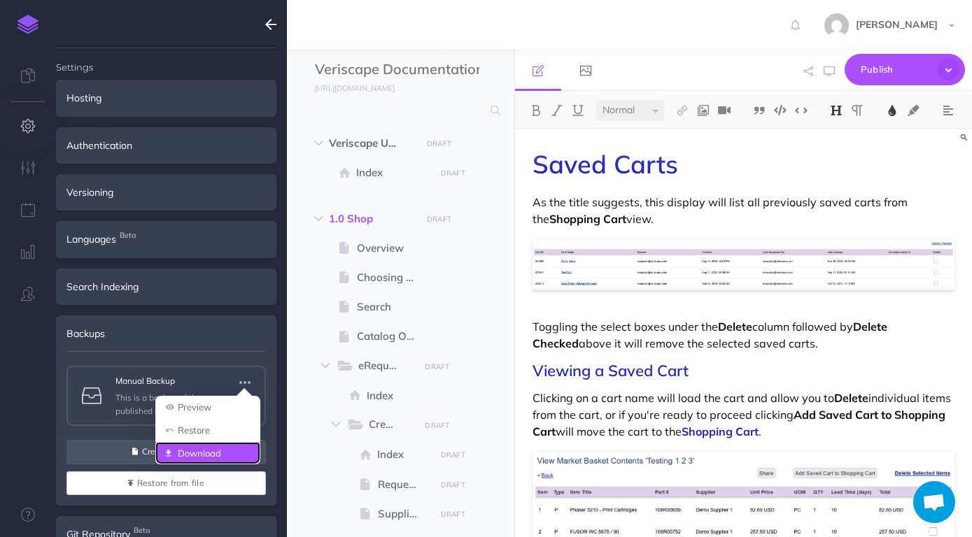
click at [218, 451] on link "Download" at bounding box center [207, 453] width 105 height 23
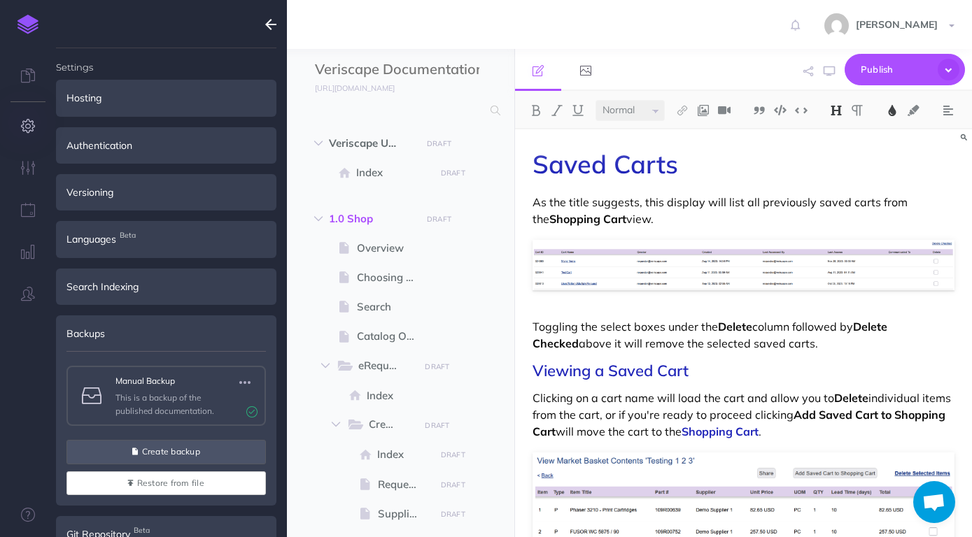
click at [475, 31] on div "[PERSON_NAME] Settings Account Settings Teams Create Team Support Documentation…" at bounding box center [485, 24] width 951 height 49
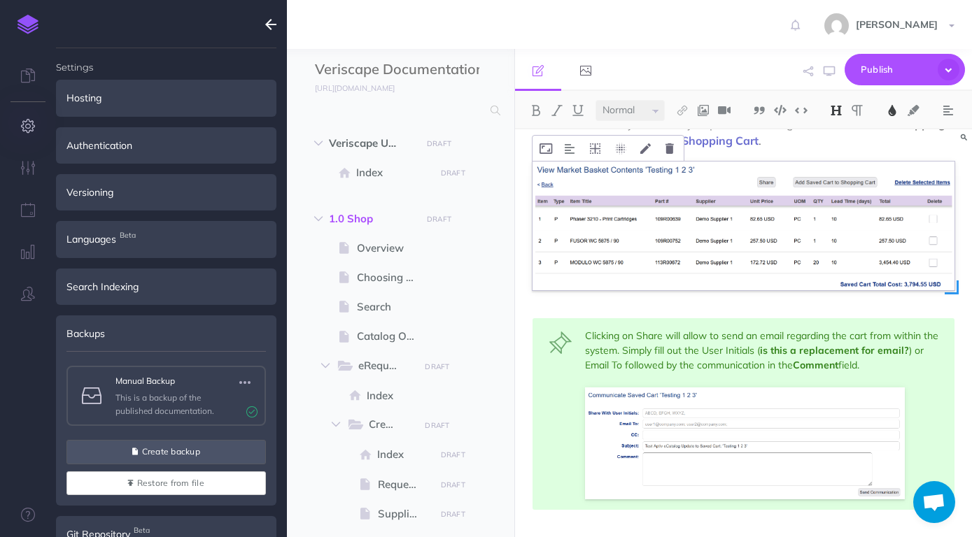
scroll to position [294, 0]
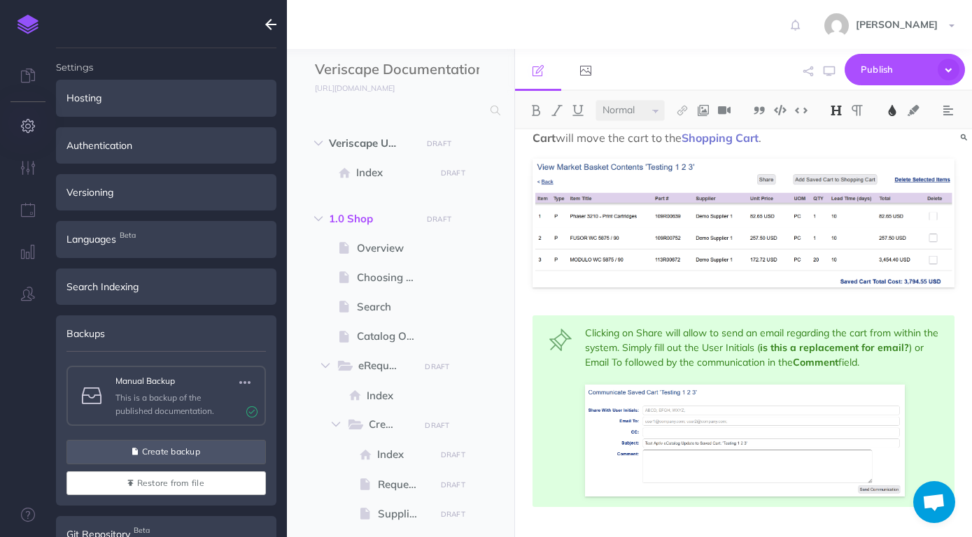
click at [269, 22] on icon "button" at bounding box center [270, 24] width 11 height 17
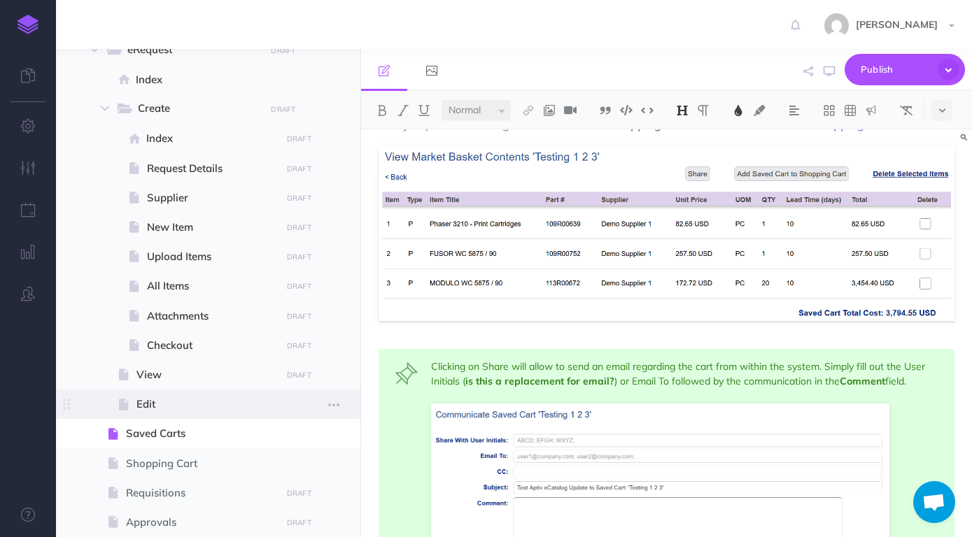
scroll to position [319, 0]
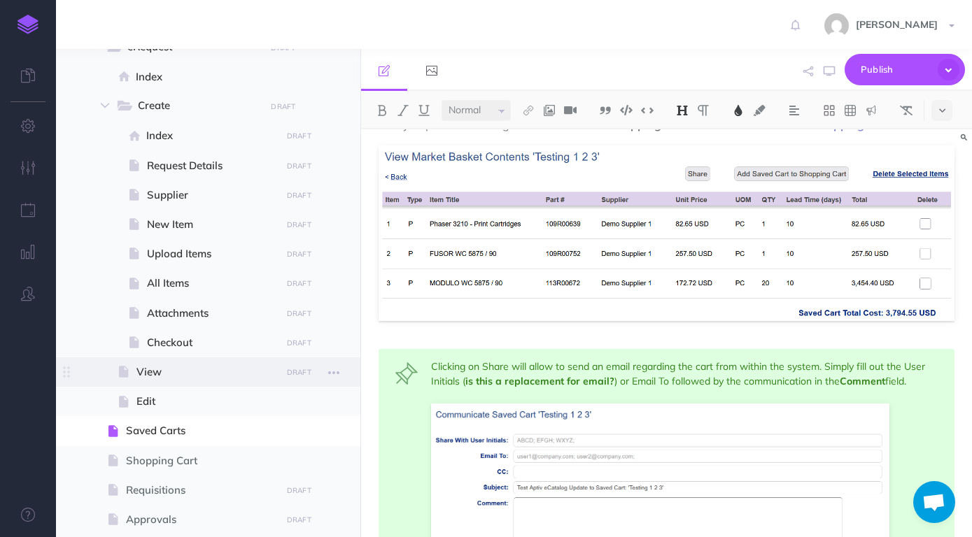
click at [163, 378] on span "View" at bounding box center [206, 372] width 140 height 17
select select "null"
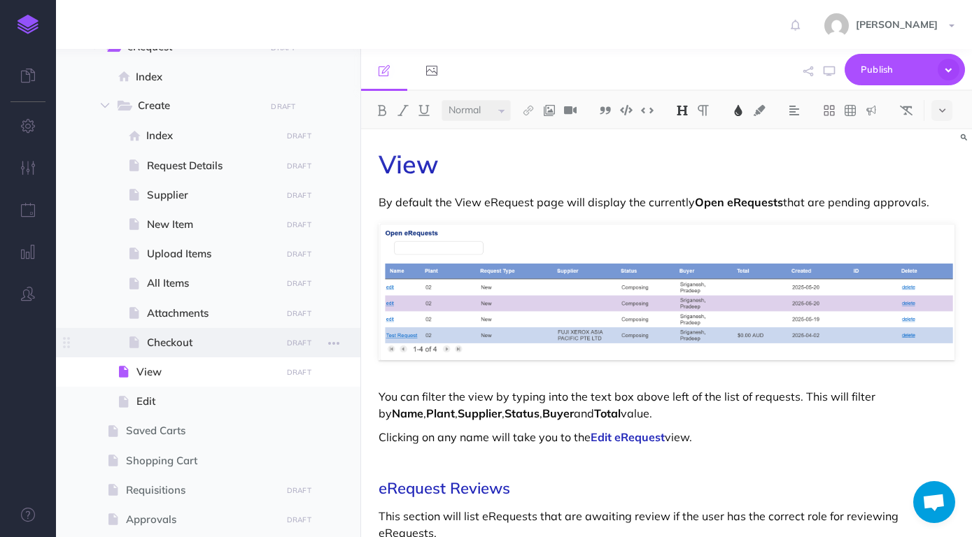
click at [183, 346] on span "Checkout" at bounding box center [211, 342] width 129 height 17
select select "null"
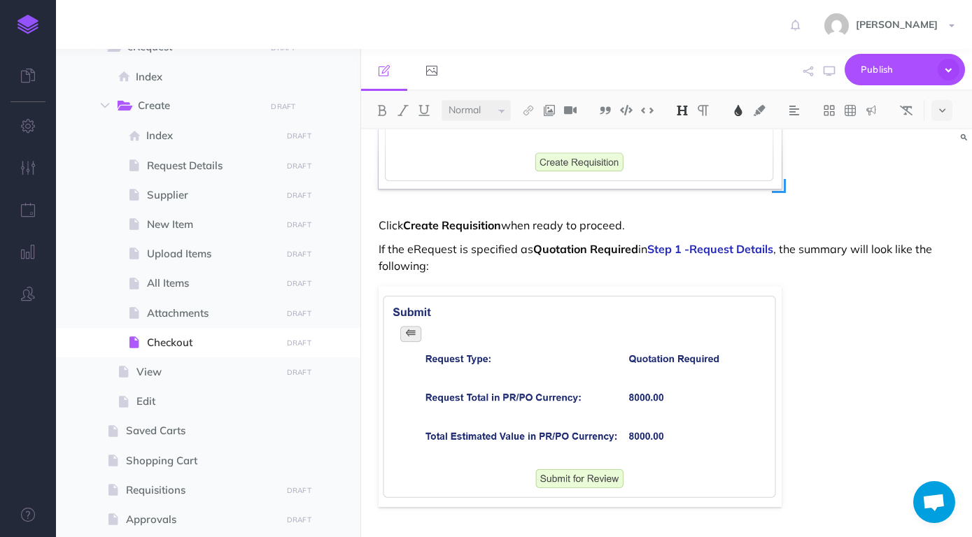
scroll to position [411, 0]
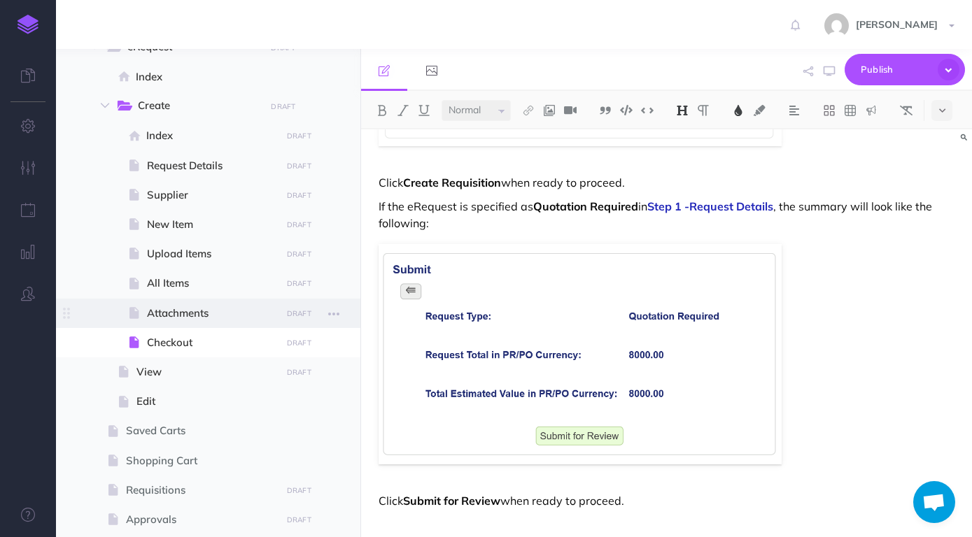
click at [192, 316] on span "Attachments" at bounding box center [211, 313] width 129 height 17
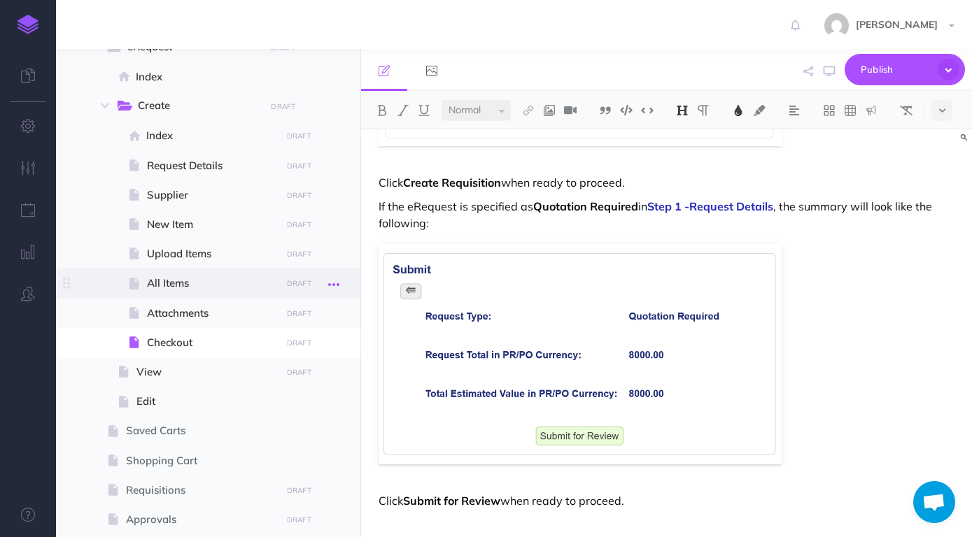
select select "null"
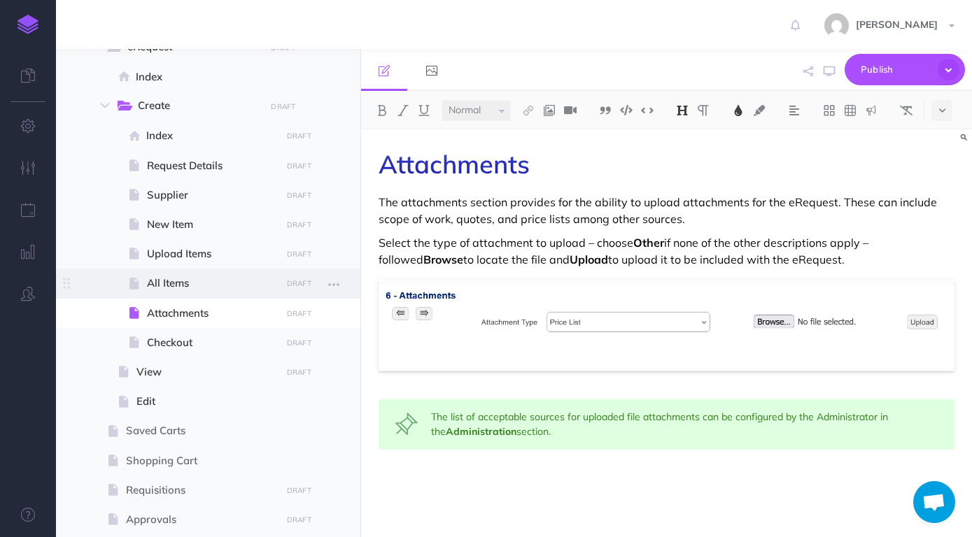
click at [222, 295] on span at bounding box center [208, 283] width 304 height 29
select select "null"
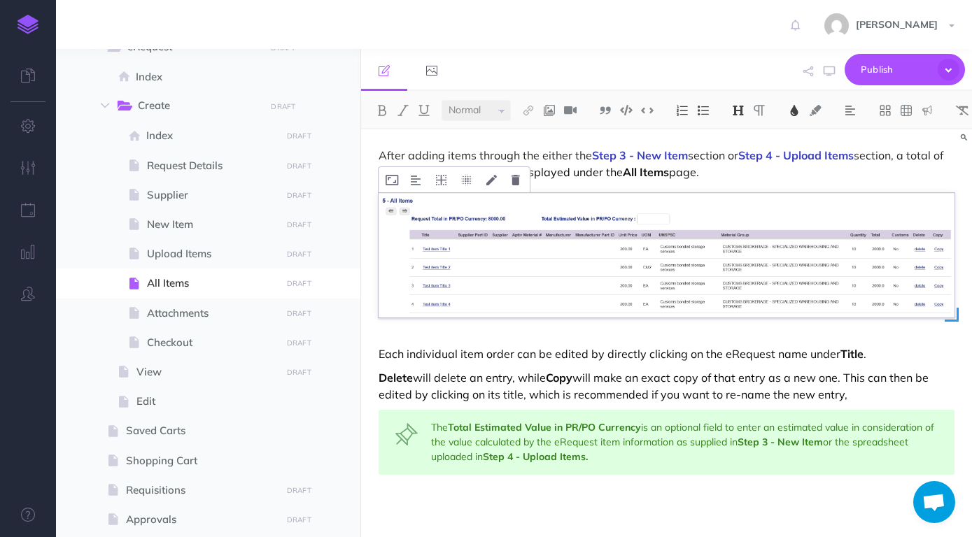
scroll to position [73, 0]
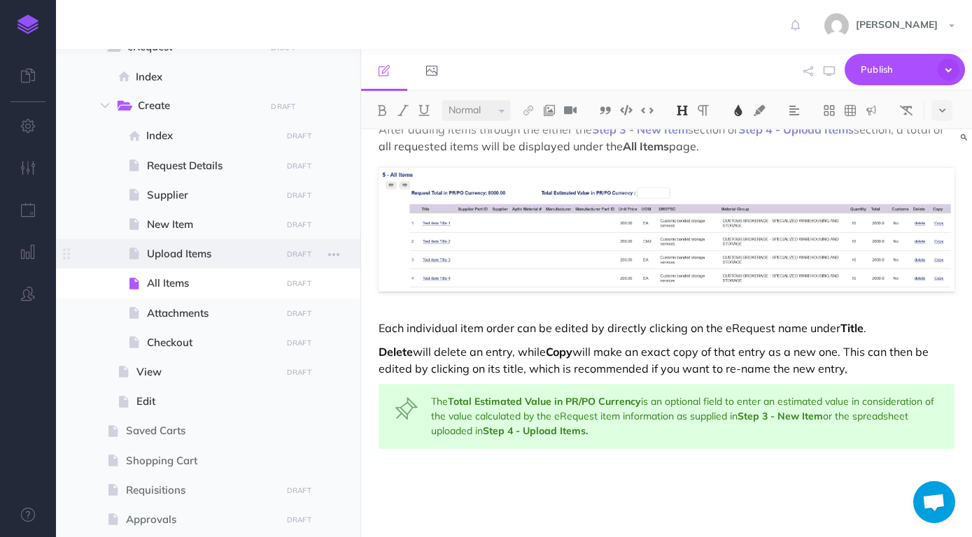
click at [205, 249] on span "Upload Items" at bounding box center [211, 254] width 129 height 17
select select "null"
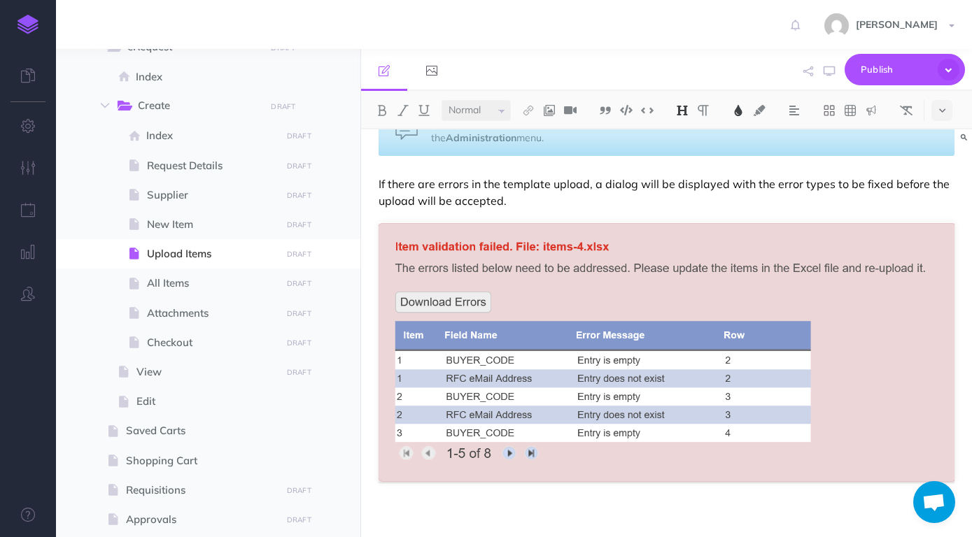
scroll to position [857, 0]
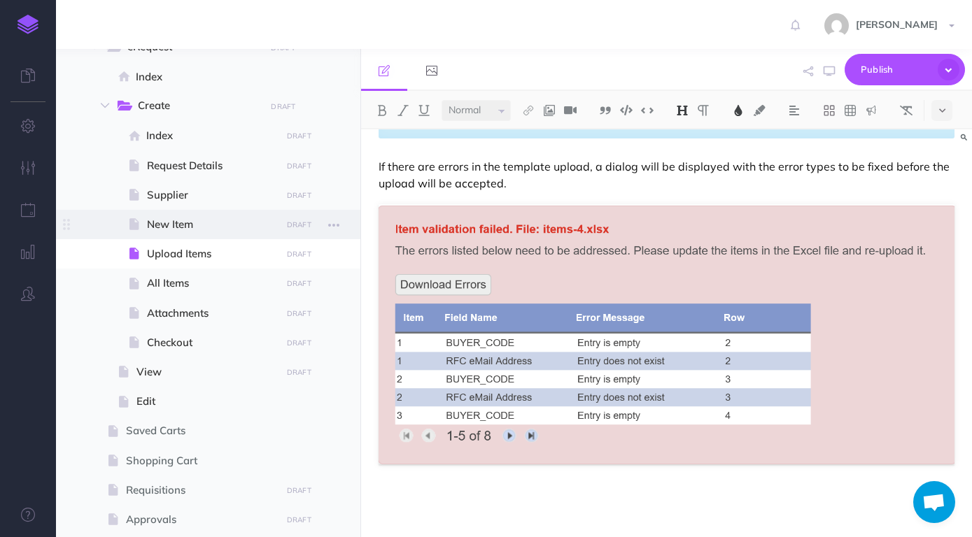
click at [198, 229] on span "New Item" at bounding box center [211, 224] width 129 height 17
select select "null"
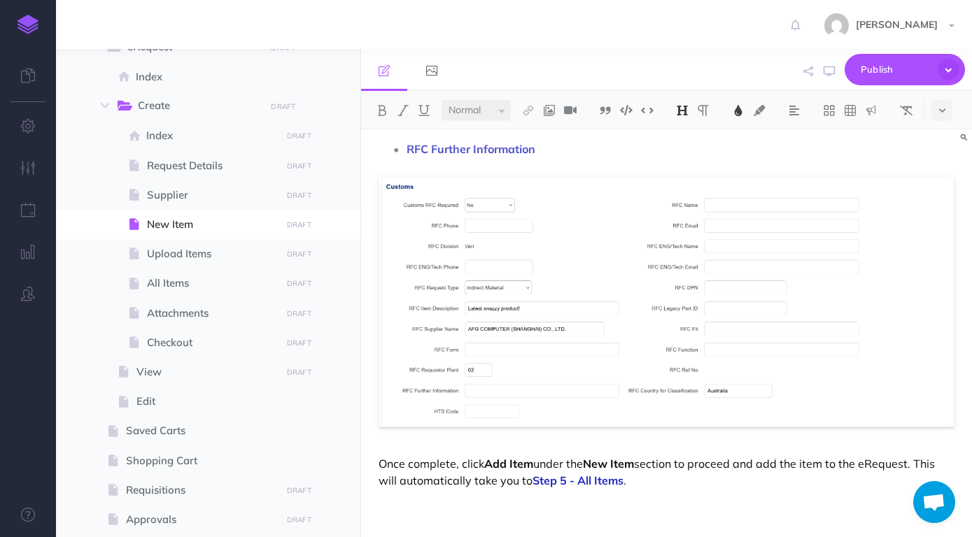
scroll to position [1490, 0]
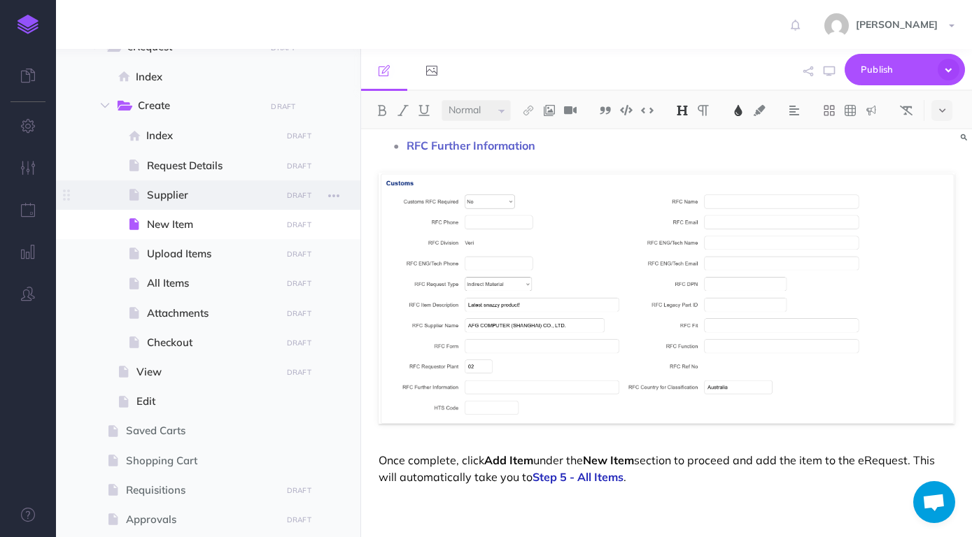
click at [189, 200] on span "Supplier" at bounding box center [211, 195] width 129 height 17
select select "null"
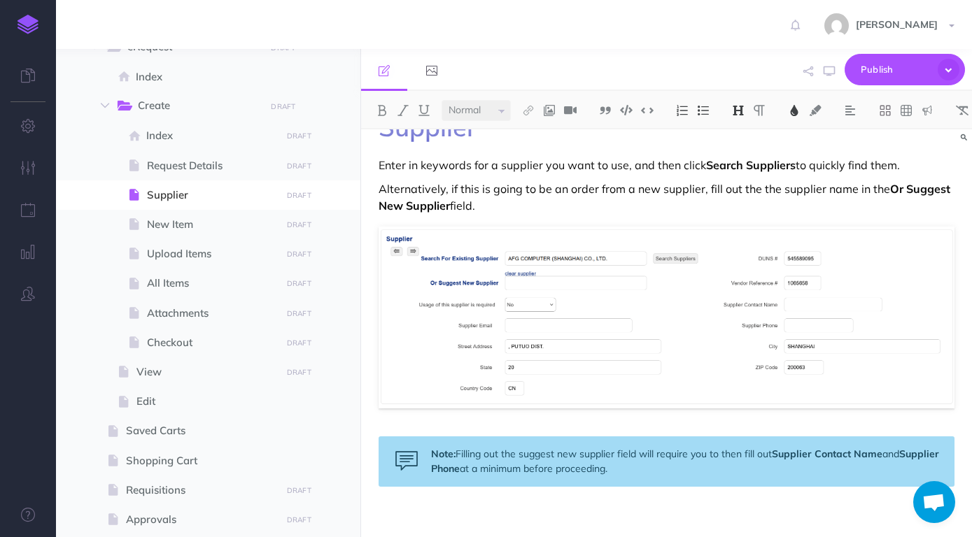
scroll to position [51, 0]
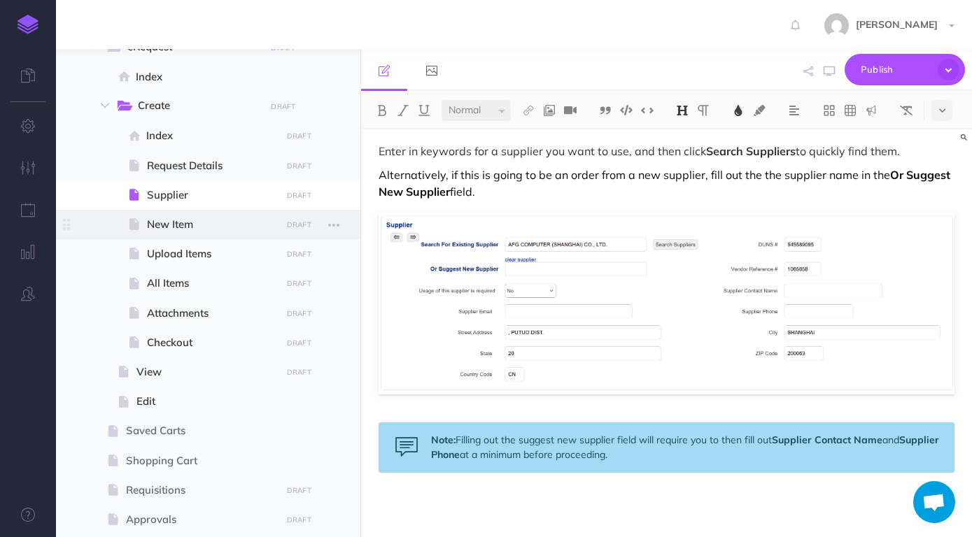
click at [176, 218] on span "New Item" at bounding box center [211, 224] width 129 height 17
select select "null"
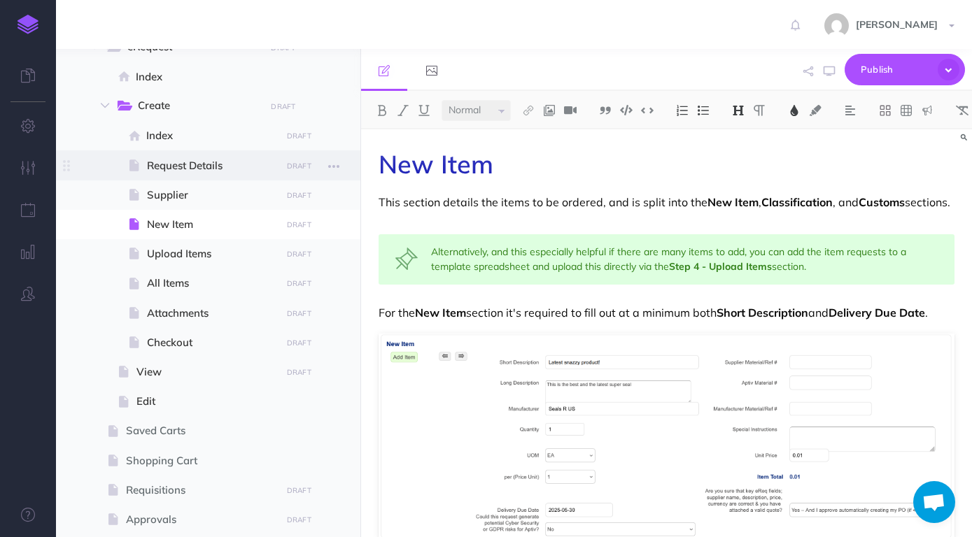
click at [162, 171] on span "Request Details" at bounding box center [211, 165] width 129 height 17
select select "null"
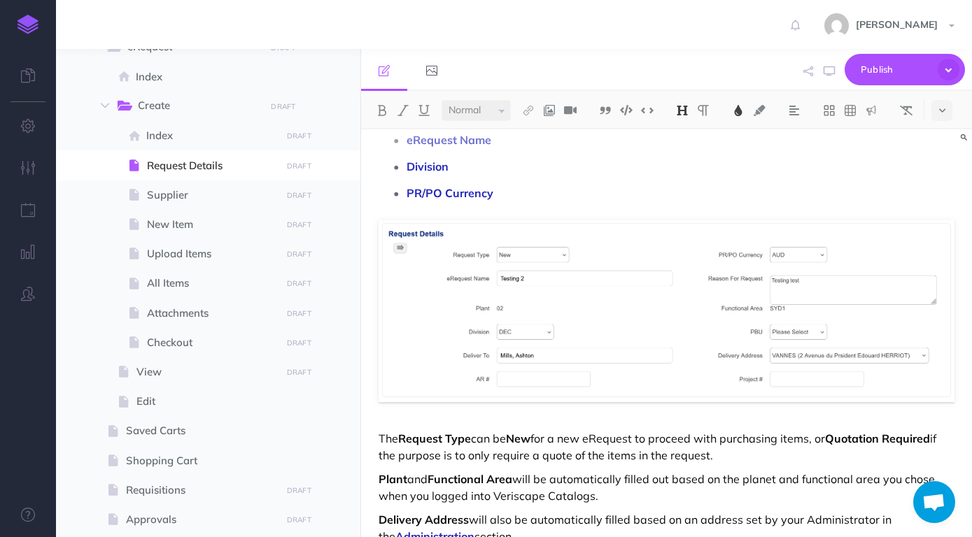
scroll to position [266, 0]
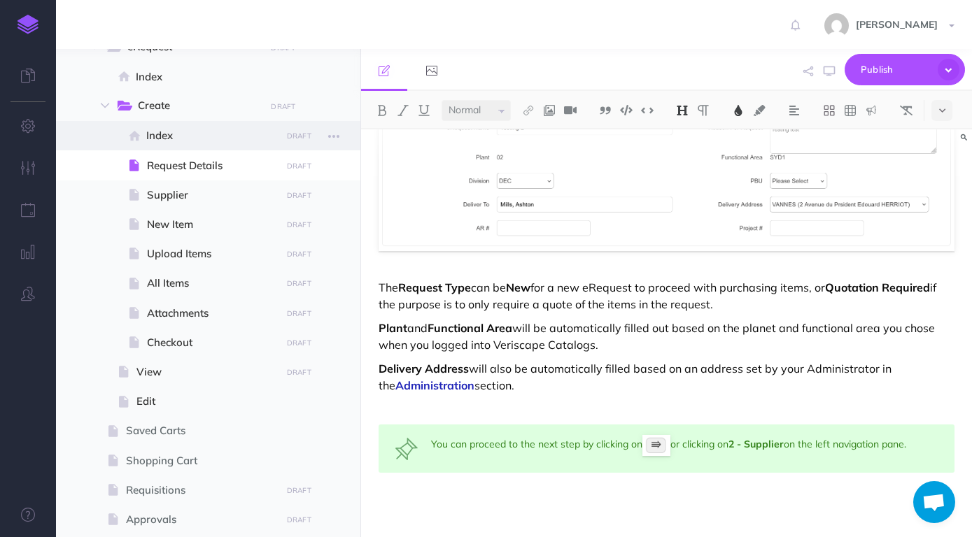
click at [182, 143] on span "Index" at bounding box center [211, 135] width 130 height 17
select select "null"
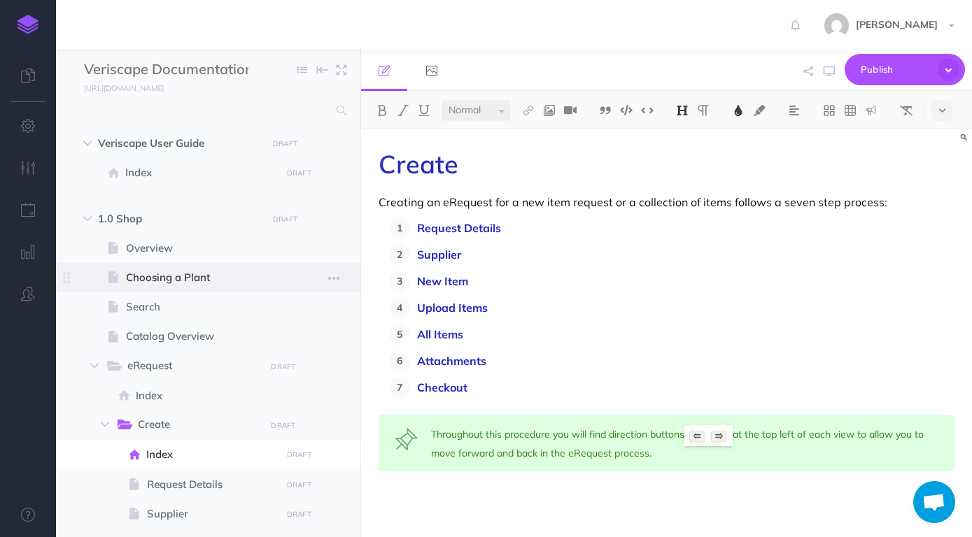
click at [178, 272] on span "Choosing a Plant" at bounding box center [201, 277] width 150 height 17
select select "null"
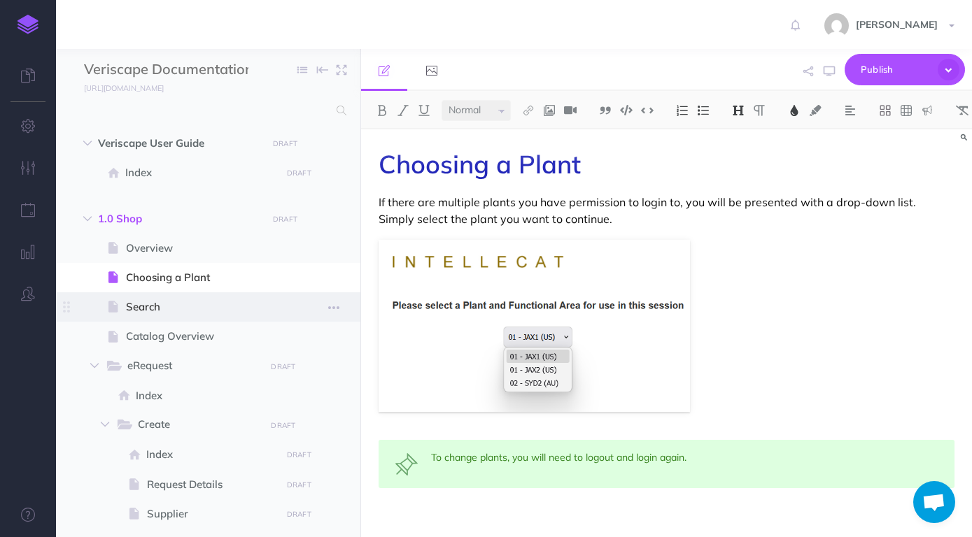
click at [183, 304] on span "Search" at bounding box center [201, 307] width 150 height 17
select select "null"
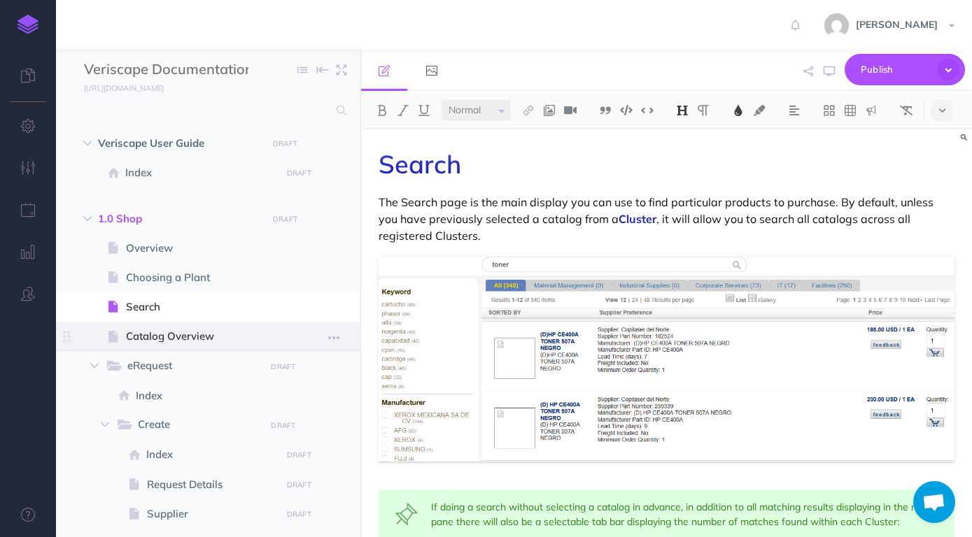
click at [200, 329] on span "Catalog Overview" at bounding box center [201, 336] width 150 height 17
select select "null"
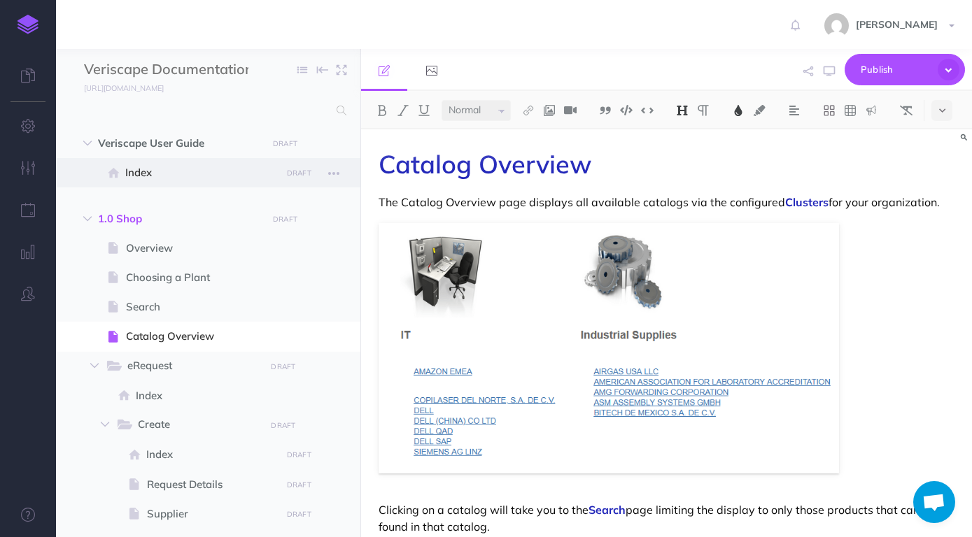
click at [180, 173] on span "Index" at bounding box center [200, 172] width 151 height 17
select select "null"
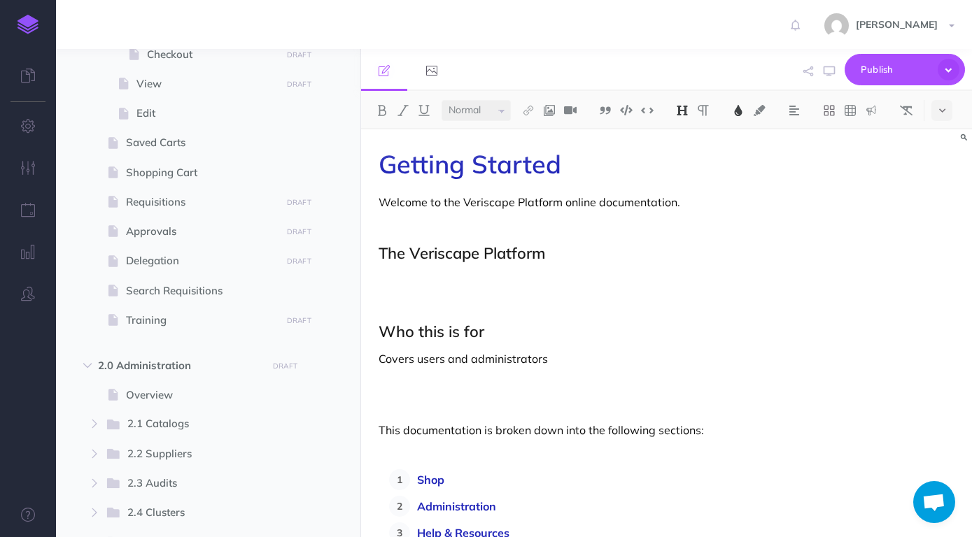
scroll to position [638, 0]
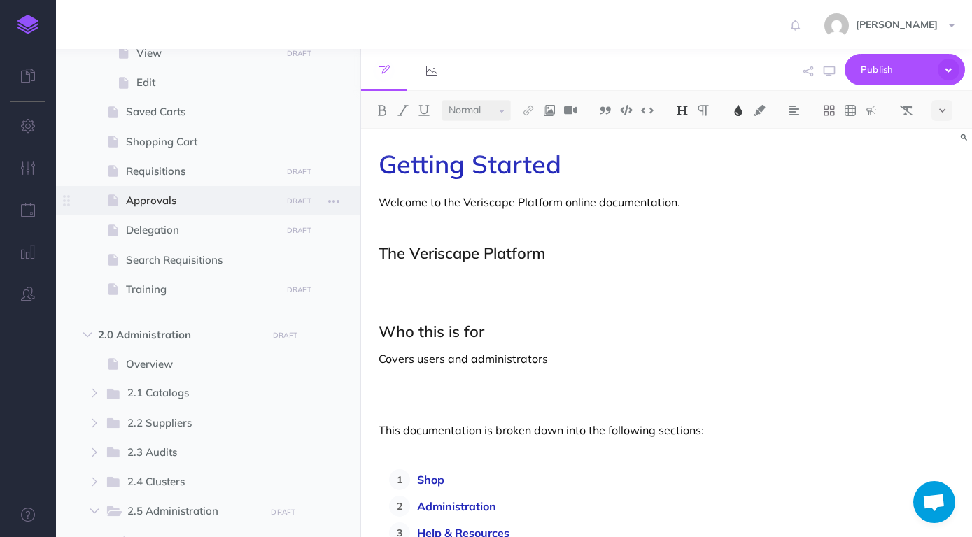
click at [187, 206] on span "Approvals" at bounding box center [201, 200] width 150 height 17
select select "null"
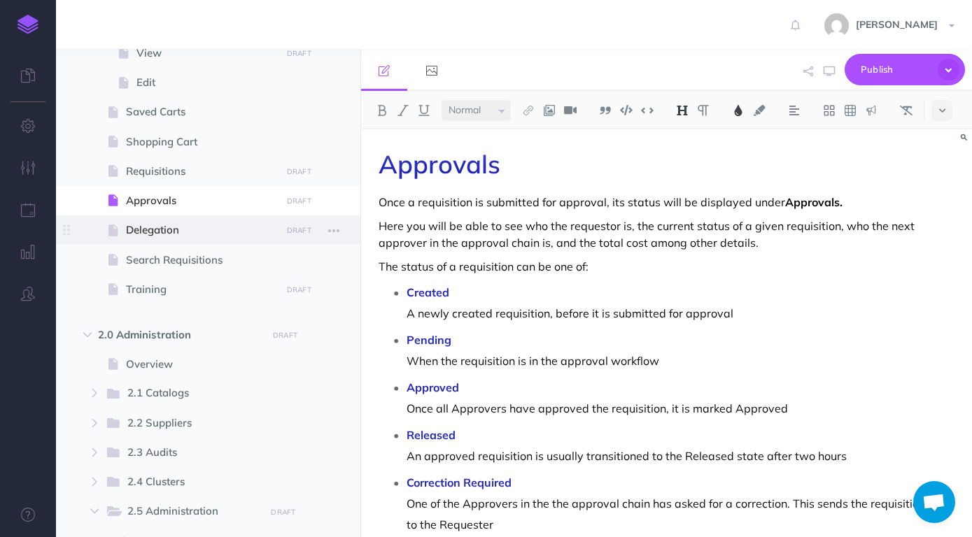
click at [196, 239] on span "Delegation" at bounding box center [201, 230] width 150 height 17
select select "null"
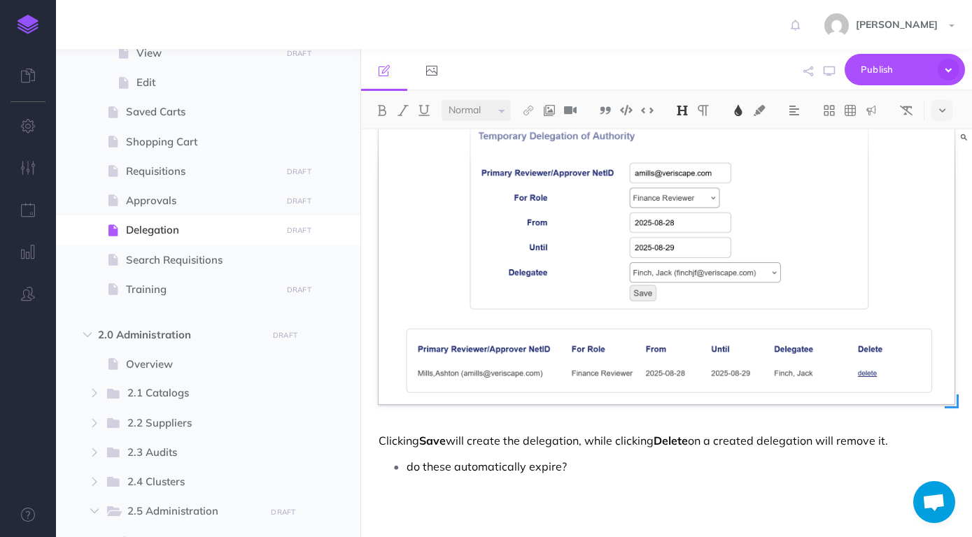
scroll to position [287, 0]
click at [212, 258] on span "Search Requisitions" at bounding box center [201, 260] width 150 height 17
select select "null"
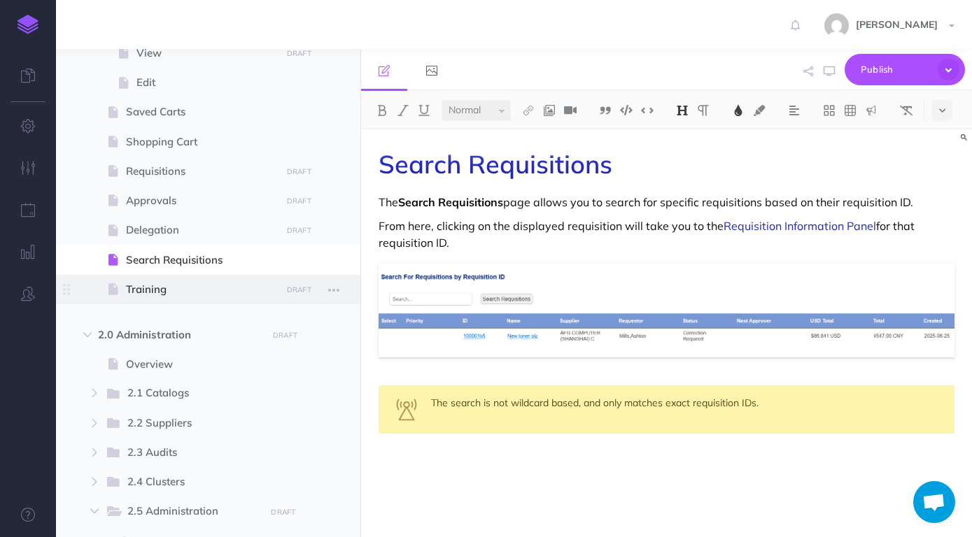
click at [166, 283] on span "Training" at bounding box center [201, 289] width 150 height 17
select select "null"
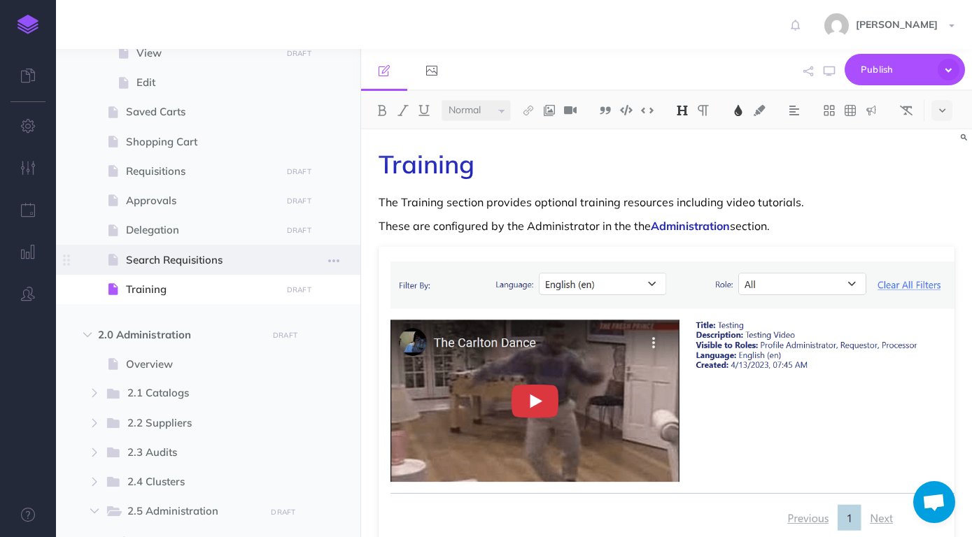
click at [160, 263] on span "Search Requisitions" at bounding box center [201, 260] width 150 height 17
select select "null"
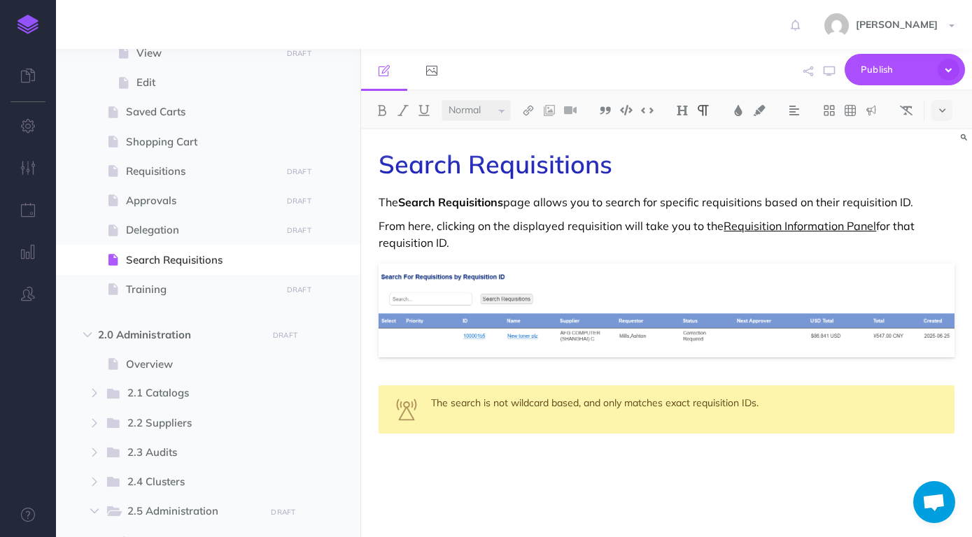
drag, startPoint x: 721, startPoint y: 229, endPoint x: 872, endPoint y: 226, distance: 151.2
click at [872, 226] on p "From here, clicking on the displayed requisition will take you to the Requisiti…" at bounding box center [667, 235] width 576 height 34
click at [828, 260] on div "Search Requisitions The Search Requisitions page allows you to search for speci…" at bounding box center [666, 326] width 611 height 394
drag, startPoint x: 725, startPoint y: 225, endPoint x: 875, endPoint y: 226, distance: 150.4
click at [875, 226] on p "From here, clicking on the displayed requisition will take you to the Requisiti…" at bounding box center [667, 235] width 576 height 34
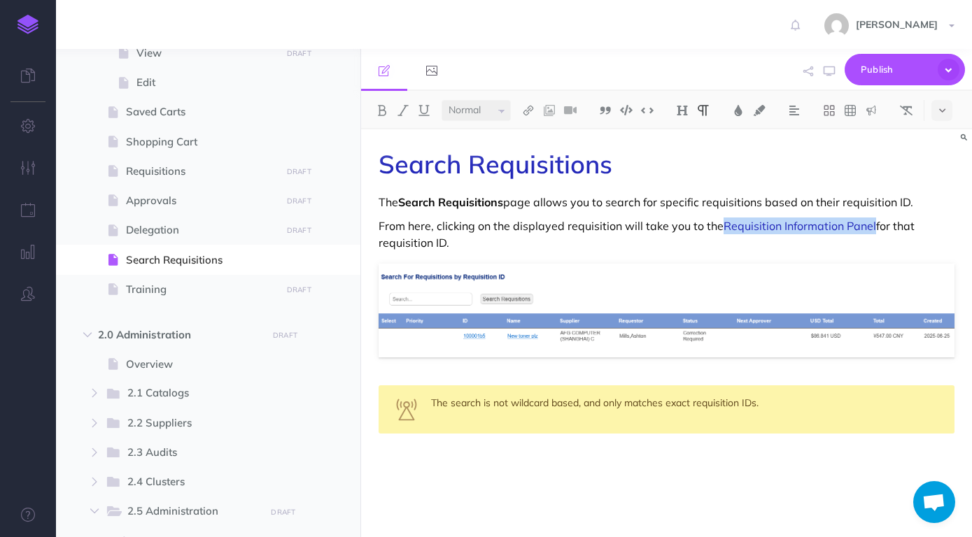
drag, startPoint x: 387, startPoint y: 106, endPoint x: 452, endPoint y: 159, distance: 83.6
click at [386, 106] on img at bounding box center [382, 110] width 13 height 11
click at [670, 246] on p "From here, clicking on the displayed requisition will take you to the Requisiti…" at bounding box center [667, 235] width 576 height 34
click at [826, 71] on icon "button" at bounding box center [829, 71] width 11 height 11
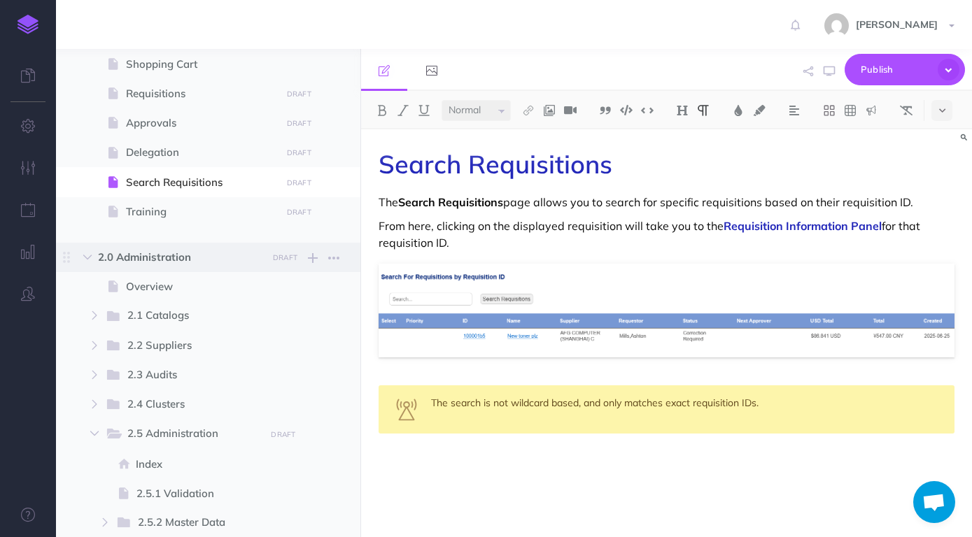
scroll to position [718, 0]
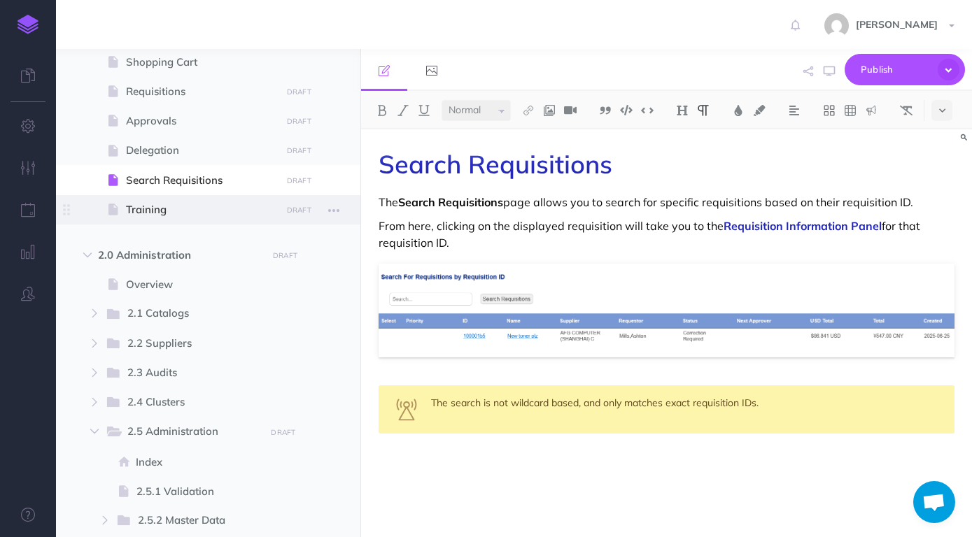
click at [178, 218] on span "Training" at bounding box center [201, 210] width 150 height 17
select select "null"
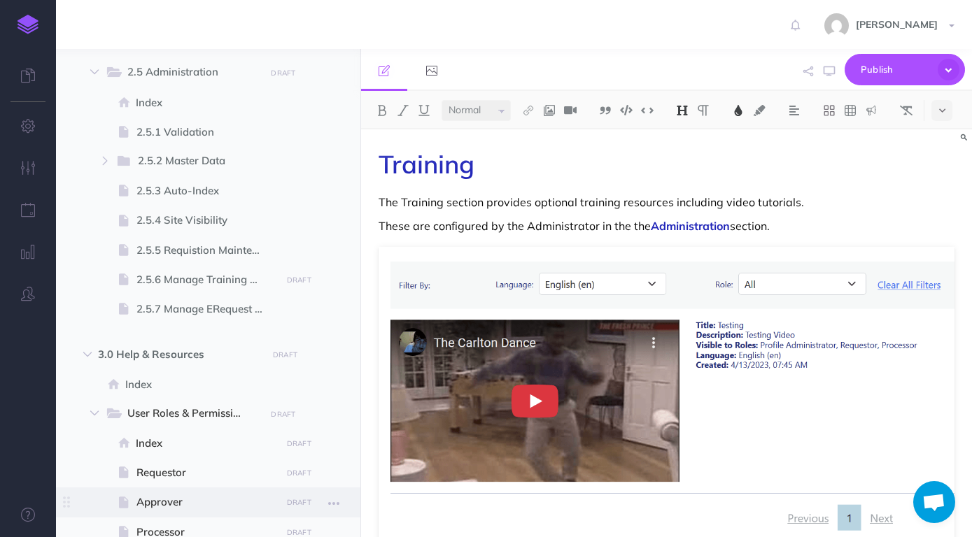
scroll to position [1075, 0]
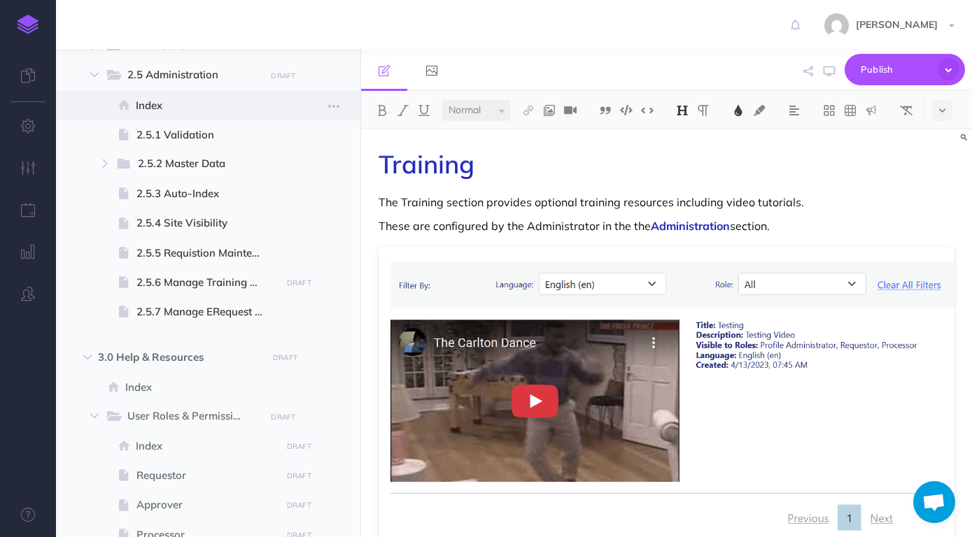
click at [174, 114] on span at bounding box center [208, 104] width 304 height 29
select select "null"
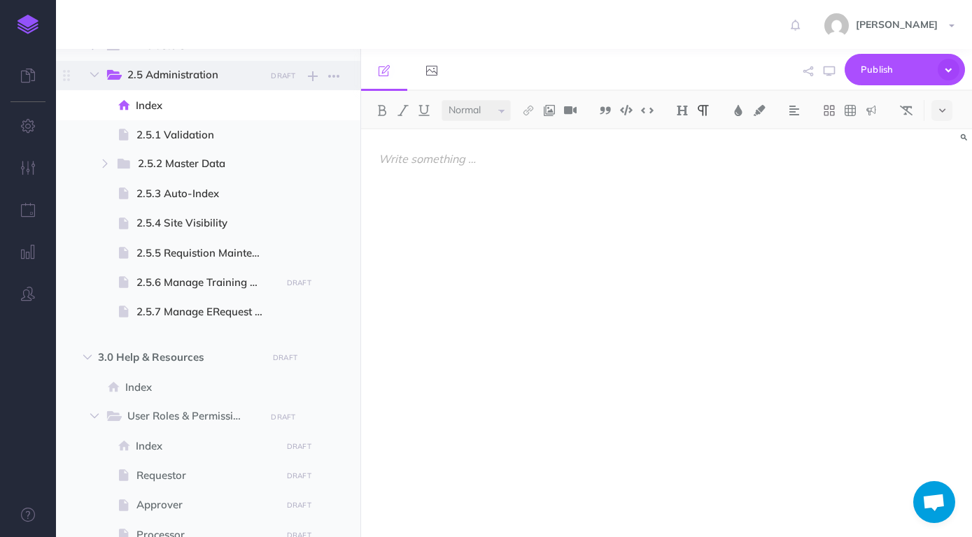
click at [182, 78] on span "2.5 Administration" at bounding box center [191, 75] width 128 height 18
click at [189, 131] on span "2.5.1 Validation" at bounding box center [206, 135] width 140 height 17
select select "null"
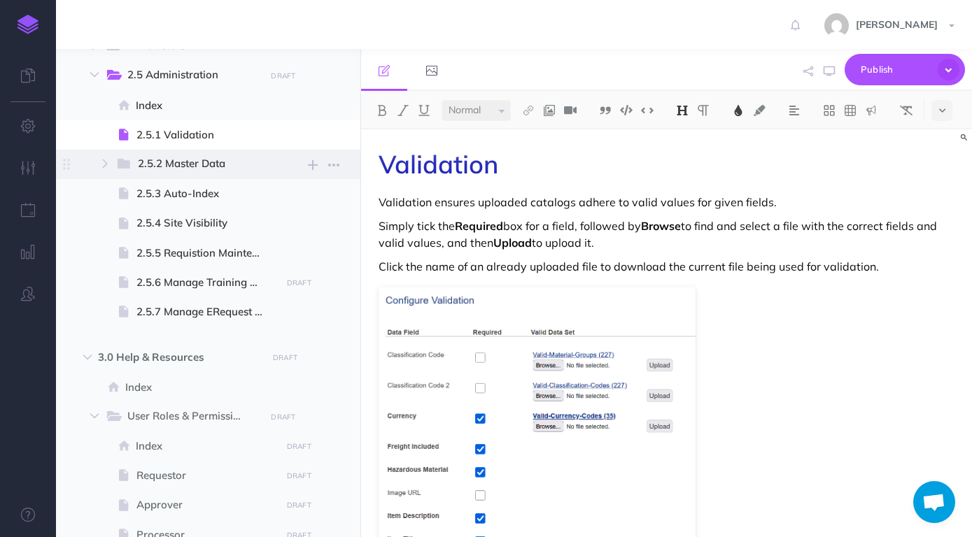
click at [194, 169] on span "2.5.2 Master Data" at bounding box center [197, 164] width 118 height 18
select select "null"
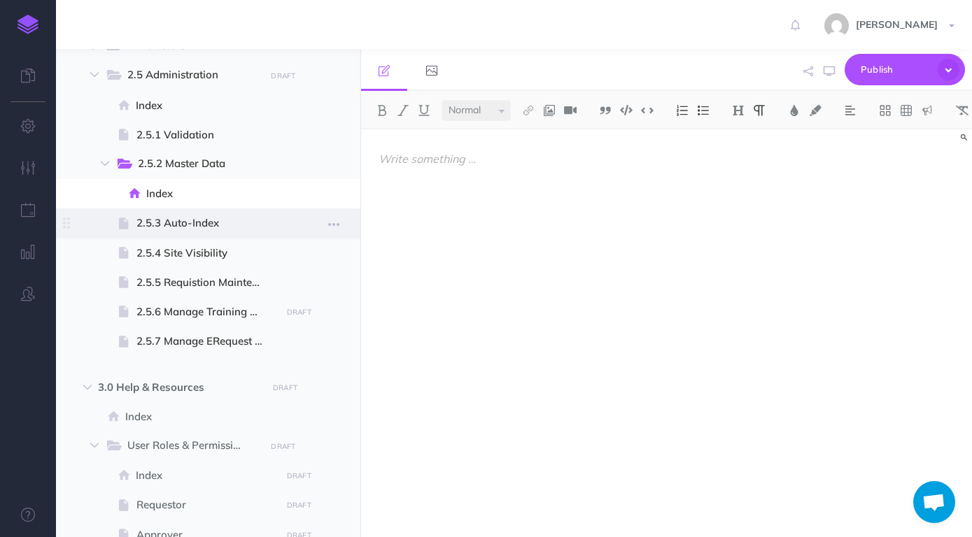
click at [187, 224] on span "2.5.3 Auto-Index" at bounding box center [206, 223] width 140 height 17
select select "null"
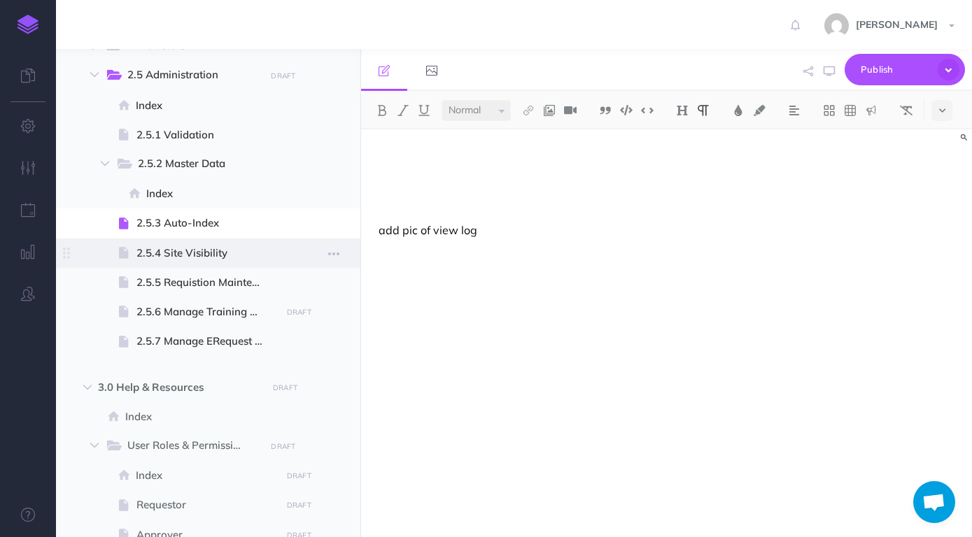
click at [192, 249] on span "2.5.4 Site Visibility" at bounding box center [206, 253] width 140 height 17
select select "null"
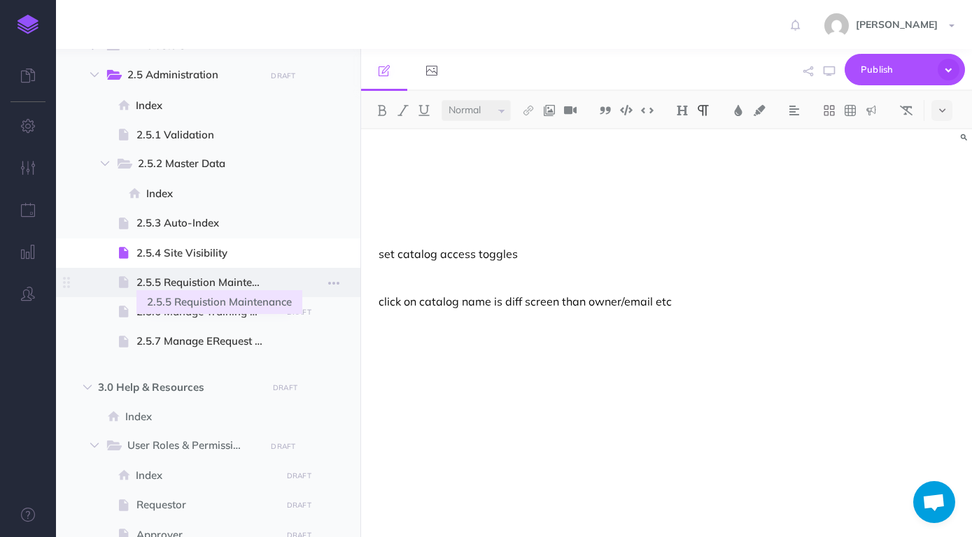
click at [202, 278] on span "2.5.5 Requistion Maintenance" at bounding box center [206, 282] width 140 height 17
select select "null"
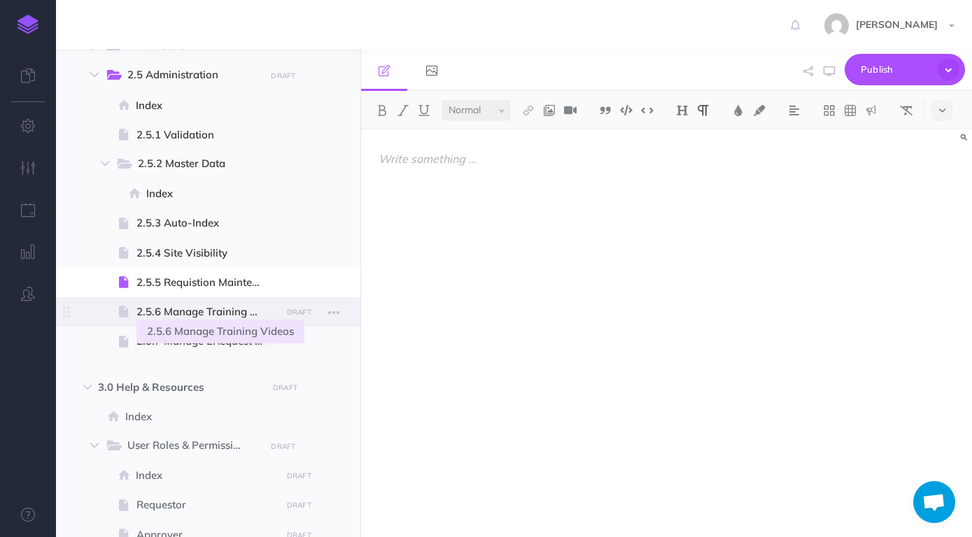
click at [218, 316] on span "2.5.6 Manage Training Videos" at bounding box center [206, 312] width 140 height 17
select select "null"
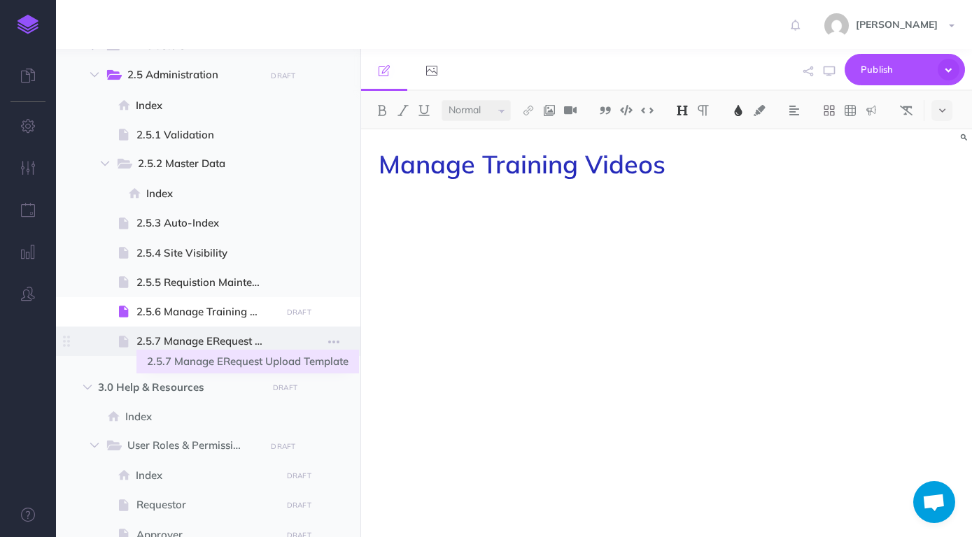
click at [211, 340] on span "2.5.7 Manage ERequest Upload Template" at bounding box center [206, 341] width 140 height 17
select select "null"
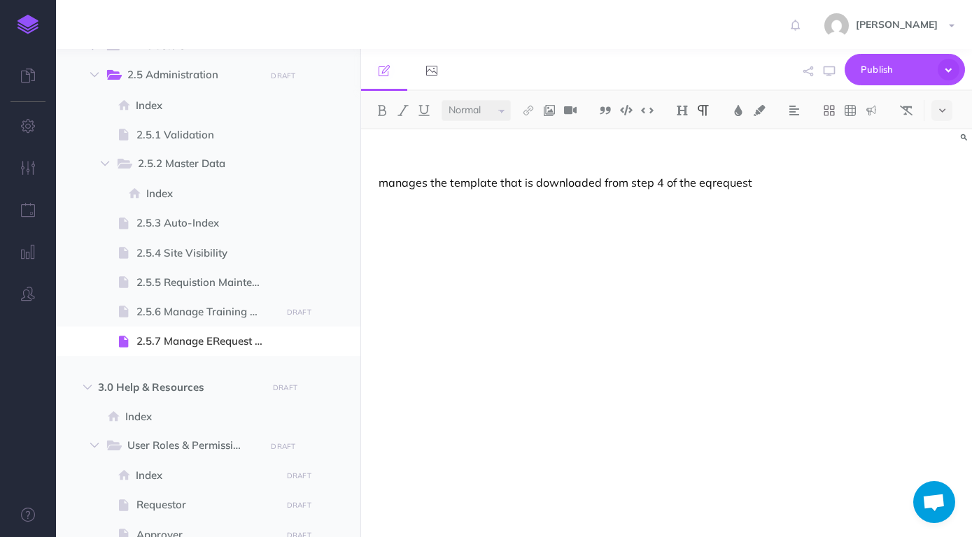
click at [475, 153] on p at bounding box center [667, 158] width 576 height 17
drag, startPoint x: 581, startPoint y: 156, endPoint x: 376, endPoint y: 162, distance: 204.4
click at [376, 162] on div "Manage eRequest Upload Template manages the template that is downloaded from st…" at bounding box center [666, 326] width 611 height 394
click at [678, 105] on button at bounding box center [682, 110] width 21 height 21
click at [688, 129] on button "H1" at bounding box center [682, 135] width 21 height 21
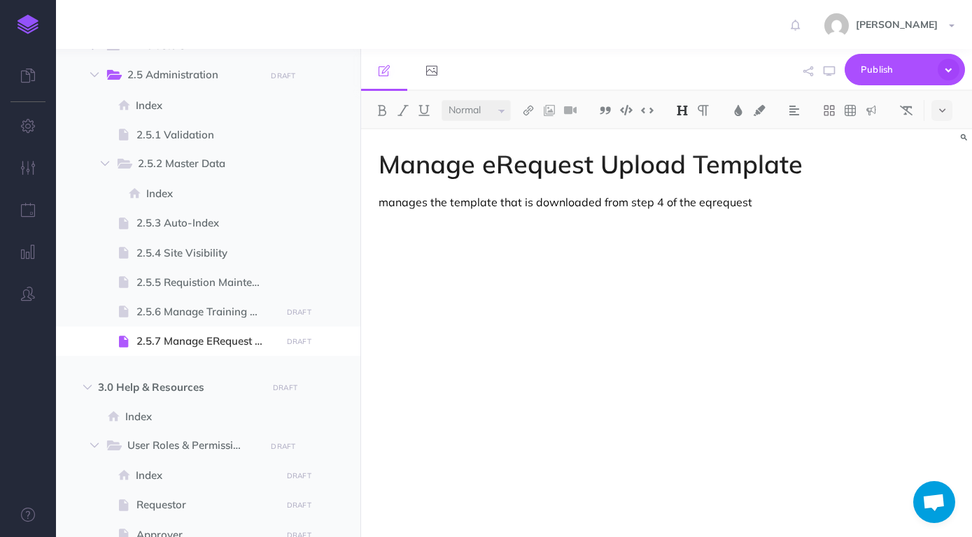
click at [572, 249] on div "Manage eRequest Upload Template manages the template that is downloaded from st…" at bounding box center [666, 326] width 611 height 394
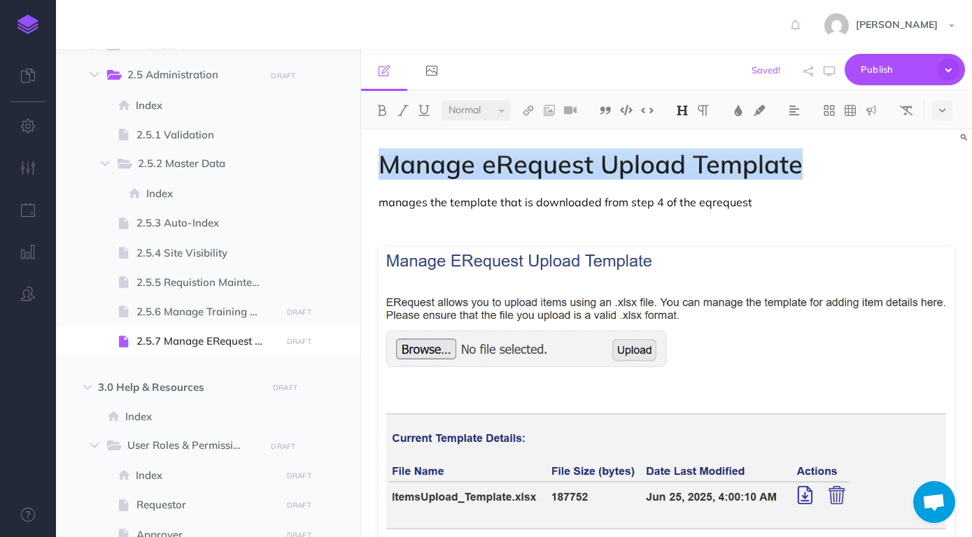
drag, startPoint x: 581, startPoint y: 164, endPoint x: 344, endPoint y: 173, distance: 238.0
click at [361, 173] on div "Manage eRequest Upload Template manages the template that is downloaded from st…" at bounding box center [666, 333] width 611 height 408
click at [737, 111] on img at bounding box center [738, 110] width 13 height 11
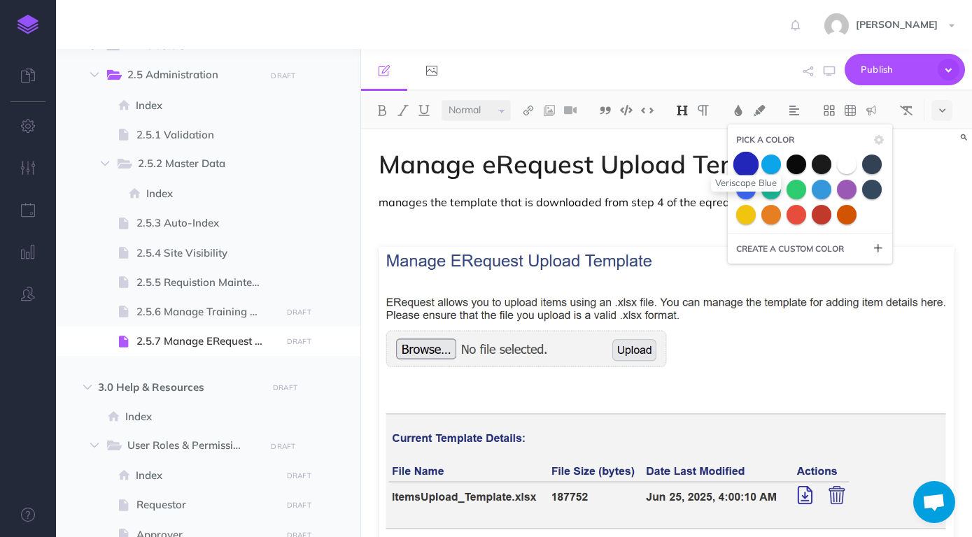
click at [750, 156] on span at bounding box center [745, 163] width 25 height 25
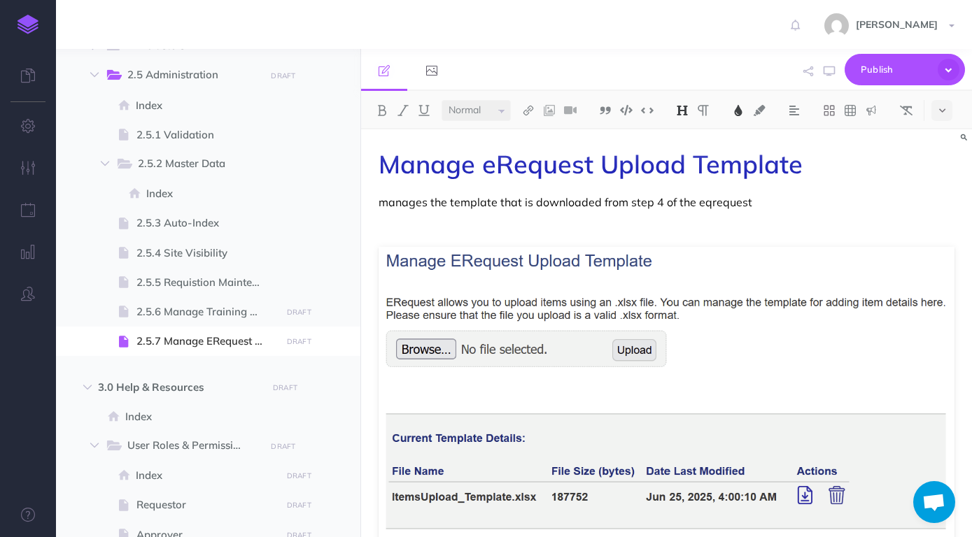
click at [702, 189] on div "Manage eRequest Upload Template manages the template that is downloaded from st…" at bounding box center [666, 431] width 611 height 605
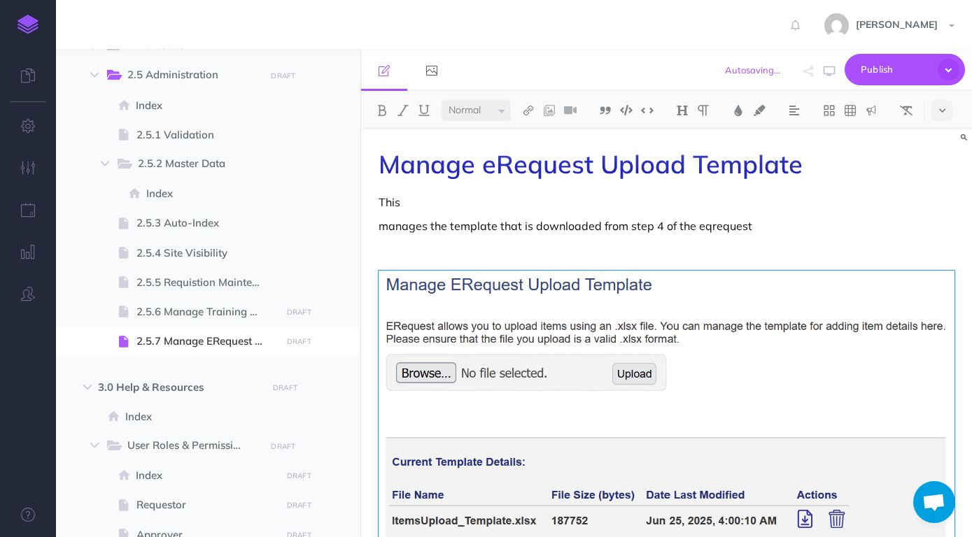
click at [509, 199] on p "This" at bounding box center [667, 202] width 576 height 17
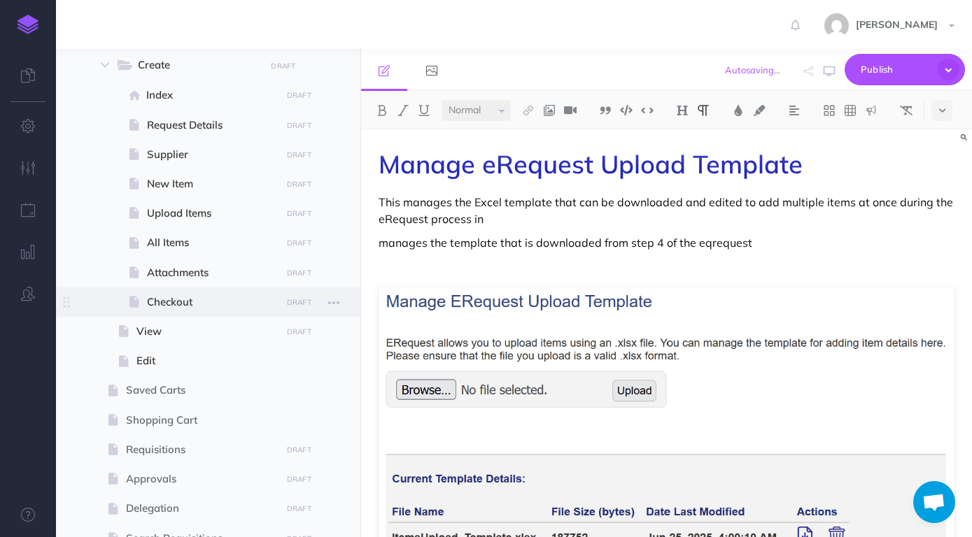
scroll to position [357, 0]
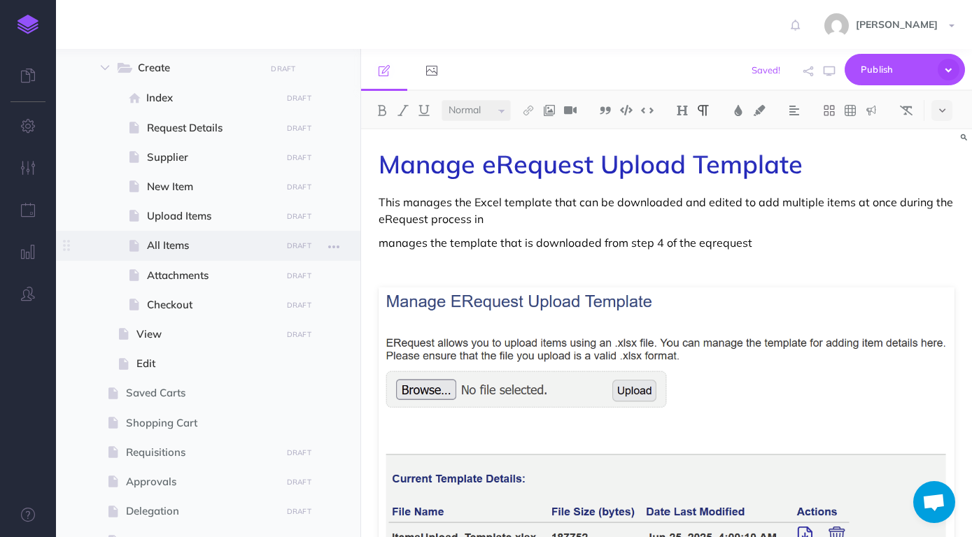
click at [215, 236] on span at bounding box center [208, 245] width 304 height 29
select select "null"
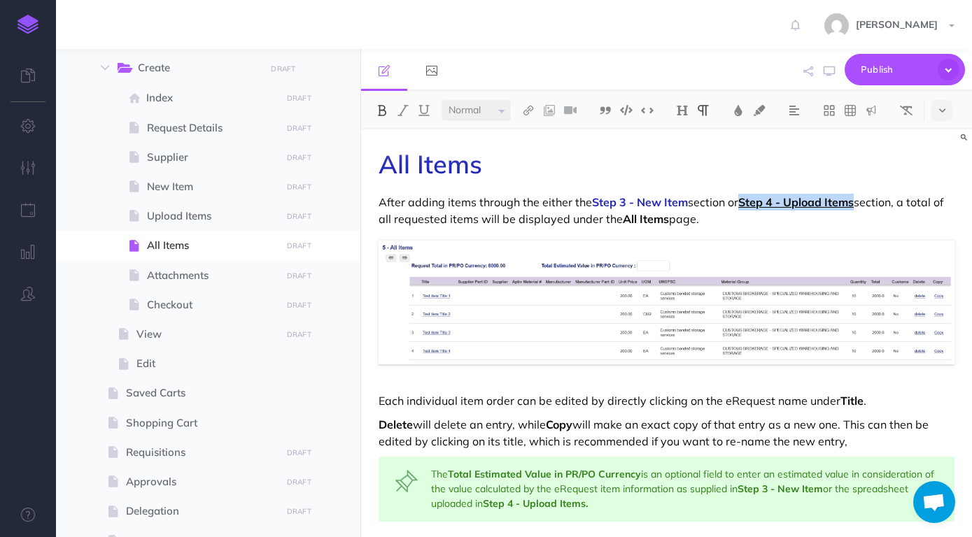
drag, startPoint x: 745, startPoint y: 202, endPoint x: 858, endPoint y: 201, distance: 113.4
click at [854, 201] on link "Step 4 - Upload Items" at bounding box center [795, 202] width 115 height 14
copy link "Step 4 - Upload Items"
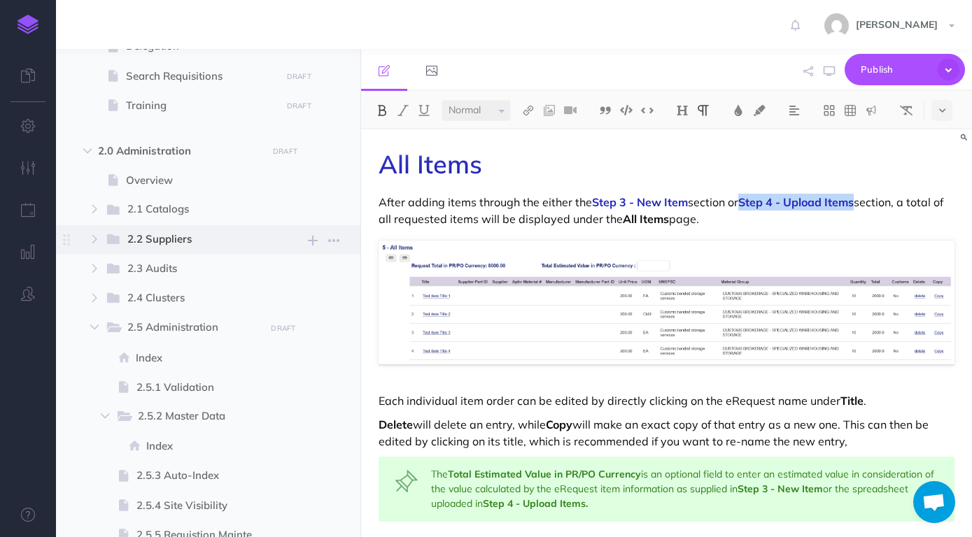
scroll to position [995, 0]
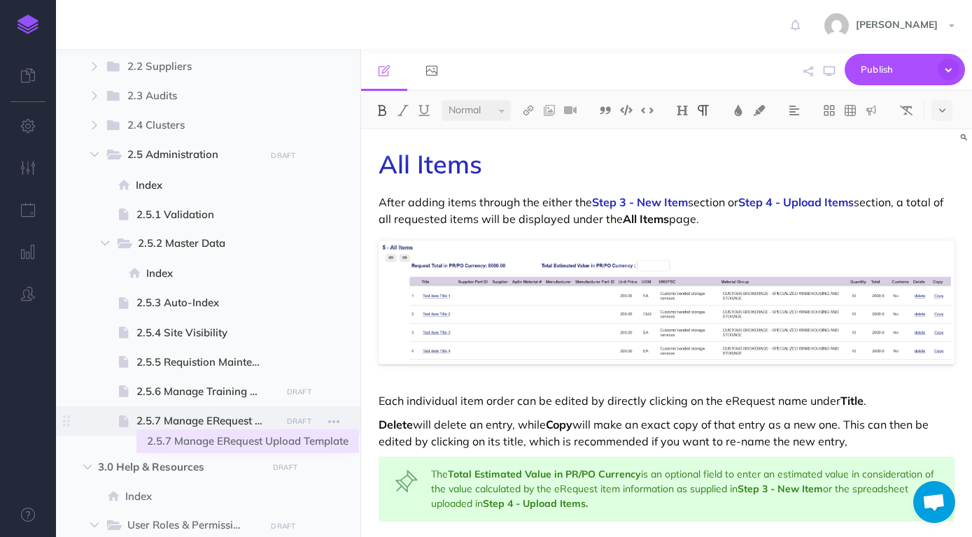
click at [216, 415] on span "2.5.7 Manage ERequest Upload Template" at bounding box center [206, 421] width 140 height 17
select select "null"
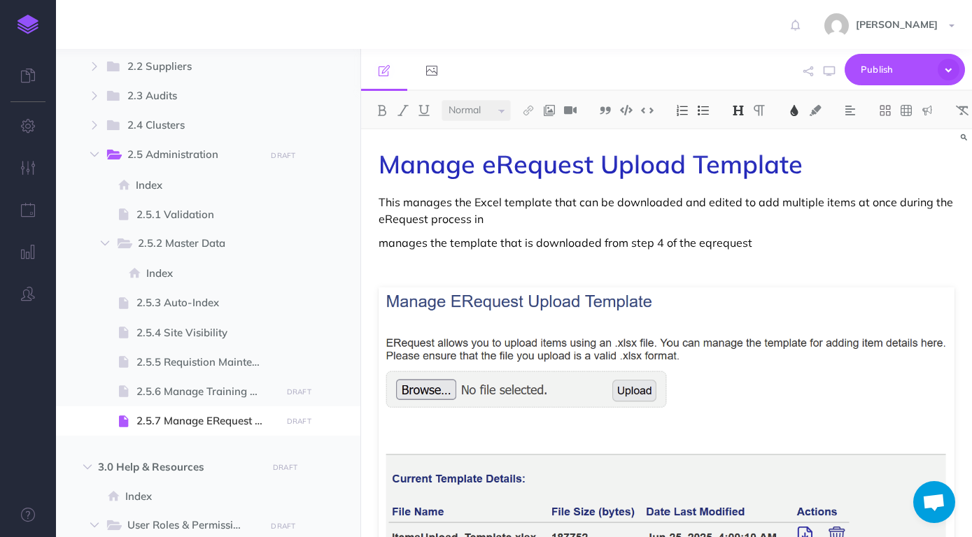
click at [560, 225] on p "This manages the Excel template that can be downloaded and edited to add multip…" at bounding box center [667, 211] width 576 height 34
click at [663, 222] on p "This manages the Excel template that can be downloaded and edited to add multip…" at bounding box center [667, 211] width 576 height 34
click at [705, 258] on div "Manage eRequest Upload Template This manages the Excel template that can be dow…" at bounding box center [666, 451] width 611 height 645
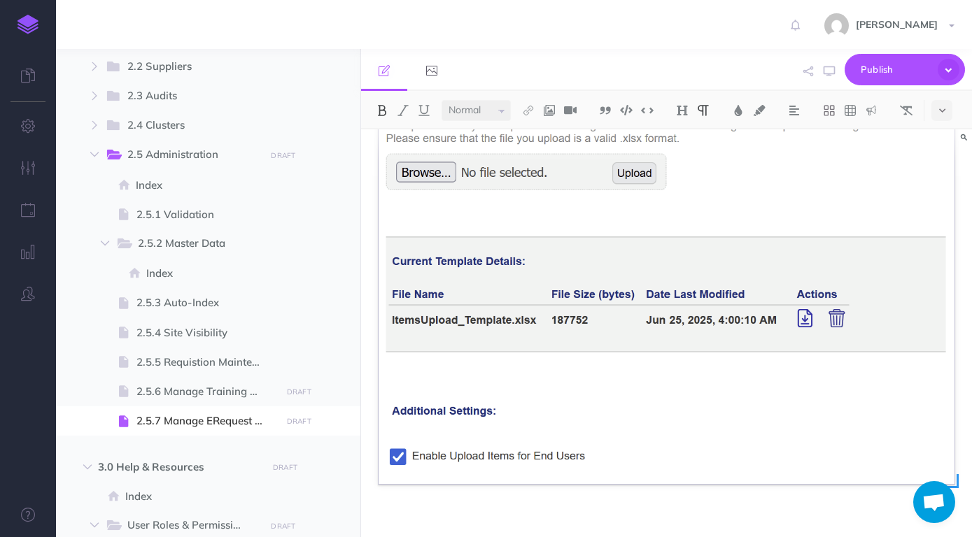
scroll to position [190, 0]
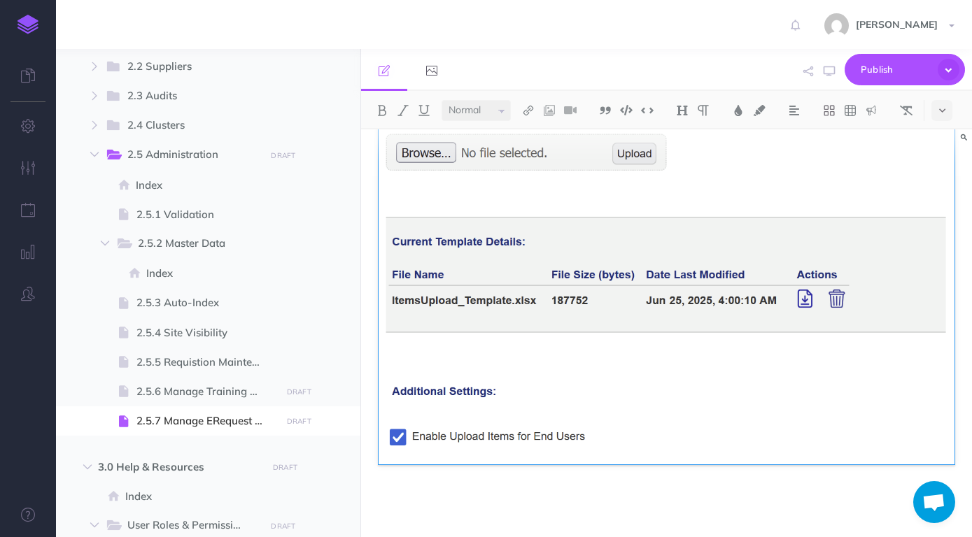
click at [632, 478] on div "Manage eRequest Upload Template This manages the Excel template that can be dow…" at bounding box center [666, 239] width 611 height 598
click at [641, 502] on p at bounding box center [667, 501] width 576 height 17
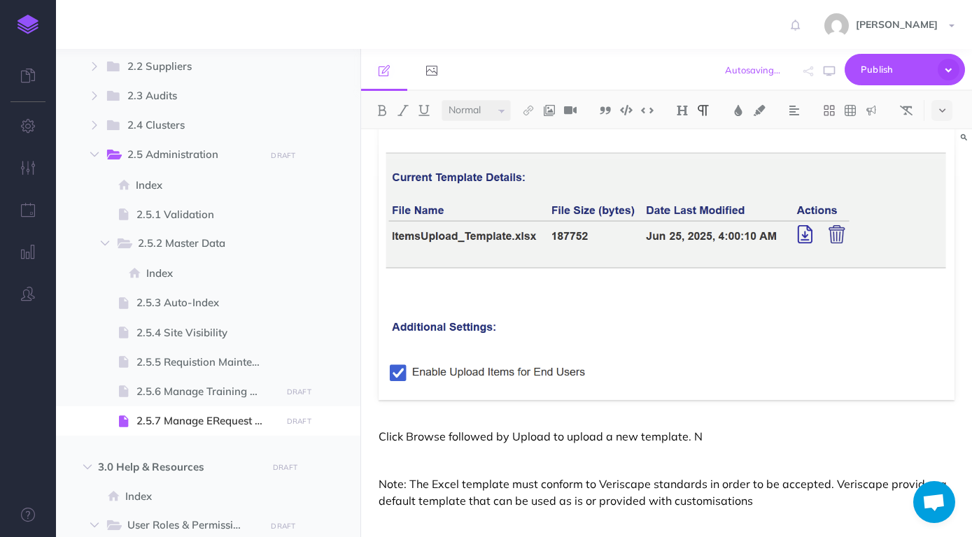
scroll to position [255, 0]
drag, startPoint x: 410, startPoint y: 482, endPoint x: 383, endPoint y: 482, distance: 27.3
click at [383, 482] on p "Note: The Excel template must conform to Veriscape standards in order to be acc…" at bounding box center [667, 493] width 576 height 34
click at [782, 502] on p "The Excel template must conform to Veriscape standards in order to be accepted.…" at bounding box center [667, 493] width 576 height 34
drag, startPoint x: 832, startPoint y: 495, endPoint x: 863, endPoint y: 502, distance: 32.3
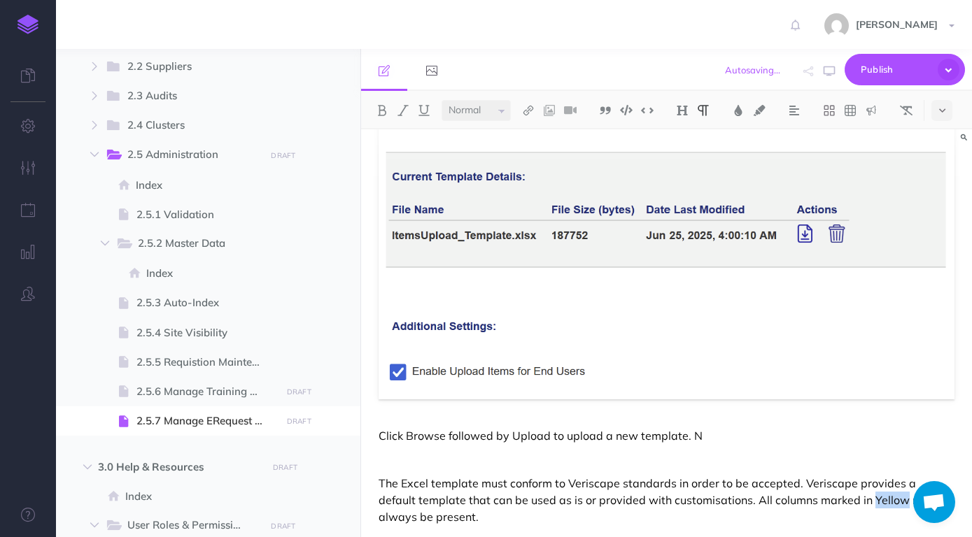
click at [863, 502] on p "The Excel template must conform to Veriscape standards in order to be accepted.…" at bounding box center [667, 500] width 576 height 50
click at [744, 110] on img at bounding box center [738, 110] width 13 height 11
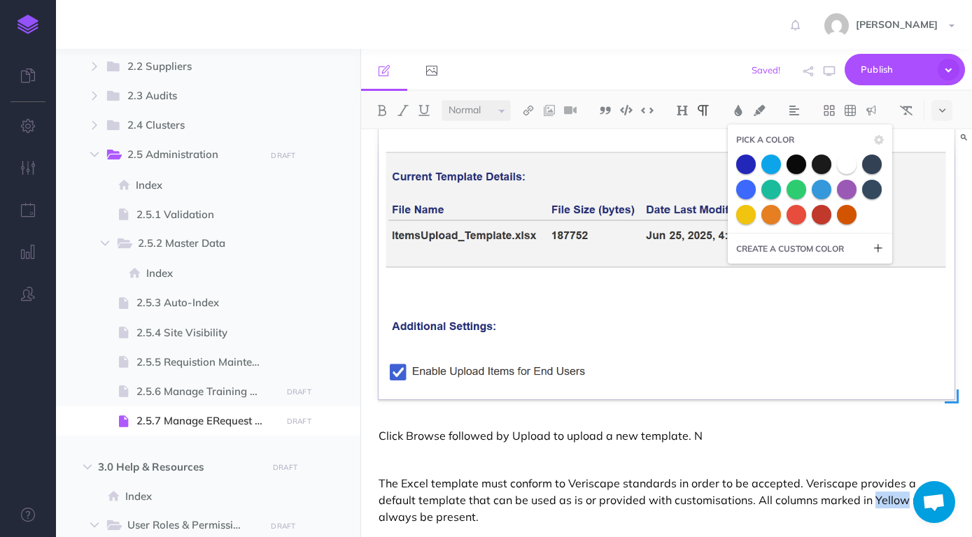
click at [701, 148] on img at bounding box center [667, 192] width 576 height 415
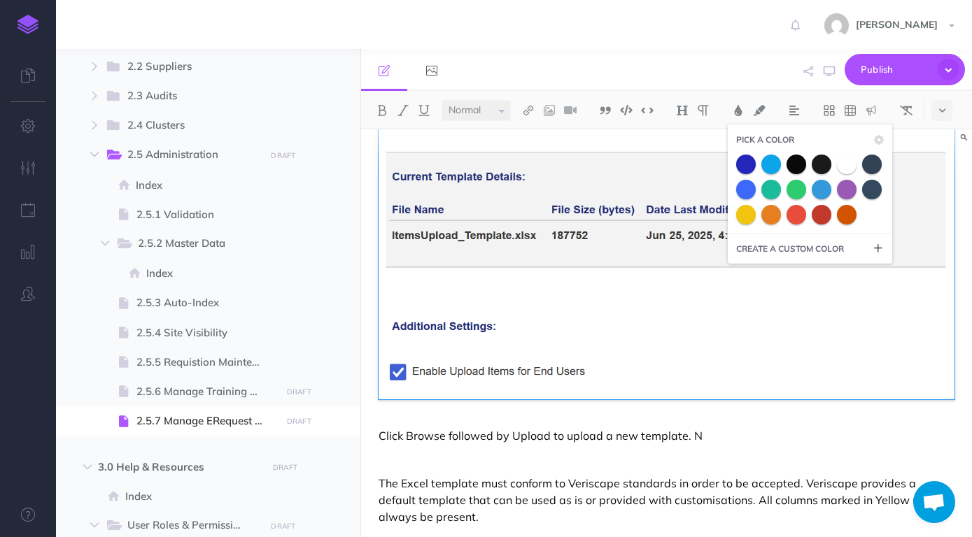
click at [841, 500] on p "The Excel template must conform to Veriscape standards in order to be accepted.…" at bounding box center [667, 500] width 576 height 50
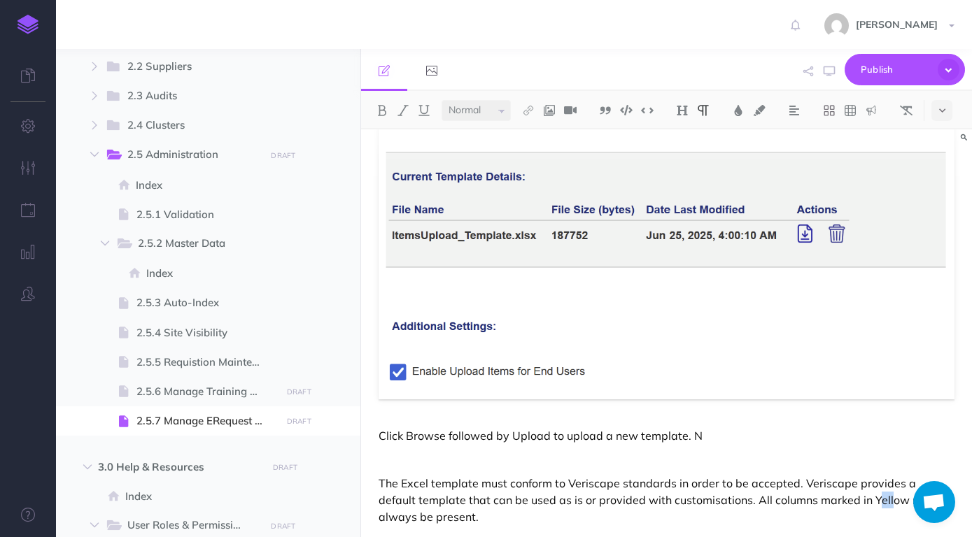
drag, startPoint x: 833, startPoint y: 501, endPoint x: 850, endPoint y: 500, distance: 16.8
click at [850, 500] on p "The Excel template must conform to Veriscape standards in order to be accepted.…" at bounding box center [667, 500] width 576 height 50
click at [843, 502] on p "The Excel template must conform to Veriscape standards in order to be accepted.…" at bounding box center [667, 500] width 576 height 50
drag, startPoint x: 831, startPoint y: 502, endPoint x: 864, endPoint y: 500, distance: 33.0
click at [864, 500] on p "The Excel template must conform to Veriscape standards in order to be accepted.…" at bounding box center [667, 500] width 576 height 50
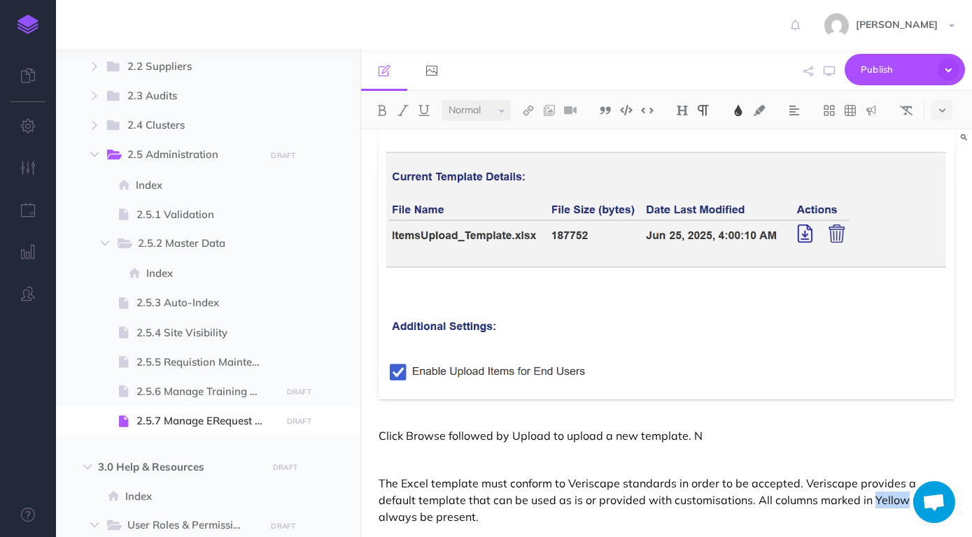
click at [738, 107] on img at bounding box center [738, 110] width 13 height 11
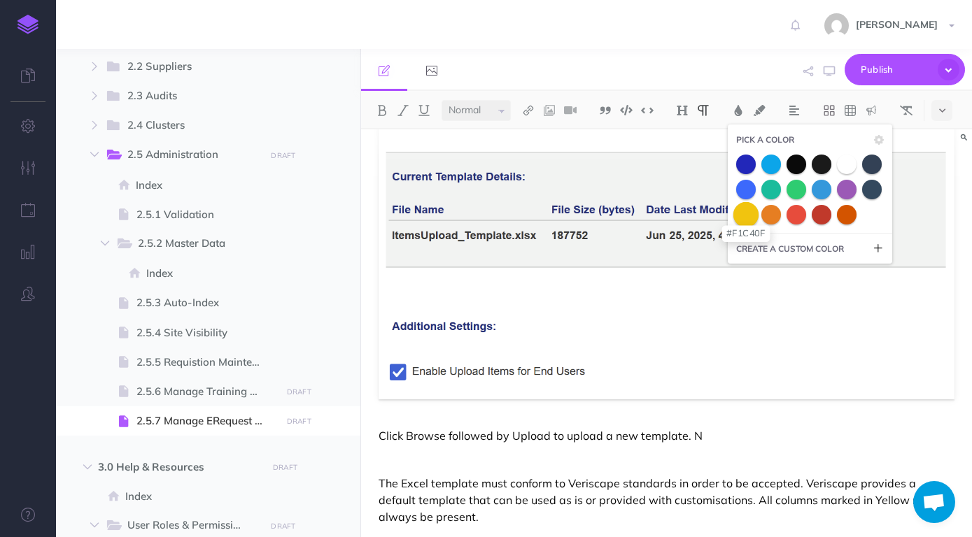
click at [754, 222] on span at bounding box center [745, 214] width 25 height 25
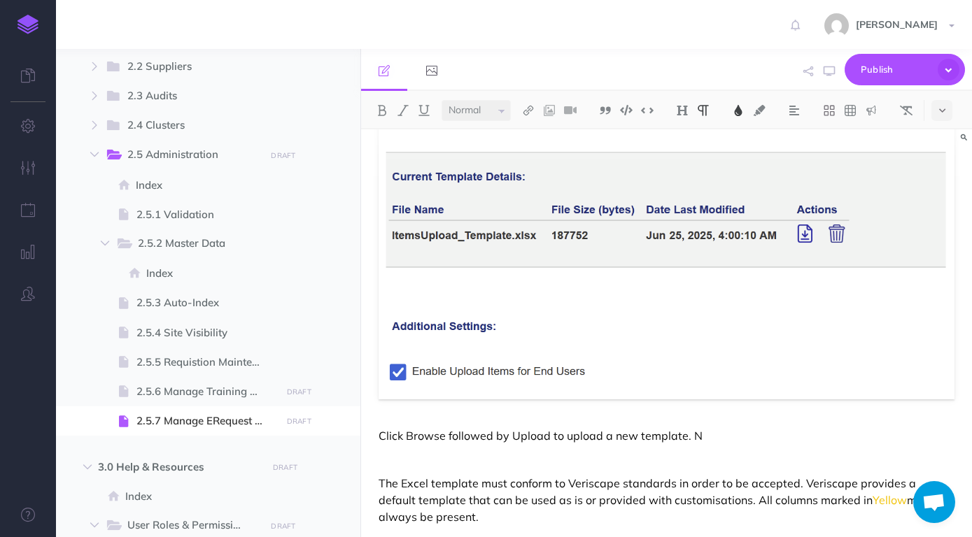
click at [788, 421] on div "Manage eRequest Upload Template This manages the Excel template that can be dow…" at bounding box center [666, 214] width 611 height 679
drag, startPoint x: 488, startPoint y: 513, endPoint x: 378, endPoint y: 479, distance: 115.5
click at [378, 479] on div "Manage eRequest Upload Template This manages the Excel template that can be dow…" at bounding box center [666, 214] width 611 height 679
click at [865, 109] on button at bounding box center [871, 110] width 21 height 21
click at [877, 202] on img at bounding box center [871, 197] width 13 height 11
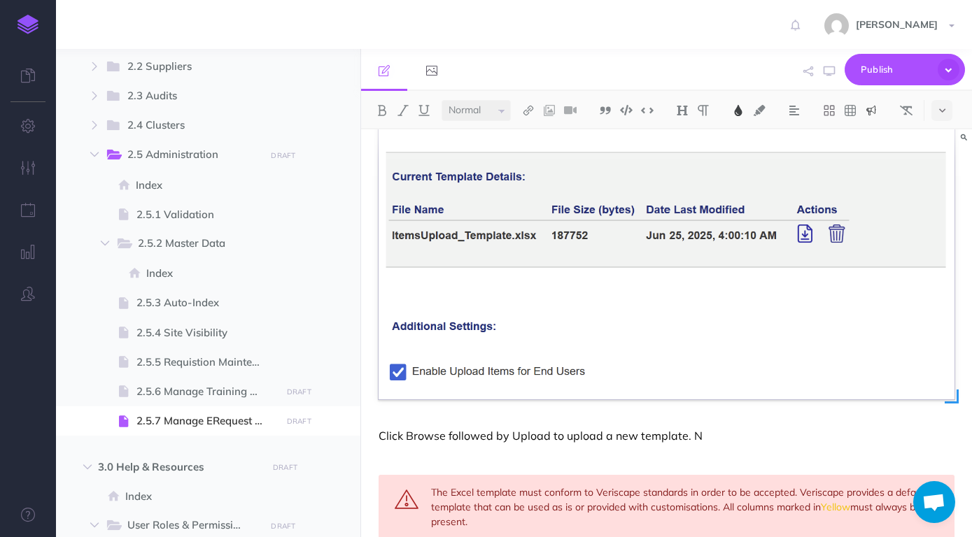
scroll to position [323, 0]
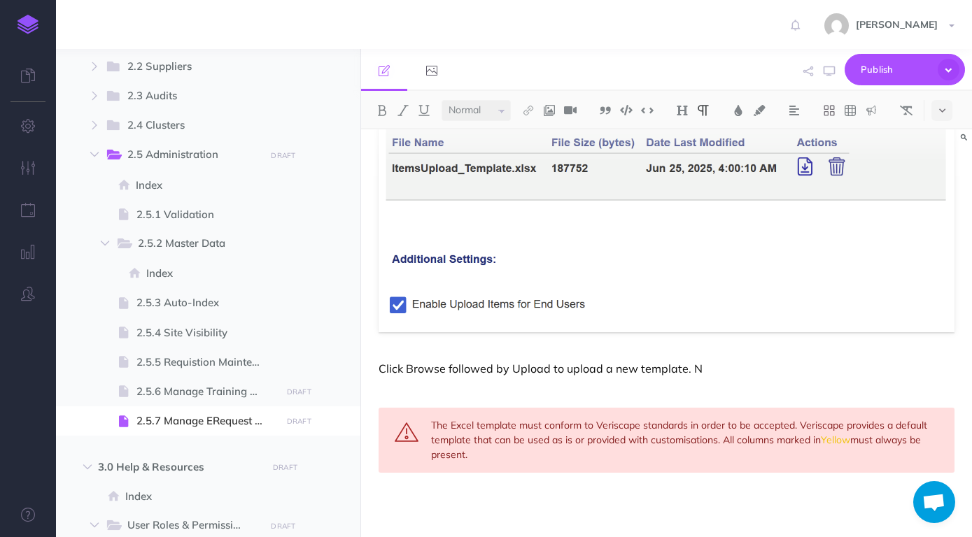
click at [772, 379] on div "Manage eRequest Upload Template This manages the Excel template that can be dow…" at bounding box center [666, 173] width 611 height 730
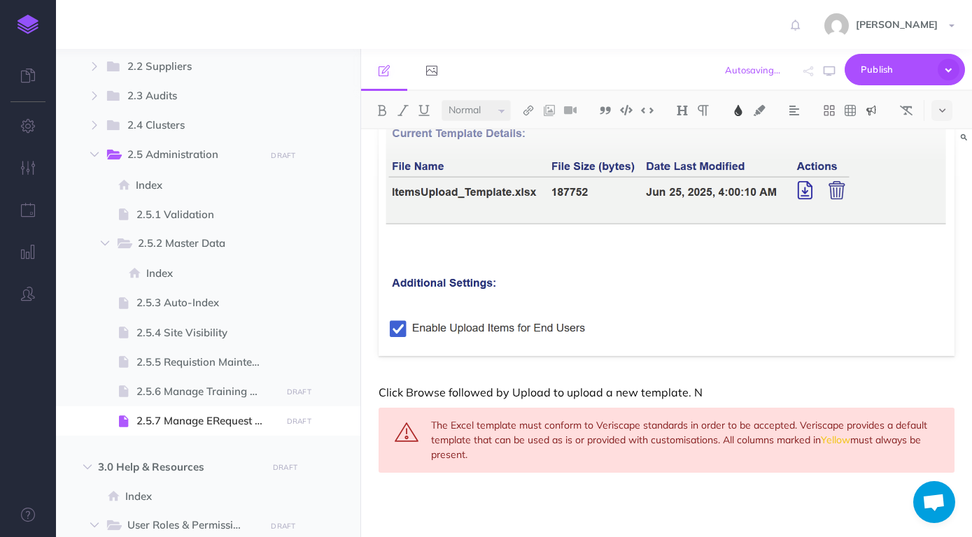
drag, startPoint x: 507, startPoint y: 460, endPoint x: 431, endPoint y: 425, distance: 83.9
click at [431, 425] on div "The Excel template must conform to Veriscape standards in order to be accepted.…" at bounding box center [667, 440] width 576 height 65
click at [875, 113] on img at bounding box center [871, 110] width 13 height 11
click at [877, 175] on img at bounding box center [871, 176] width 13 height 11
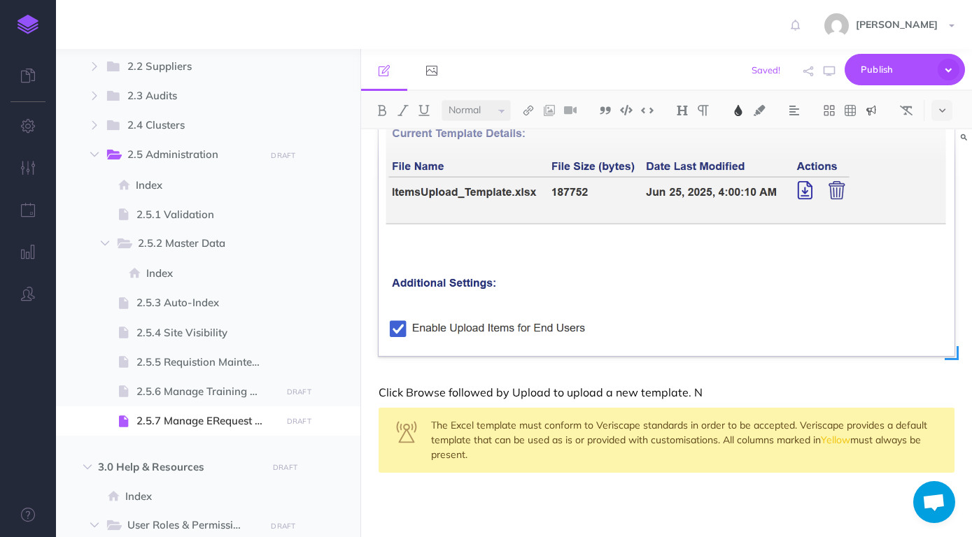
click at [801, 341] on img at bounding box center [667, 149] width 576 height 415
drag, startPoint x: 467, startPoint y: 450, endPoint x: 432, endPoint y: 427, distance: 41.5
click at [432, 427] on div "The Excel template must conform to Veriscape standards in order to be accepted.…" at bounding box center [667, 440] width 576 height 65
click at [877, 107] on img at bounding box center [871, 110] width 13 height 11
click at [933, 185] on img at bounding box center [667, 149] width 576 height 415
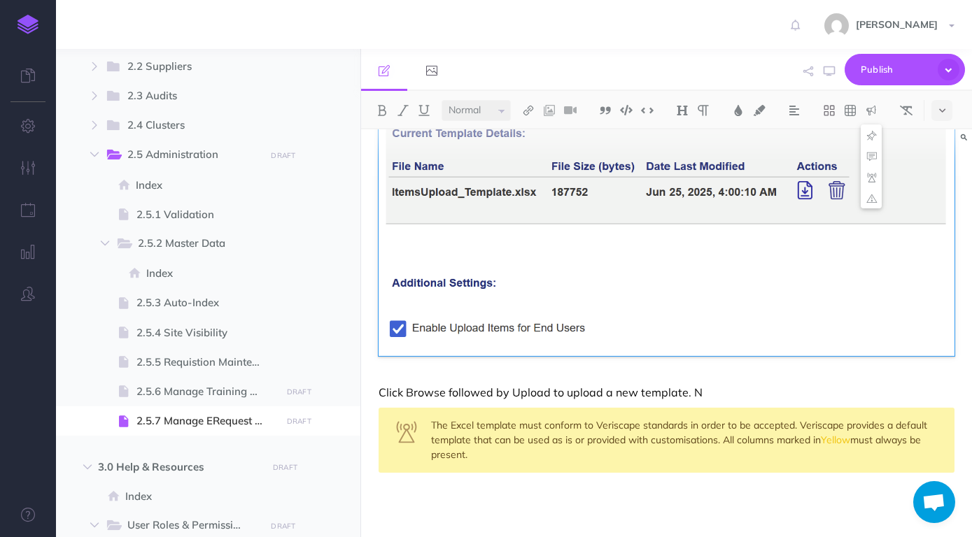
click at [537, 478] on div "Manage eRequest Upload Template This manages the Excel template that can be dow…" at bounding box center [666, 184] width 611 height 706
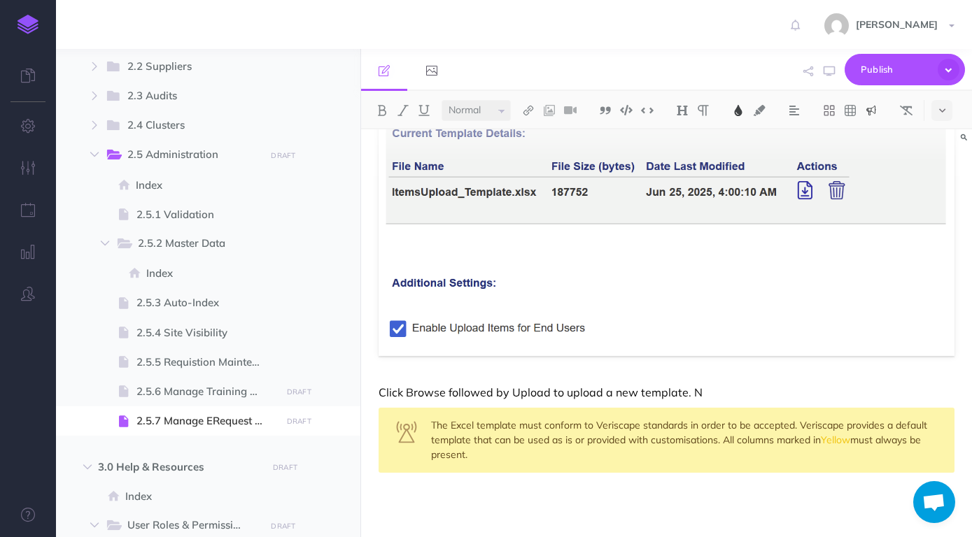
drag, startPoint x: 479, startPoint y: 443, endPoint x: 431, endPoint y: 423, distance: 51.5
click at [431, 423] on div "The Excel template must conform to Veriscape standards in order to be accepted.…" at bounding box center [667, 440] width 576 height 65
click at [875, 106] on img at bounding box center [871, 110] width 13 height 11
click at [875, 195] on img at bounding box center [871, 197] width 13 height 11
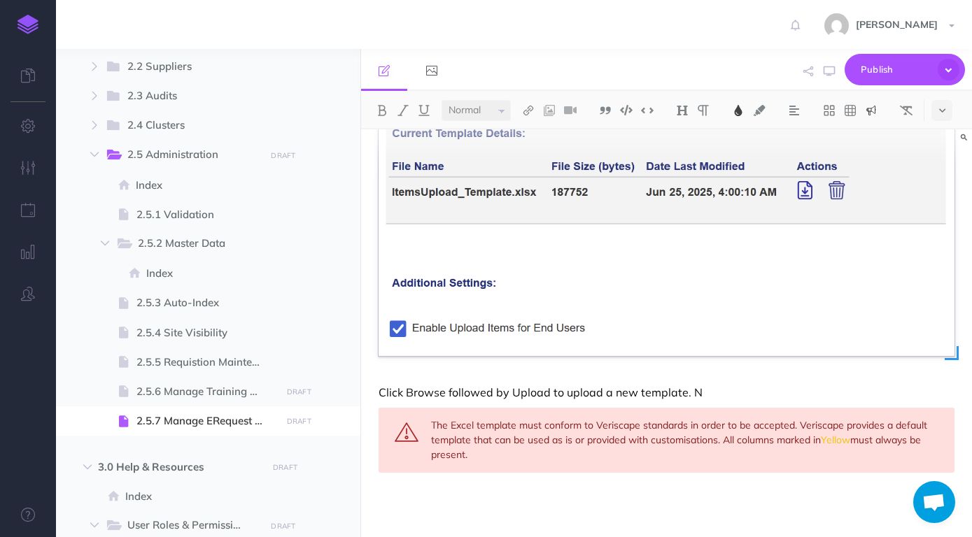
click at [814, 304] on img at bounding box center [667, 149] width 576 height 415
drag, startPoint x: 828, startPoint y: 441, endPoint x: 856, endPoint y: 439, distance: 28.0
click at [856, 439] on div "The Excel template must conform to Veriscape standards in order to be accepted.…" at bounding box center [667, 440] width 576 height 65
click at [387, 113] on img at bounding box center [382, 110] width 13 height 11
click at [793, 462] on div "The Excel template must conform to Veriscape standards in order to be accepted.…" at bounding box center [667, 440] width 576 height 65
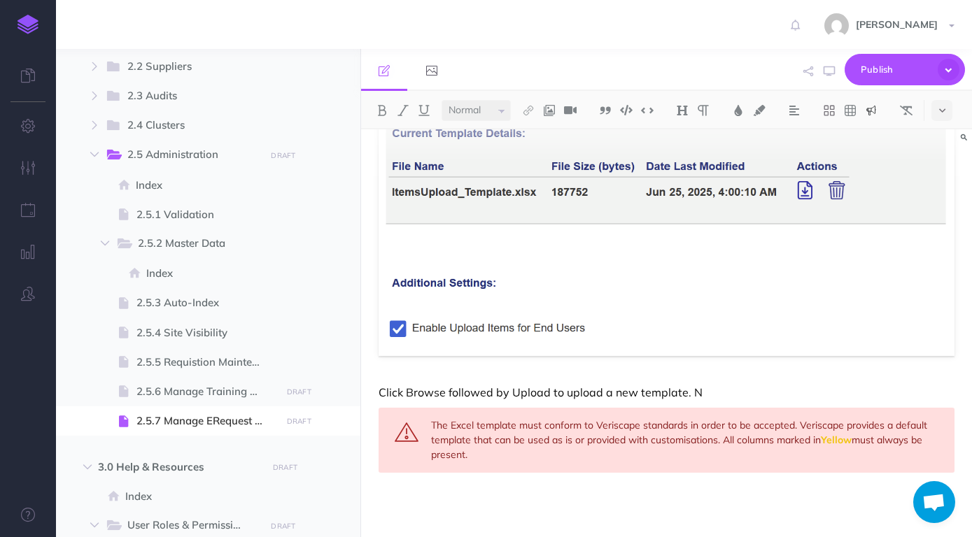
click at [740, 383] on div "Manage eRequest Upload Template This manages the Excel template that can be dow…" at bounding box center [666, 184] width 611 height 706
drag, startPoint x: 408, startPoint y: 389, endPoint x: 444, endPoint y: 393, distance: 35.9
click at [444, 393] on p "Click Browse followed by Upload to upload a new template. N" at bounding box center [667, 392] width 576 height 17
click at [389, 109] on button at bounding box center [382, 110] width 21 height 21
drag, startPoint x: 514, startPoint y: 386, endPoint x: 550, endPoint y: 393, distance: 37.0
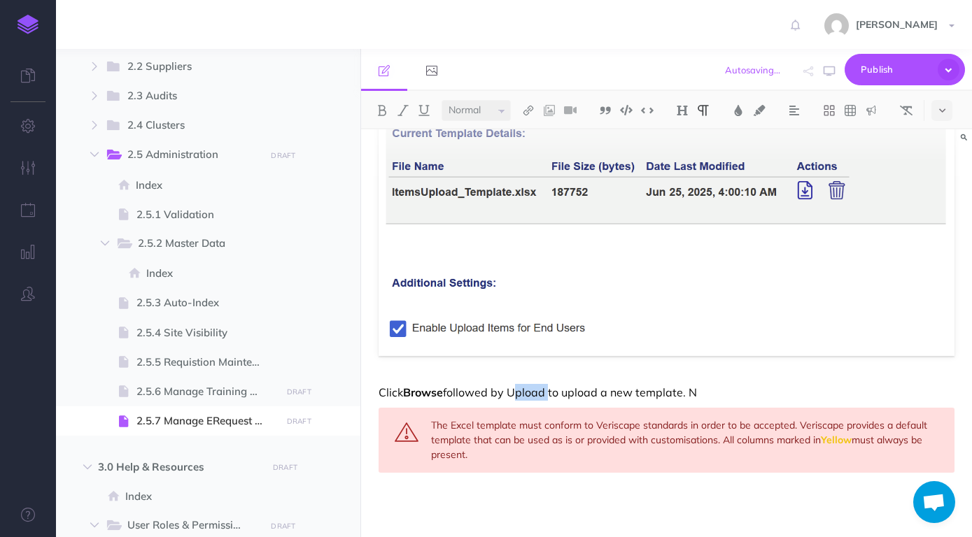
click at [550, 393] on p "Click Browse followed by Upload to upload a new template. N" at bounding box center [667, 392] width 576 height 17
click at [378, 113] on img at bounding box center [382, 110] width 13 height 11
click at [515, 457] on div "The Excel template must conform to Veriscape standards in order to be accepted.…" at bounding box center [667, 440] width 576 height 65
drag, startPoint x: 472, startPoint y: 437, endPoint x: 437, endPoint y: 426, distance: 35.9
click at [437, 426] on div "The Excel template must conform to Veriscape standards in order to be accepted.…" at bounding box center [667, 440] width 576 height 65
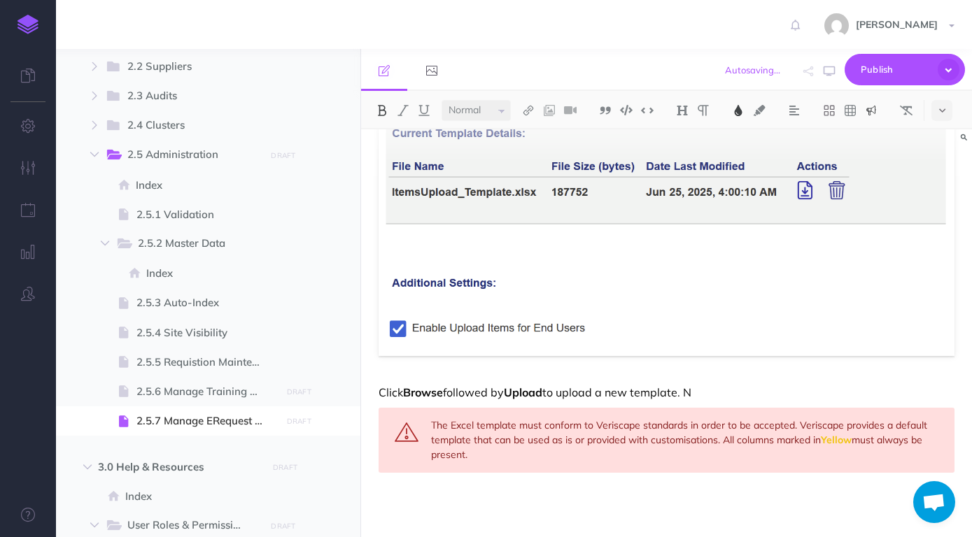
click at [874, 111] on img at bounding box center [871, 110] width 13 height 11
click at [877, 146] on button at bounding box center [871, 156] width 21 height 21
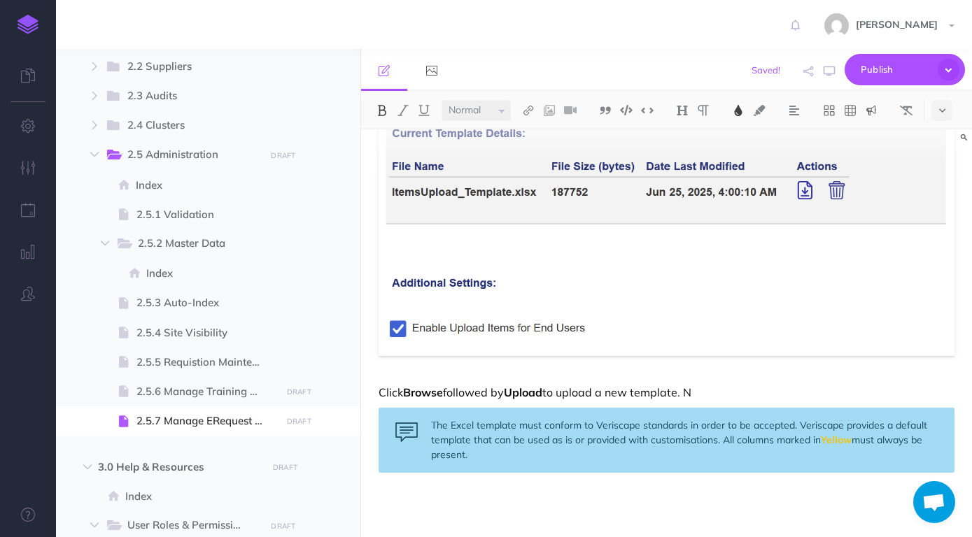
click at [737, 481] on div "Manage eRequest Upload Template This manages the Excel template that can be dow…" at bounding box center [666, 184] width 611 height 706
drag, startPoint x: 511, startPoint y: 463, endPoint x: 433, endPoint y: 428, distance: 85.8
click at [433, 428] on div "The Excel template must conform to Veriscape standards in order to be accepted.…" at bounding box center [667, 440] width 576 height 65
click at [875, 111] on img at bounding box center [871, 110] width 13 height 11
click at [877, 133] on img at bounding box center [871, 134] width 13 height 11
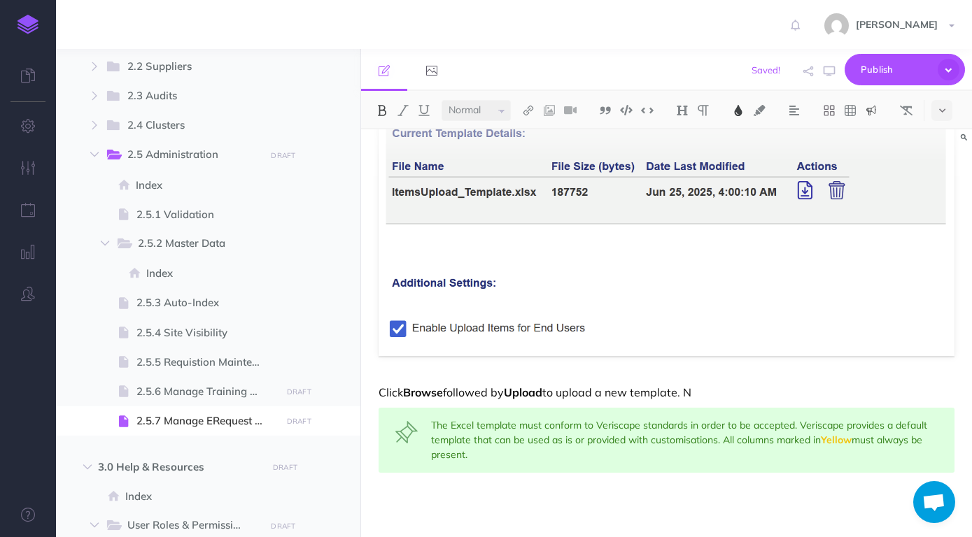
click at [791, 451] on div "The Excel template must conform to Veriscape standards in order to be accepted.…" at bounding box center [667, 440] width 576 height 65
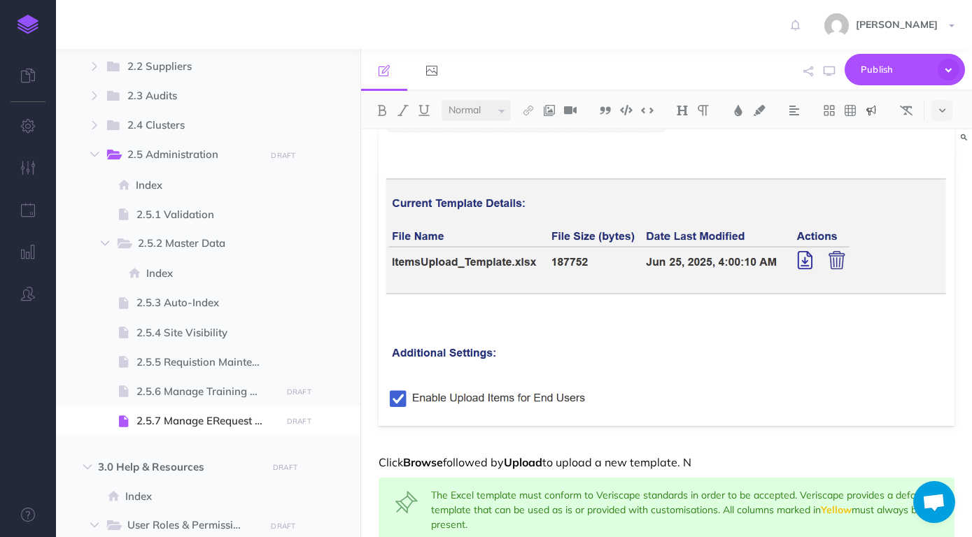
scroll to position [225, 0]
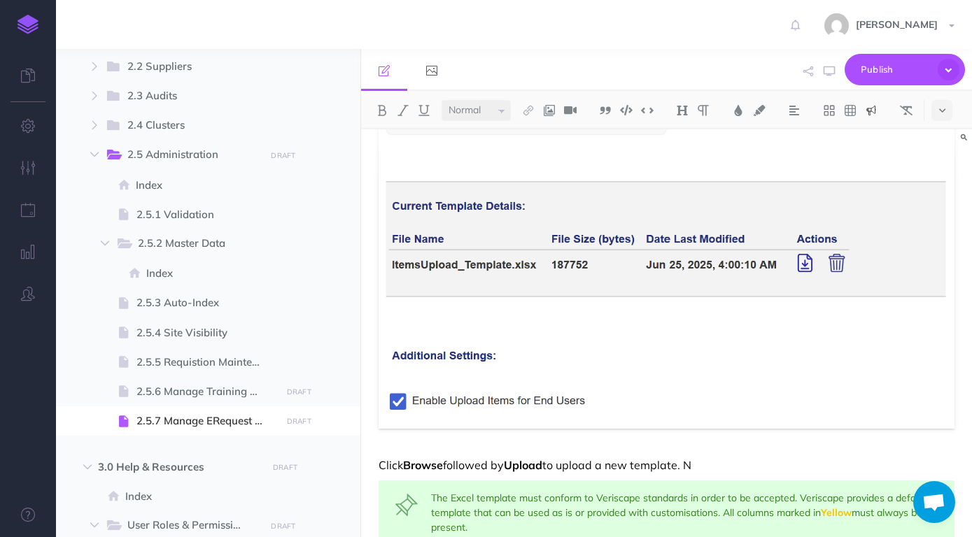
click at [738, 458] on p "Click Browse followed by Upload to upload a new template. N" at bounding box center [667, 465] width 576 height 17
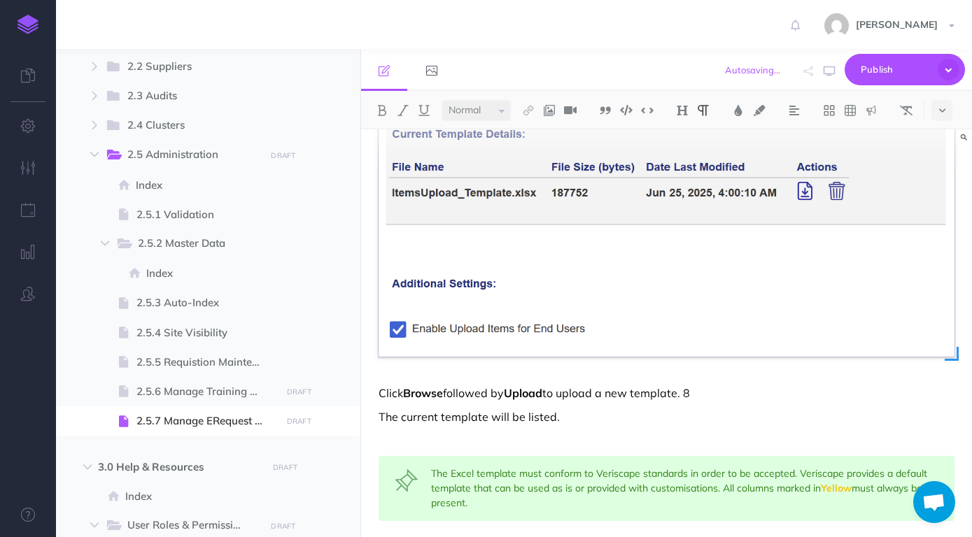
scroll to position [299, 0]
click at [659, 414] on p "The current template will be listed." at bounding box center [667, 415] width 576 height 17
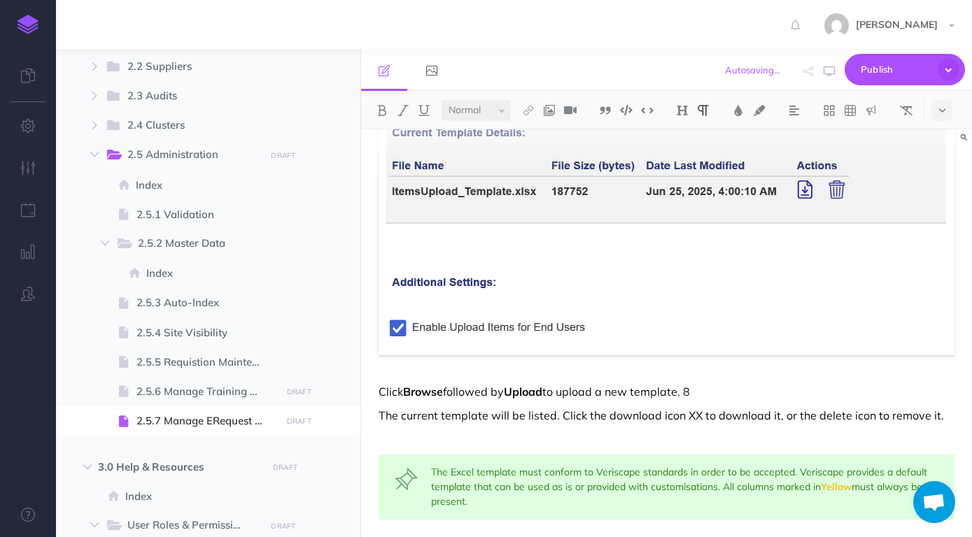
click at [870, 416] on p "The current template will be listed. Click the download icon XX to download it,…" at bounding box center [667, 415] width 576 height 17
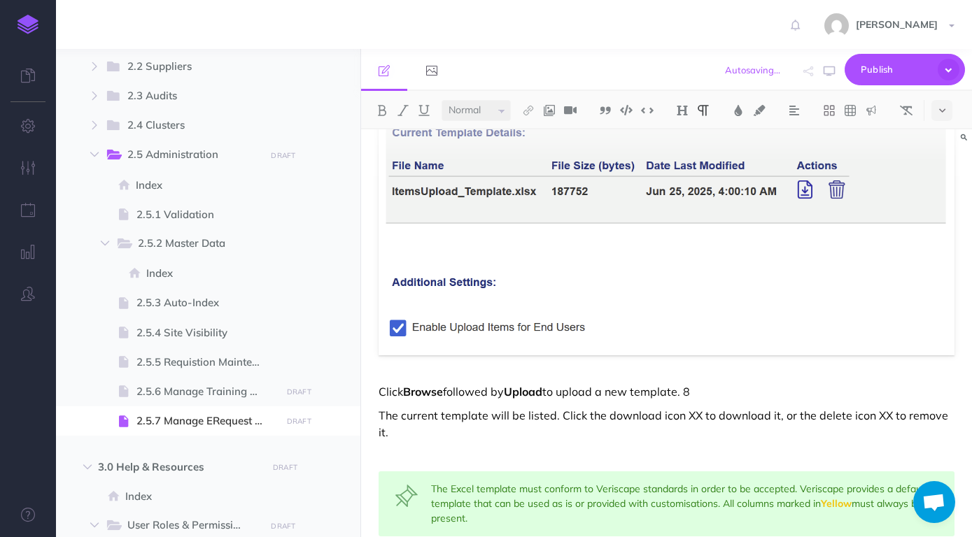
click at [784, 431] on div "Manage eRequest Upload Template This manages the Excel template that can be dow…" at bounding box center [666, 216] width 611 height 770
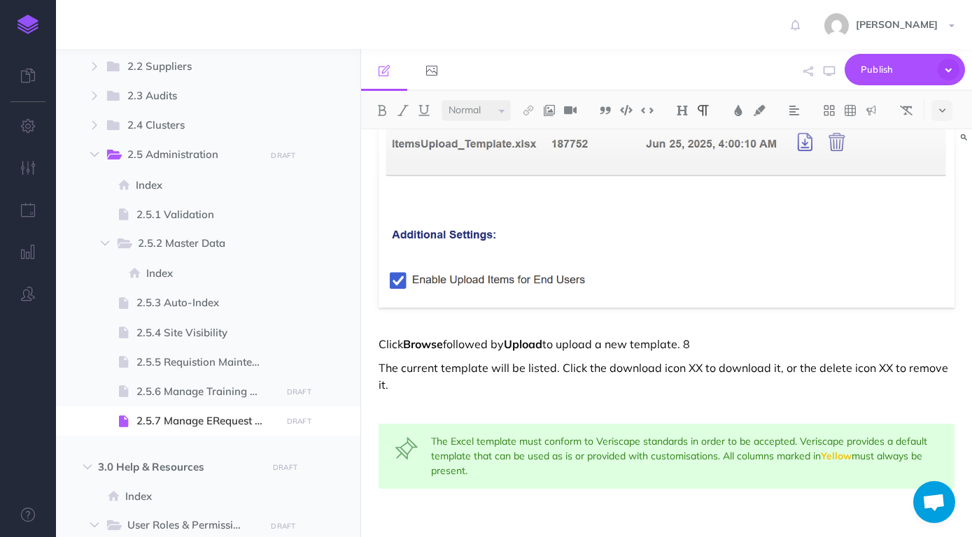
click at [769, 495] on div "Manage eRequest Upload Template This manages the Excel template that can be dow…" at bounding box center [666, 168] width 611 height 770
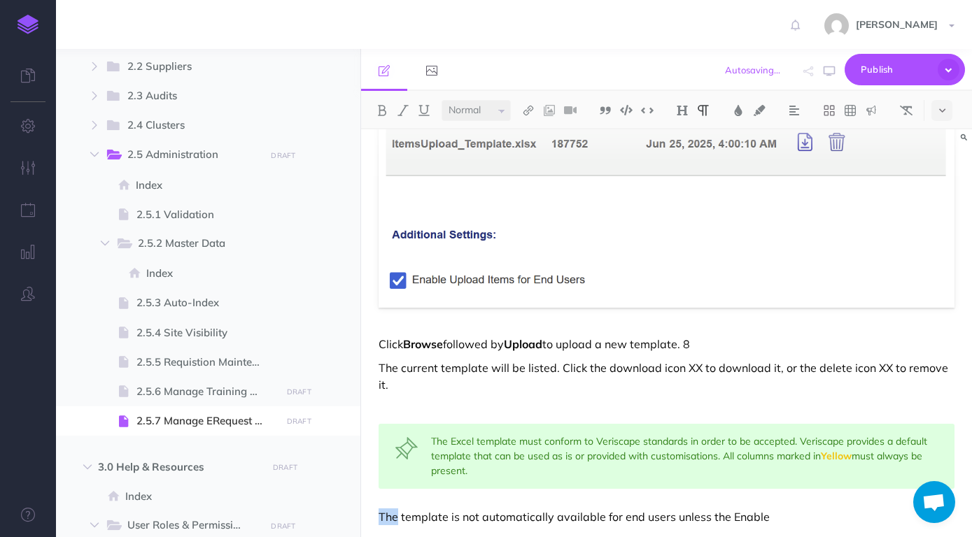
drag, startPoint x: 397, startPoint y: 504, endPoint x: 377, endPoint y: 504, distance: 19.6
click at [377, 504] on div "Manage eRequest Upload Template This manages the Excel template that can be dow…" at bounding box center [666, 168] width 611 height 770
drag, startPoint x: 493, startPoint y: 500, endPoint x: 593, endPoint y: 500, distance: 99.4
click at [593, 509] on p "To make the template is not automatically available for end users unless the En…" at bounding box center [667, 517] width 576 height 17
drag, startPoint x: 614, startPoint y: 500, endPoint x: 745, endPoint y: 495, distance: 130.9
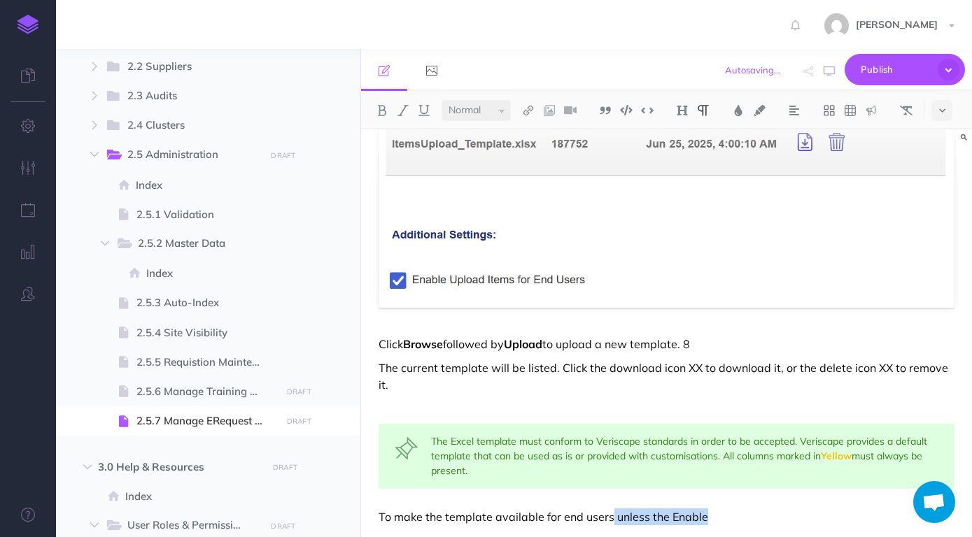
click at [745, 509] on p "To make the template available for end users unless the Enable" at bounding box center [667, 517] width 576 height 17
click at [653, 509] on p "To make the template available for end users tick the Enable Upload Items for E…" at bounding box center [667, 517] width 576 height 17
click at [654, 509] on p "To make the template available for end users tick the Enable Upload Items for E…" at bounding box center [667, 517] width 576 height 17
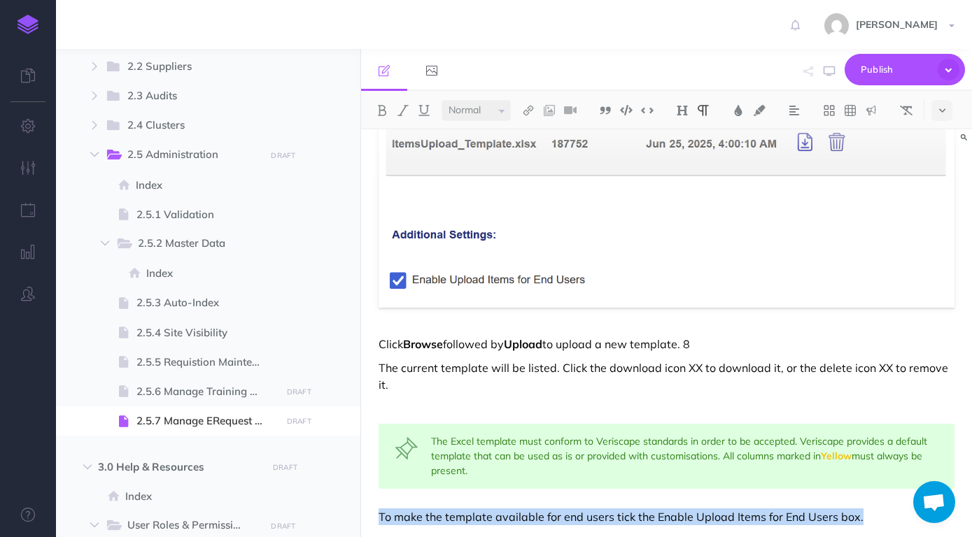
drag, startPoint x: 654, startPoint y: 502, endPoint x: 740, endPoint y: 498, distance: 85.4
click at [740, 509] on p "To make the template available for end users tick the Enable Upload Items for E…" at bounding box center [667, 517] width 576 height 17
drag, startPoint x: 656, startPoint y: 498, endPoint x: 832, endPoint y: 498, distance: 175.6
click at [832, 509] on p "To make the template available for end users tick the Enable Upload Items for E…" at bounding box center [667, 517] width 576 height 17
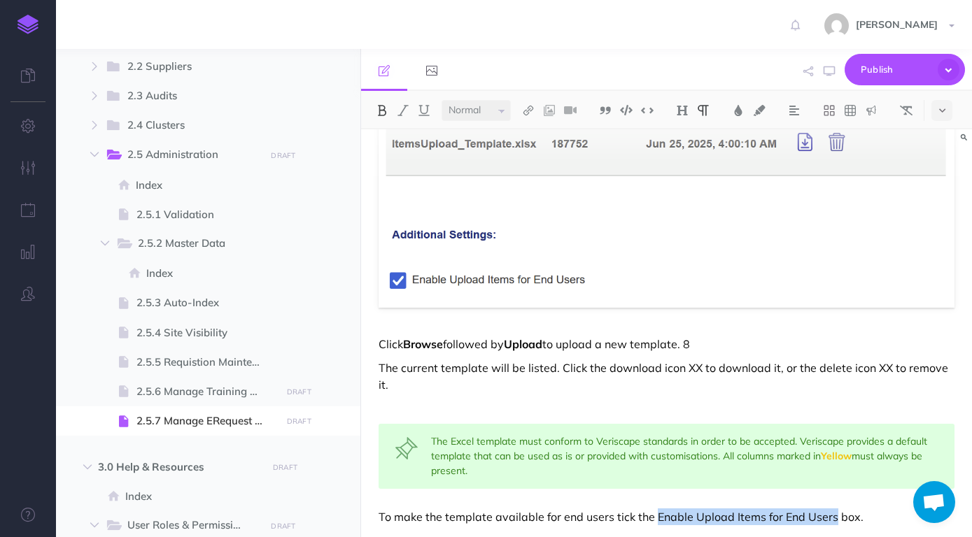
click at [386, 110] on img at bounding box center [382, 110] width 13 height 11
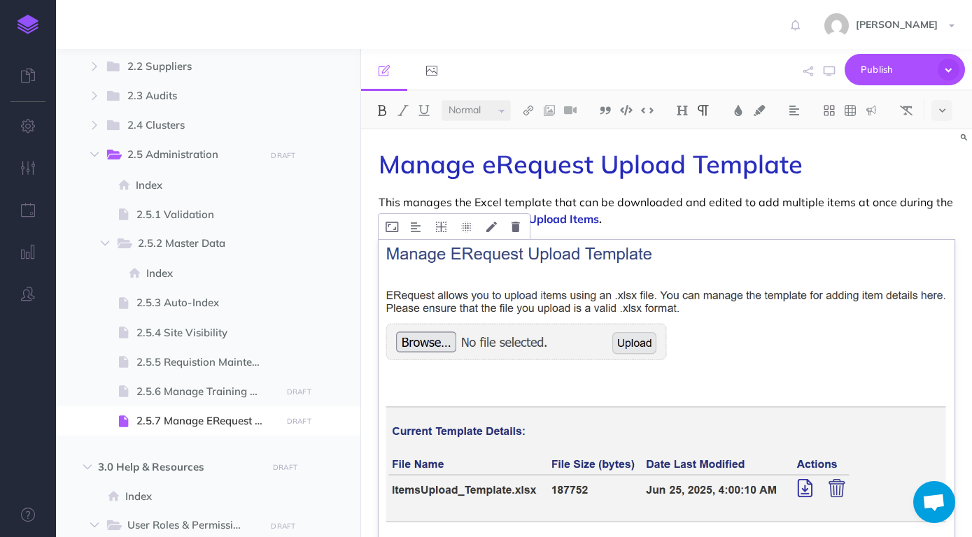
scroll to position [294, 0]
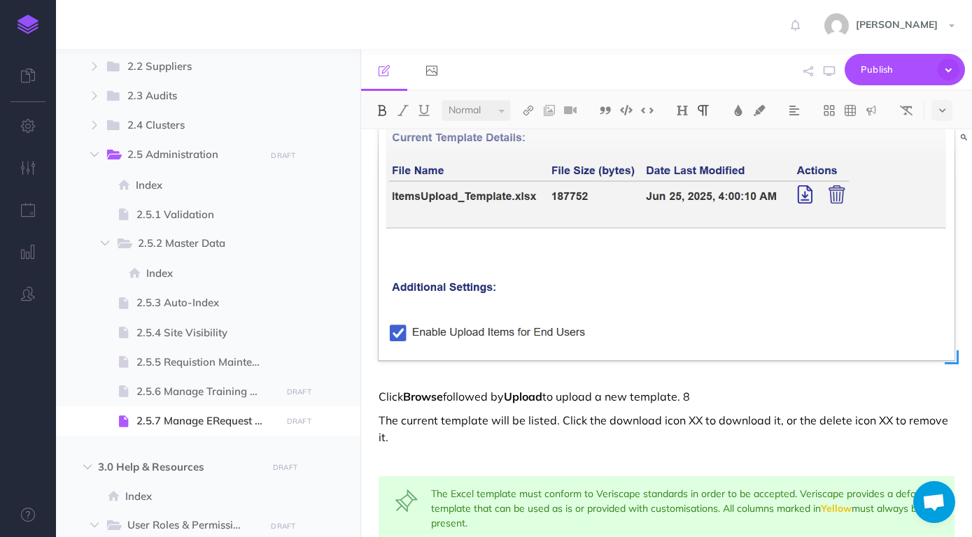
click at [674, 298] on img at bounding box center [667, 153] width 576 height 415
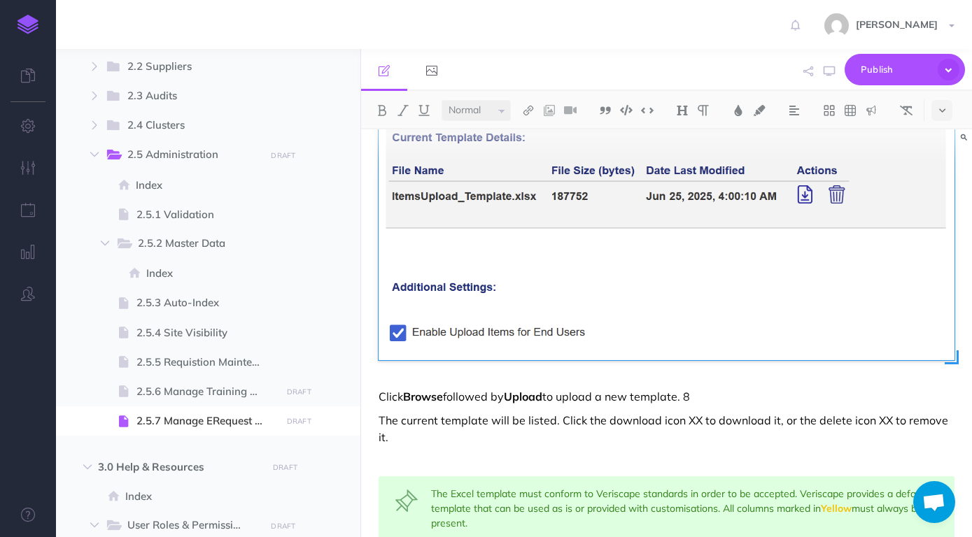
click at [655, 295] on img at bounding box center [667, 153] width 576 height 415
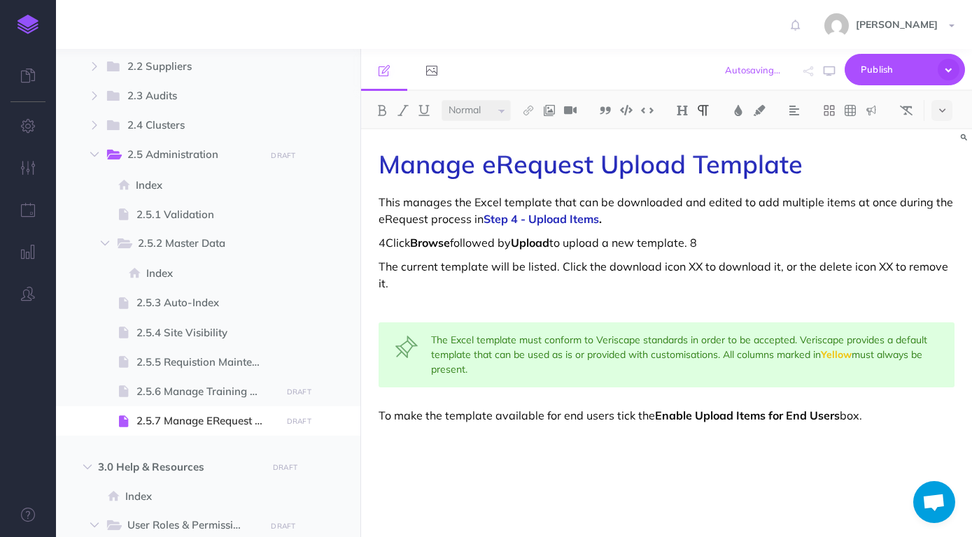
click at [646, 229] on div "Manage eRequest Upload Template This manages the Excel template that can be dow…" at bounding box center [666, 326] width 611 height 394
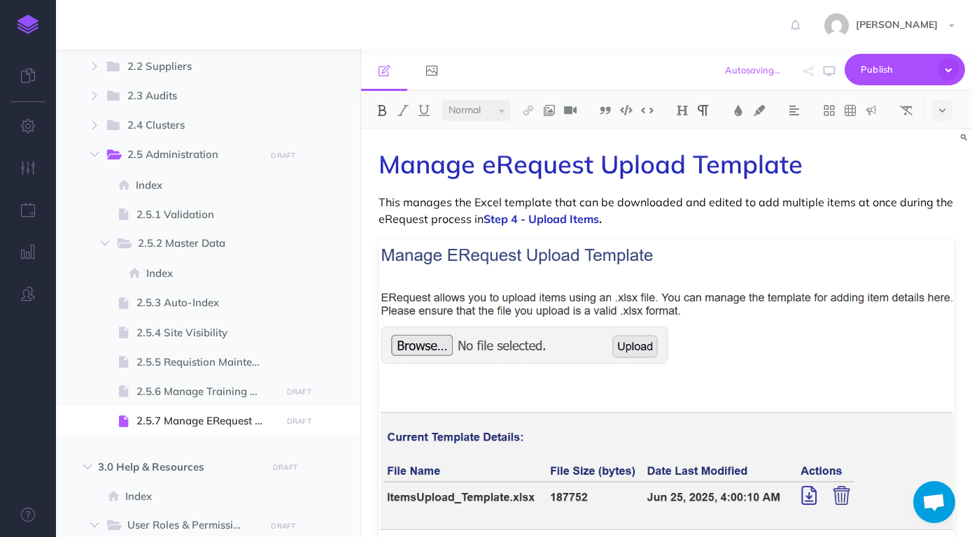
click at [704, 216] on p "This manages the Excel template that can be downloaded and edited to add multip…" at bounding box center [667, 211] width 576 height 34
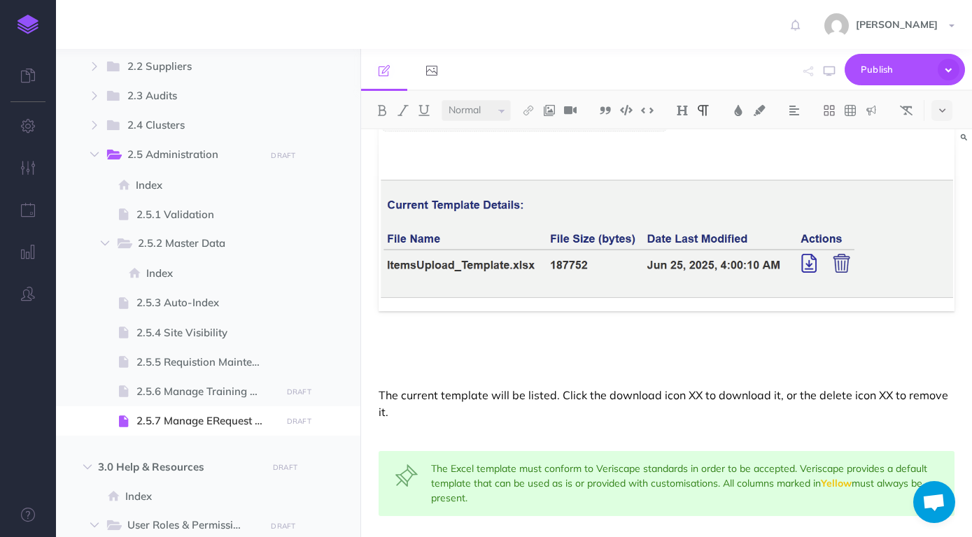
scroll to position [283, 0]
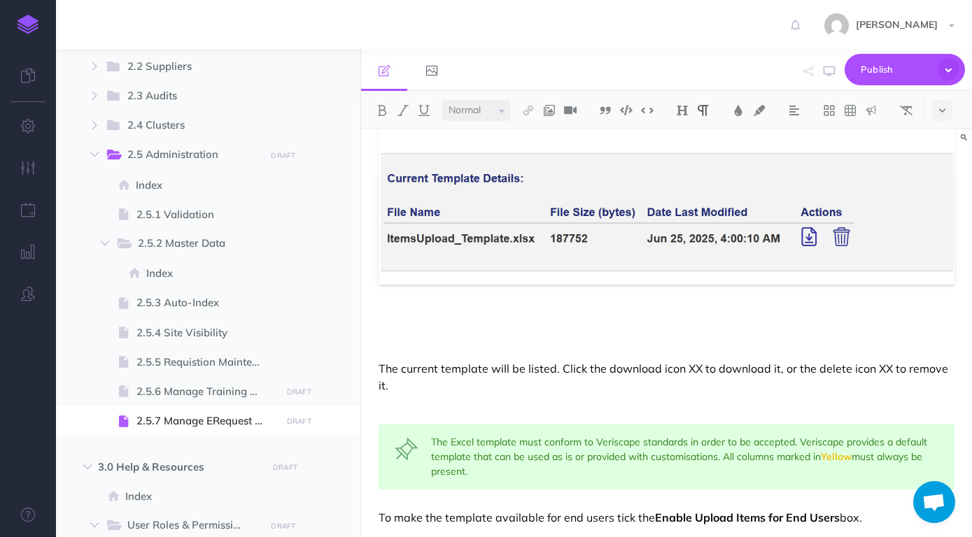
click at [626, 332] on div "Manage eRequest Upload Template This manages the Excel template that can be dow…" at bounding box center [666, 200] width 611 height 707
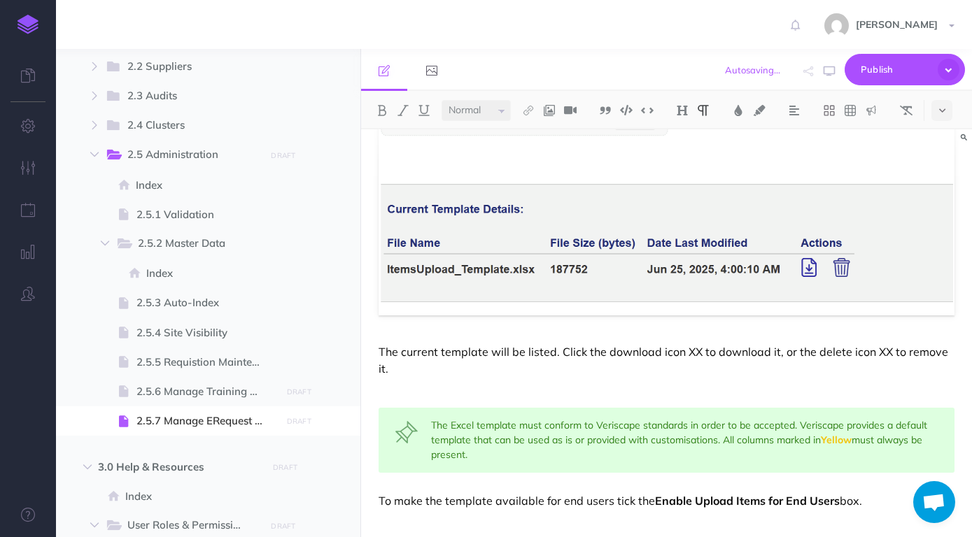
scroll to position [235, 0]
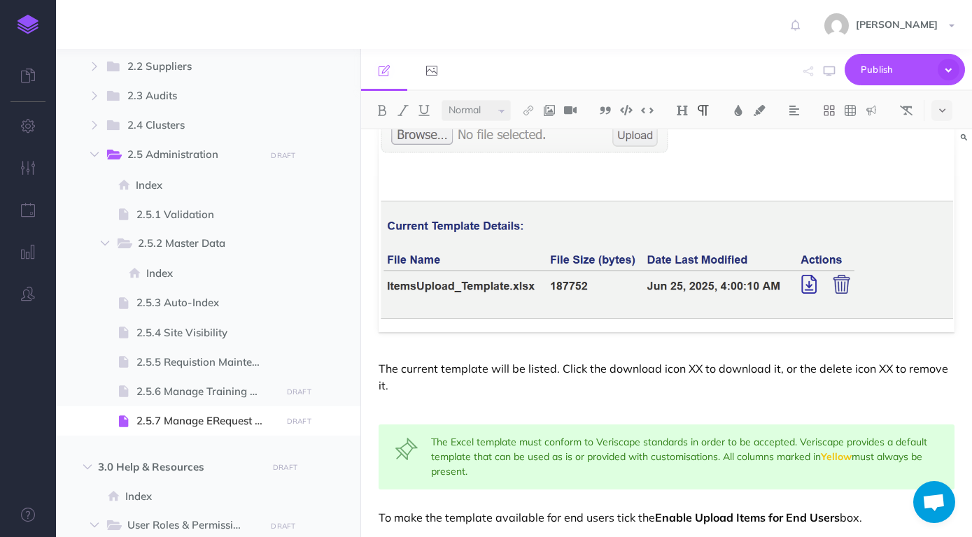
click at [605, 401] on p at bounding box center [667, 409] width 576 height 17
click at [876, 509] on p "To make the template available for end users tick the Enable Upload Items for E…" at bounding box center [667, 517] width 576 height 17
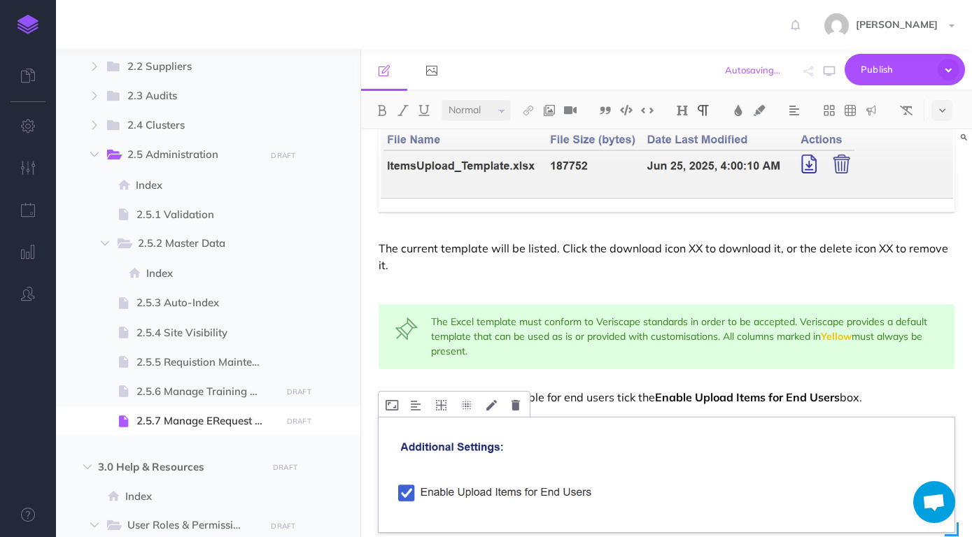
scroll to position [407, 0]
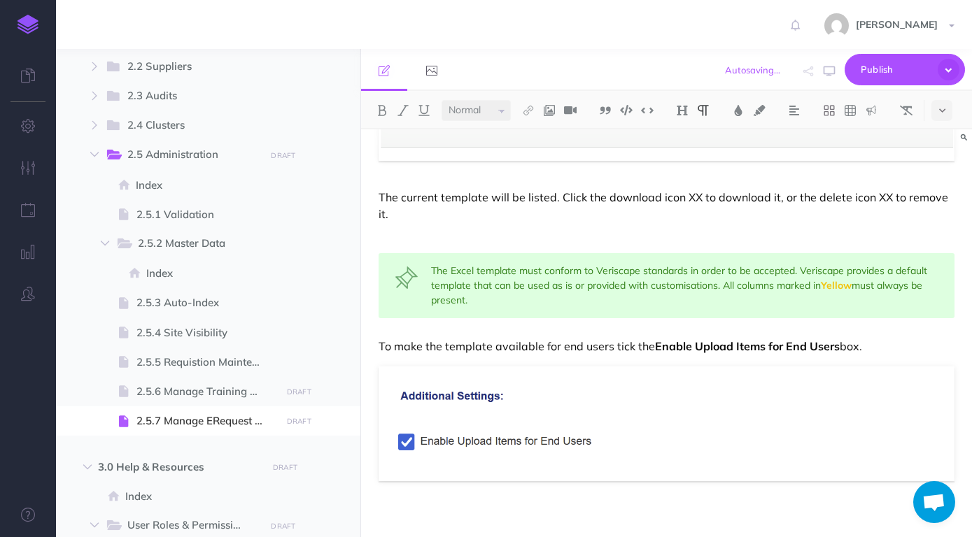
click at [679, 509] on p at bounding box center [667, 517] width 576 height 17
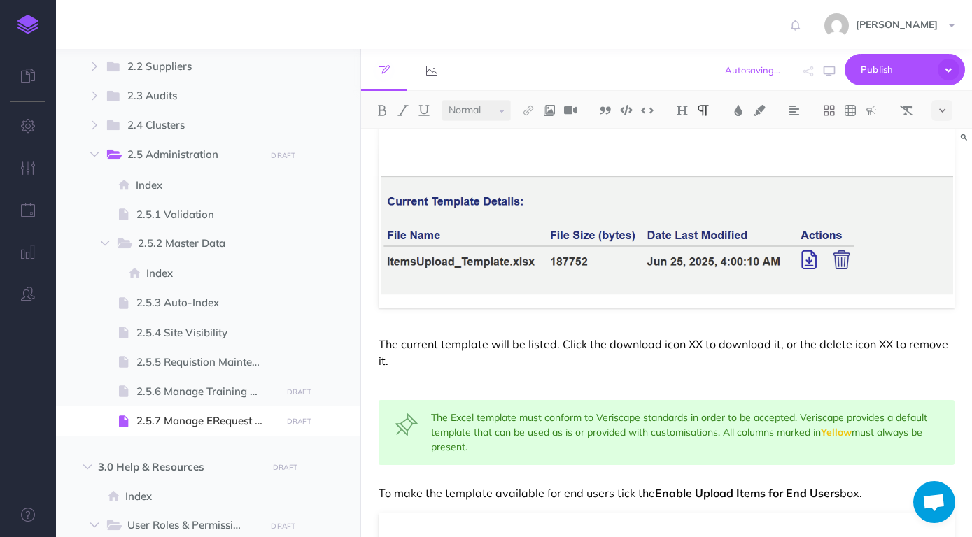
click at [660, 376] on p at bounding box center [667, 384] width 576 height 17
click at [697, 341] on p "The current template will be listed. Click the download icon XX to download it,…" at bounding box center [667, 353] width 576 height 34
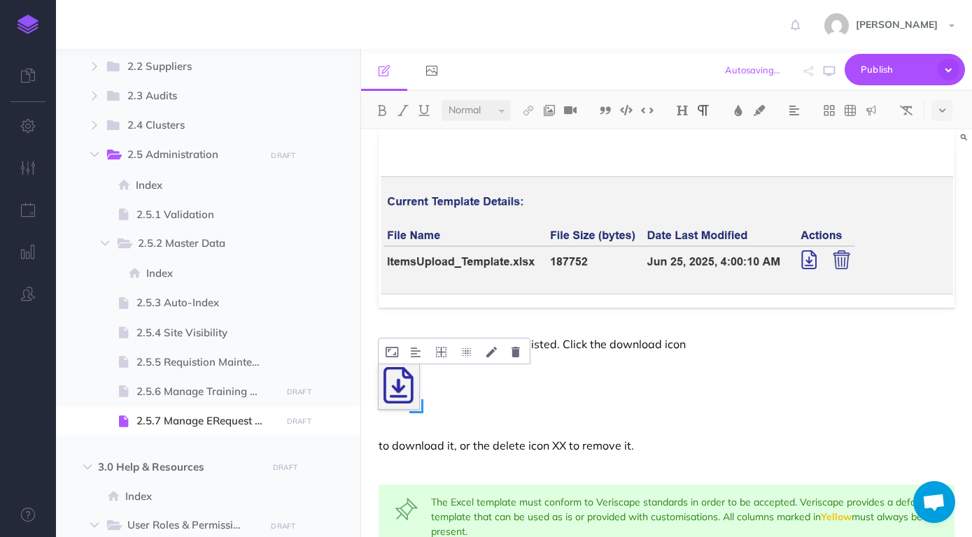
click at [404, 393] on img at bounding box center [399, 387] width 41 height 45
click at [418, 353] on img at bounding box center [416, 352] width 10 height 11
click at [423, 390] on button at bounding box center [416, 395] width 25 height 21
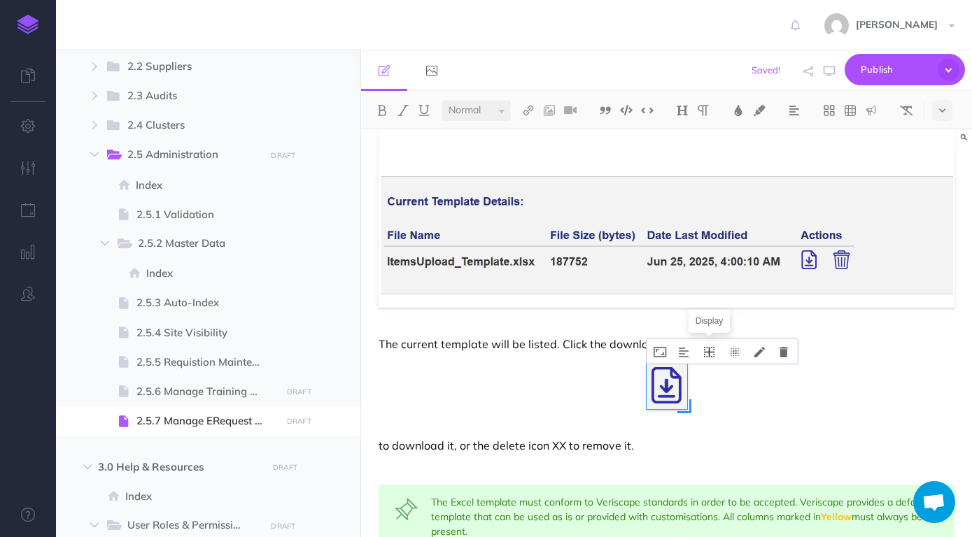
click at [709, 350] on icon at bounding box center [709, 352] width 10 height 10
click at [709, 350] on icon at bounding box center [708, 352] width 10 height 10
click at [684, 415] on div "Manage eRequest Upload Template This manages the Excel template that can be dow…" at bounding box center [666, 329] width 611 height 918
drag, startPoint x: 686, startPoint y: 412, endPoint x: 670, endPoint y: 391, distance: 26.0
click at [670, 391] on span at bounding box center [669, 390] width 14 height 14
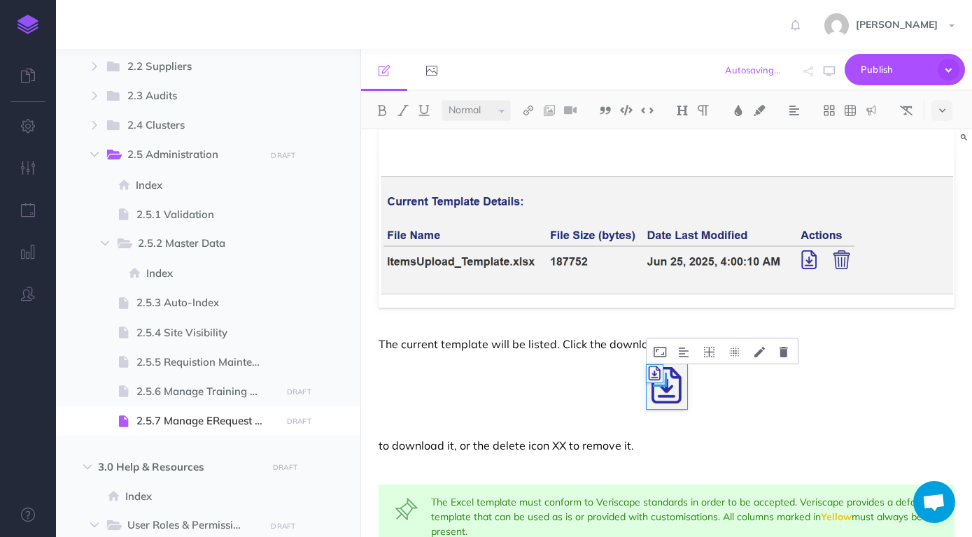
drag, startPoint x: 690, startPoint y: 409, endPoint x: 665, endPoint y: 378, distance: 39.3
click at [665, 378] on span at bounding box center [660, 380] width 14 height 14
click at [716, 351] on button at bounding box center [709, 351] width 24 height 25
click at [711, 439] on icon at bounding box center [708, 438] width 25 height 22
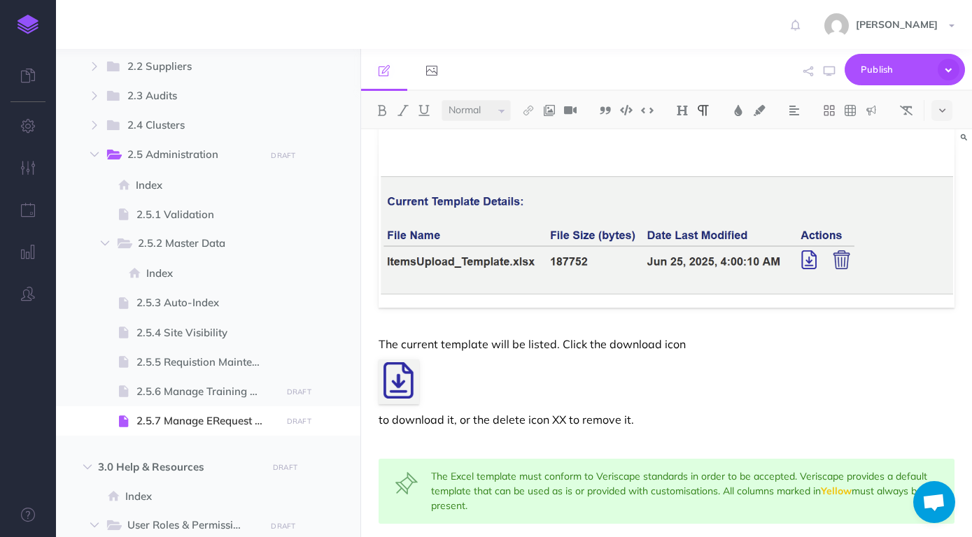
click at [725, 353] on div "Manage eRequest Upload Template This manages the Excel template that can be dow…" at bounding box center [666, 315] width 611 height 890
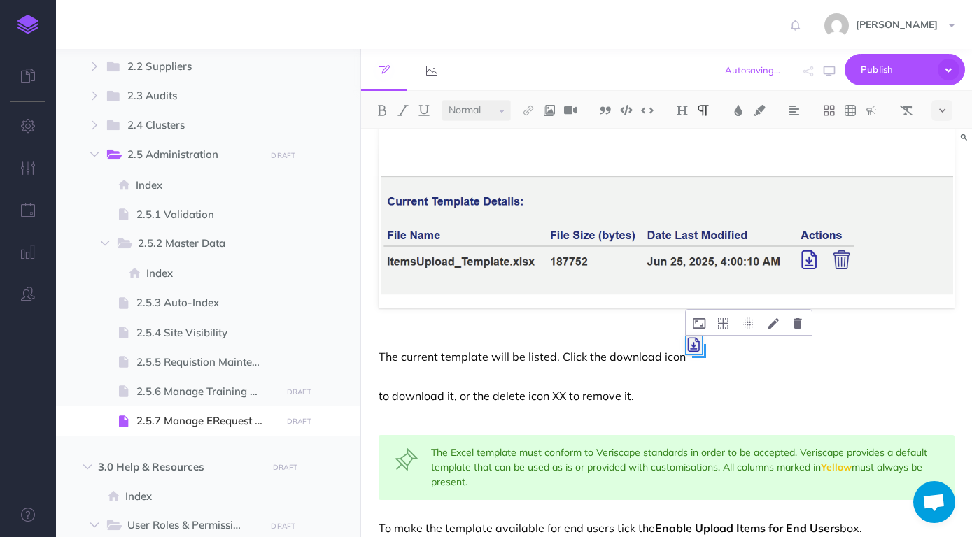
drag, startPoint x: 726, startPoint y: 384, endPoint x: 701, endPoint y: 359, distance: 35.1
click at [701, 359] on div at bounding box center [706, 358] width 41 height 45
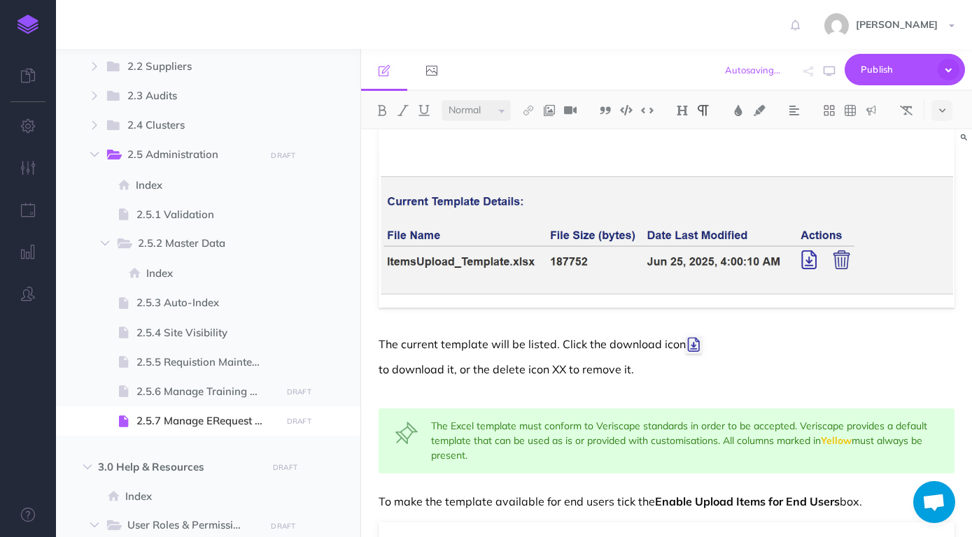
click at [733, 367] on p "to download it, or the delete icon XX to remove it." at bounding box center [667, 369] width 576 height 17
click at [706, 359] on span at bounding box center [702, 355] width 14 height 14
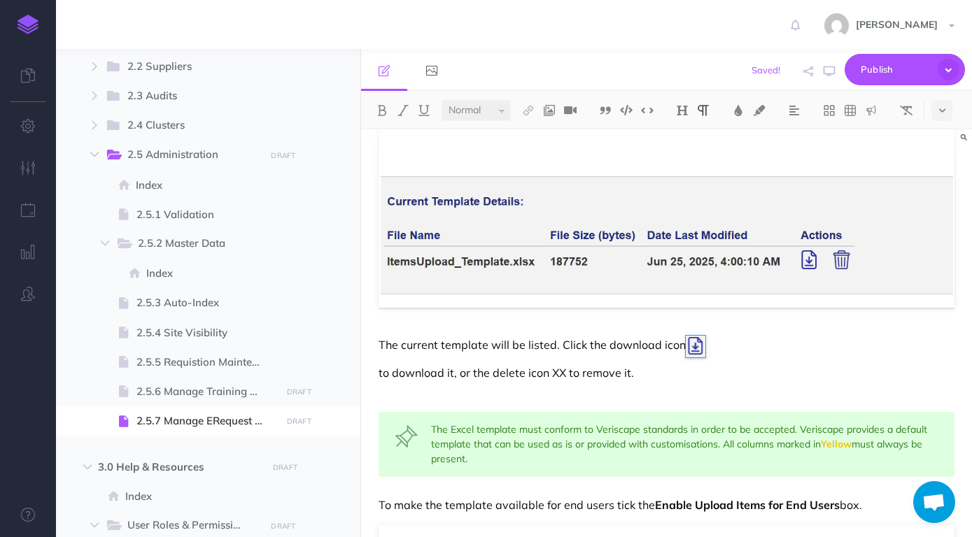
click at [754, 358] on div "Manage eRequest Upload Template This manages the Excel template that can be dow…" at bounding box center [666, 291] width 611 height 843
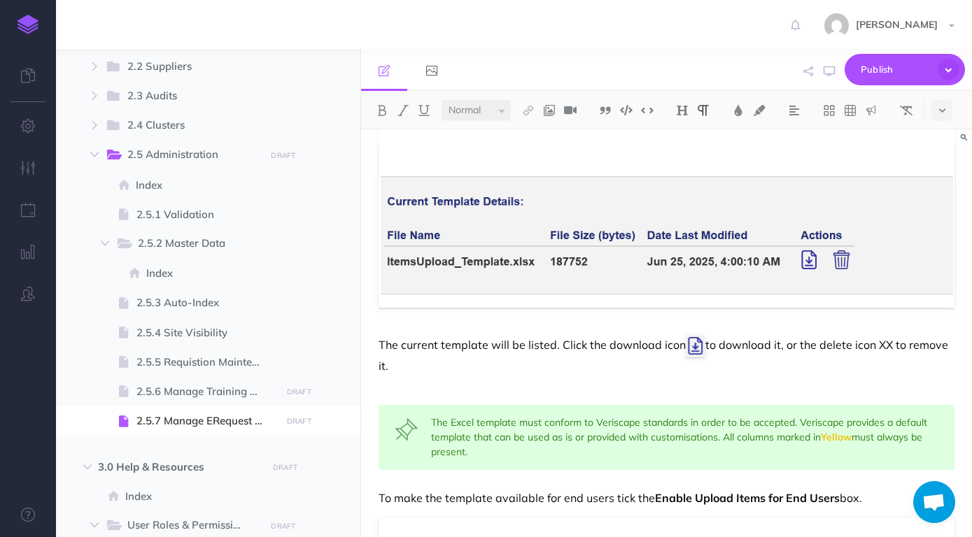
click at [878, 346] on p "The current template will be listed. Click the download icon to download it, or…" at bounding box center [667, 355] width 576 height 38
click at [896, 377] on div "Manage eRequest Upload Template This manages the Excel template that can be dow…" at bounding box center [666, 288] width 611 height 836
click at [895, 345] on p "The current template will be listed. Click the download icon to download it, or…" at bounding box center [667, 355] width 576 height 38
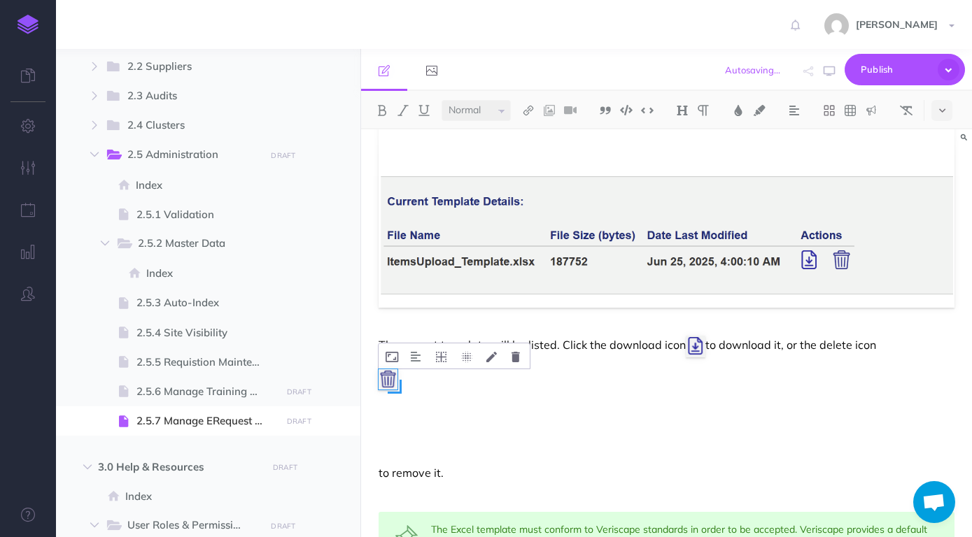
drag, startPoint x: 423, startPoint y: 410, endPoint x: 402, endPoint y: 389, distance: 30.2
click at [402, 389] on span at bounding box center [395, 387] width 14 height 14
click at [437, 360] on icon at bounding box center [441, 357] width 10 height 10
click at [439, 444] on icon at bounding box center [441, 443] width 25 height 22
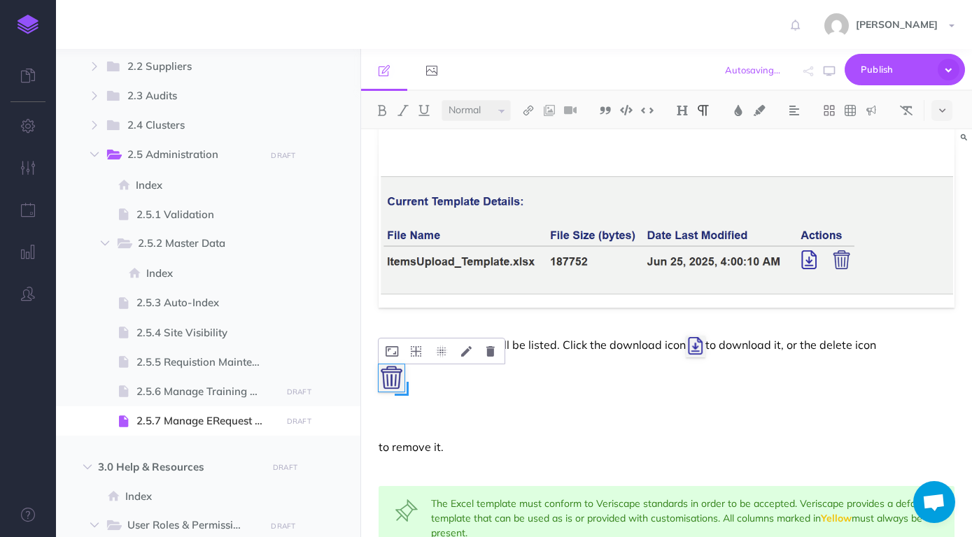
drag, startPoint x: 421, startPoint y: 404, endPoint x: 406, endPoint y: 388, distance: 21.3
click at [406, 388] on span at bounding box center [402, 389] width 14 height 14
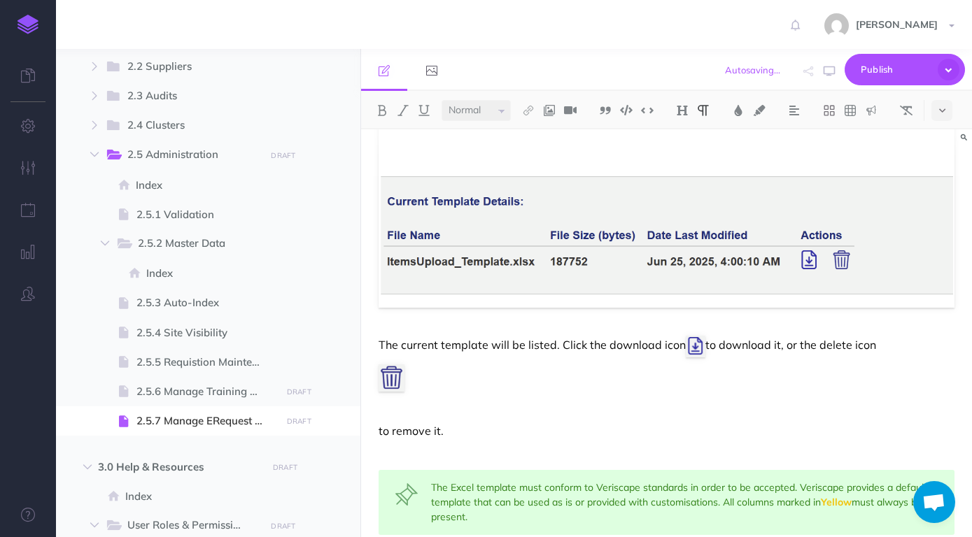
click at [898, 338] on p "The current template will be listed. Click the download icon to download it, or…" at bounding box center [667, 347] width 576 height 22
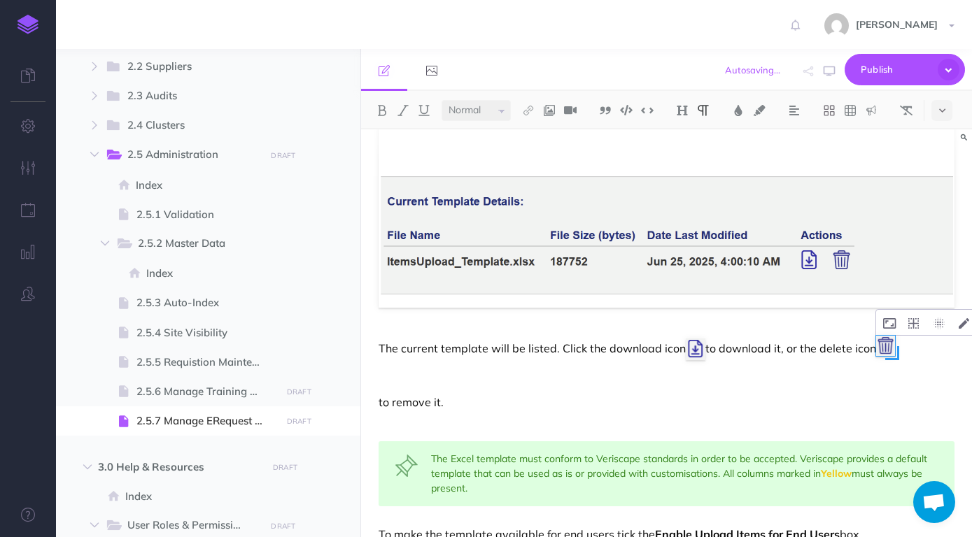
drag, startPoint x: 905, startPoint y: 362, endPoint x: 898, endPoint y: 355, distance: 9.9
click at [898, 355] on span at bounding box center [892, 353] width 14 height 14
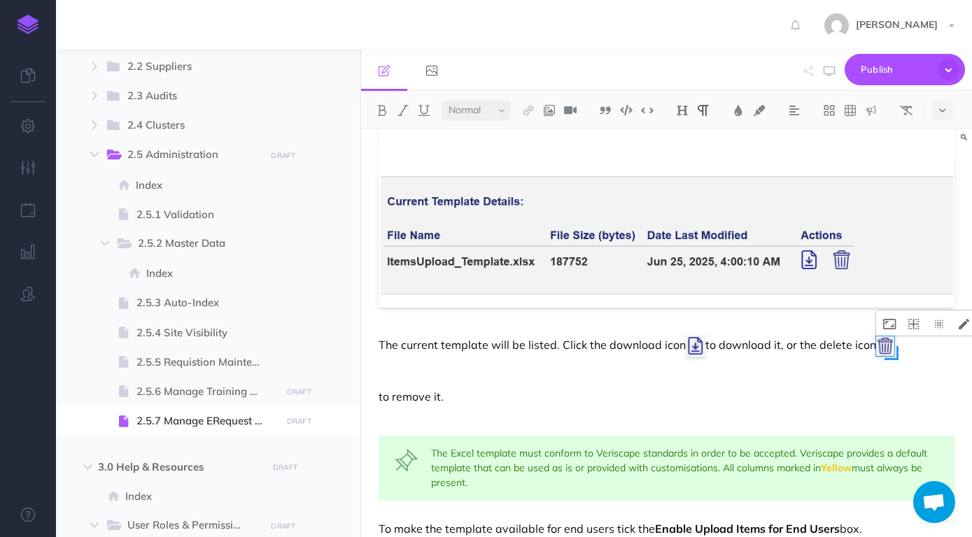
click at [895, 355] on span at bounding box center [891, 353] width 14 height 14
click at [843, 388] on div "Manage eRequest Upload Template This manages the Excel template that can be dow…" at bounding box center [666, 303] width 611 height 867
click at [928, 345] on p "The current template will be listed. Click the download icon to download it, or…" at bounding box center [667, 347] width 576 height 22
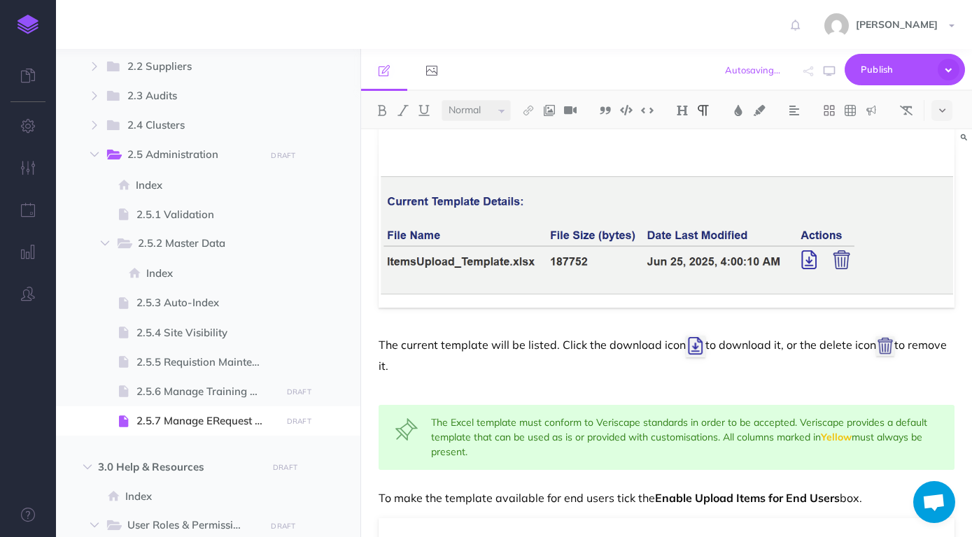
click at [742, 377] on div "Manage eRequest Upload Template This manages the Excel template that can be dow…" at bounding box center [666, 288] width 611 height 836
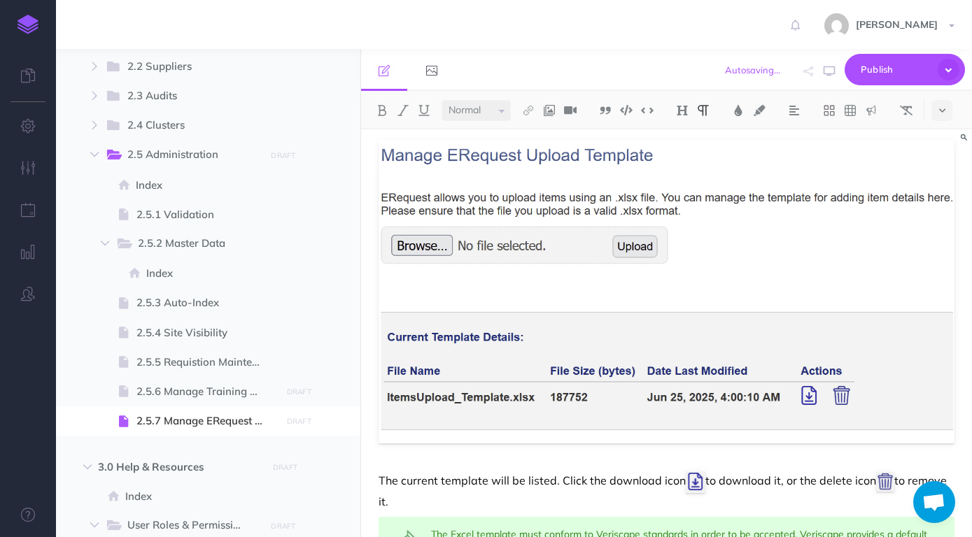
scroll to position [0, 0]
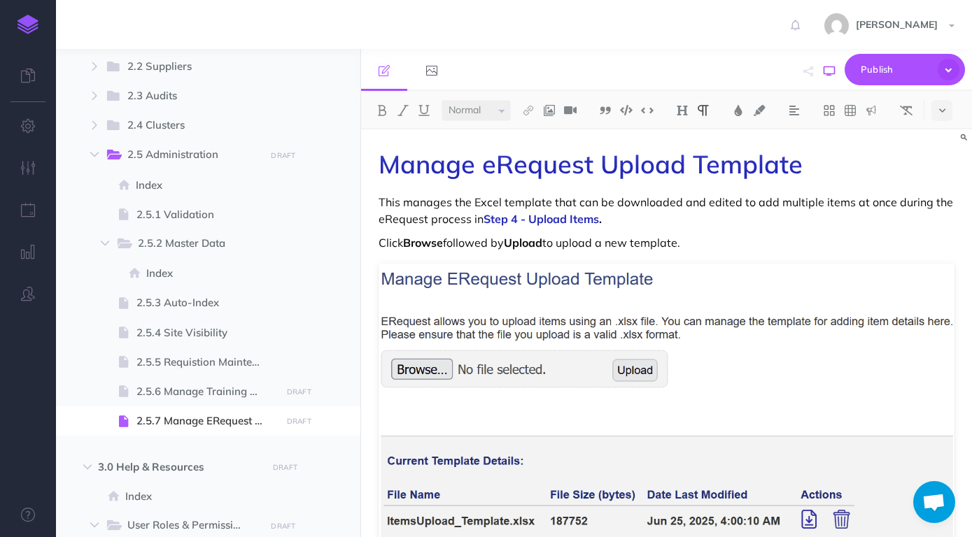
click at [828, 71] on icon "button" at bounding box center [829, 71] width 11 height 11
click at [831, 66] on icon "button" at bounding box center [829, 71] width 11 height 11
click at [581, 295] on img at bounding box center [667, 416] width 576 height 304
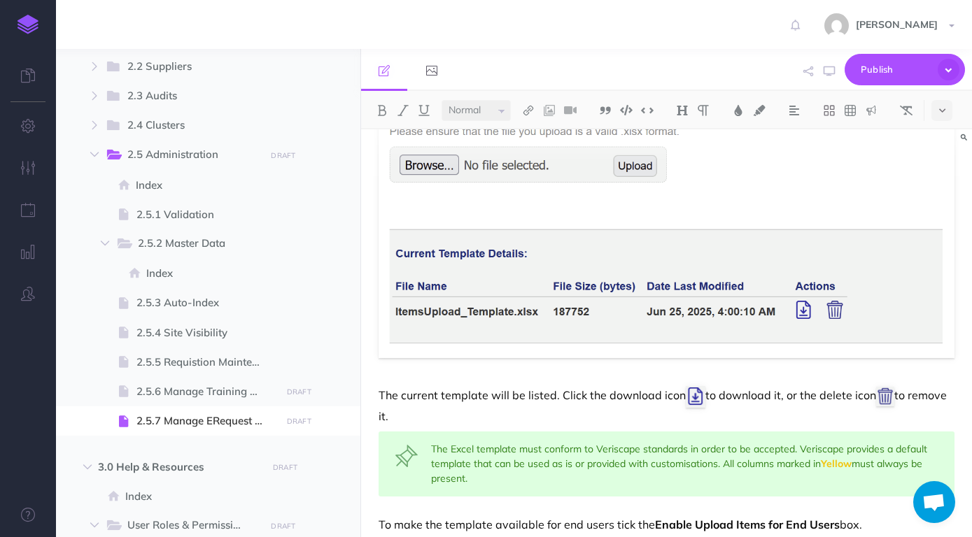
scroll to position [204, 0]
drag, startPoint x: 426, startPoint y: 415, endPoint x: 381, endPoint y: 393, distance: 49.8
click at [381, 393] on p "The current template will be listed. Click the download icon to download it, or…" at bounding box center [667, 405] width 576 height 38
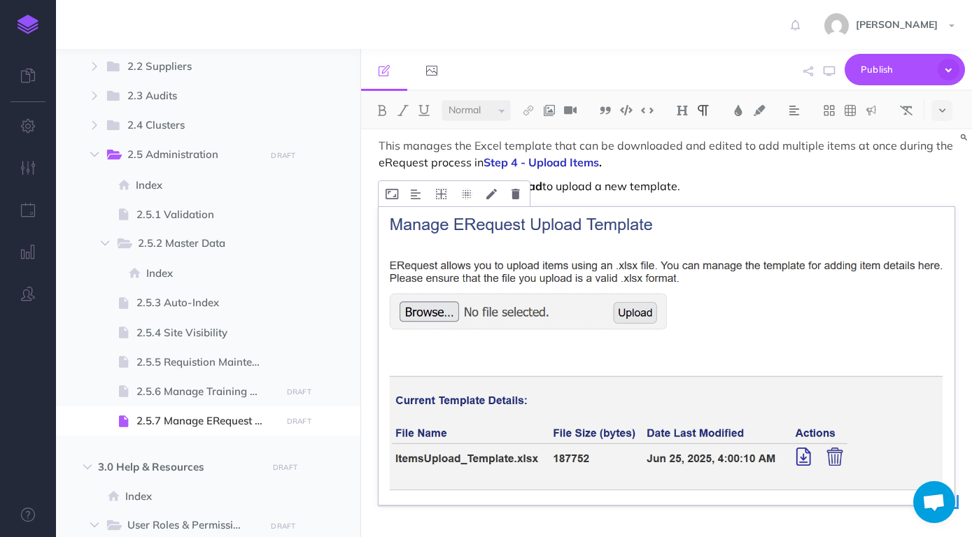
scroll to position [0, 0]
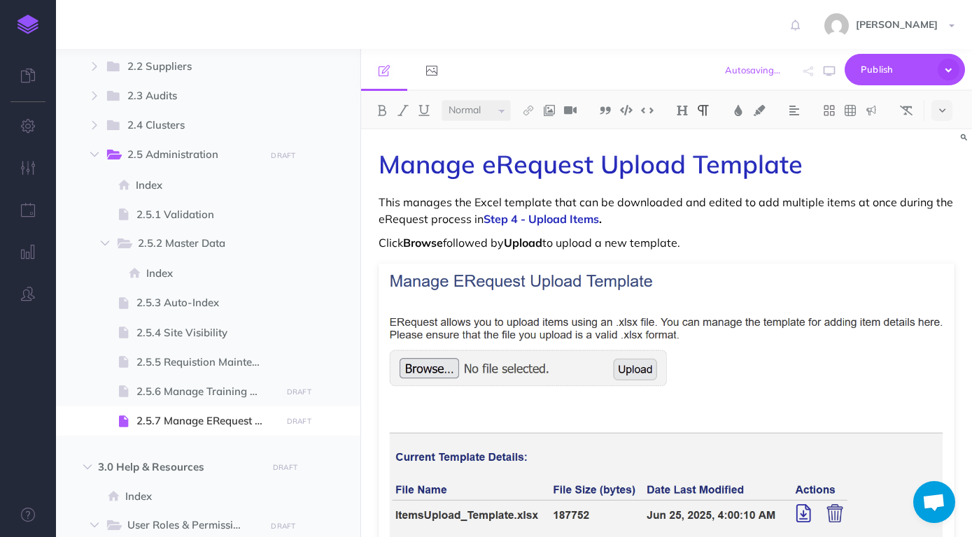
click at [709, 245] on p "Click Browse followed by Upload to upload a new template." at bounding box center [667, 242] width 576 height 17
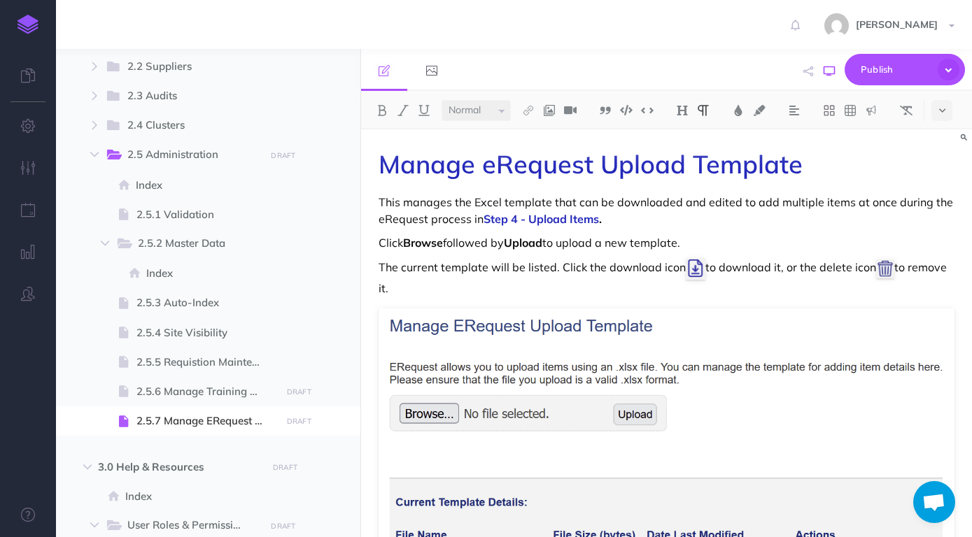
click at [827, 75] on icon "button" at bounding box center [829, 71] width 11 height 11
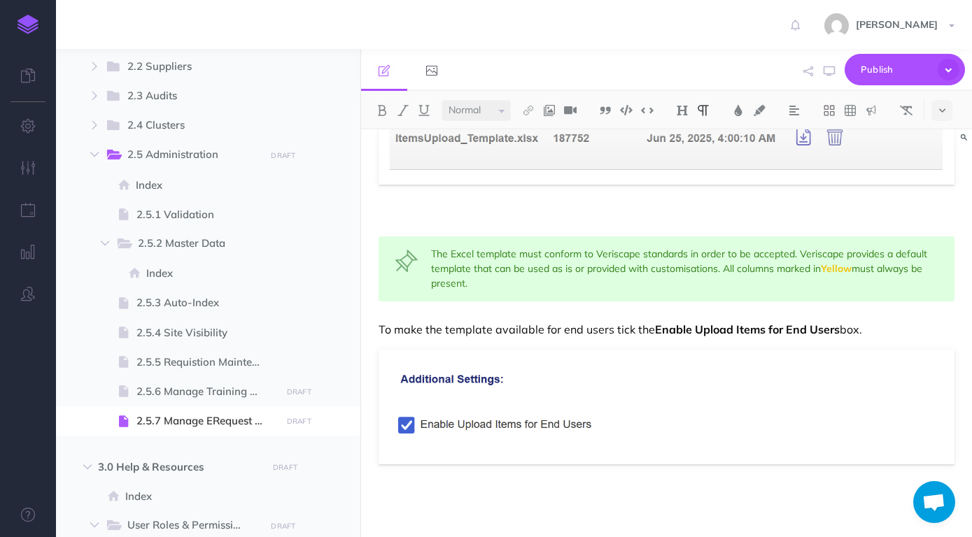
click at [530, 219] on p at bounding box center [667, 221] width 576 height 17
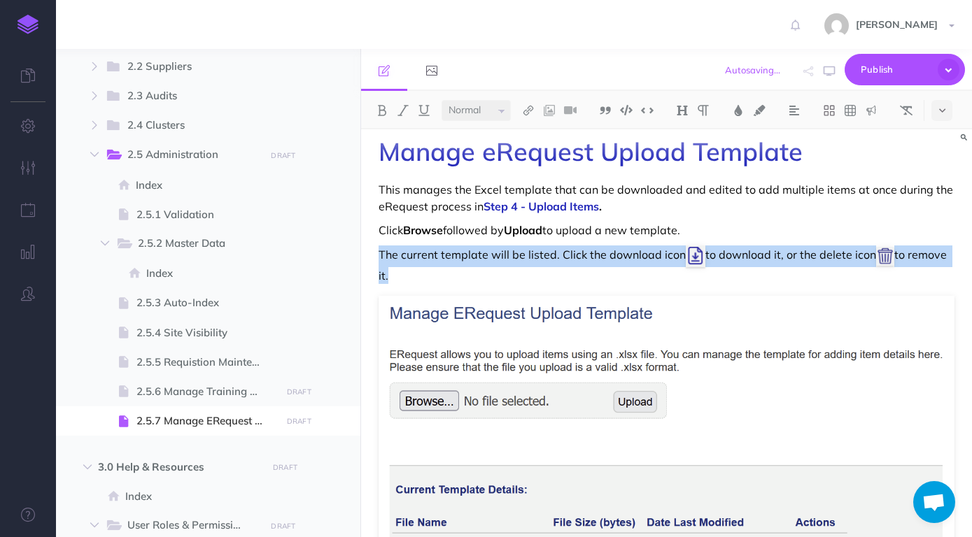
scroll to position [0, 0]
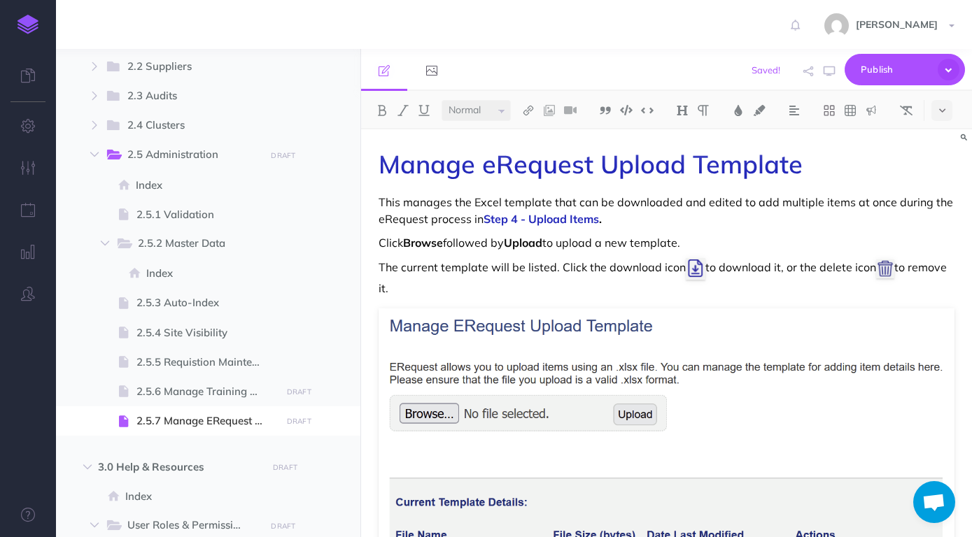
click at [562, 270] on p "The current template will be listed. Click the download icon to download it, or…" at bounding box center [667, 277] width 576 height 38
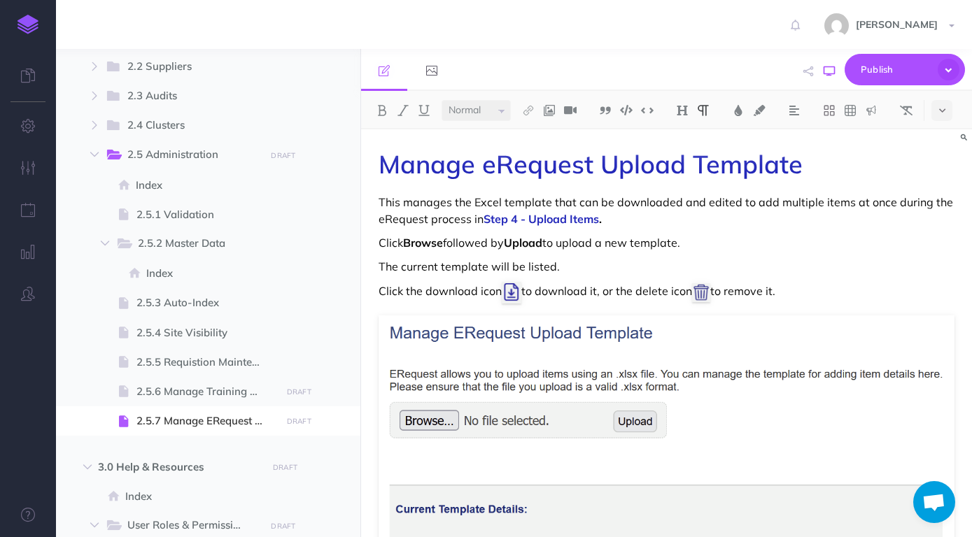
click at [831, 65] on button "button" at bounding box center [829, 71] width 18 height 41
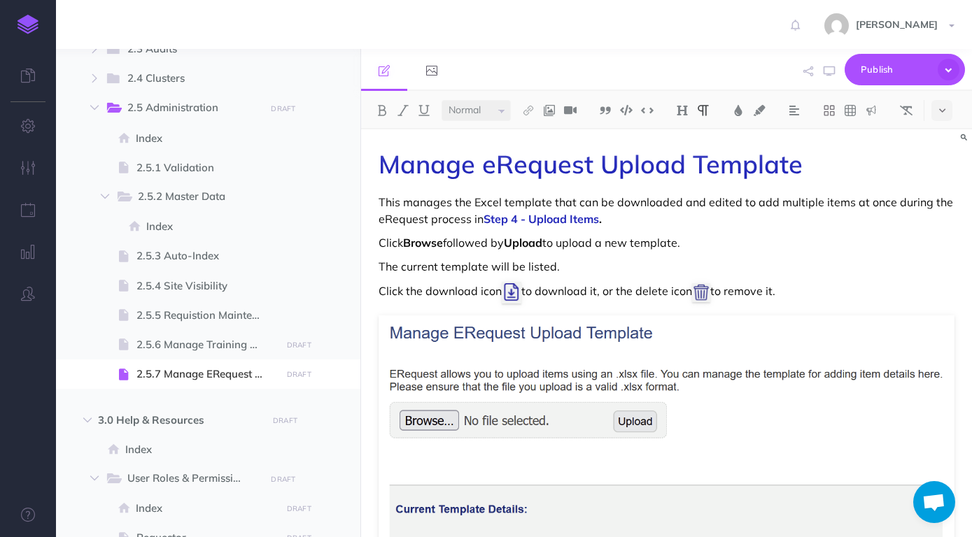
scroll to position [1075, 0]
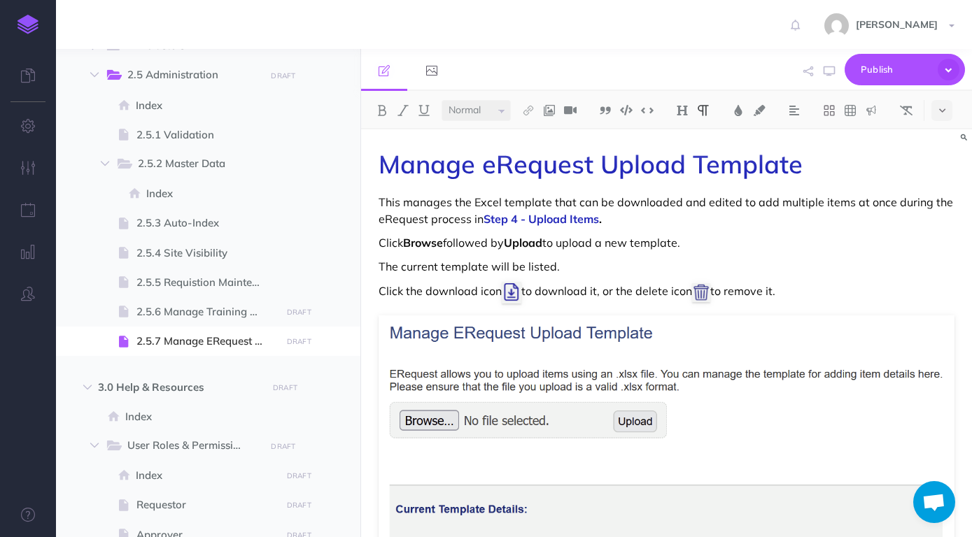
click at [513, 268] on p "The current template will be listed." at bounding box center [667, 266] width 576 height 17
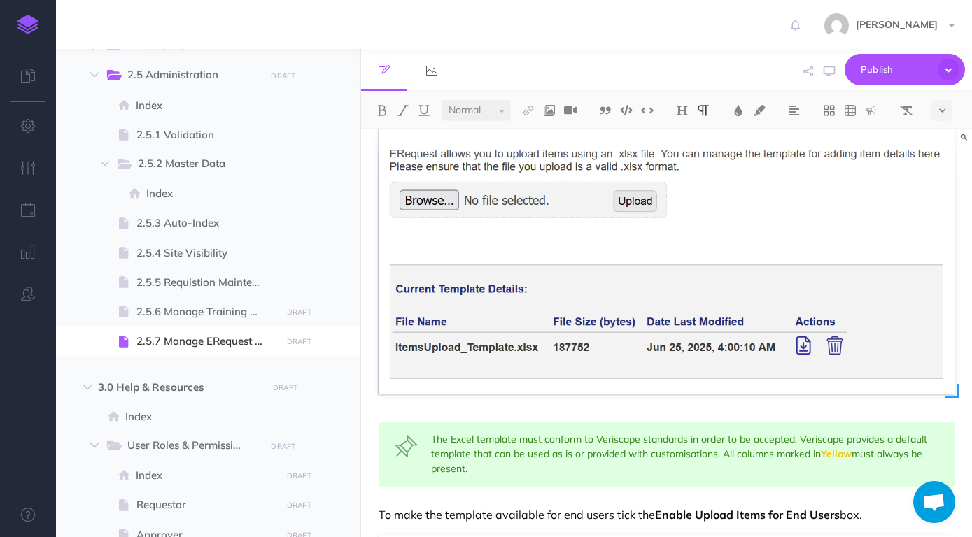
scroll to position [73, 0]
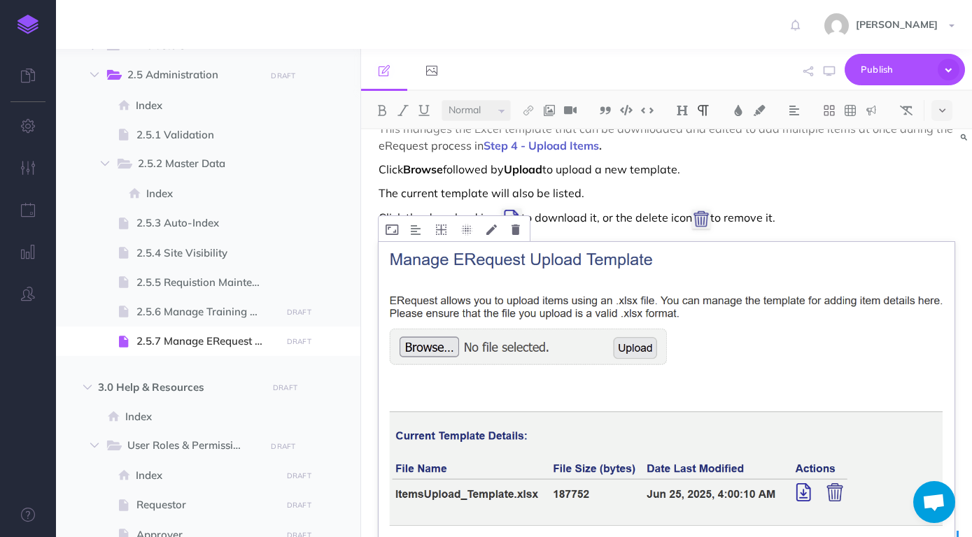
click at [732, 297] on img at bounding box center [667, 391] width 576 height 298
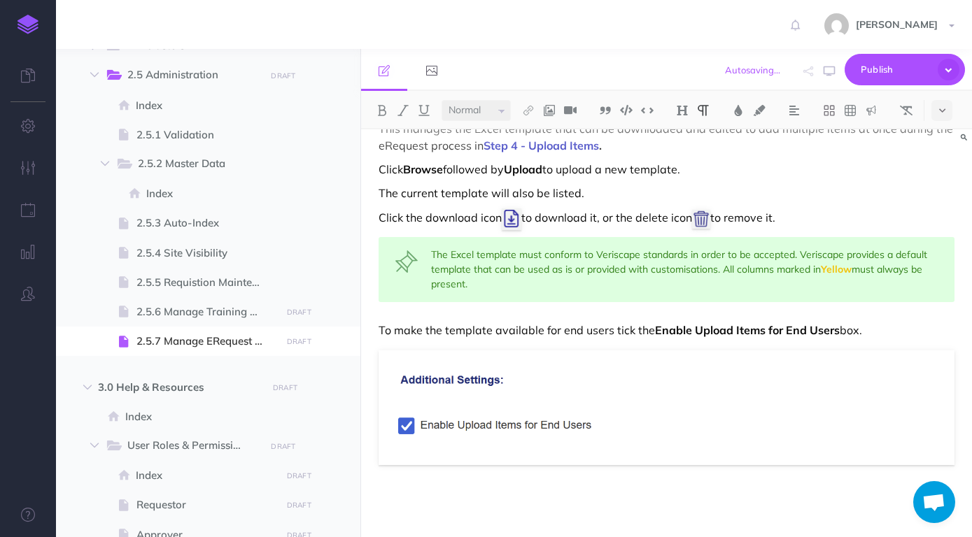
click at [724, 177] on p "Click Browse followed by Upload to upload a new template." at bounding box center [667, 169] width 576 height 17
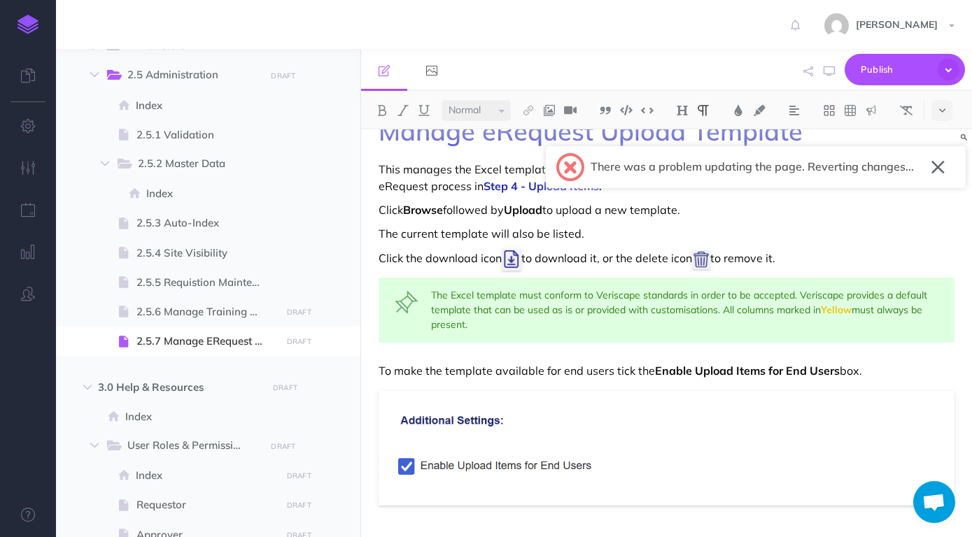
scroll to position [0, 0]
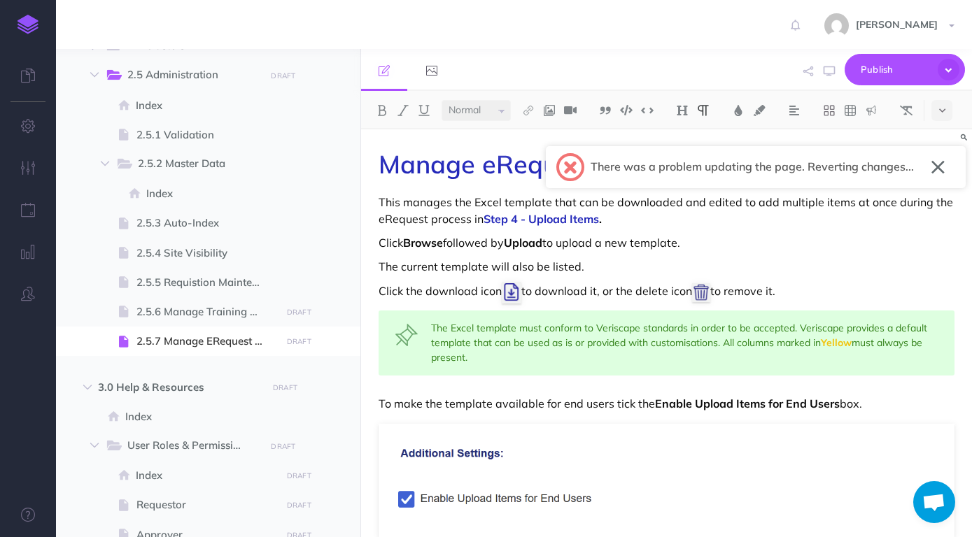
click at [938, 173] on button "button" at bounding box center [937, 167] width 13 height 22
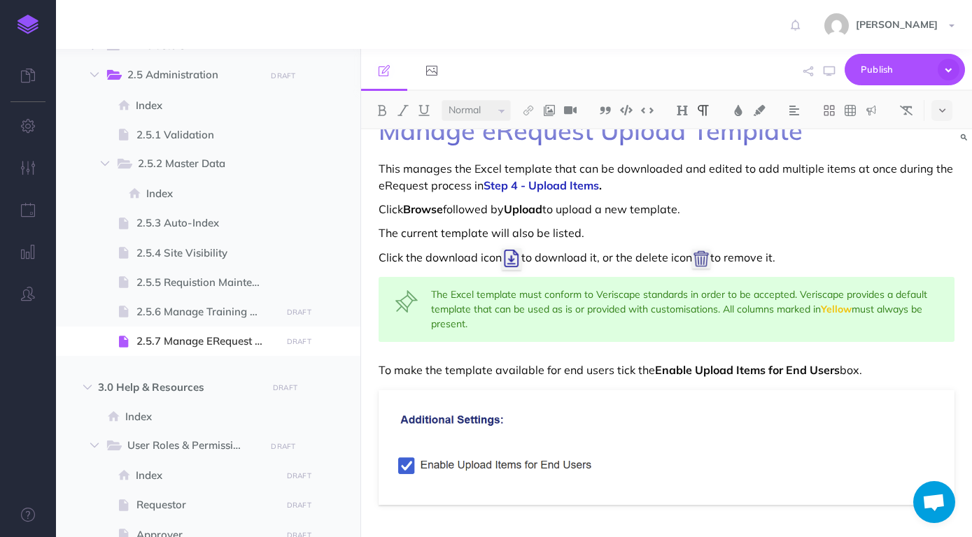
scroll to position [75, 0]
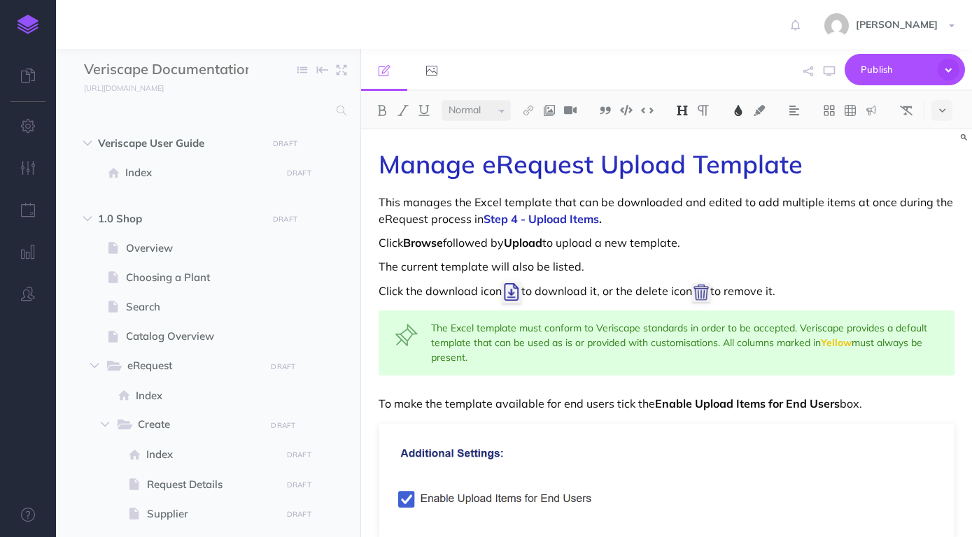
select select "null"
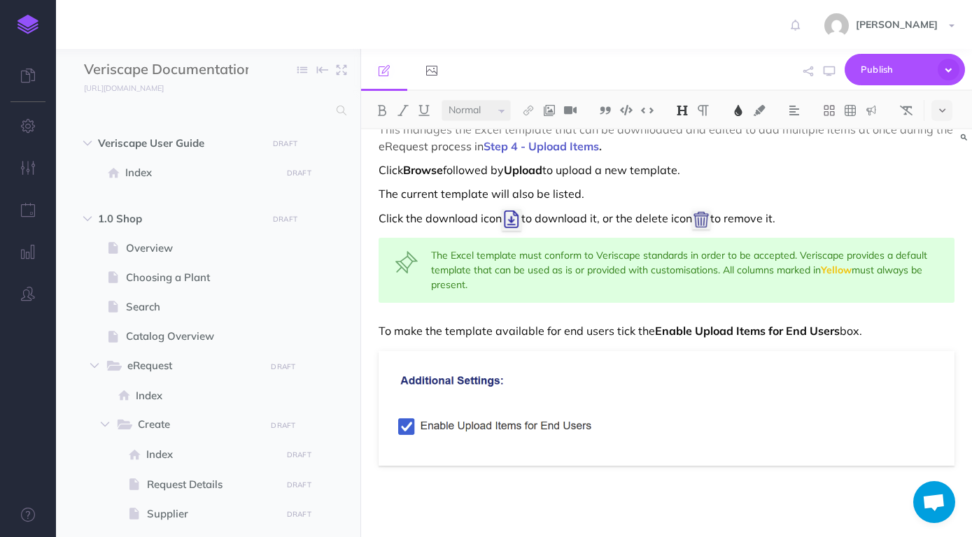
scroll to position [73, 0]
click at [605, 191] on p "The current template will also be listed." at bounding box center [667, 193] width 576 height 17
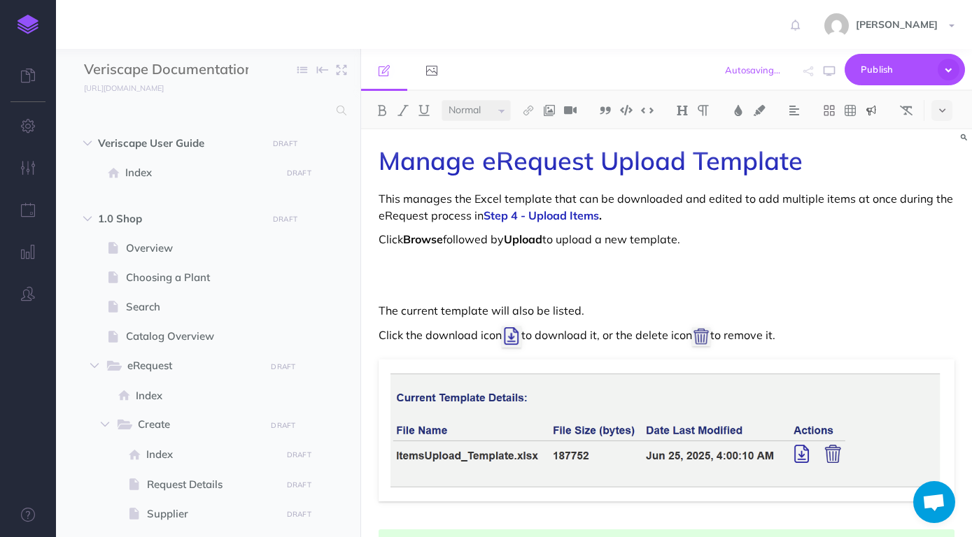
scroll to position [0, 0]
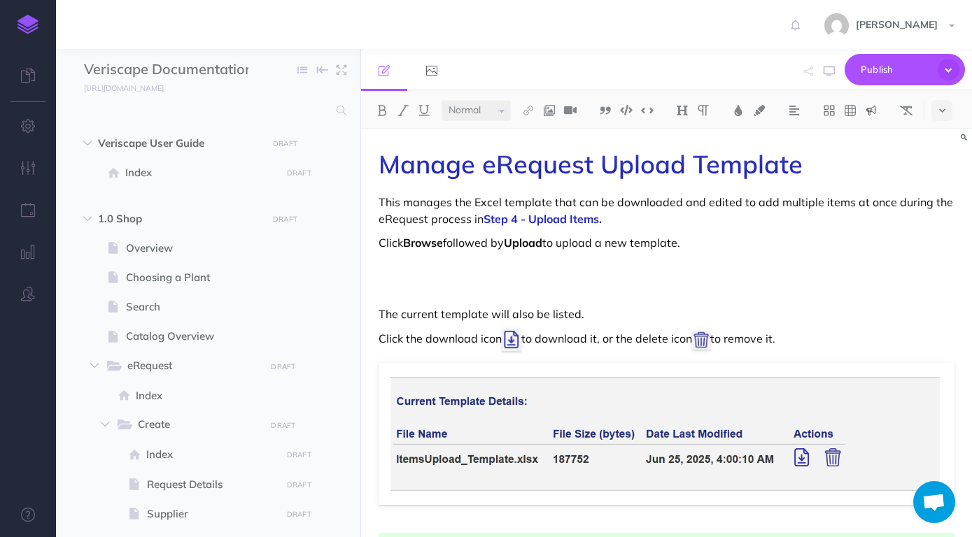
click at [714, 267] on p at bounding box center [667, 266] width 576 height 17
click at [707, 281] on div "Manage eRequest Upload Template This manages the Excel template that can be dow…" at bounding box center [666, 481] width 611 height 705
click at [702, 271] on p at bounding box center [667, 266] width 576 height 17
click at [541, 275] on p at bounding box center [667, 266] width 576 height 17
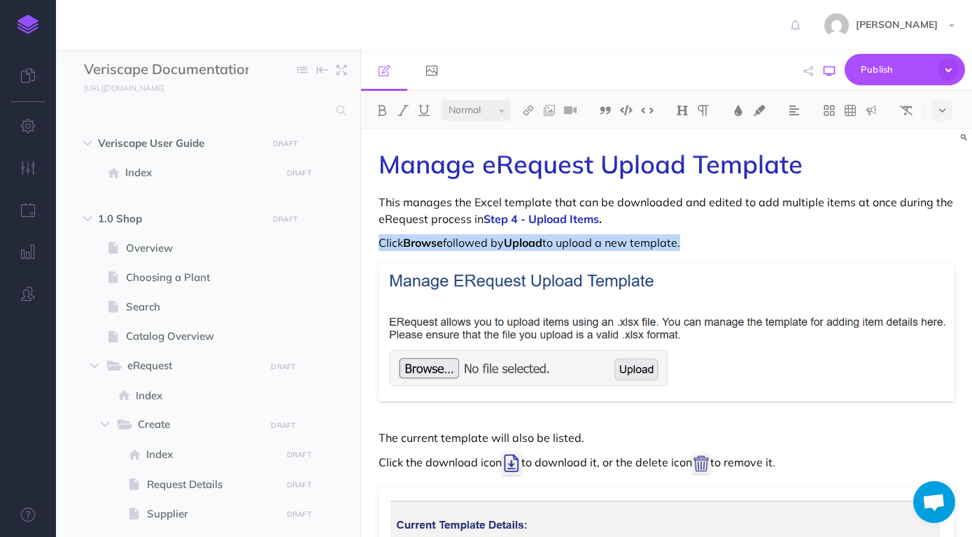
click at [831, 74] on icon "button" at bounding box center [829, 71] width 11 height 11
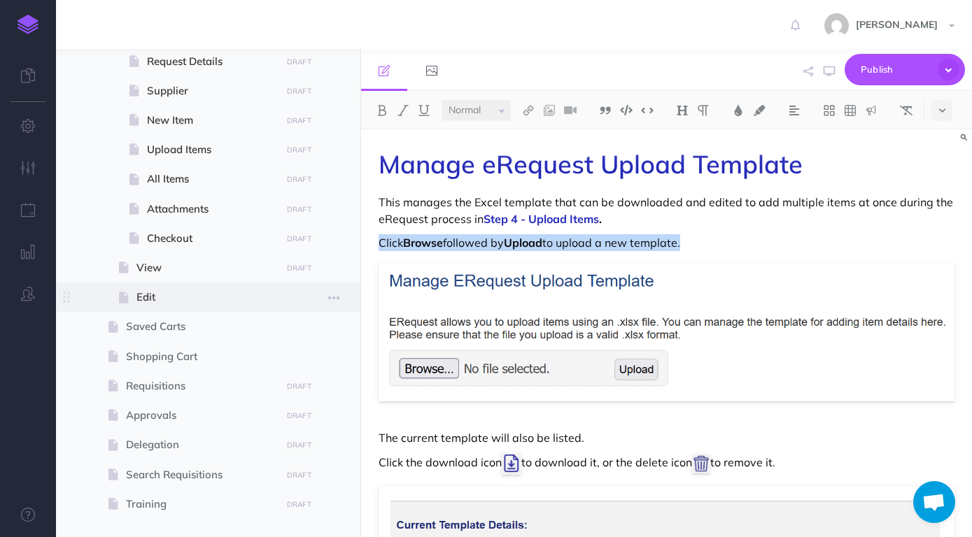
scroll to position [399, 0]
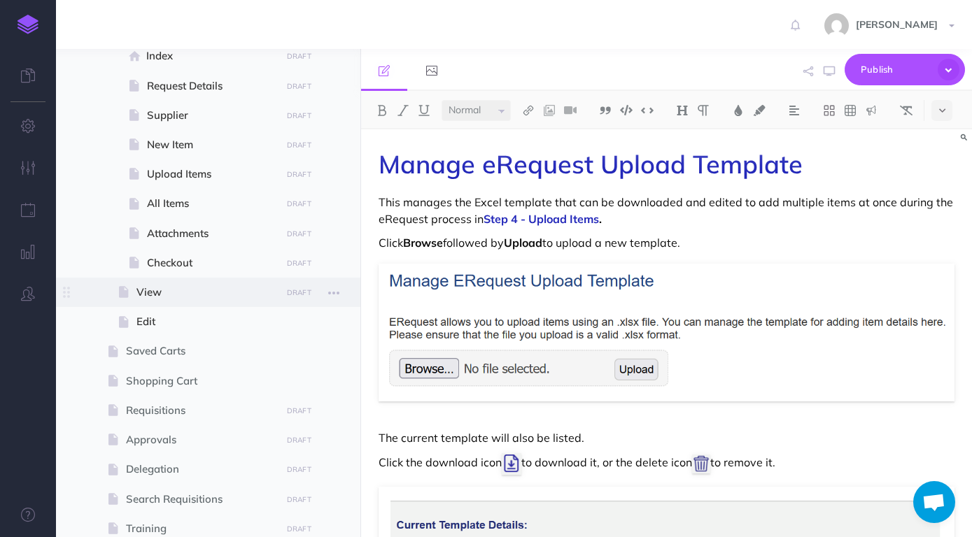
click at [177, 299] on span "View" at bounding box center [206, 292] width 140 height 17
select select "null"
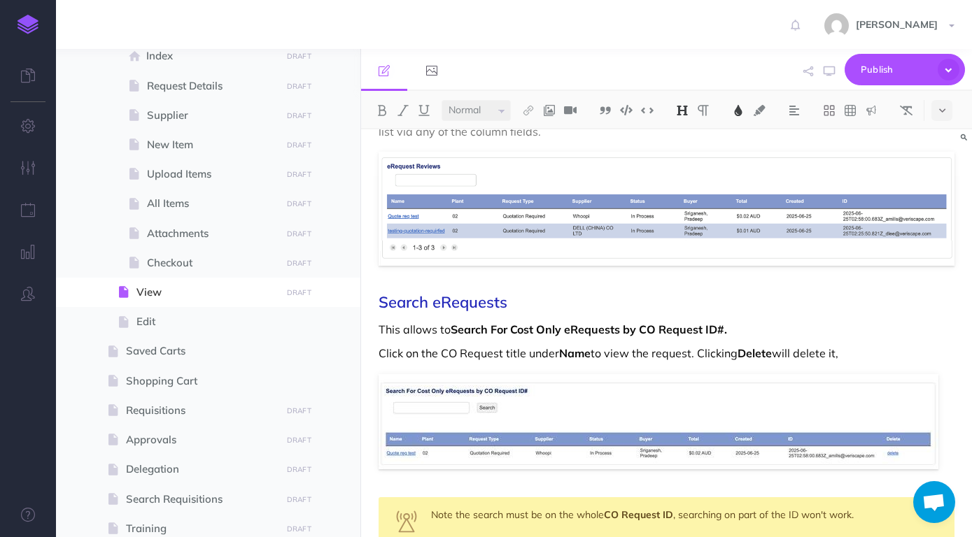
scroll to position [148, 0]
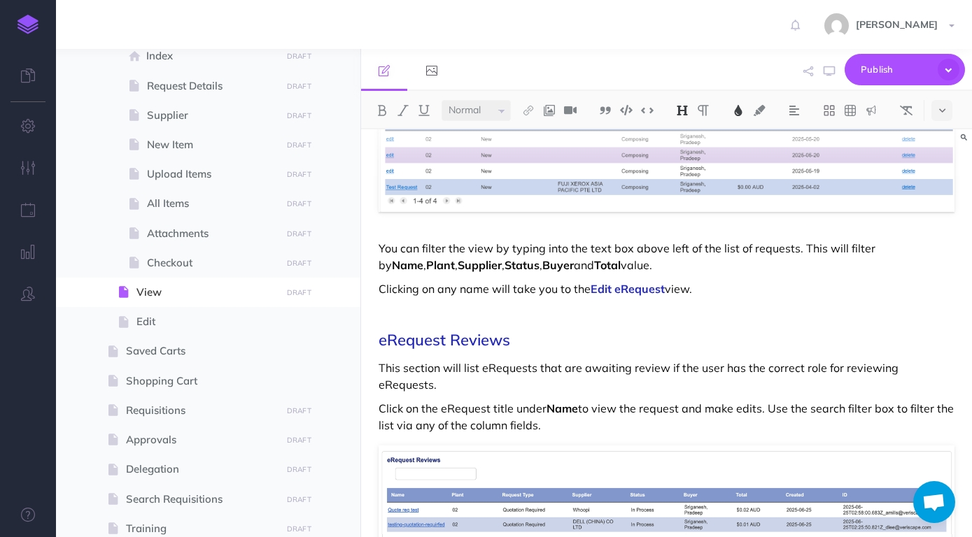
click at [738, 296] on p "Clicking on any name will take you to the Edit eRequest view." at bounding box center [667, 289] width 576 height 17
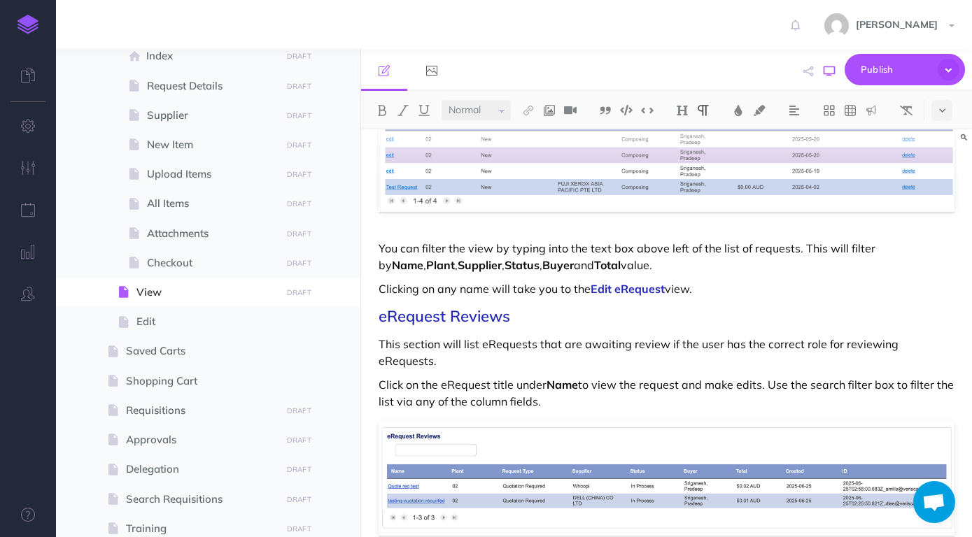
click at [828, 68] on icon "button" at bounding box center [829, 71] width 11 height 11
